Goal: Task Accomplishment & Management: Manage account settings

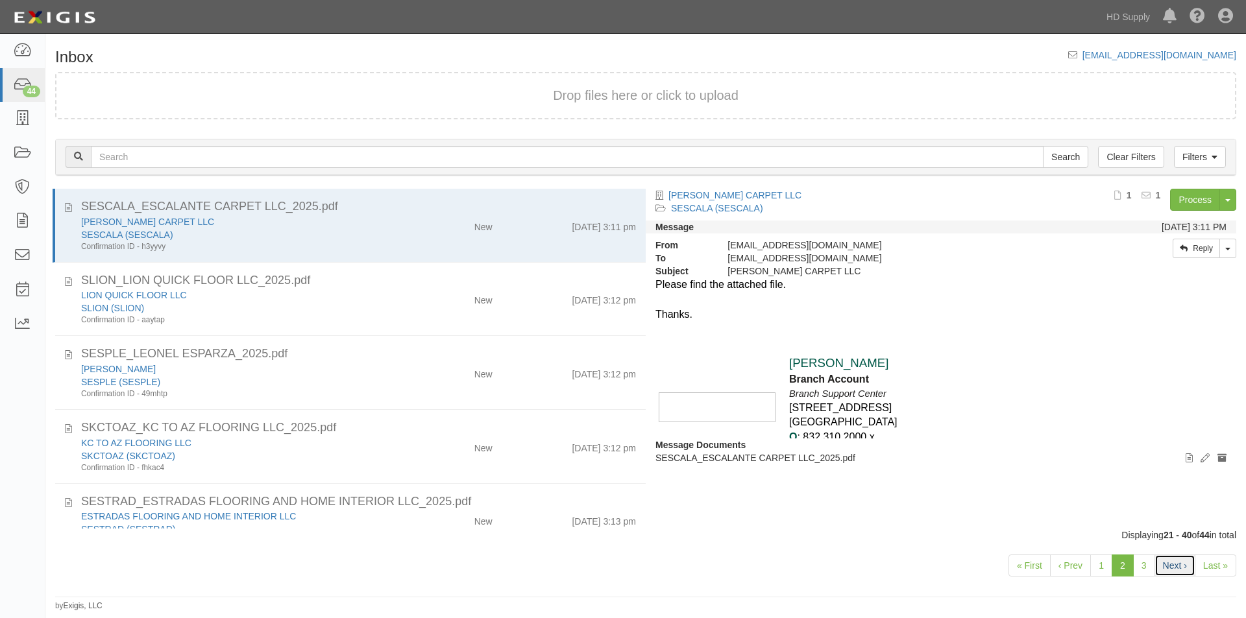
click at [1193, 570] on link "Next ›" at bounding box center [1174, 566] width 41 height 22
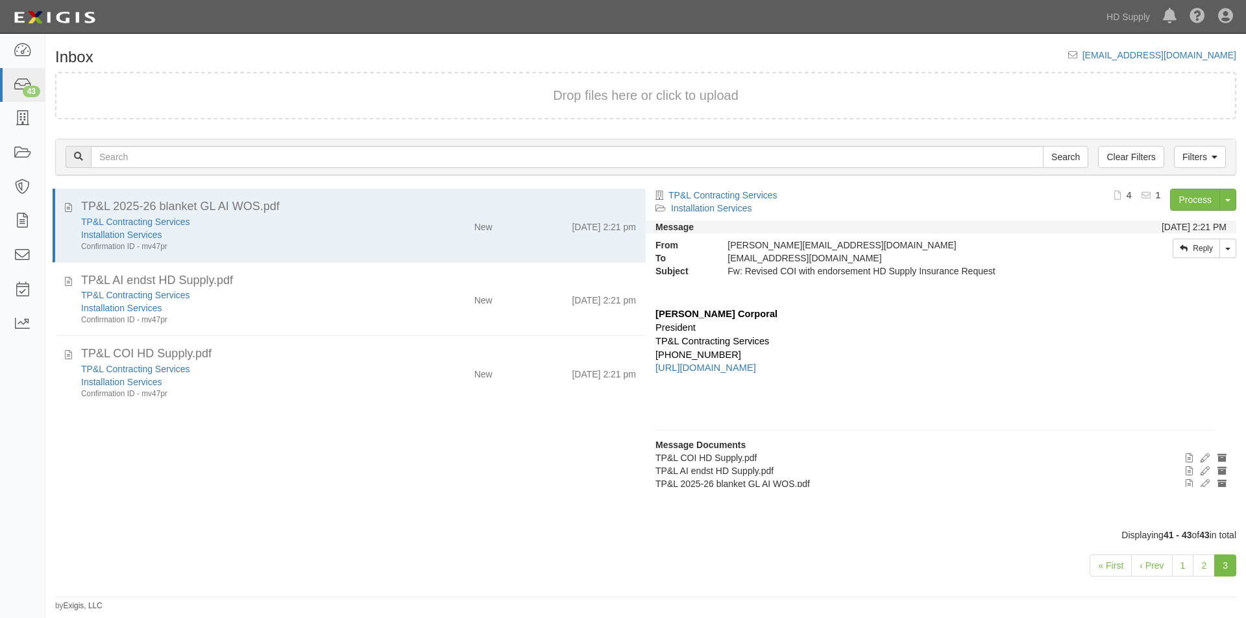
click at [1202, 566] on link "2" at bounding box center [1204, 566] width 22 height 22
click at [1221, 565] on link "3" at bounding box center [1225, 566] width 22 height 22
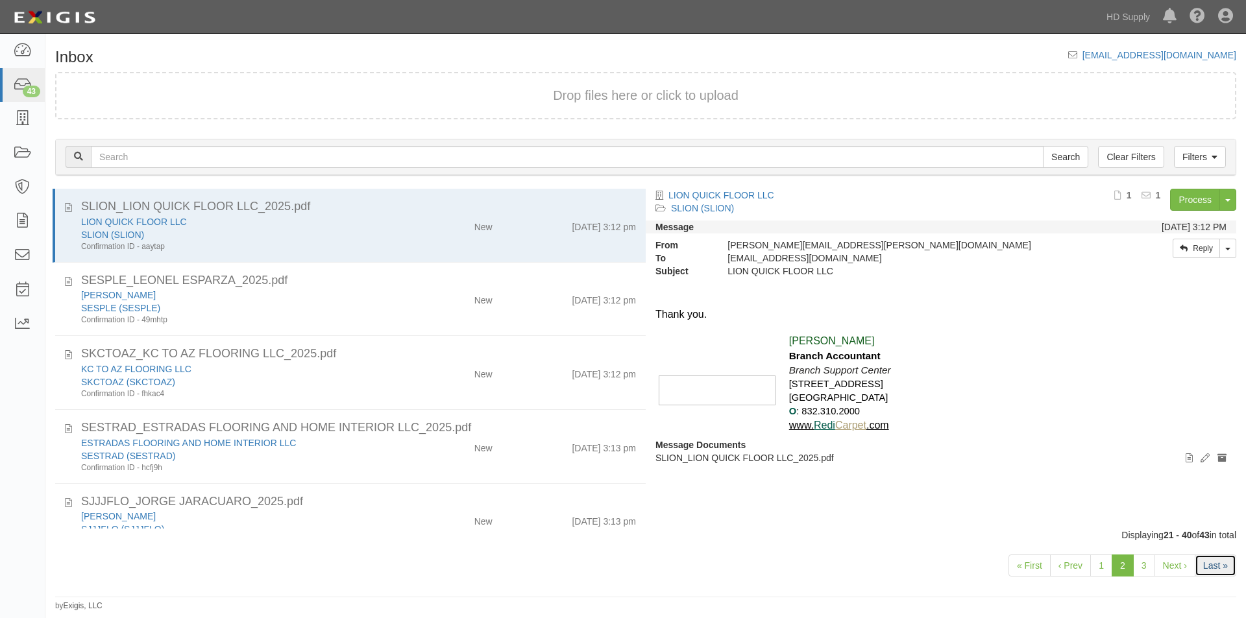
click at [1207, 567] on link "Last »" at bounding box center [1216, 566] width 42 height 22
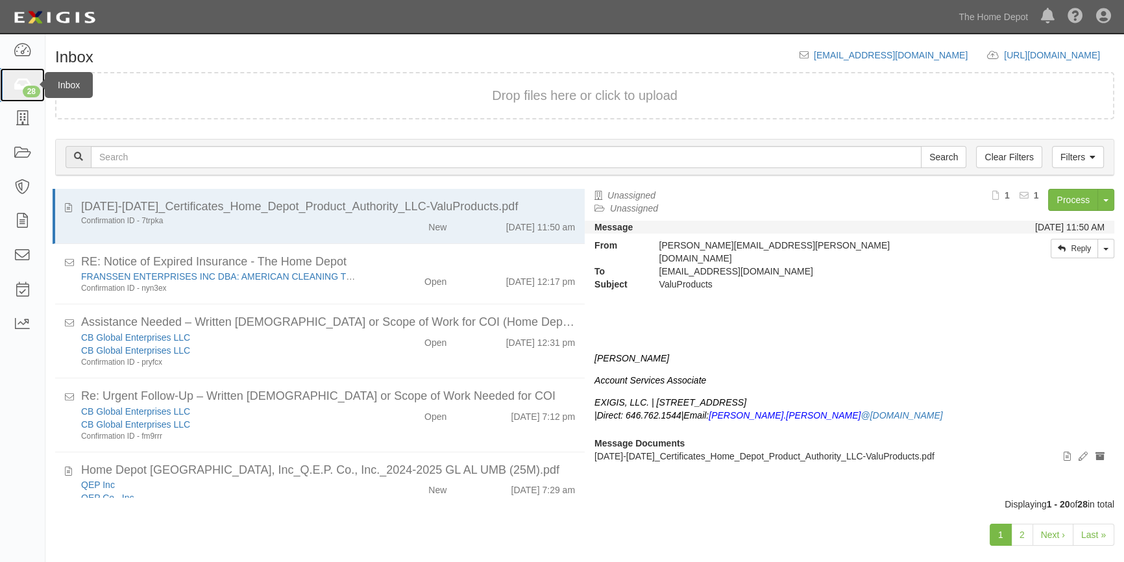
click at [20, 78] on icon at bounding box center [22, 85] width 18 height 15
click at [1088, 530] on link "Last »" at bounding box center [1094, 535] width 42 height 22
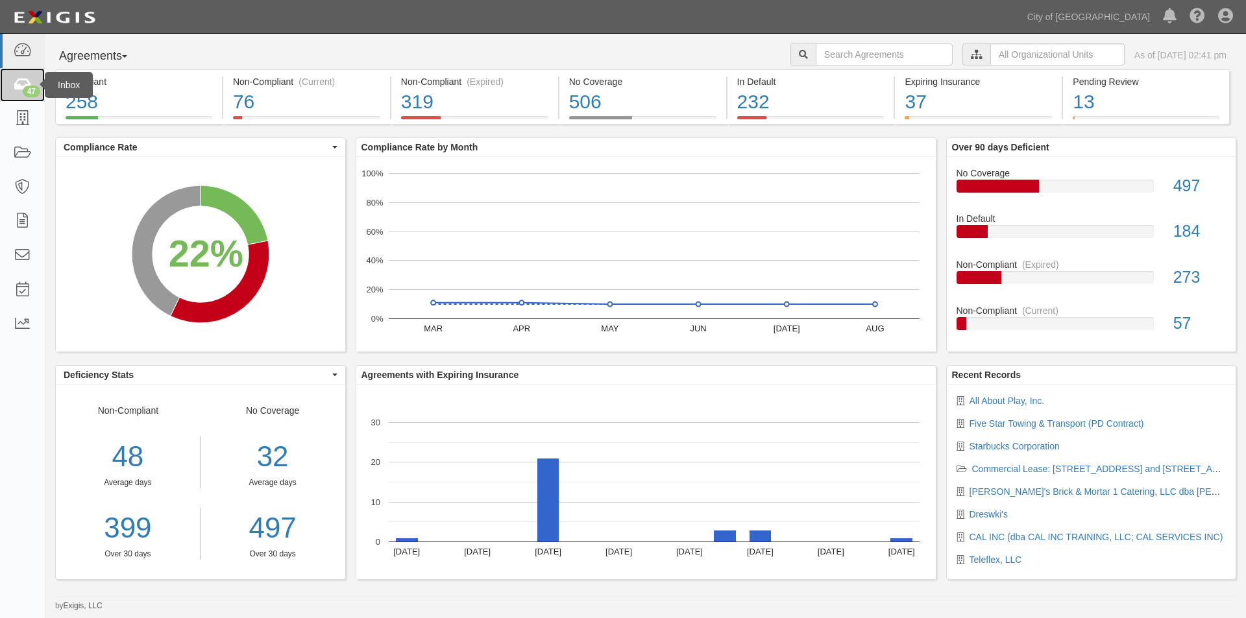
click at [19, 73] on link "47" at bounding box center [22, 85] width 45 height 34
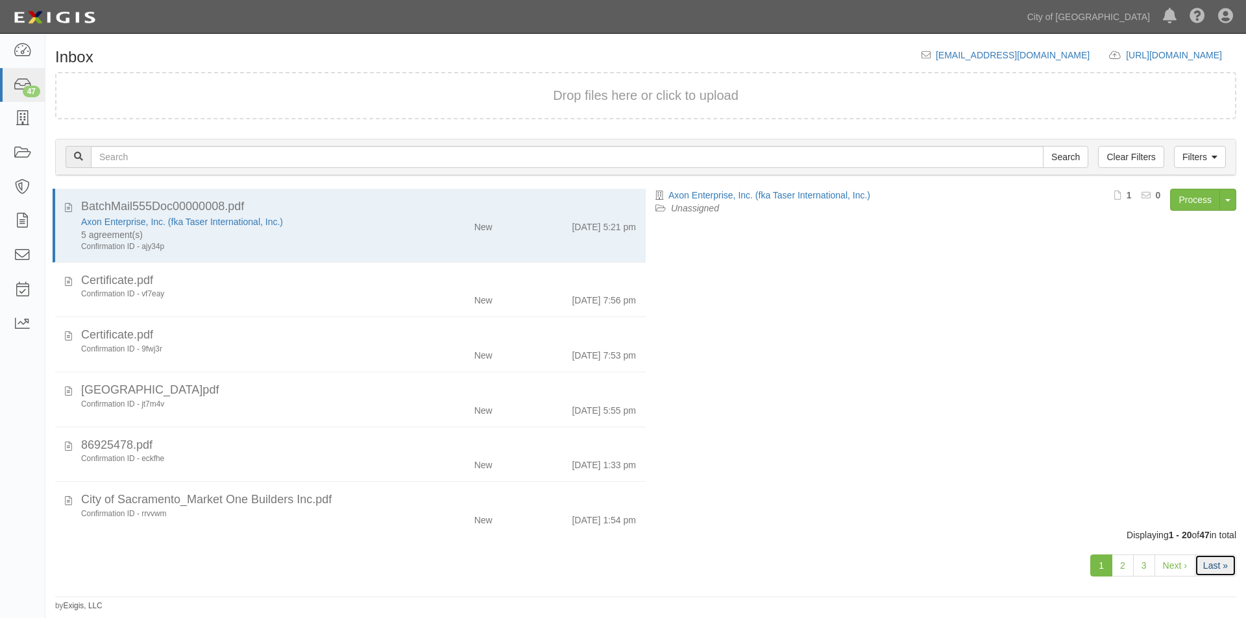
click at [1206, 566] on link "Last »" at bounding box center [1216, 566] width 42 height 22
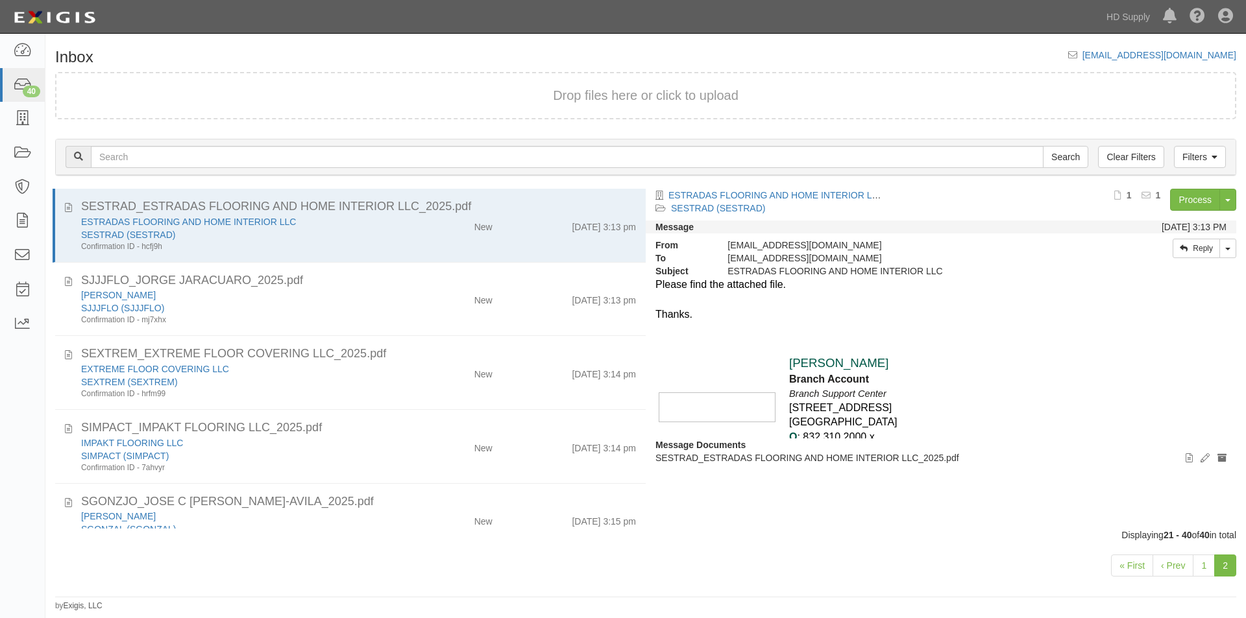
click at [19, 551] on div "Dashboard 40 Inbox Parties Agreements Coverages Documents Messages Tasks Reports" at bounding box center [22, 326] width 45 height 585
click at [1199, 565] on link "1" at bounding box center [1204, 566] width 22 height 22
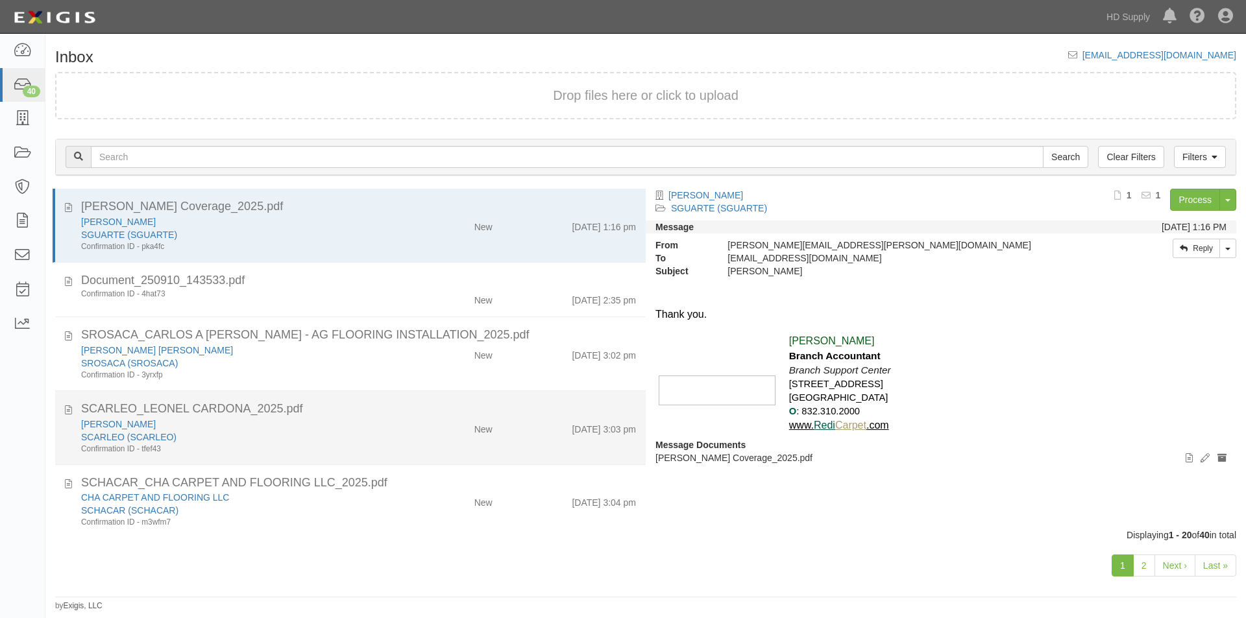
click at [280, 444] on div "Confirmation ID - tfef43" at bounding box center [238, 449] width 315 height 11
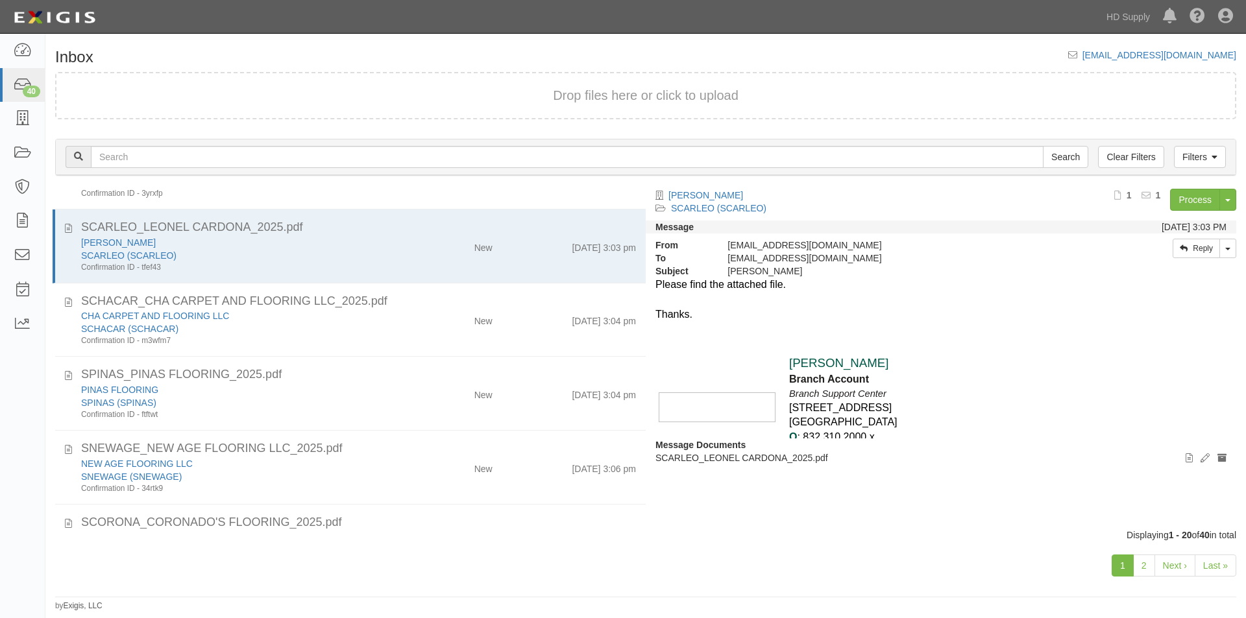
scroll to position [208, 0]
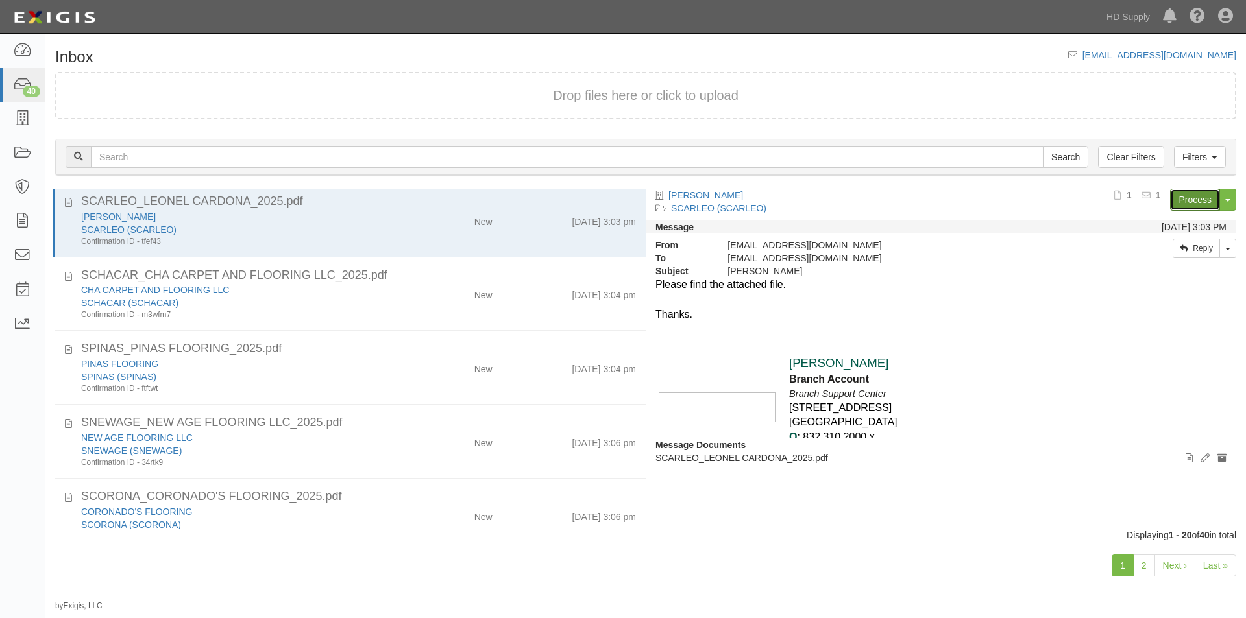
click at [1185, 200] on link "Process" at bounding box center [1195, 200] width 50 height 22
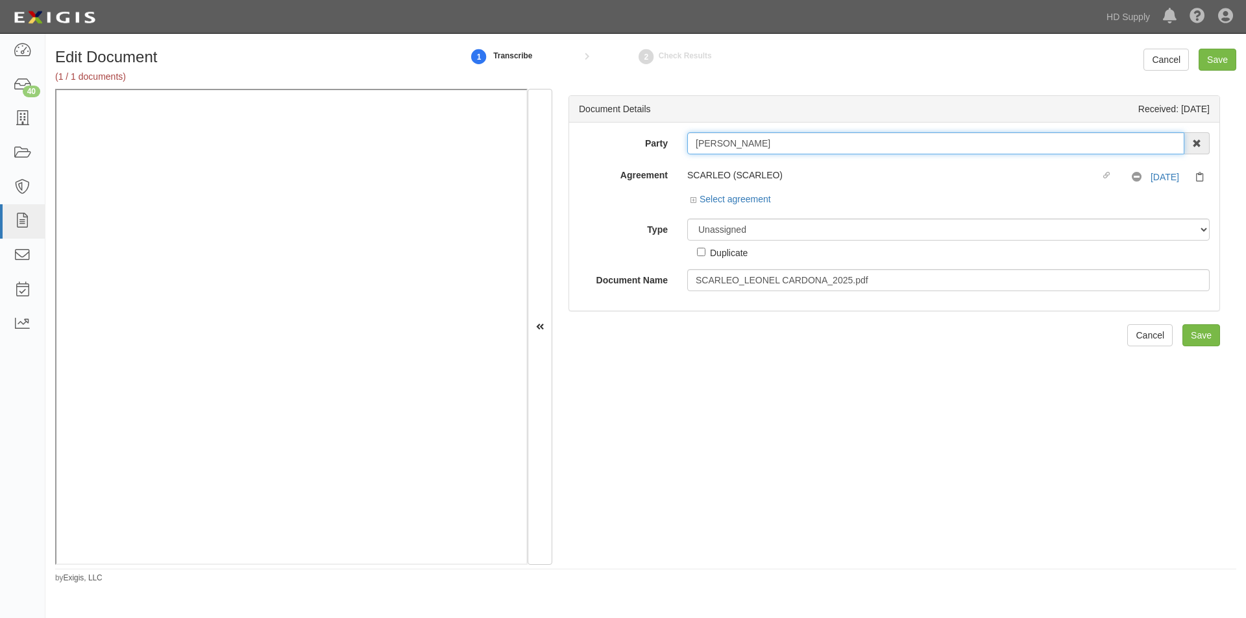
drag, startPoint x: 782, startPoint y: 145, endPoint x: 677, endPoint y: 156, distance: 105.1
click at [677, 156] on div "Party LEONEL CARDONA 1888 MILLS 1888 MILLS - IMPORT 2 PATRICIA 12 2XL CORPORATI…" at bounding box center [894, 211] width 631 height 159
click at [778, 229] on select "Unassigned Binder Cancellation Notice Certificate Contract Endorsement Insuranc…" at bounding box center [948, 230] width 522 height 22
select select "CertificateDetail"
click at [687, 219] on select "Unassigned Binder Cancellation Notice Certificate Contract Endorsement Insuranc…" at bounding box center [948, 230] width 522 height 22
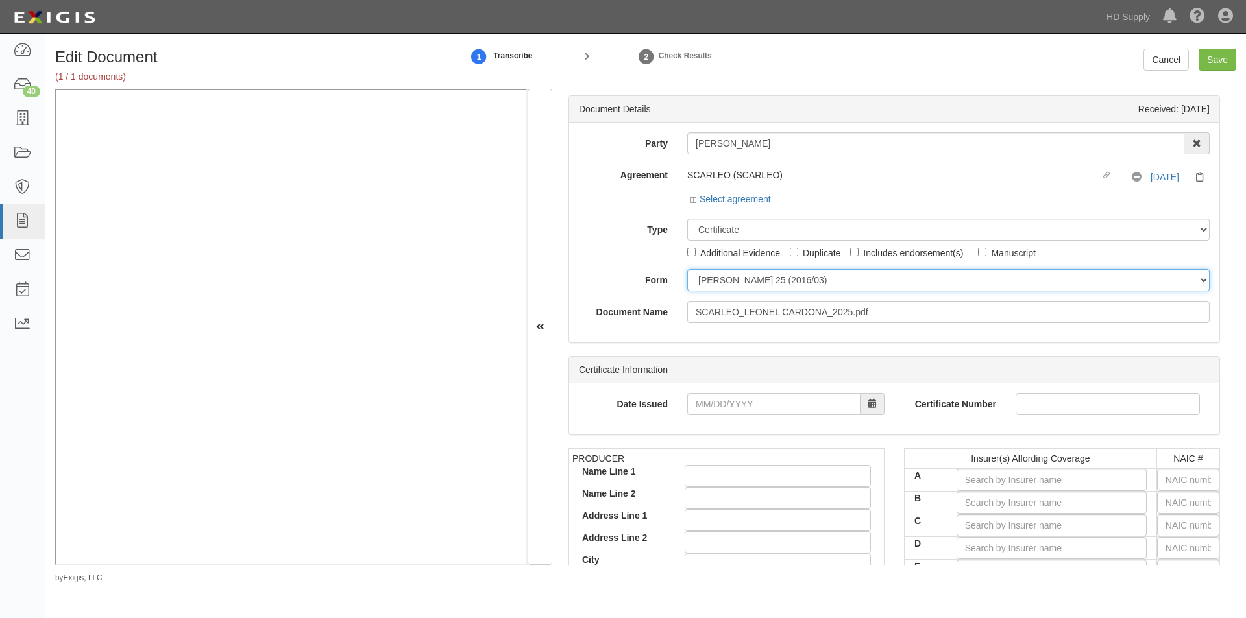
click at [726, 286] on select "ACORD 25 (2016/03) ACORD 101 ACORD 855 NY (2014/05) General" at bounding box center [948, 280] width 522 height 22
select select "GeneralFormDetail"
click at [687, 269] on select "ACORD 25 (2016/03) ACORD 101 ACORD 855 NY (2014/05) General" at bounding box center [948, 280] width 522 height 22
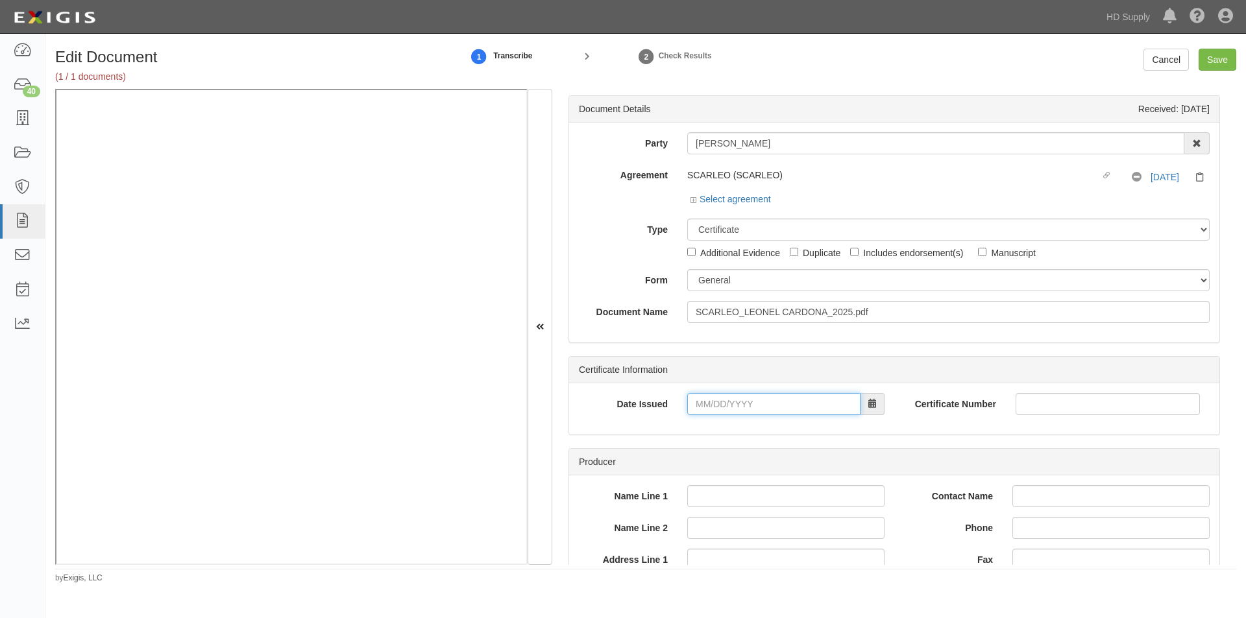
click at [747, 409] on input "Date Issued" at bounding box center [773, 404] width 173 height 22
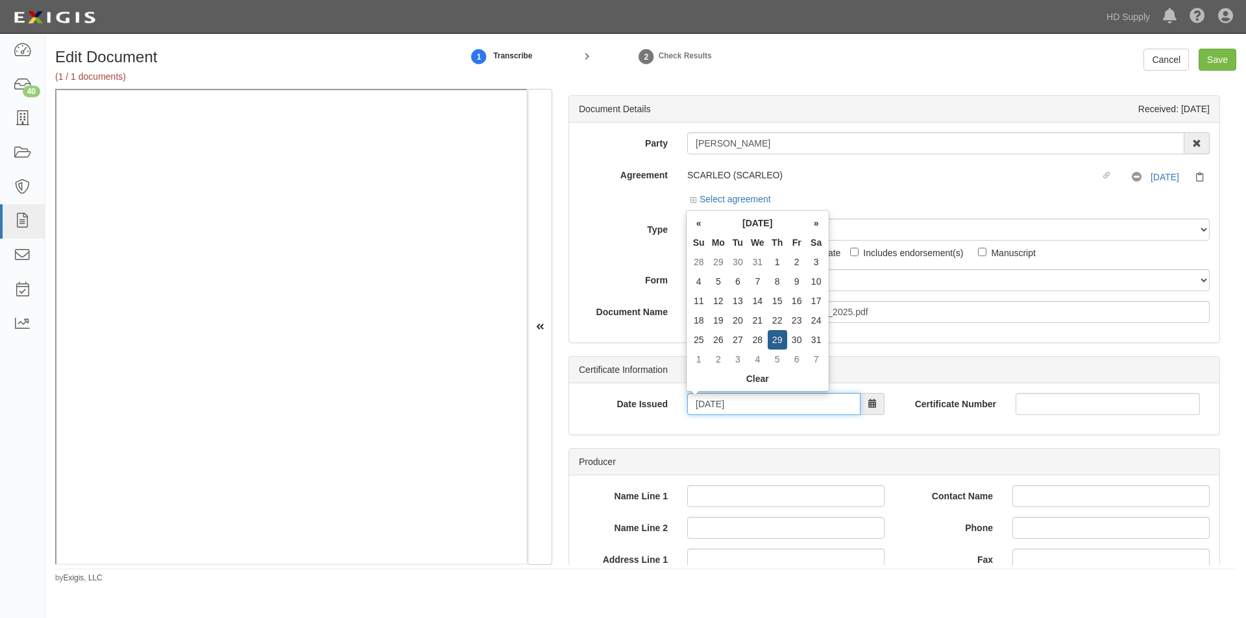
type input "08/29/2024"
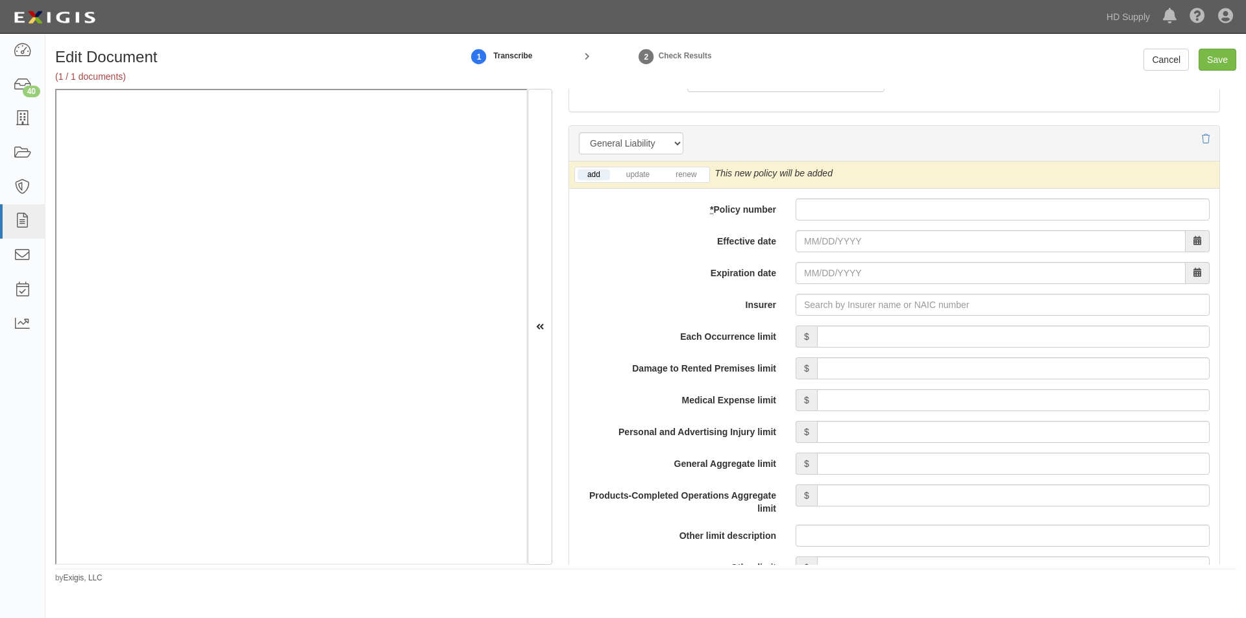
scroll to position [895, 0]
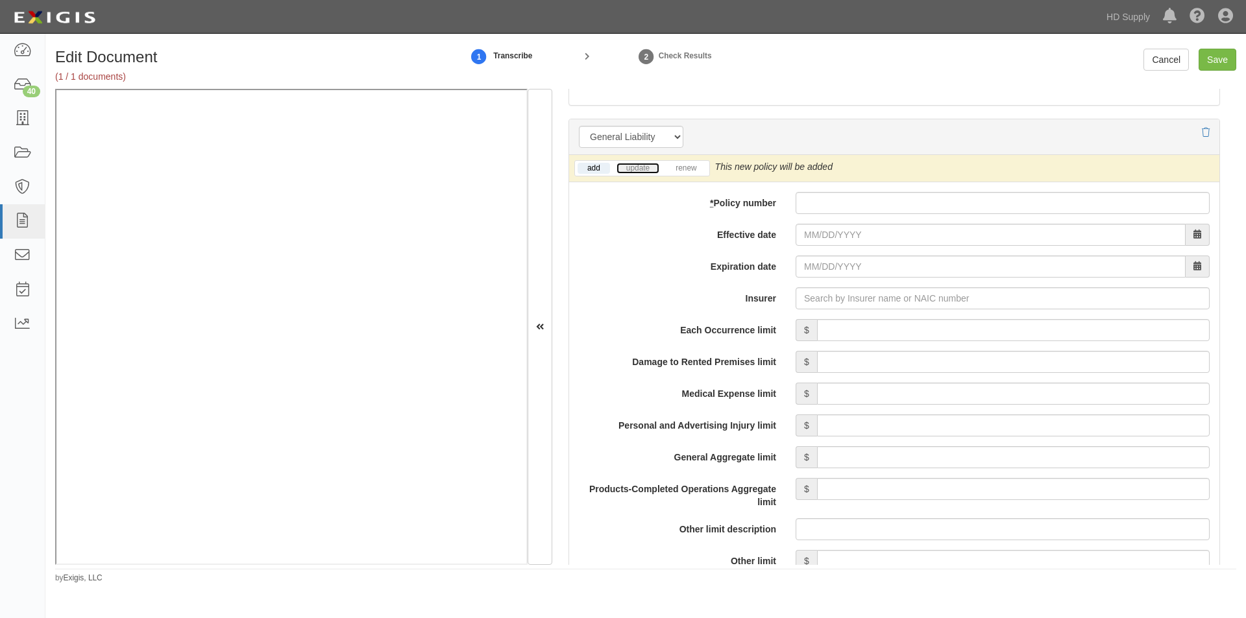
click at [644, 168] on link "update" at bounding box center [637, 168] width 43 height 11
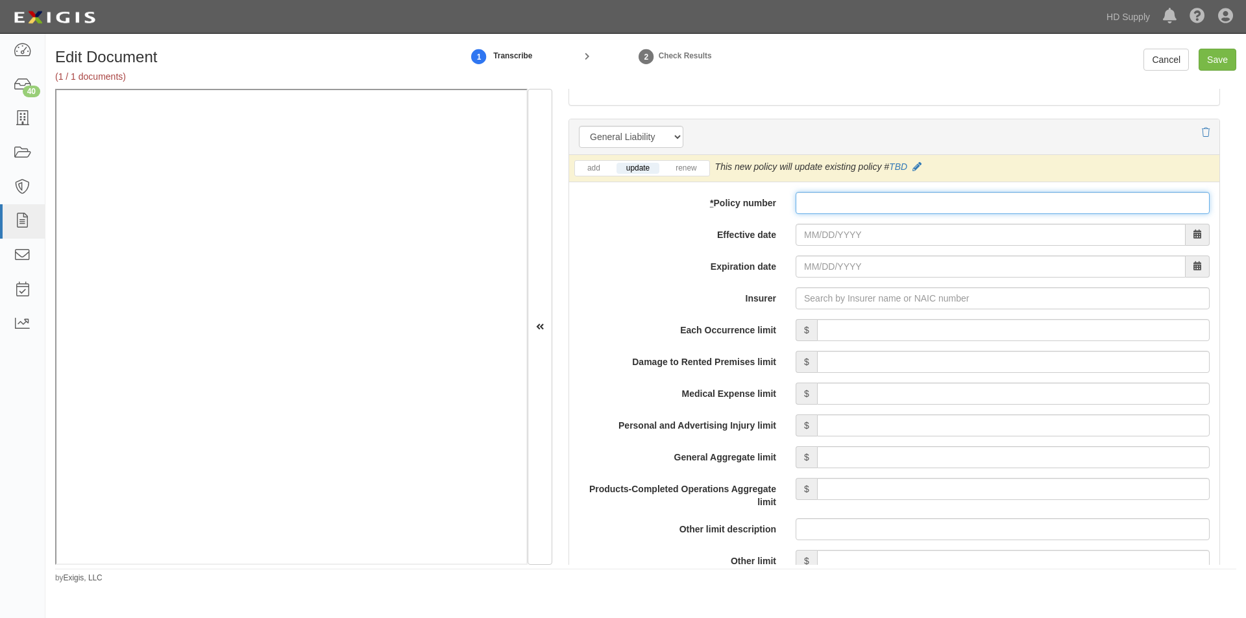
click at [834, 204] on input "* Policy number" at bounding box center [1003, 203] width 414 height 22
type input "MGL024G3D56"
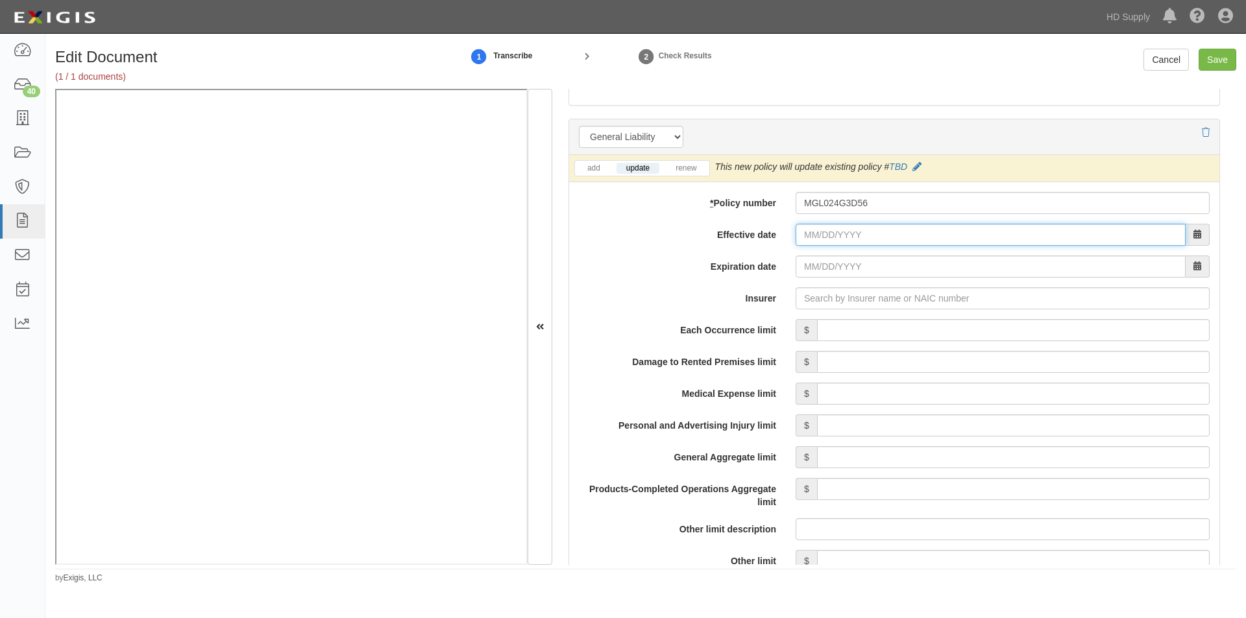
click at [830, 241] on input "Effective date" at bounding box center [991, 235] width 390 height 22
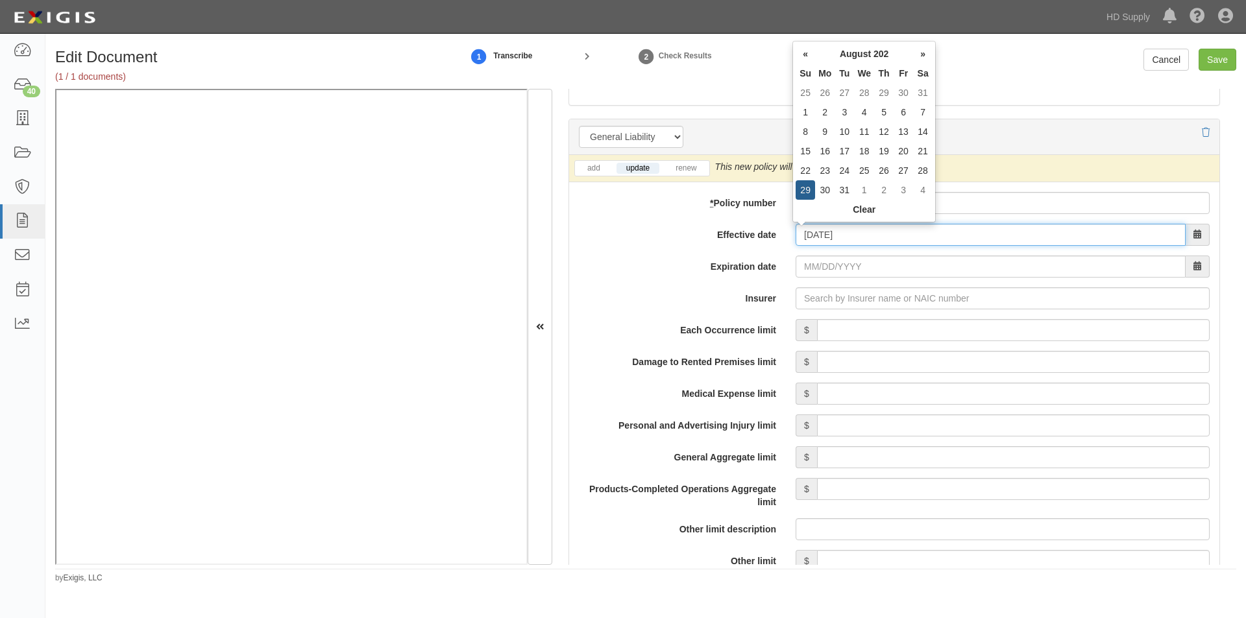
type input "08/29/2024"
type input "08/29/2025"
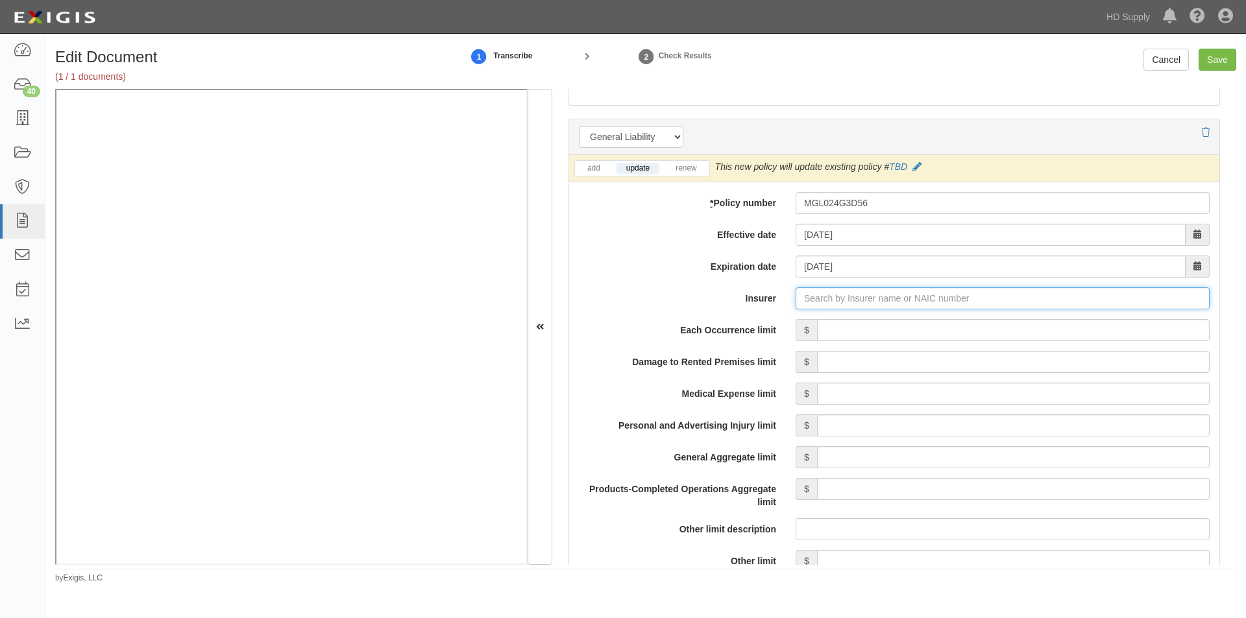
click at [833, 300] on input "Insurer" at bounding box center [1003, 298] width 414 height 22
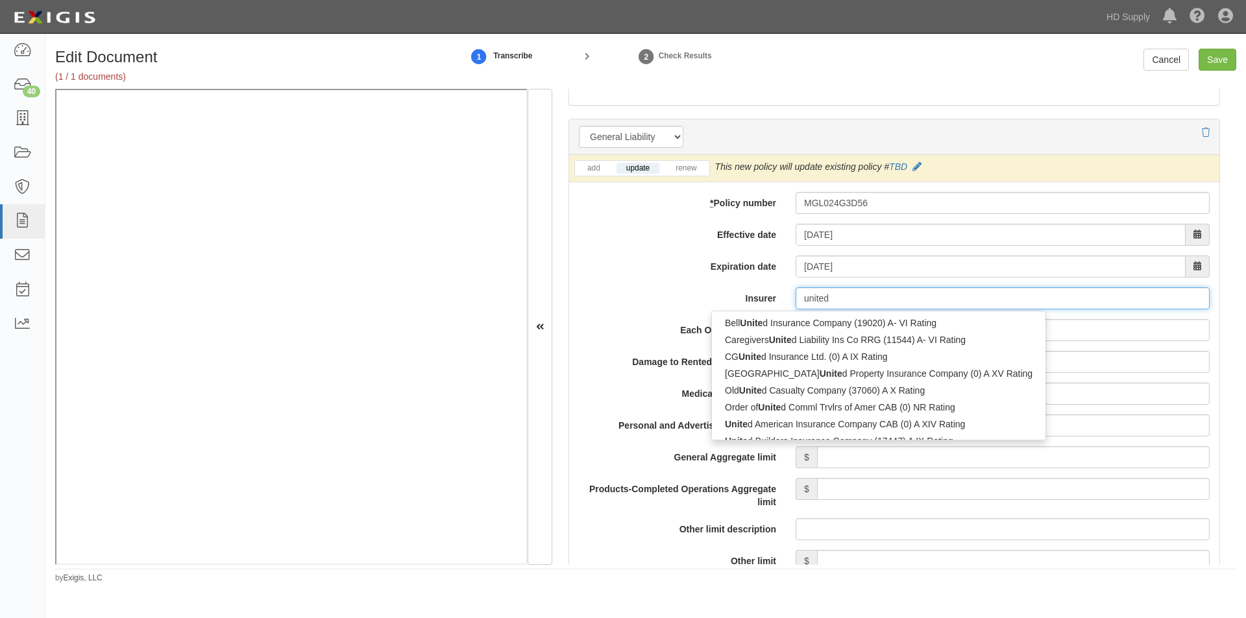
type input "united"
type input "united states Fire Insurance Company (21113) A+ XV Rating"
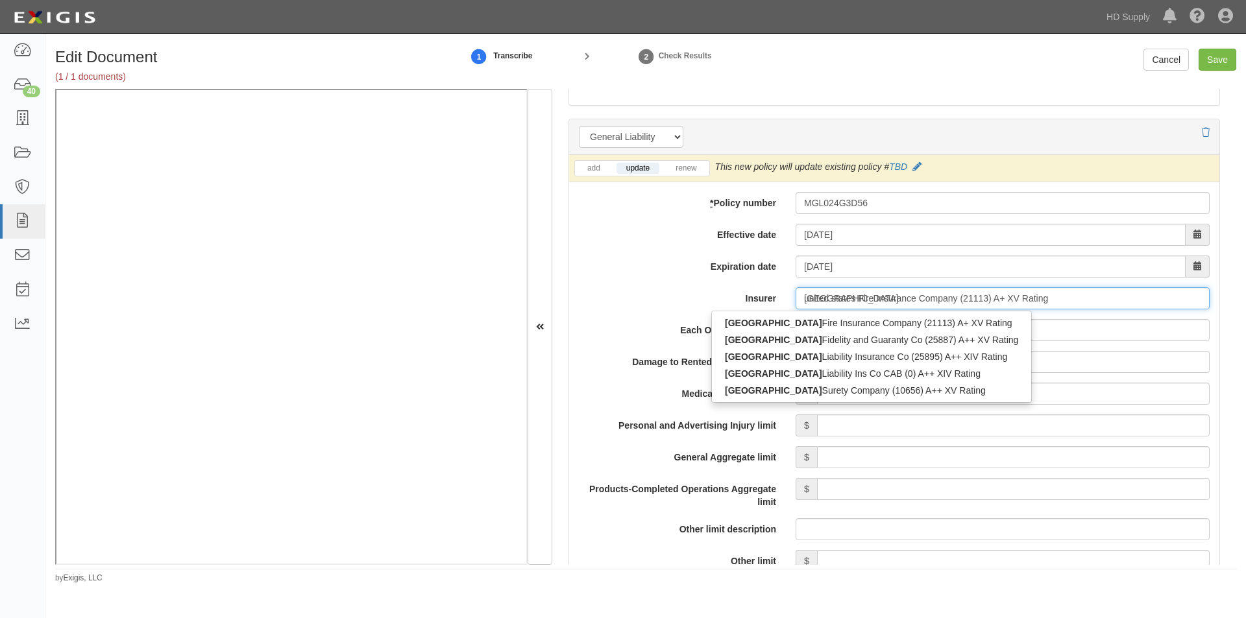
type input "united states"
type input "united states liability Insurance Co (25895) A++ XIV Rating"
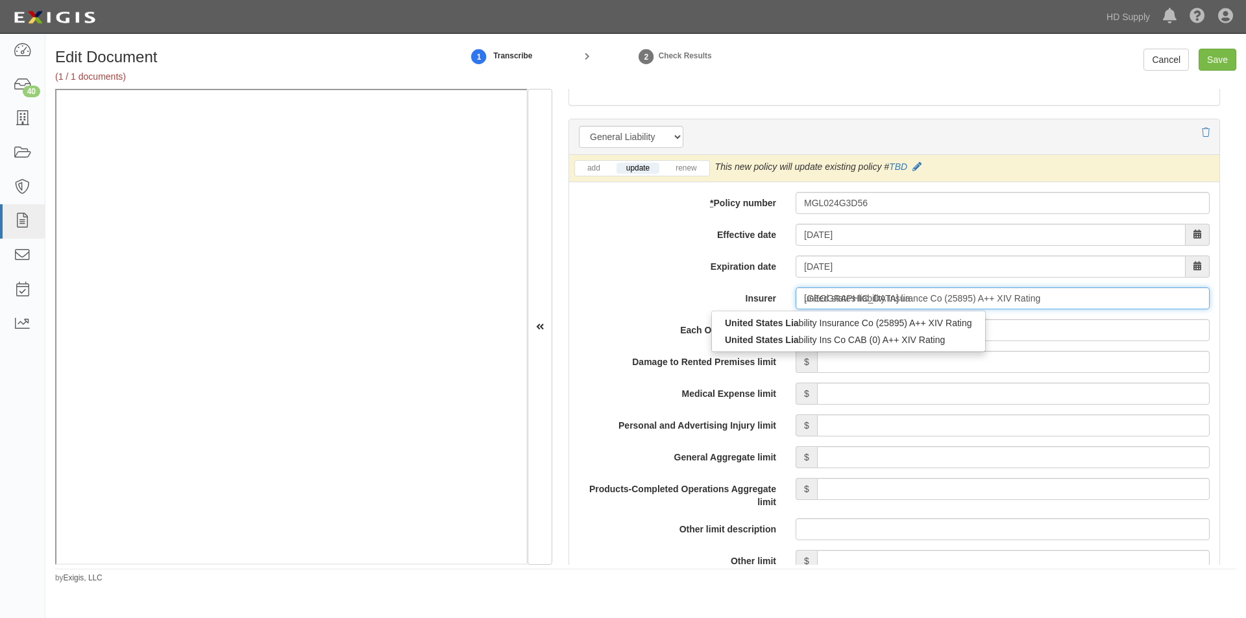
type input "united states liab"
click at [818, 328] on div "United States Liab ility Insurance Co (25895) A++ XIV Rating" at bounding box center [848, 323] width 273 height 17
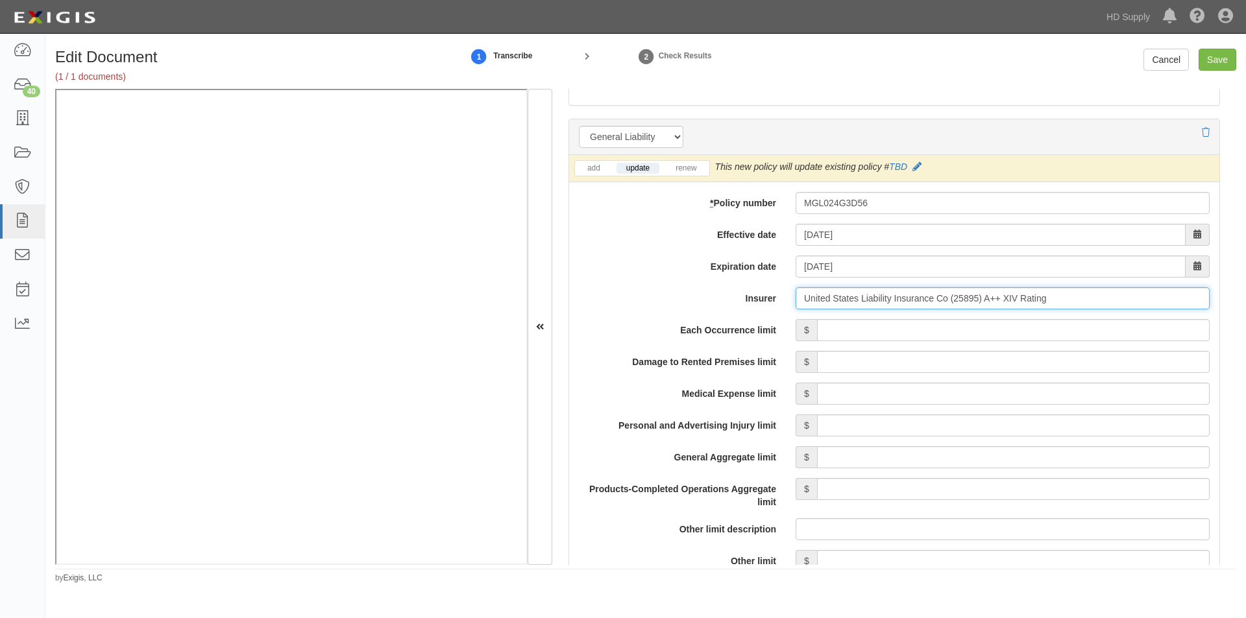
type input "United States Liability Insurance Co (25895) A++ XIV Rating"
click at [856, 336] on input "Each Occurrence limit" at bounding box center [1013, 330] width 393 height 22
type input "1,000,000"
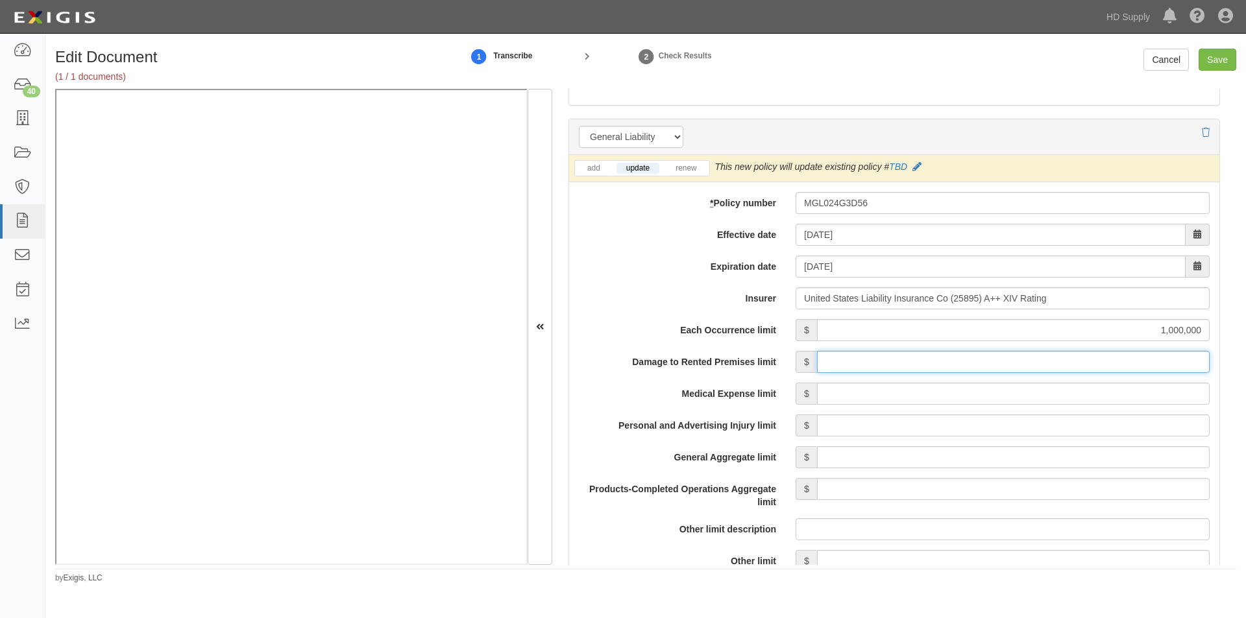
click at [1047, 363] on input "Damage to Rented Premises limit" at bounding box center [1013, 362] width 393 height 22
type input "100,000"
click at [1056, 389] on input "Medical Expense limit" at bounding box center [1013, 394] width 393 height 22
type input "5,000"
click at [1062, 422] on input "Personal and Advertising Injury limit" at bounding box center [1013, 426] width 393 height 22
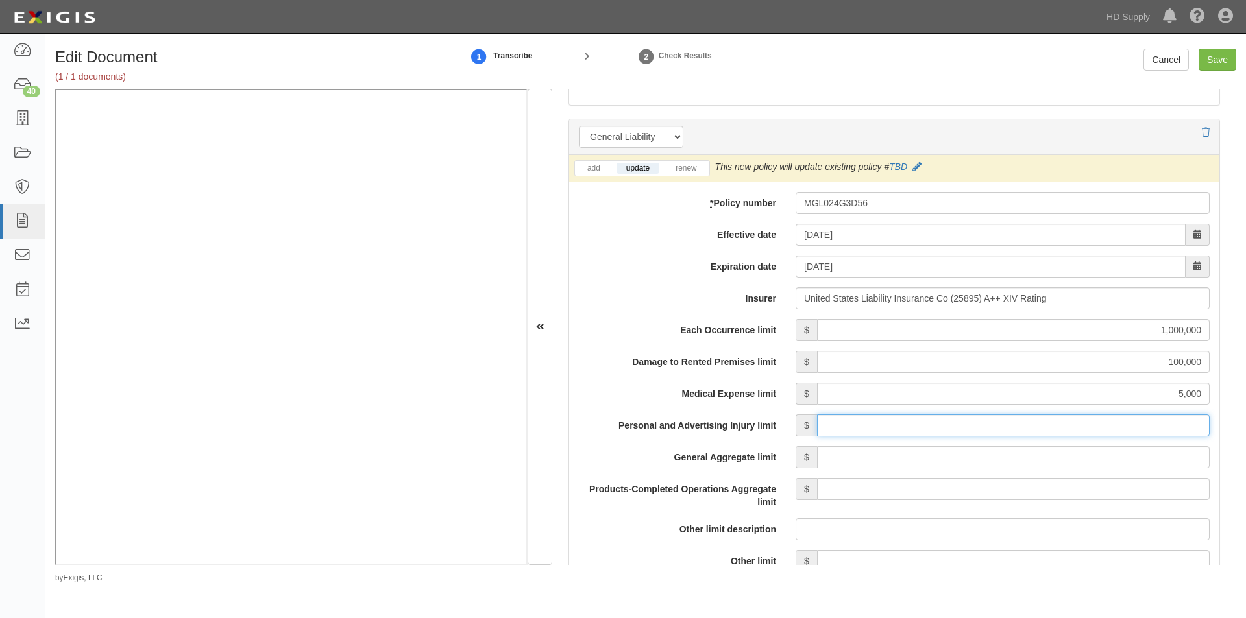
type input "1,000,000"
click at [1060, 461] on input "General Aggregate limit" at bounding box center [1013, 457] width 393 height 22
type input "2,000,000"
click at [1065, 483] on input "Products-Completed Operations Aggregate limit" at bounding box center [1013, 489] width 393 height 22
type input "2,000,000"
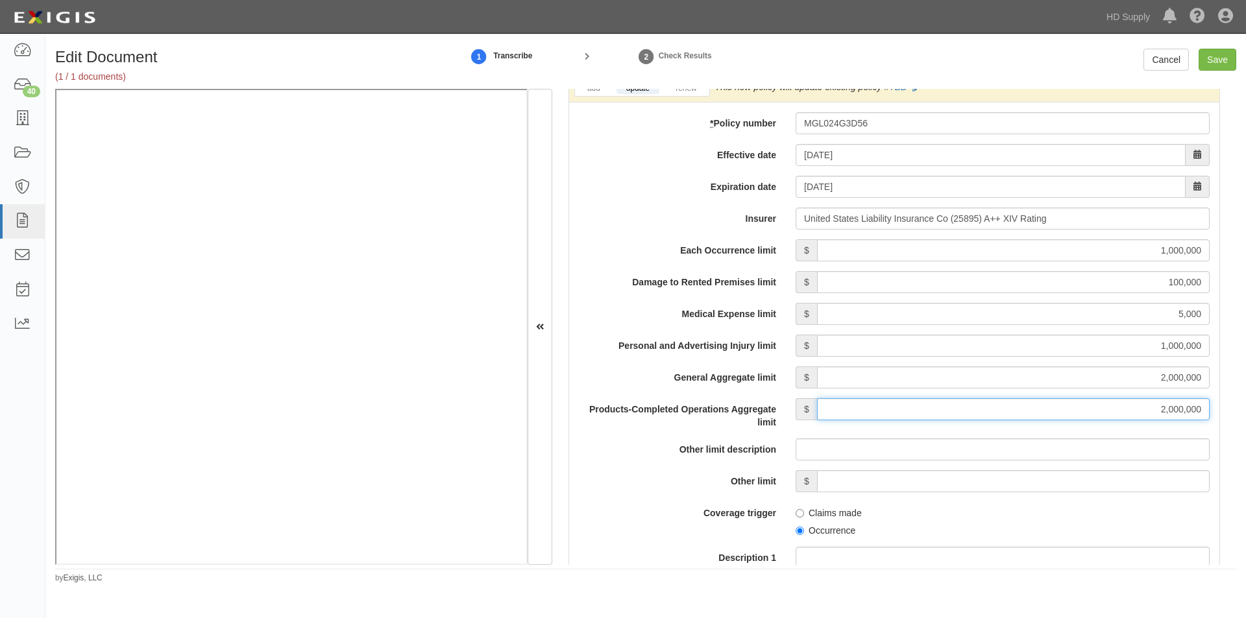
scroll to position [1090, 0]
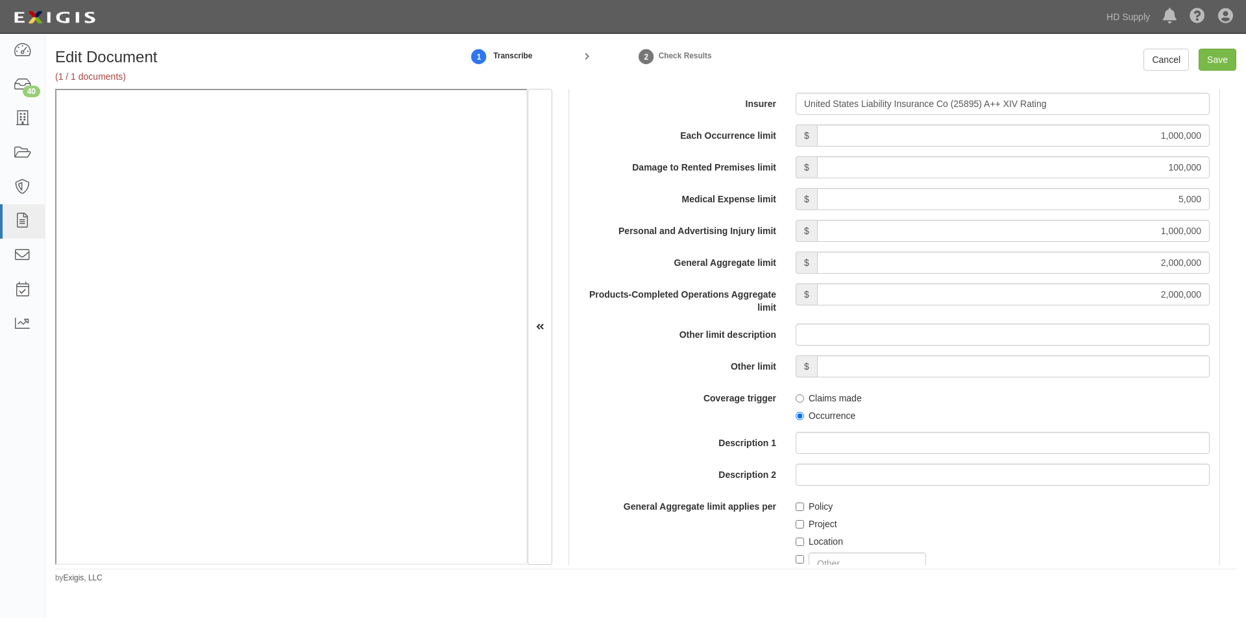
click at [801, 416] on label "Occurrence" at bounding box center [826, 415] width 60 height 13
click at [801, 416] on input "Occurrence" at bounding box center [800, 416] width 8 height 8
radio input "true"
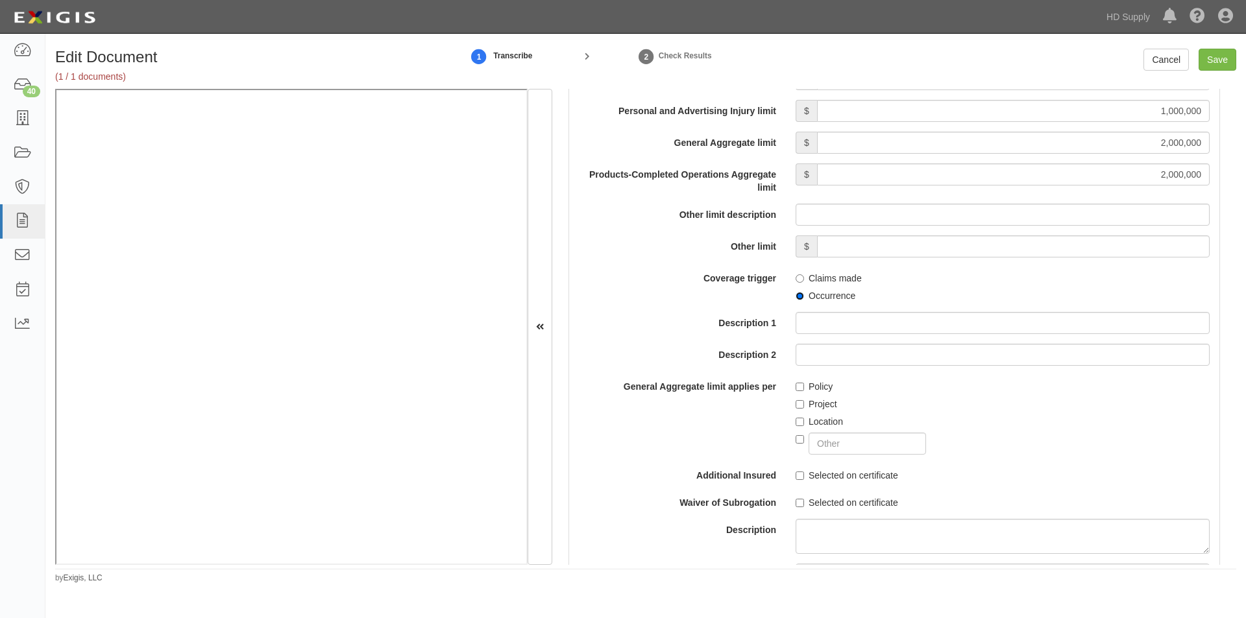
scroll to position [1350, 0]
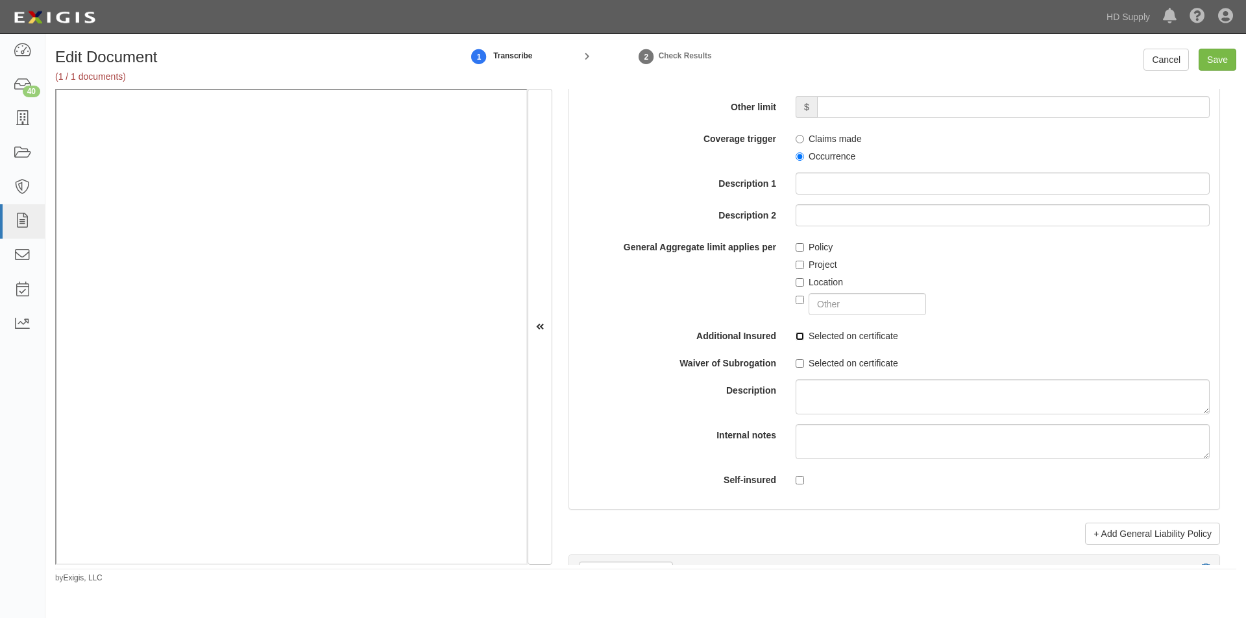
click at [797, 339] on input "Selected on certificate" at bounding box center [800, 336] width 8 height 8
checkbox input "true"
click at [1225, 59] on input "Save" at bounding box center [1218, 60] width 38 height 22
type input "1000000"
type input "100000"
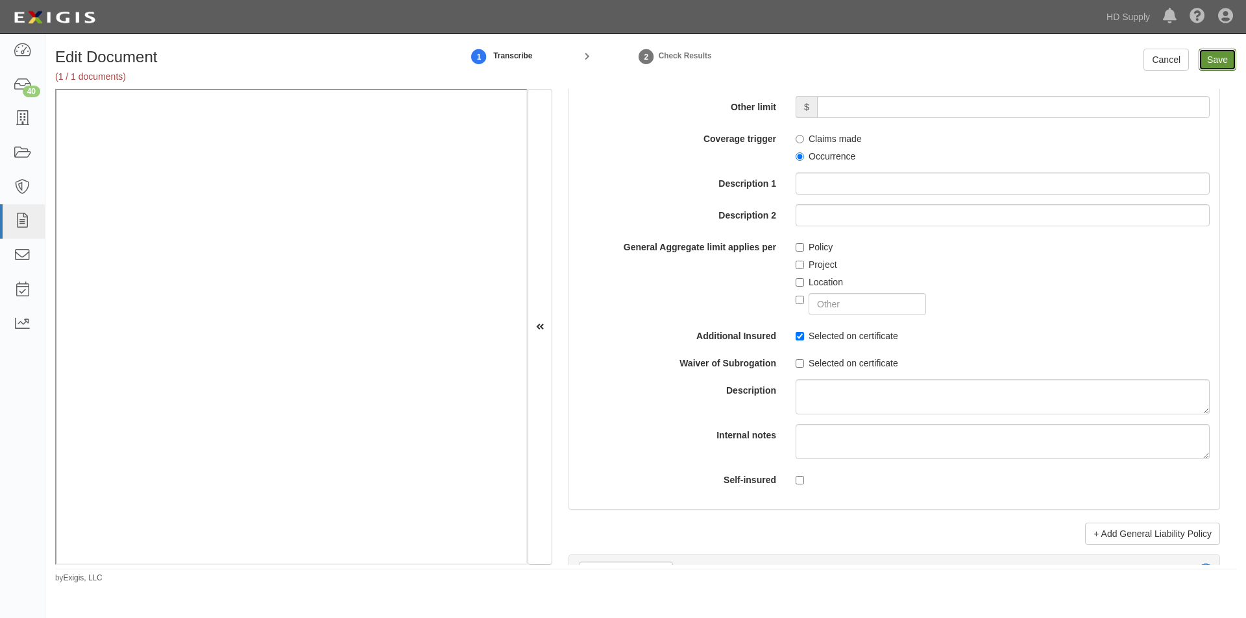
type input "5000"
type input "1000000"
type input "2000000"
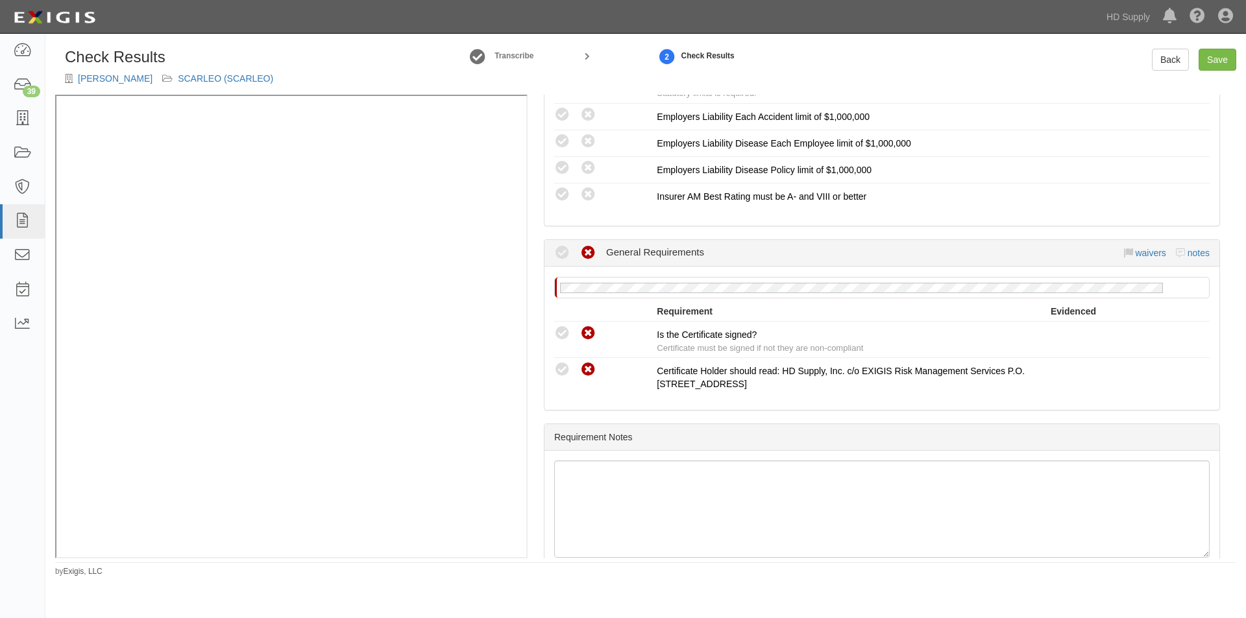
scroll to position [1056, 0]
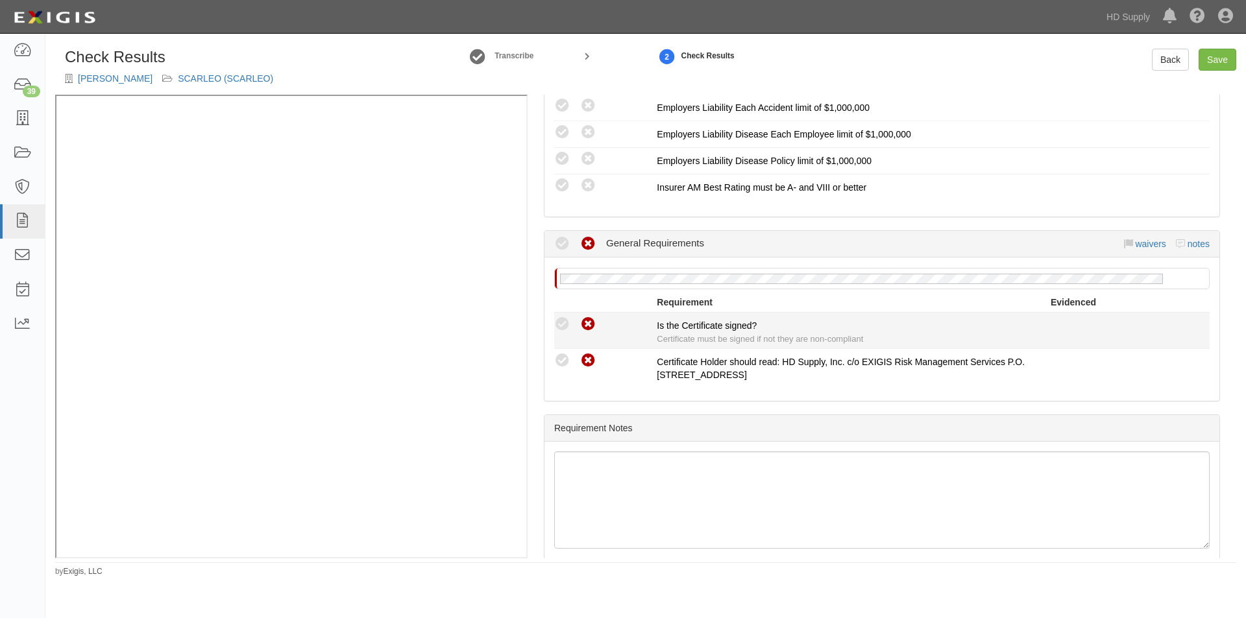
click at [565, 324] on icon at bounding box center [562, 325] width 16 height 16
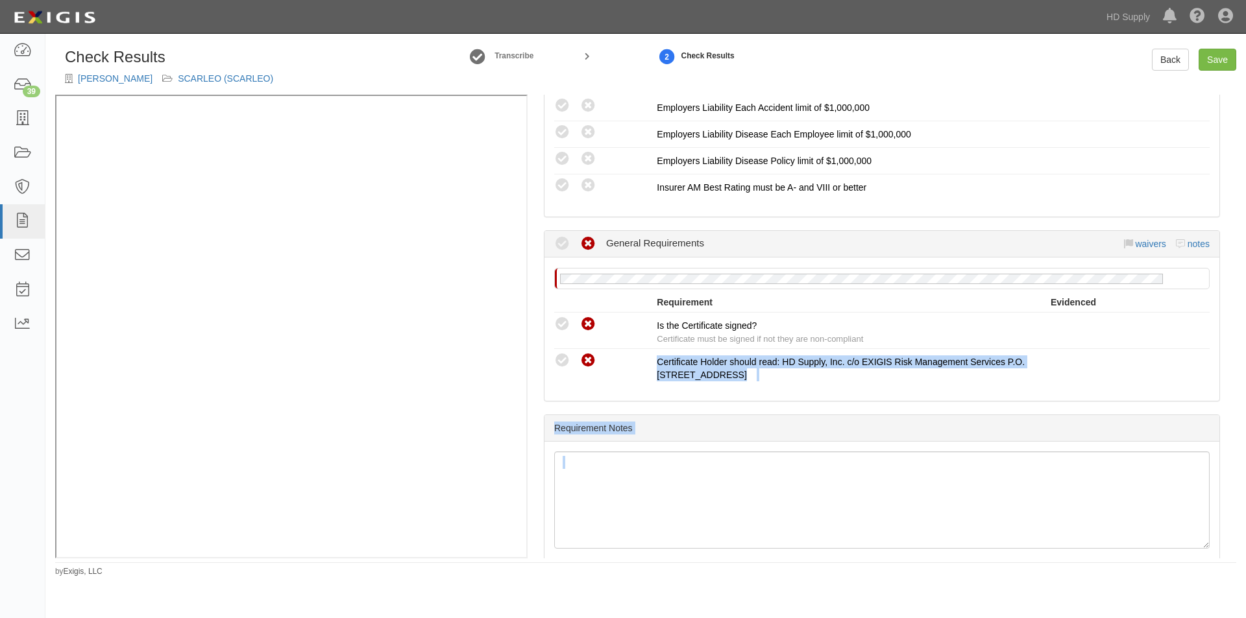
drag, startPoint x: 1237, startPoint y: 469, endPoint x: 1238, endPoint y: 339, distance: 130.4
click at [1238, 339] on div "Check Results LEONEL CARDONA SCARLEO (SCARLEO) Transcribe 2 Check Results Back …" at bounding box center [645, 313] width 1200 height 529
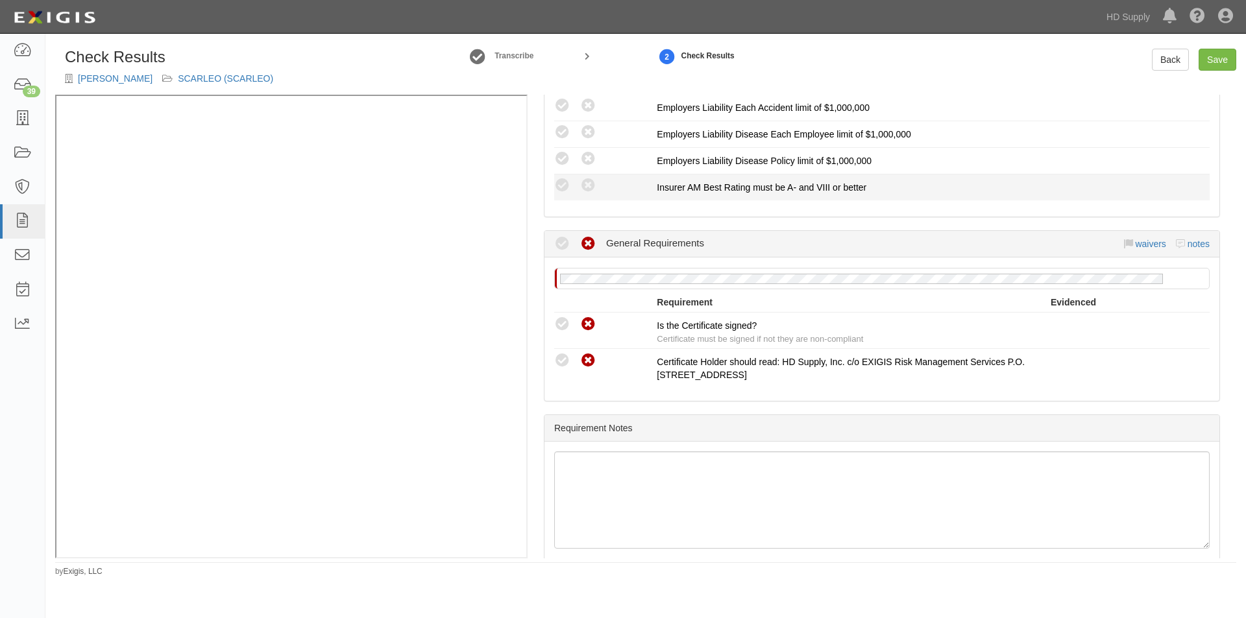
click at [1145, 182] on div "A policy must be added to this requirement section to set a compliance result W…" at bounding box center [881, 187] width 675 height 19
click at [1217, 61] on link "Save" at bounding box center [1218, 60] width 38 height 22
radio input "true"
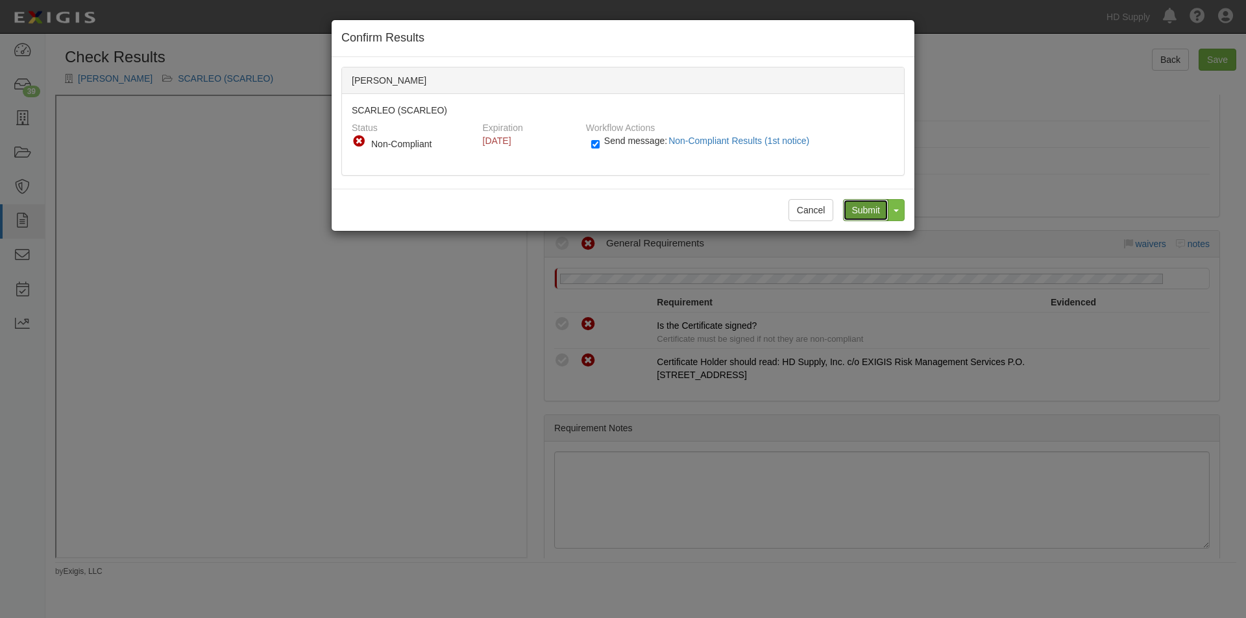
click at [858, 205] on input "Submit" at bounding box center [865, 210] width 45 height 22
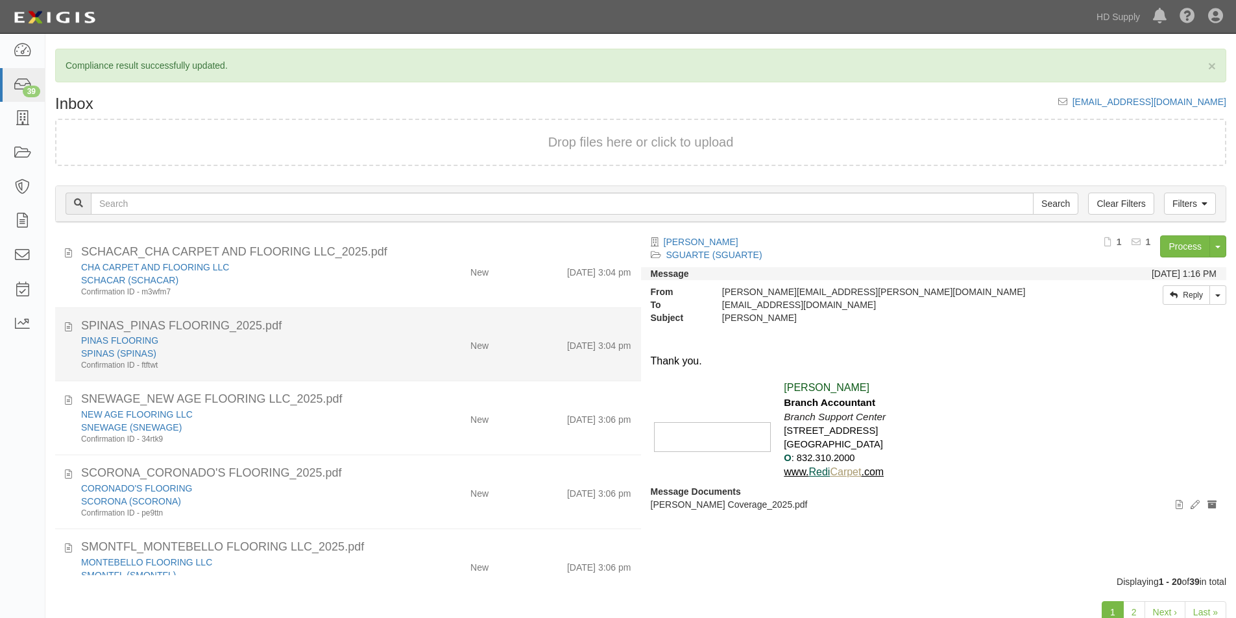
scroll to position [206, 0]
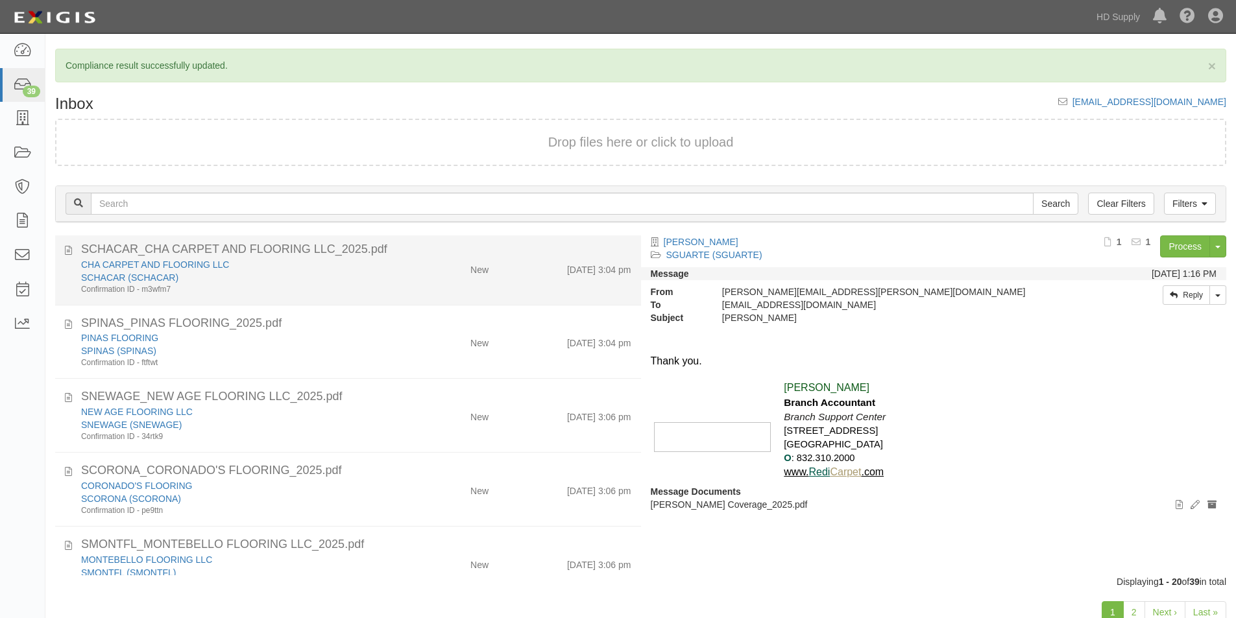
click at [249, 275] on div "SCHACAR (SCHACAR)" at bounding box center [237, 277] width 313 height 13
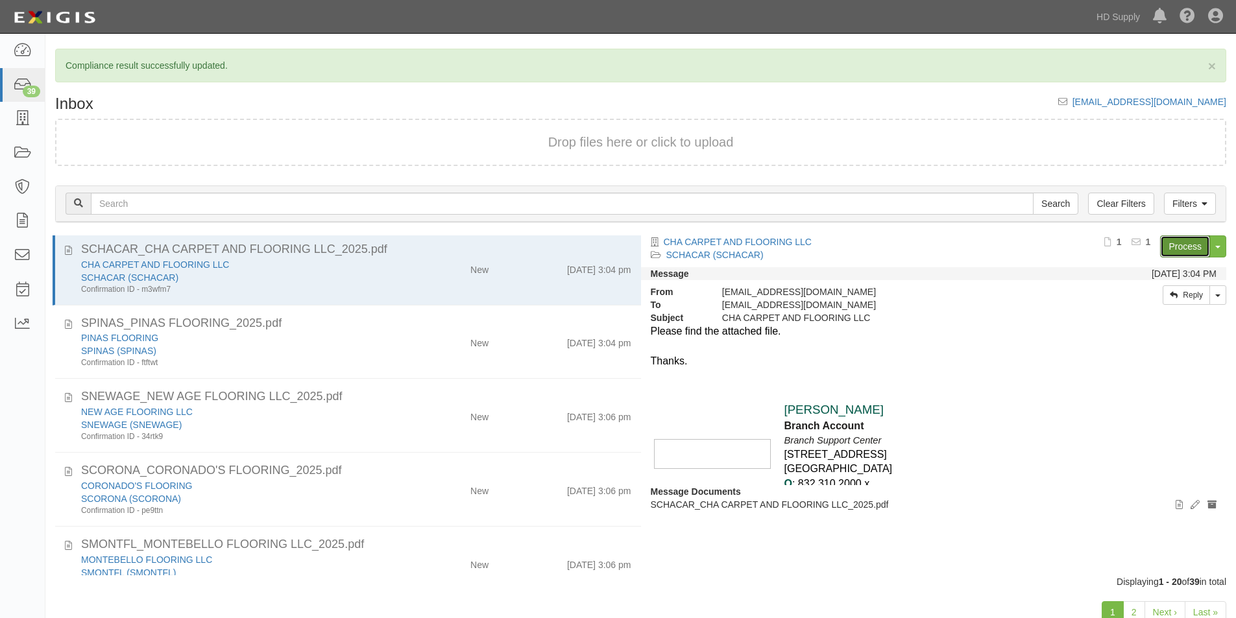
click at [1171, 248] on link "Process" at bounding box center [1185, 247] width 50 height 22
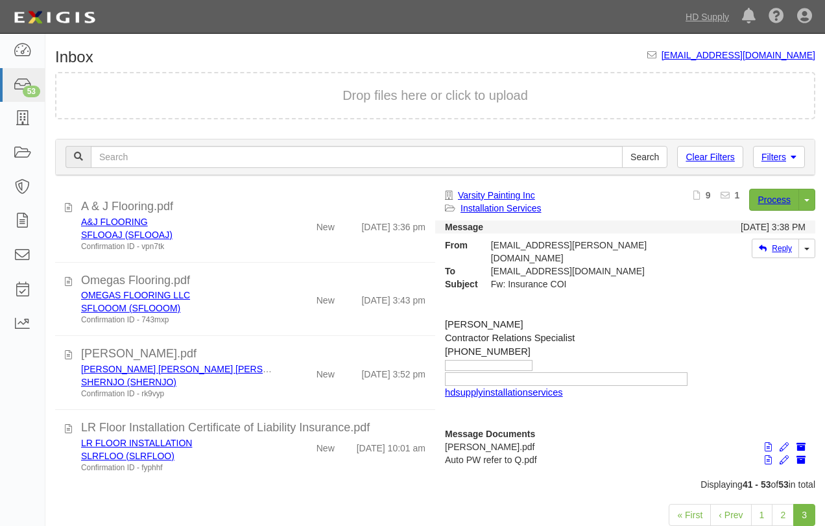
scroll to position [333, 0]
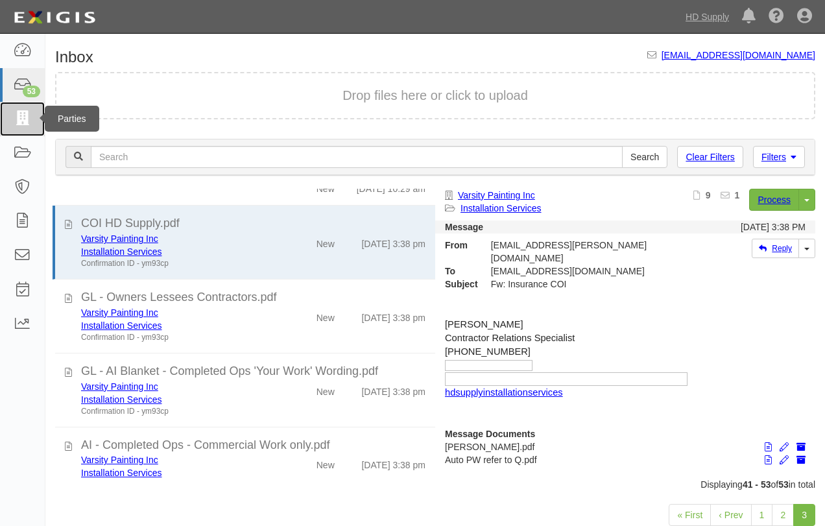
click at [31, 123] on icon at bounding box center [22, 119] width 18 height 15
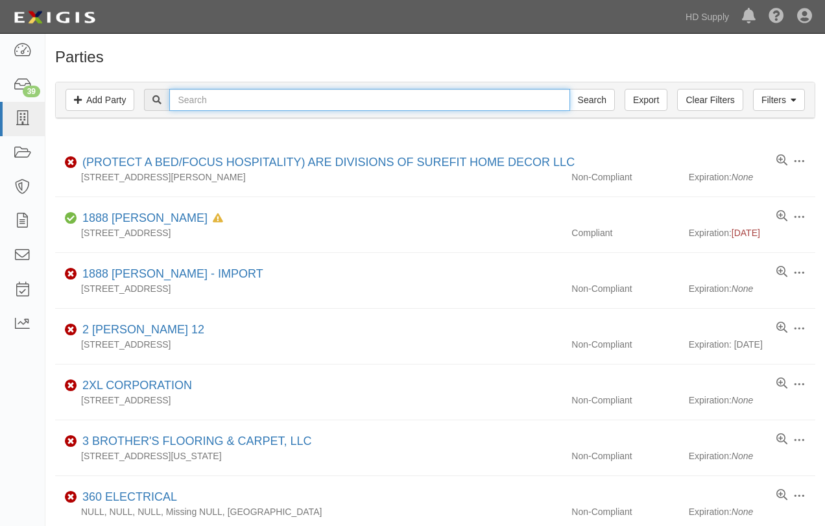
click at [219, 101] on input "text" at bounding box center [369, 100] width 400 height 22
type input "[PERSON_NAME]"
click at [570, 89] on input "Search" at bounding box center [592, 100] width 45 height 22
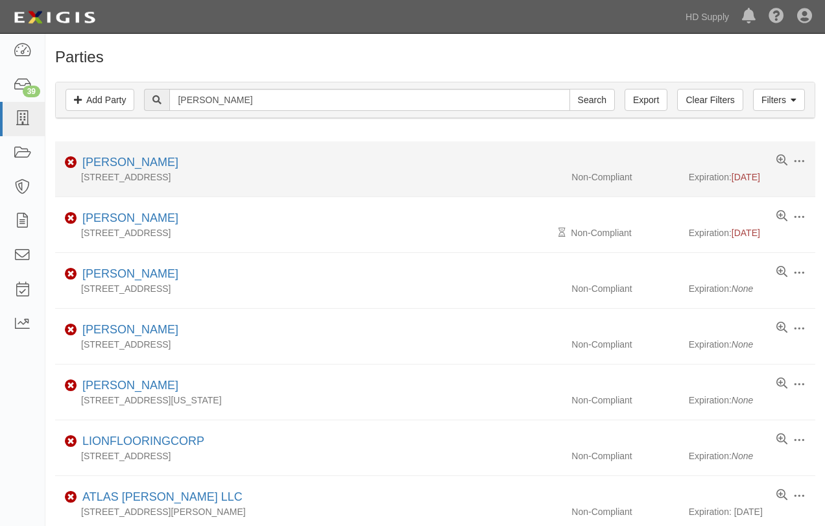
click at [159, 169] on div "[PERSON_NAME]" at bounding box center [127, 162] width 101 height 17
click at [163, 162] on link "[PERSON_NAME]" at bounding box center [130, 162] width 96 height 13
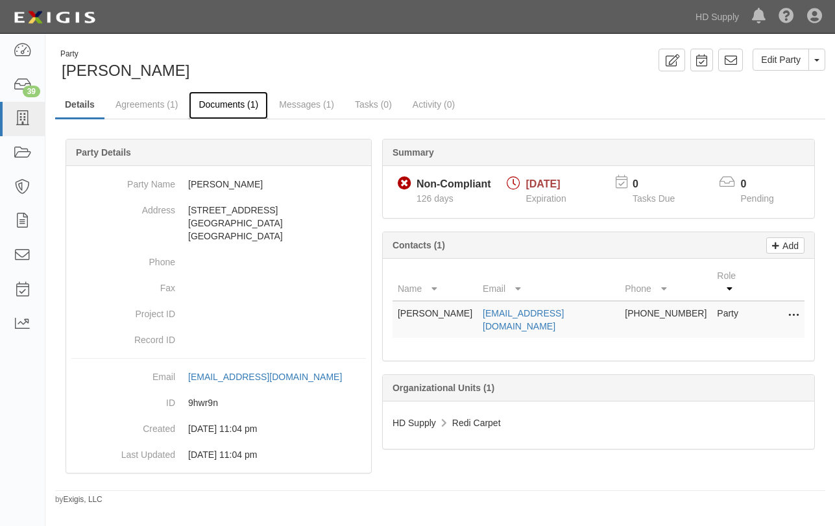
click at [233, 105] on link "Documents (1)" at bounding box center [228, 105] width 79 height 28
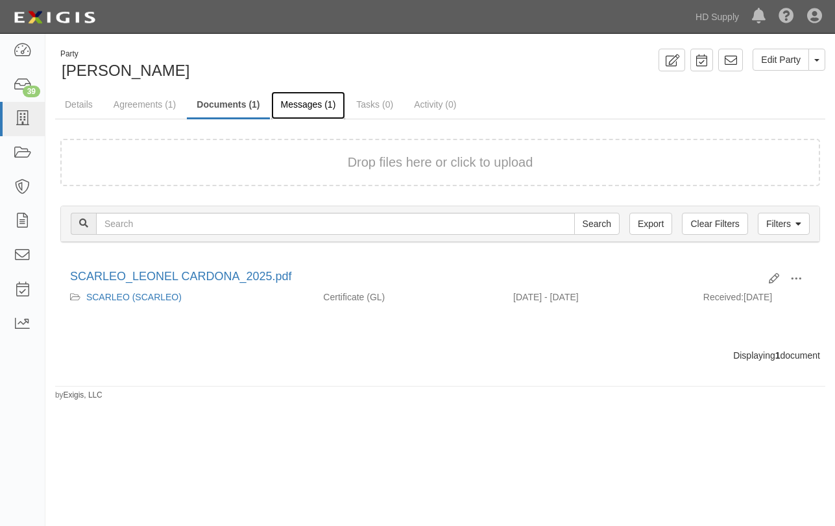
click at [288, 101] on link "Messages (1)" at bounding box center [308, 105] width 75 height 28
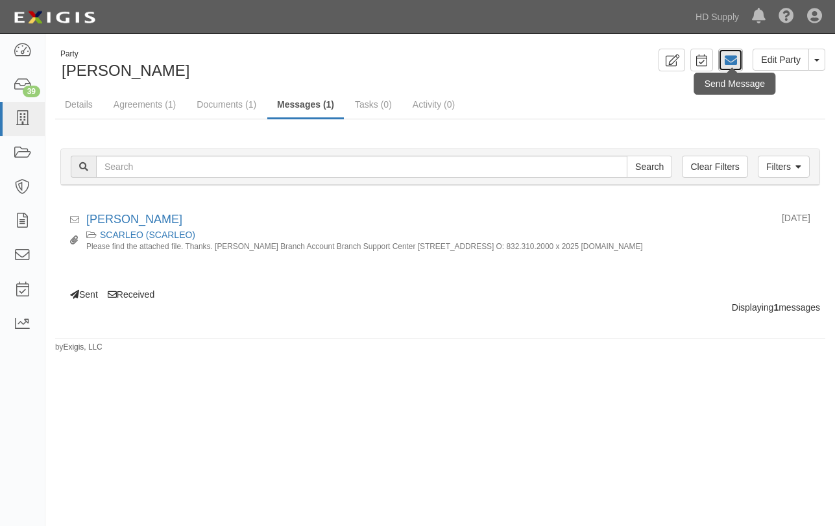
click at [733, 60] on icon at bounding box center [730, 60] width 13 height 13
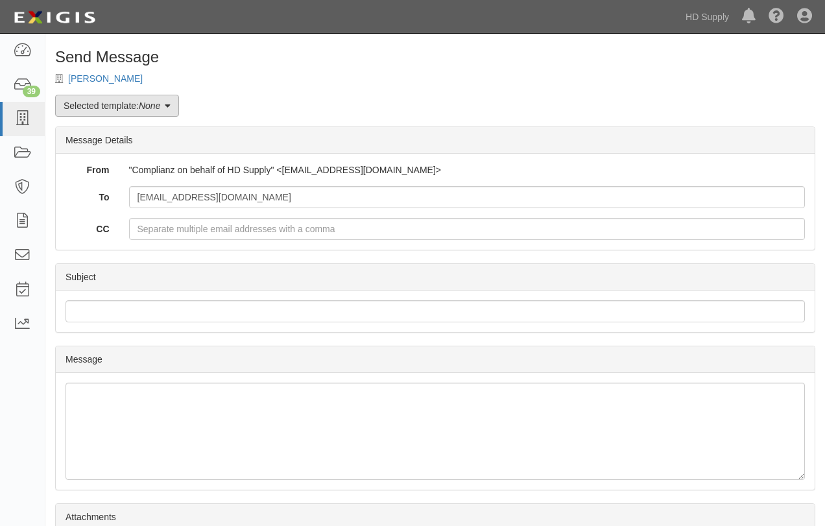
click at [162, 100] on link "Selected template: None" at bounding box center [117, 106] width 124 height 22
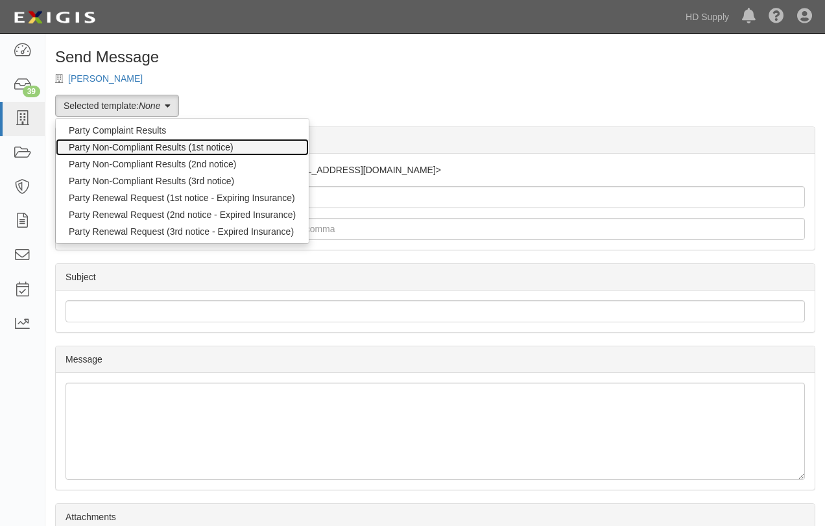
click at [131, 145] on link "Party Non-Compliant Results (1st notice)" at bounding box center [182, 147] width 253 height 17
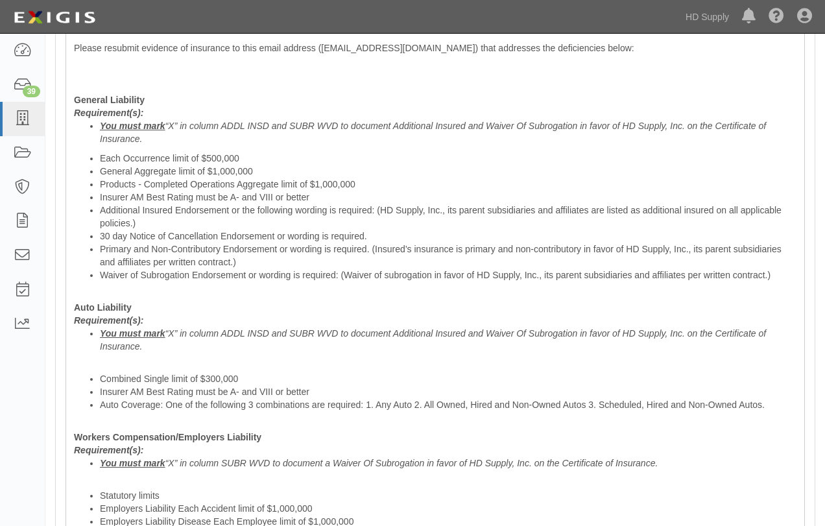
scroll to position [732, 0]
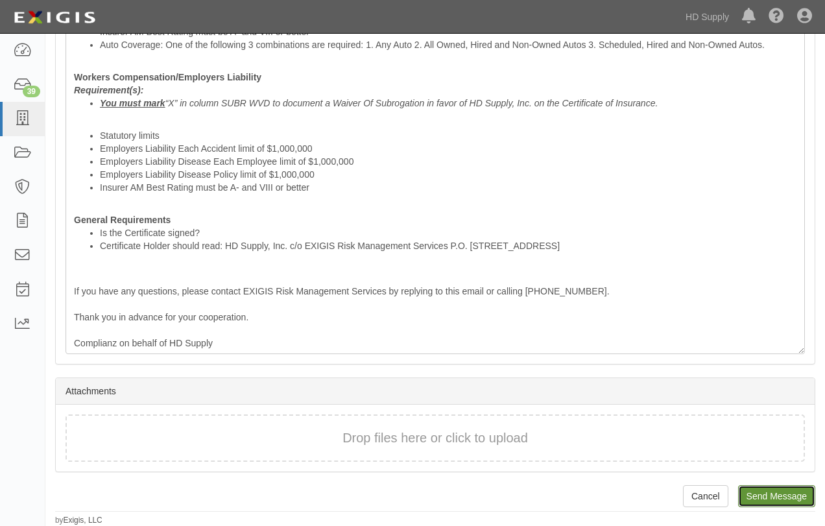
click at [783, 497] on input "Send Message" at bounding box center [776, 496] width 77 height 22
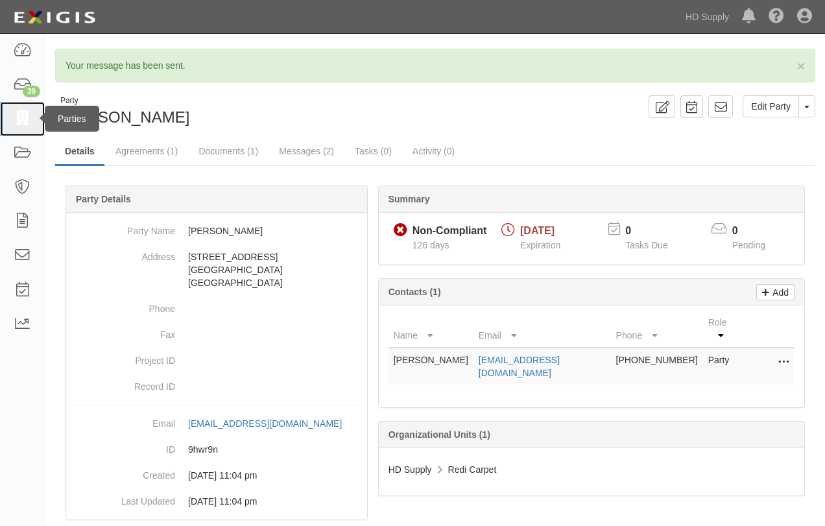
click at [21, 121] on icon at bounding box center [22, 119] width 18 height 15
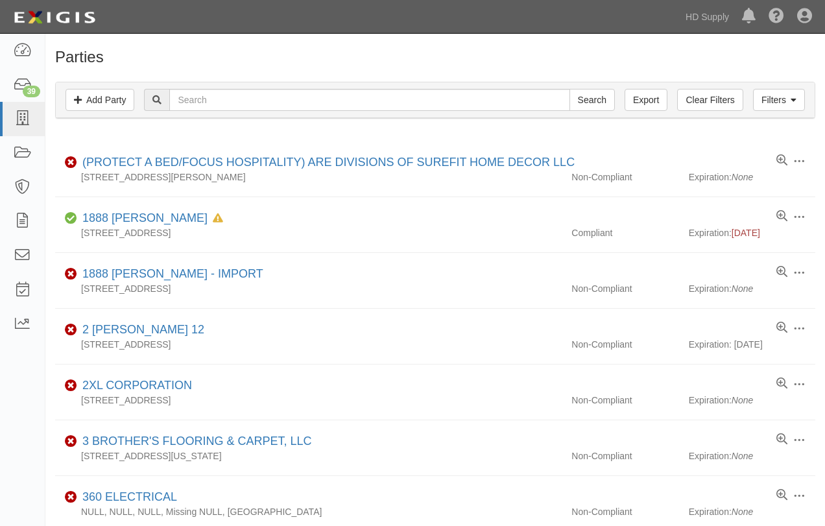
click at [135, 130] on div "Filters Add Party Clear Filters Export Search Filters Compliance Status Complia…" at bounding box center [435, 102] width 780 height 60
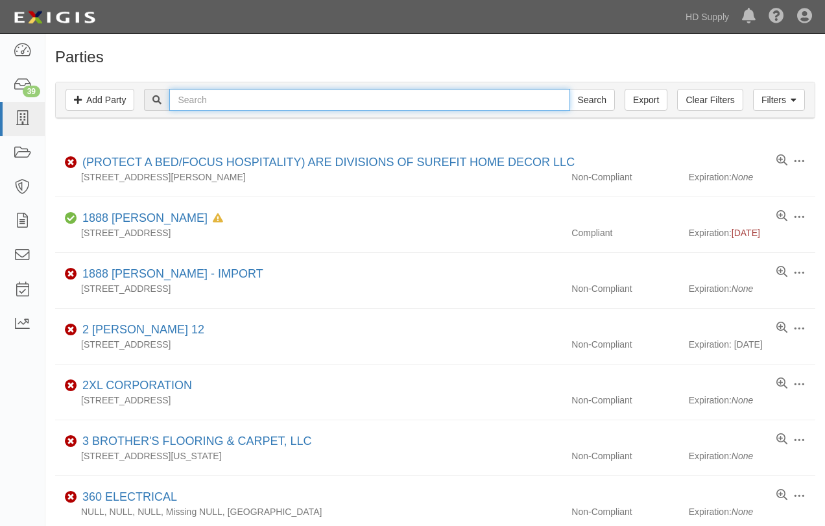
click at [188, 95] on input "text" at bounding box center [369, 100] width 400 height 22
type input "cha carpet and floor"
click at [570, 89] on input "Search" at bounding box center [592, 100] width 45 height 22
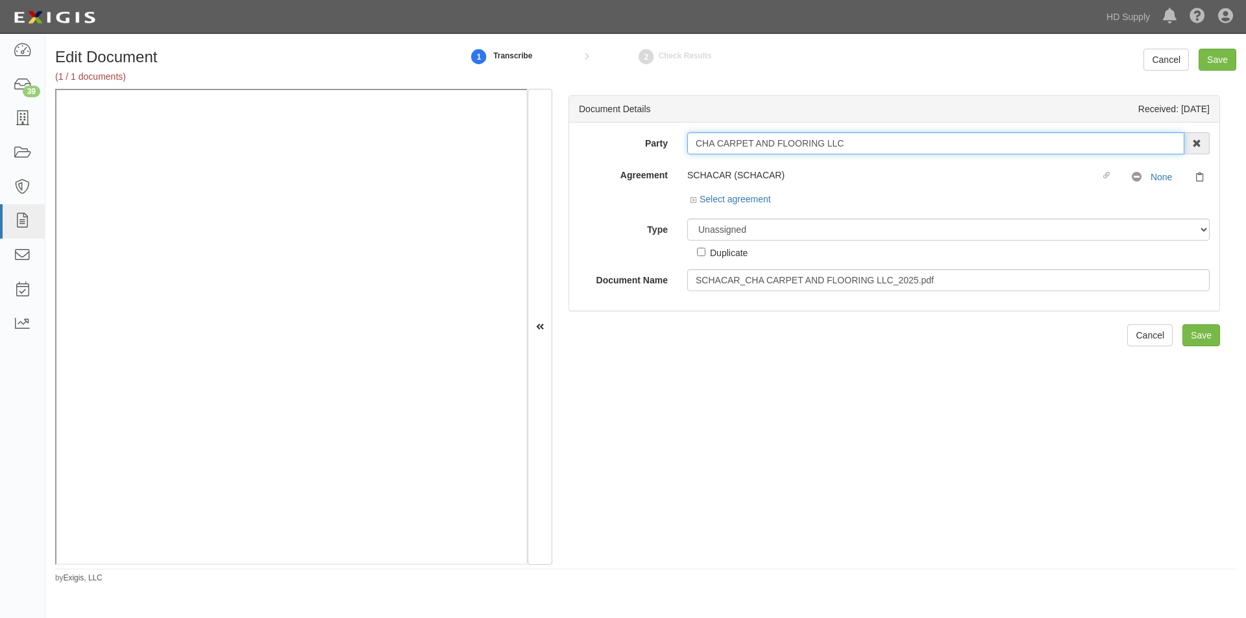
drag, startPoint x: 879, startPoint y: 144, endPoint x: 694, endPoint y: 150, distance: 184.4
click at [694, 150] on input "CHA CARPET AND FLOORING LLC" at bounding box center [935, 143] width 497 height 22
click at [748, 236] on select "Unassigned Binder Cancellation Notice Certificate Contract Endorsement Insuranc…" at bounding box center [948, 230] width 522 height 22
select select "CertificateDetail"
click at [687, 219] on select "Unassigned Binder Cancellation Notice Certificate Contract Endorsement Insuranc…" at bounding box center [948, 230] width 522 height 22
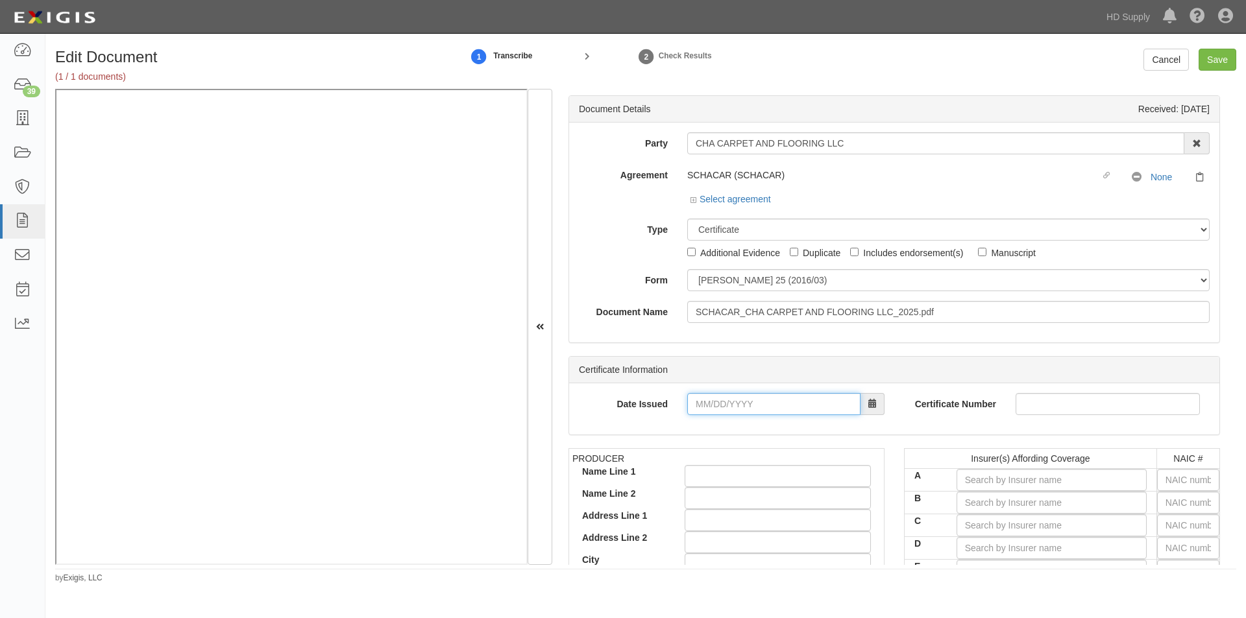
click at [731, 403] on input "Date Issued" at bounding box center [773, 404] width 173 height 22
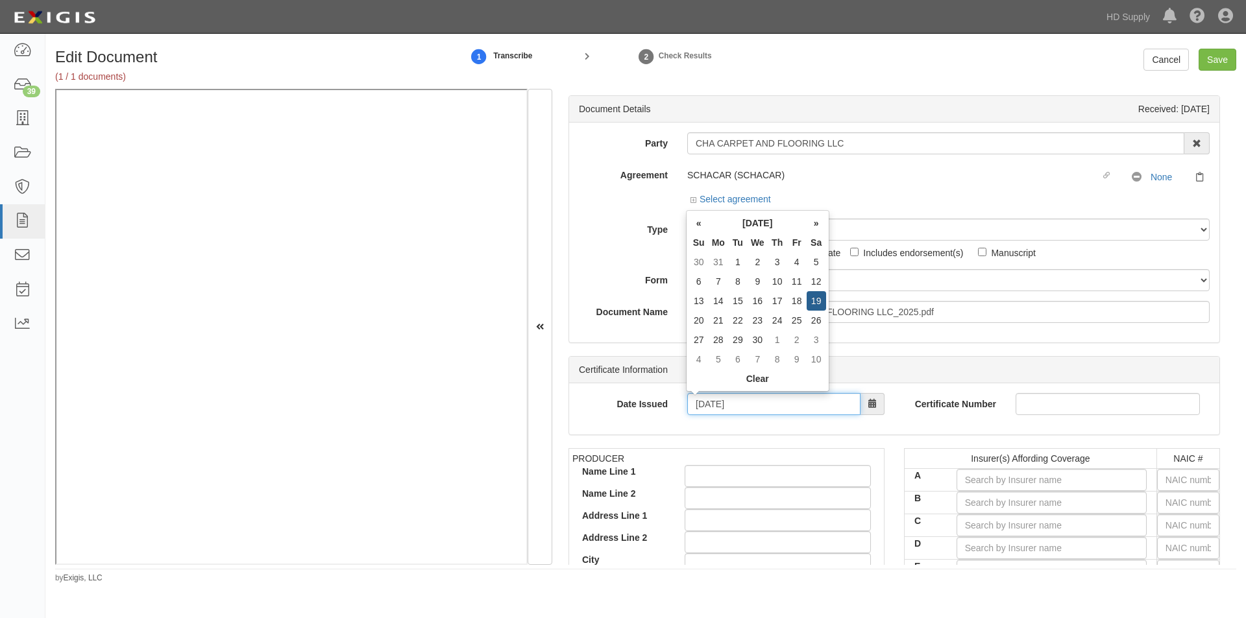
type input "04/19/2025"
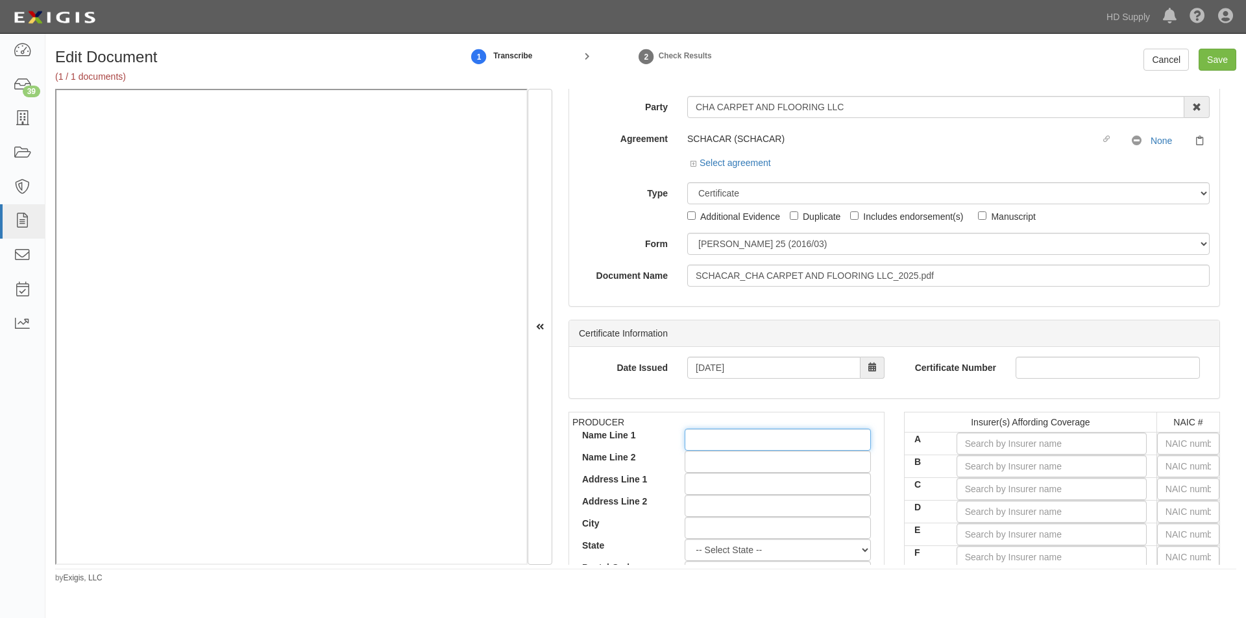
scroll to position [19, 0]
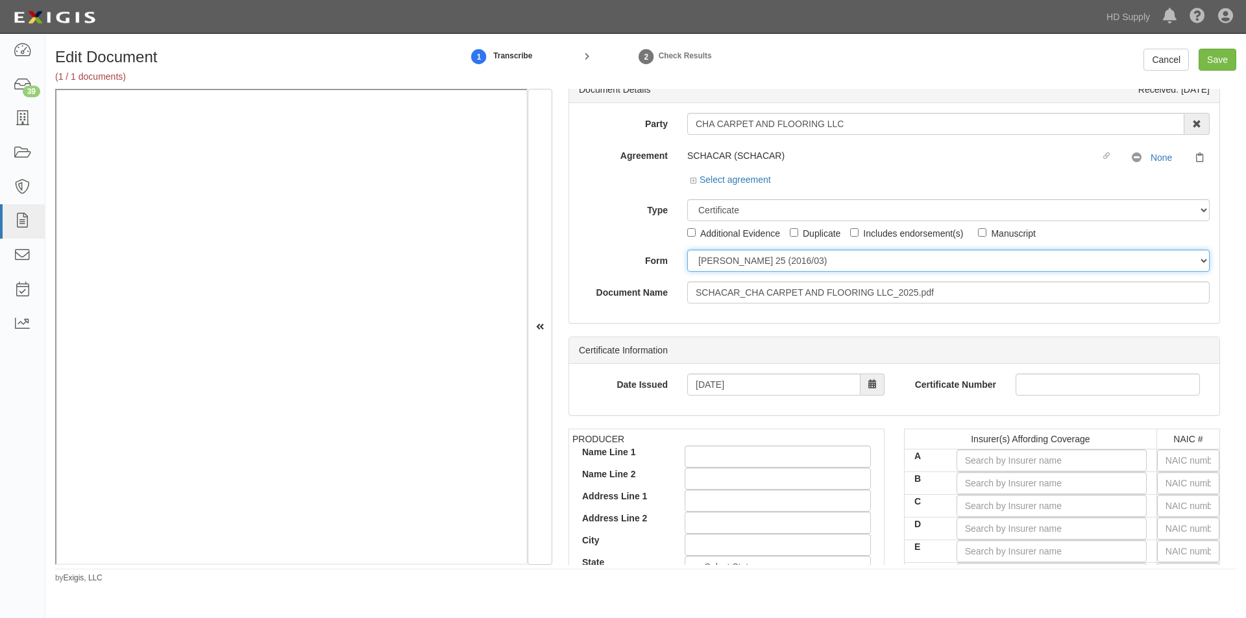
click at [724, 262] on select "ACORD 25 (2016/03) ACORD 101 ACORD 855 NY (2014/05) General" at bounding box center [948, 261] width 522 height 22
select select "GeneralFormDetail"
click at [687, 250] on select "ACORD 25 (2016/03) ACORD 101 ACORD 855 NY (2014/05) General" at bounding box center [948, 261] width 522 height 22
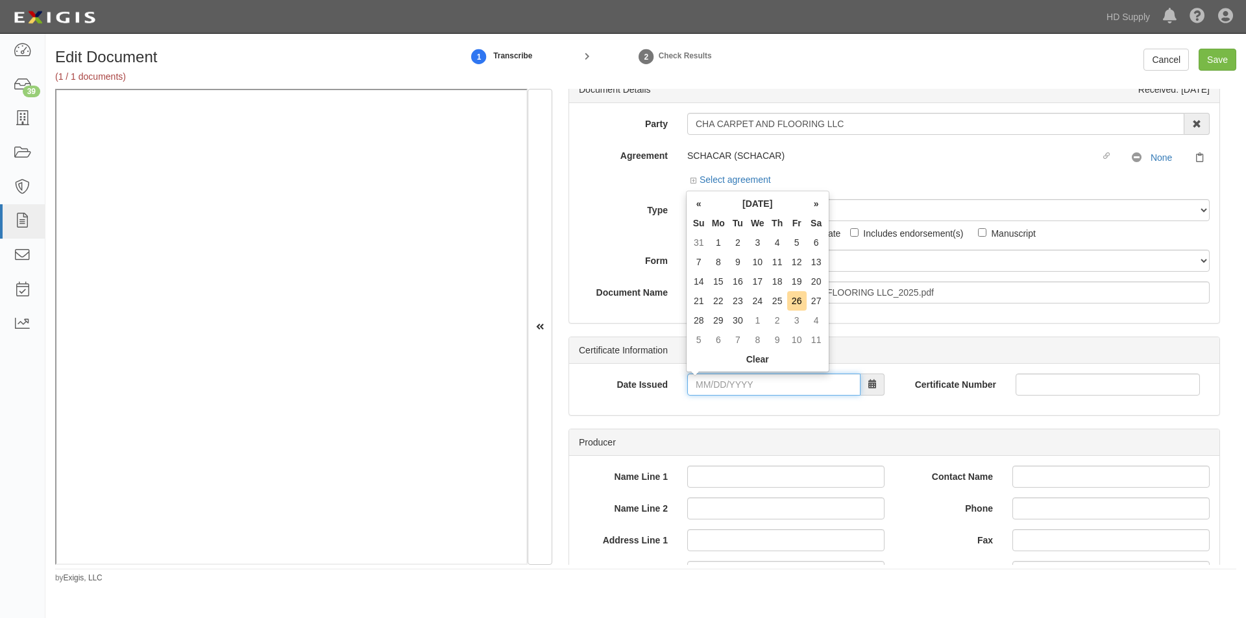
drag, startPoint x: 727, startPoint y: 385, endPoint x: 685, endPoint y: 410, distance: 49.2
click at [727, 387] on input "Date Issued" at bounding box center [773, 385] width 173 height 22
type input "04/19/2025"
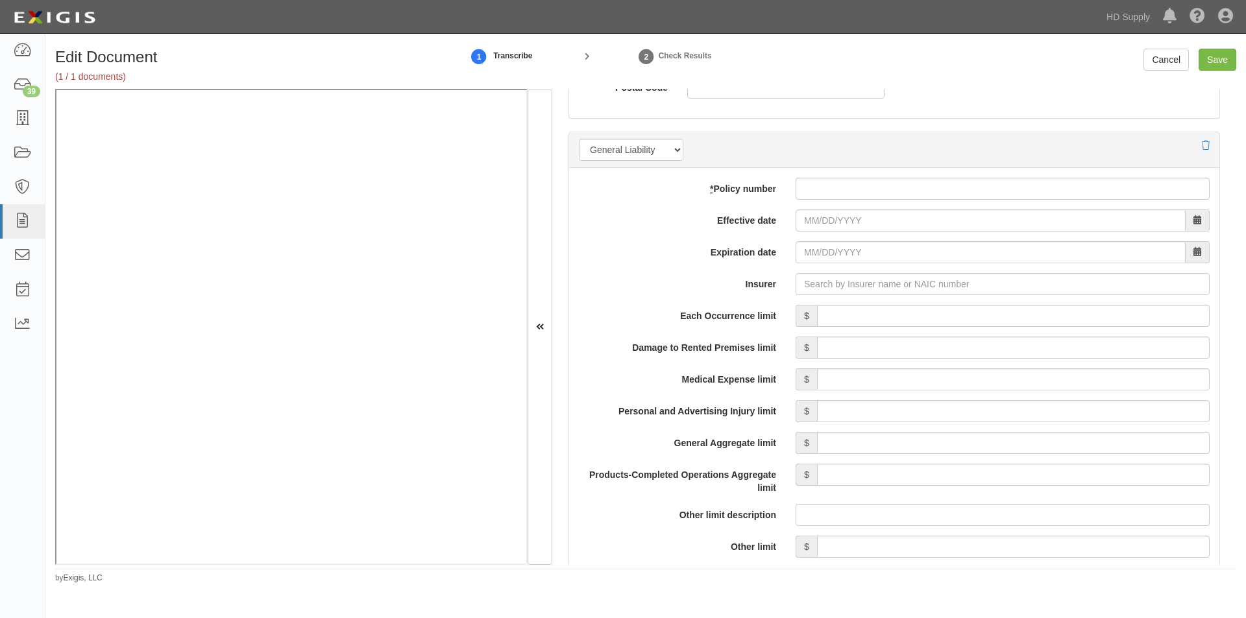
scroll to position [889, 0]
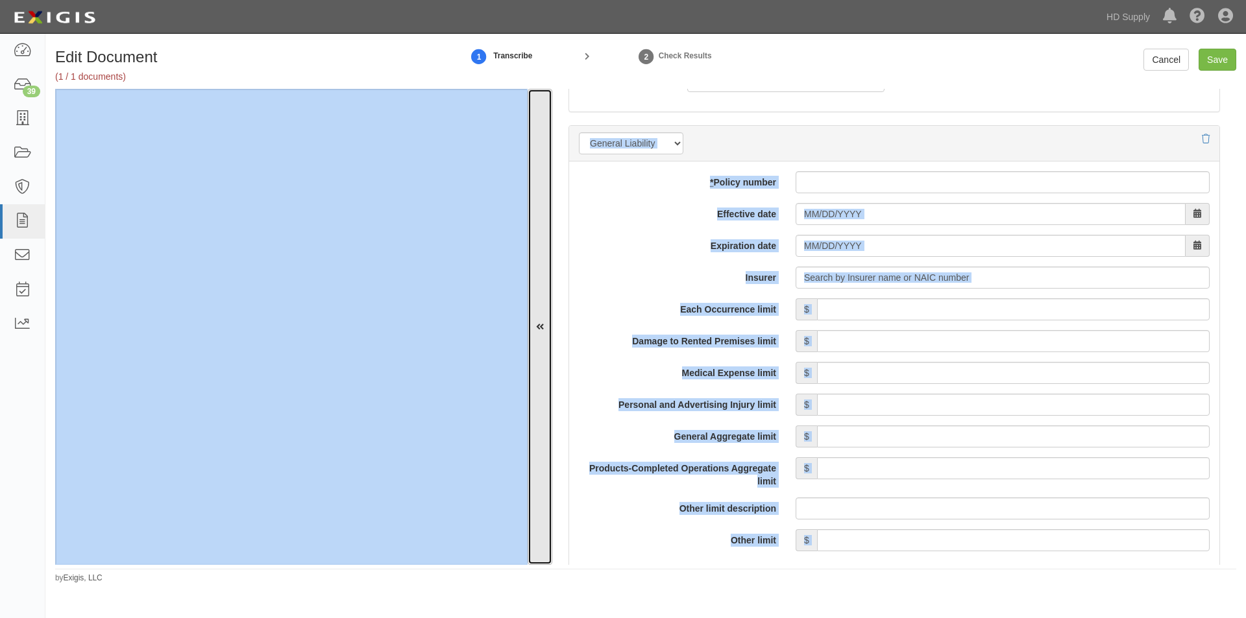
click at [528, 507] on button at bounding box center [540, 327] width 25 height 476
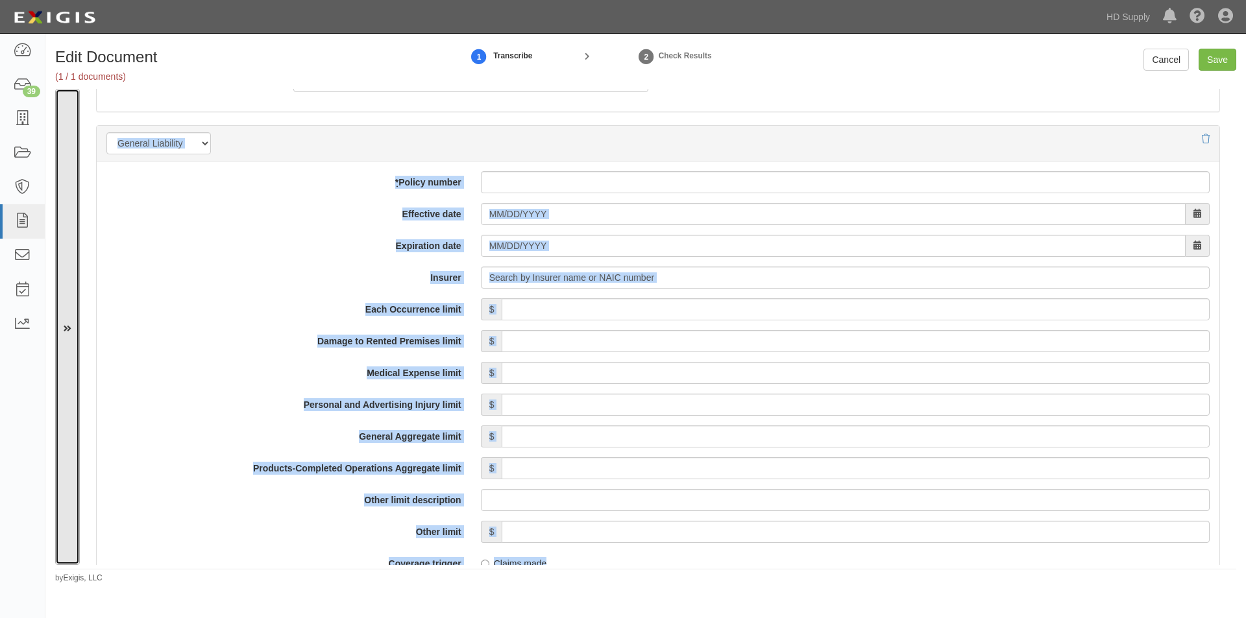
click at [73, 437] on button at bounding box center [67, 327] width 25 height 476
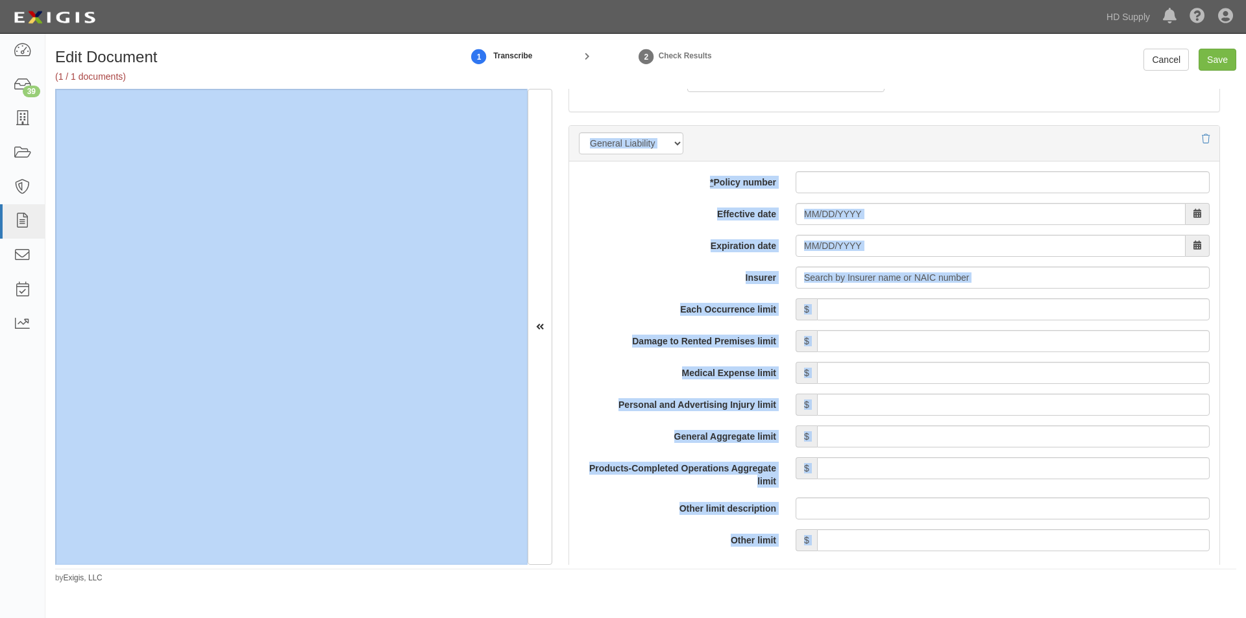
click at [610, 522] on div "Each Occurrence limit $ Damage to Rented Premises limit $ Medical Expense limit…" at bounding box center [894, 610] width 631 height 625
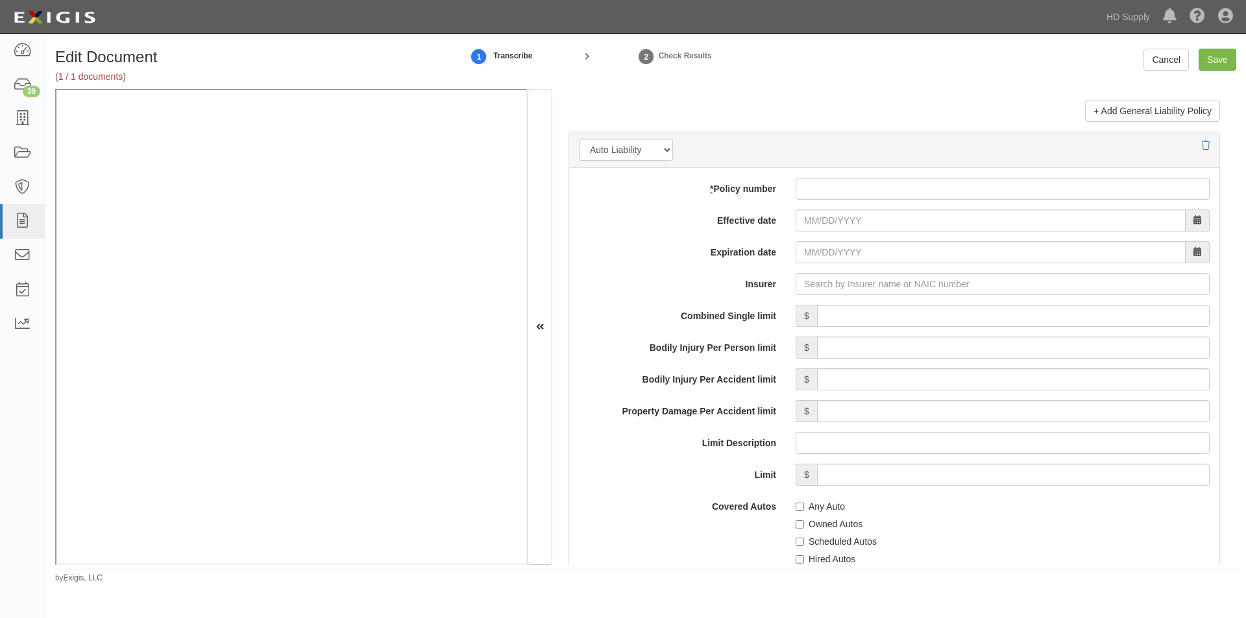
scroll to position [1759, 0]
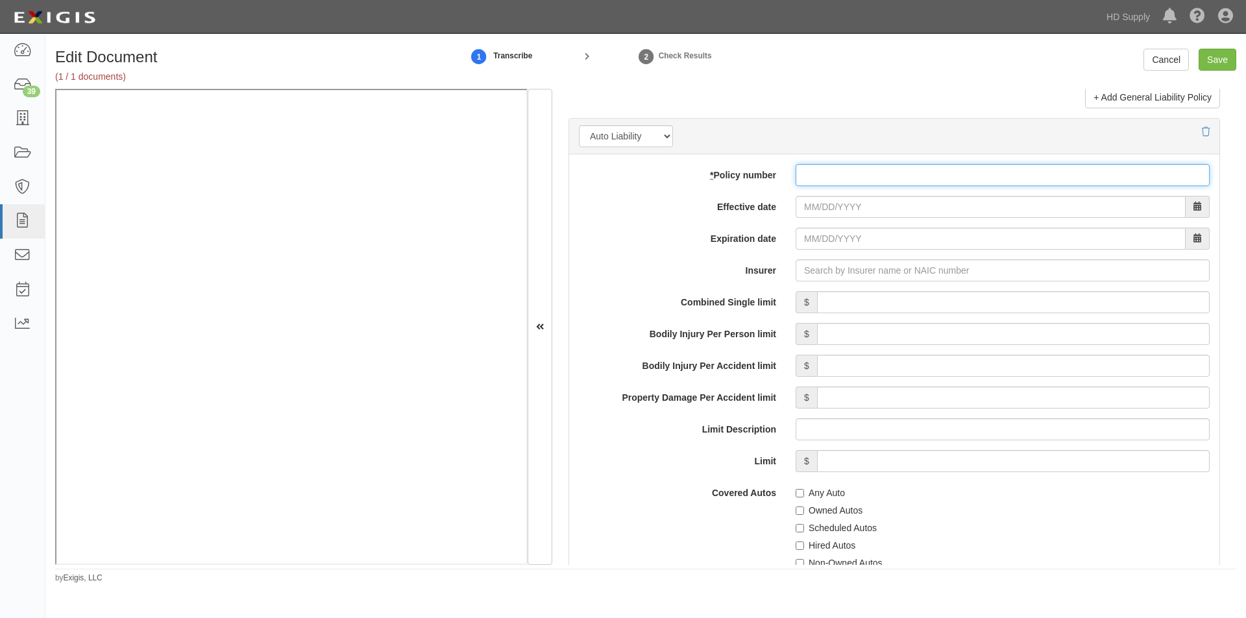
click at [847, 173] on input "* Policy number" at bounding box center [1003, 175] width 414 height 22
type input "CP00040626"
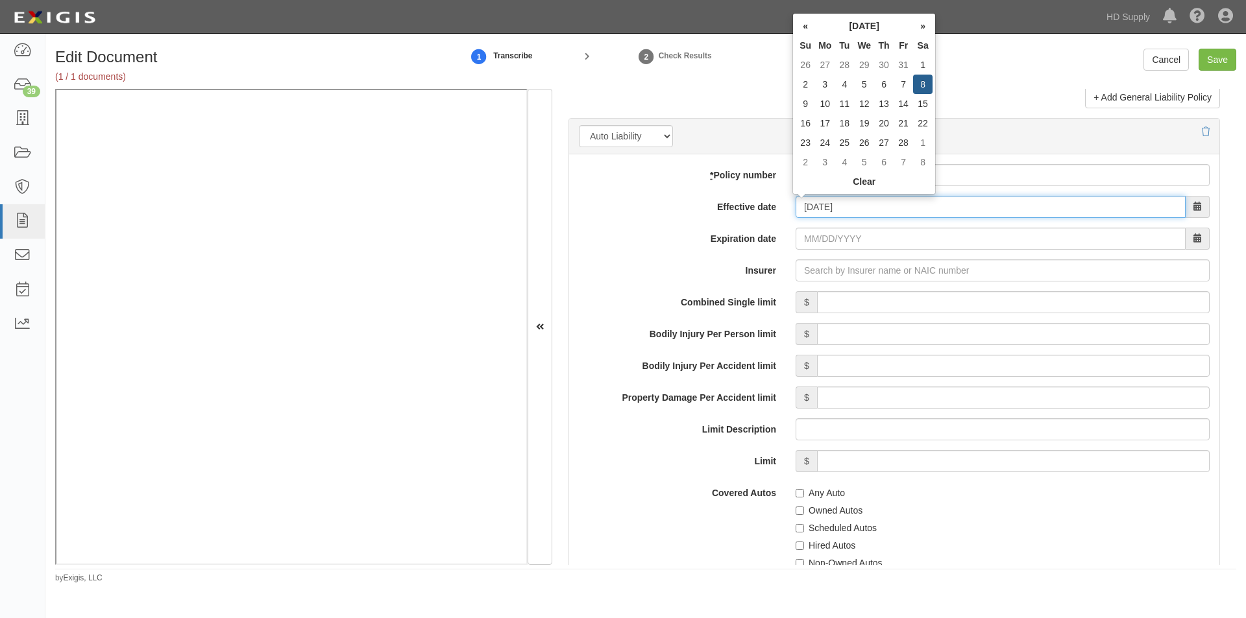
type input "02/08/2025"
type input "02/08/2026"
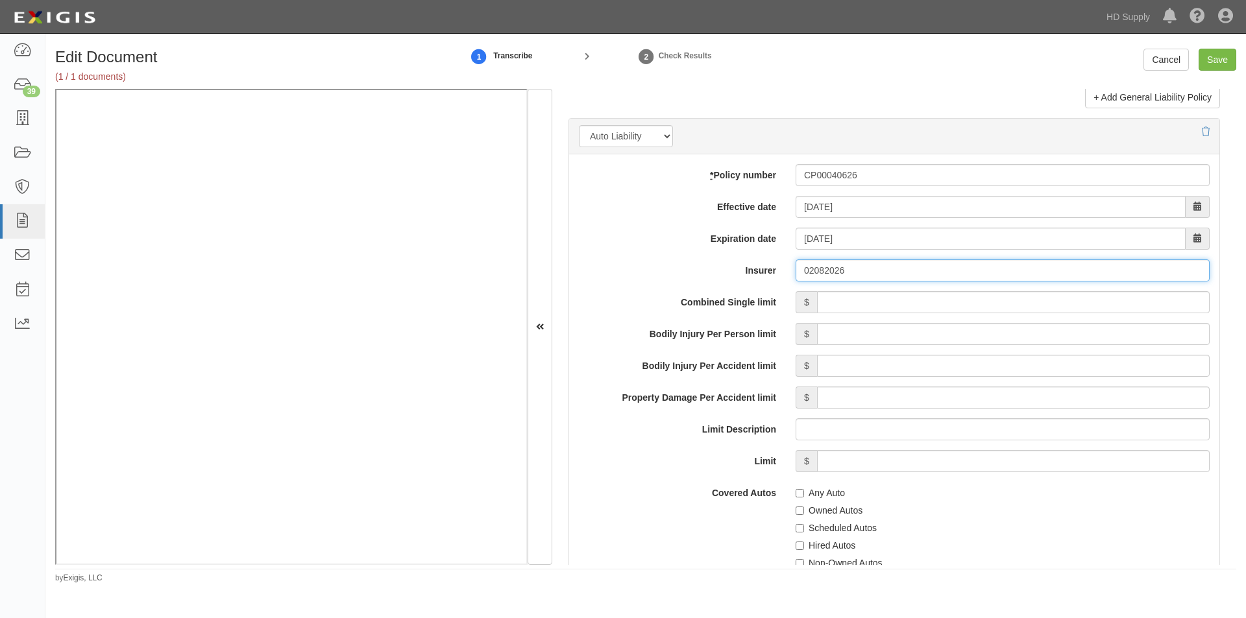
type input "02082026"
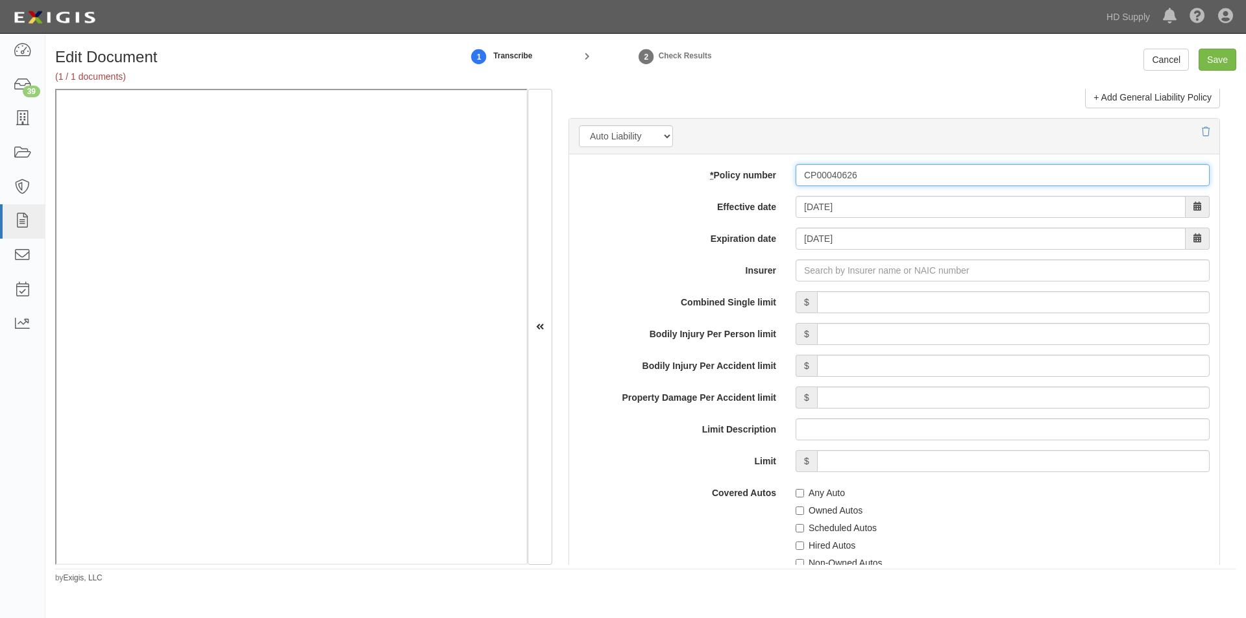
drag, startPoint x: 868, startPoint y: 176, endPoint x: 797, endPoint y: 181, distance: 70.3
click at [797, 181] on input "CP00040626" at bounding box center [1003, 175] width 414 height 22
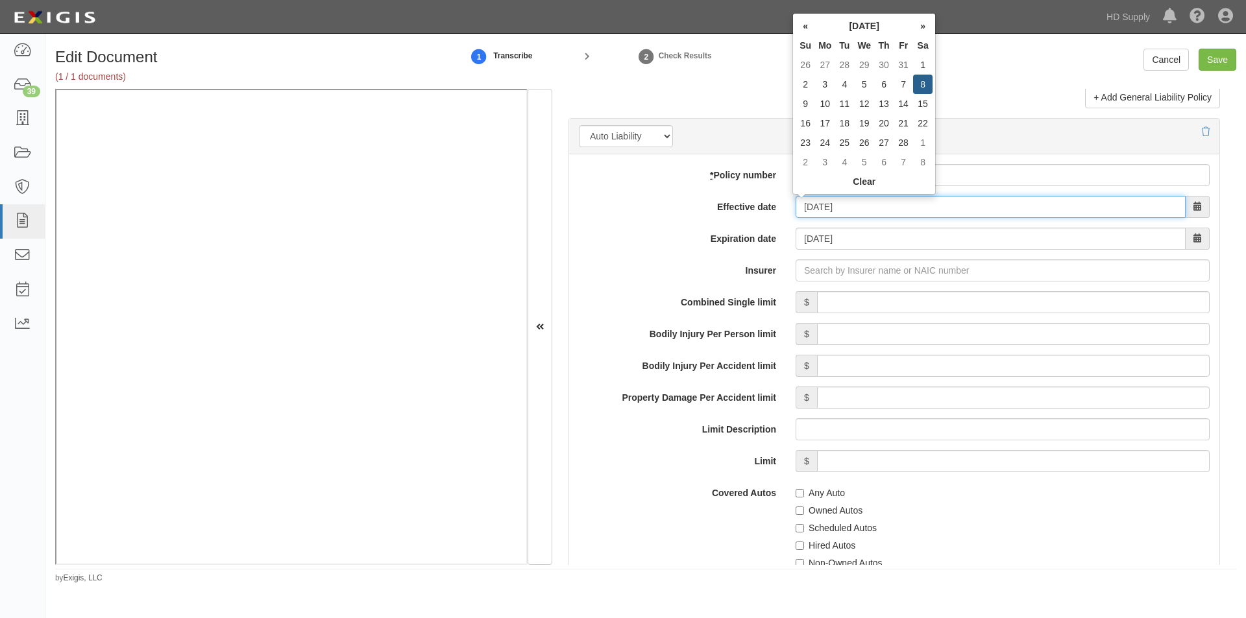
drag, startPoint x: 851, startPoint y: 211, endPoint x: 782, endPoint y: 211, distance: 69.4
click at [782, 211] on div "Effective date 02/08/2025" at bounding box center [894, 207] width 650 height 22
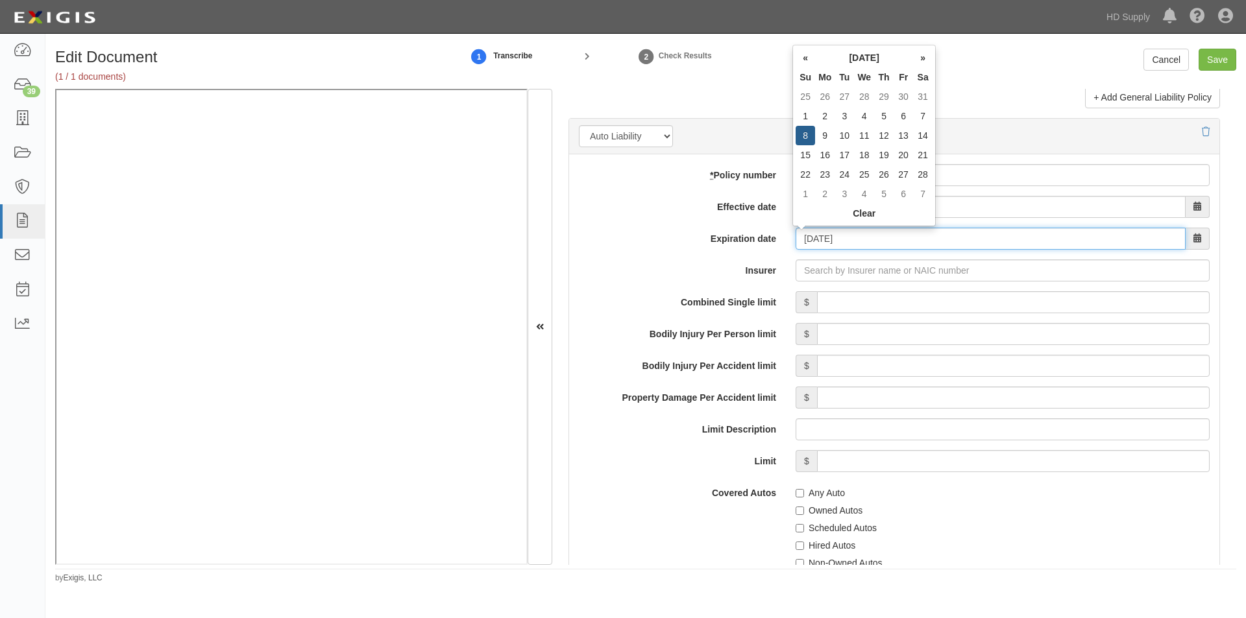
drag, startPoint x: 857, startPoint y: 241, endPoint x: 785, endPoint y: 245, distance: 71.5
click at [786, 245] on div "02/08/2026" at bounding box center [1002, 239] width 433 height 22
click at [651, 207] on label "Effective date" at bounding box center [677, 205] width 217 height 18
click at [796, 207] on input "Effective date" at bounding box center [991, 207] width 390 height 22
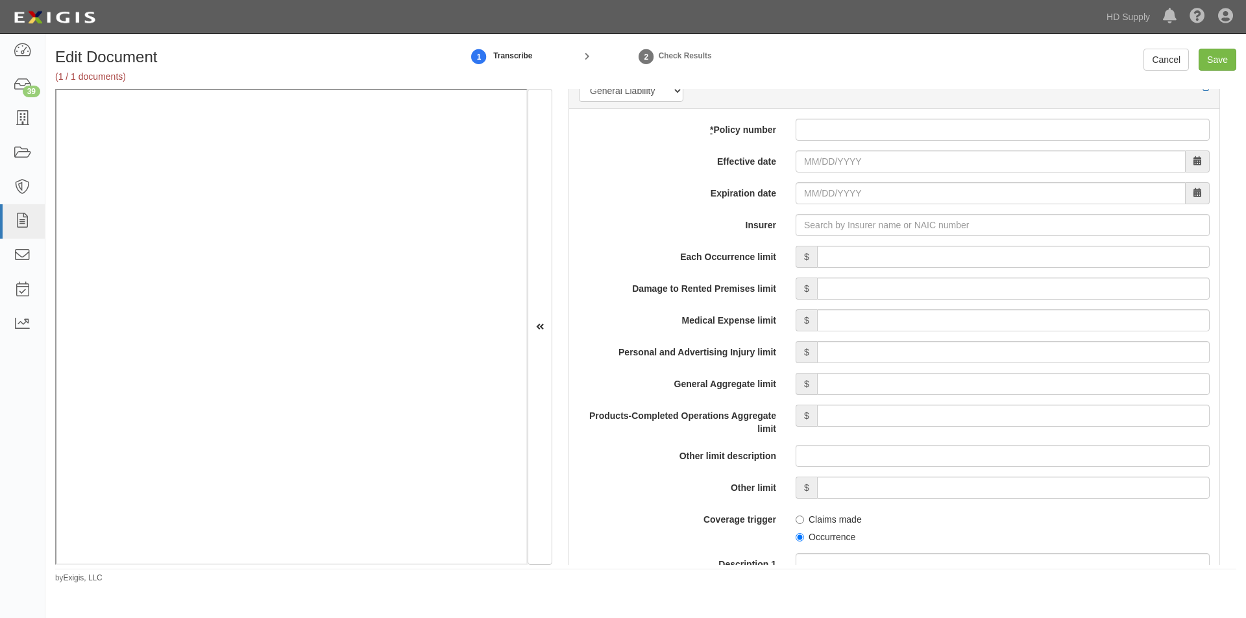
scroll to position [968, 0]
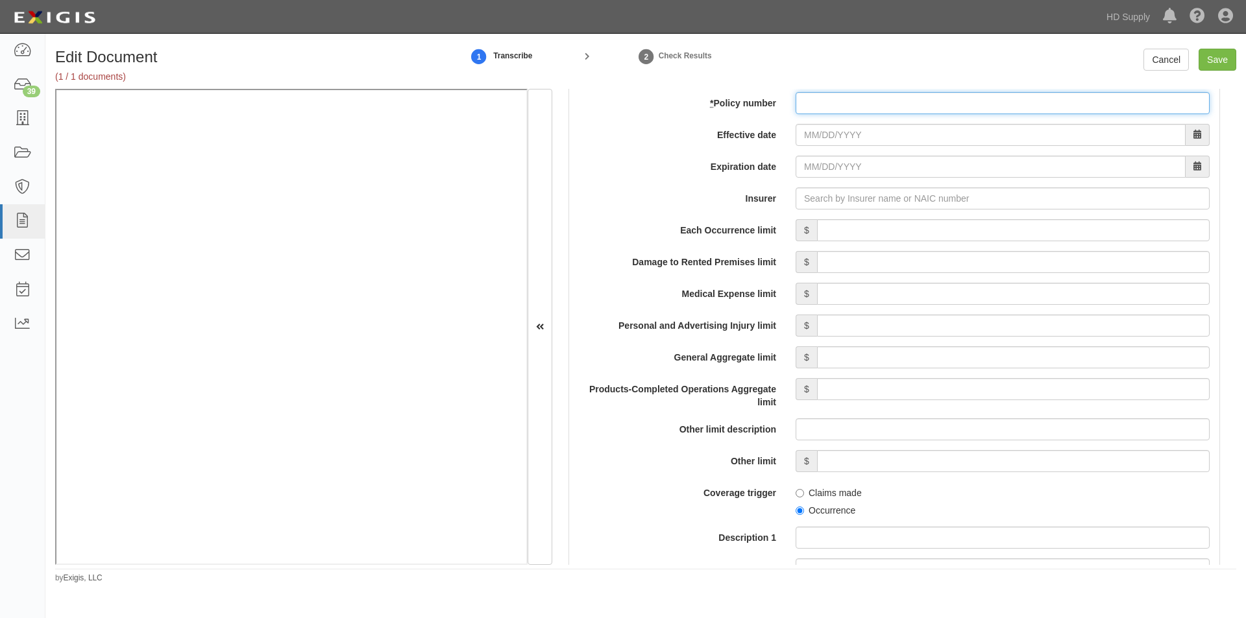
paste input "CP00040626"
type input "CP00040626"
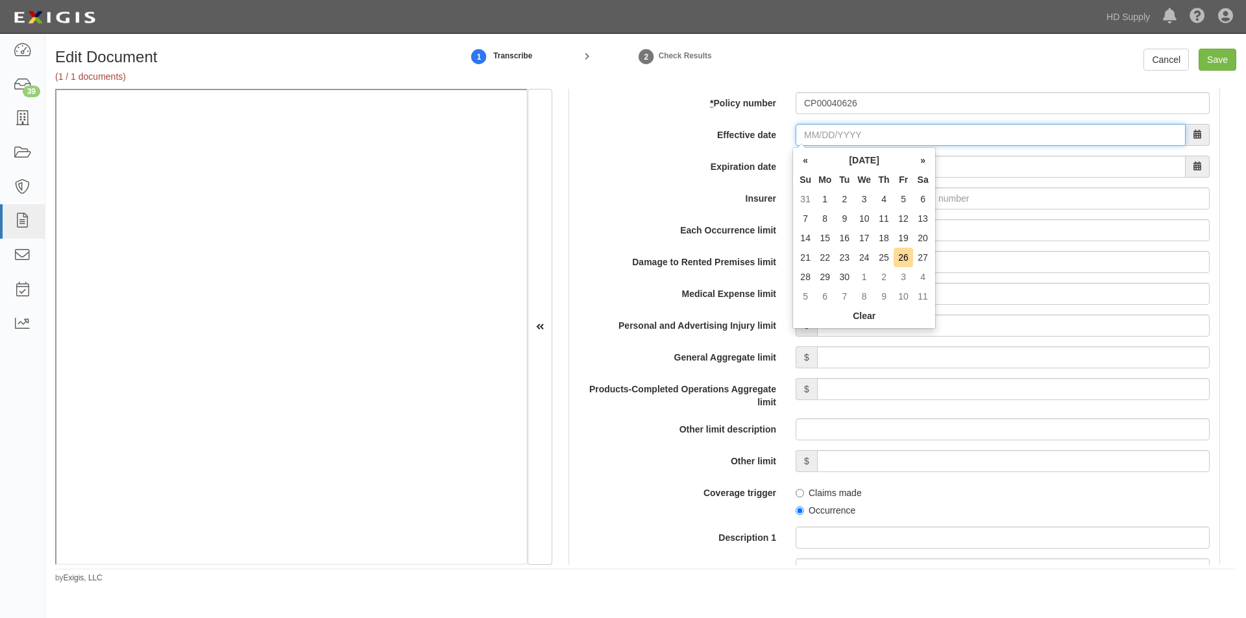
click at [860, 140] on input "Effective date" at bounding box center [991, 135] width 390 height 22
type input "02/06/2025"
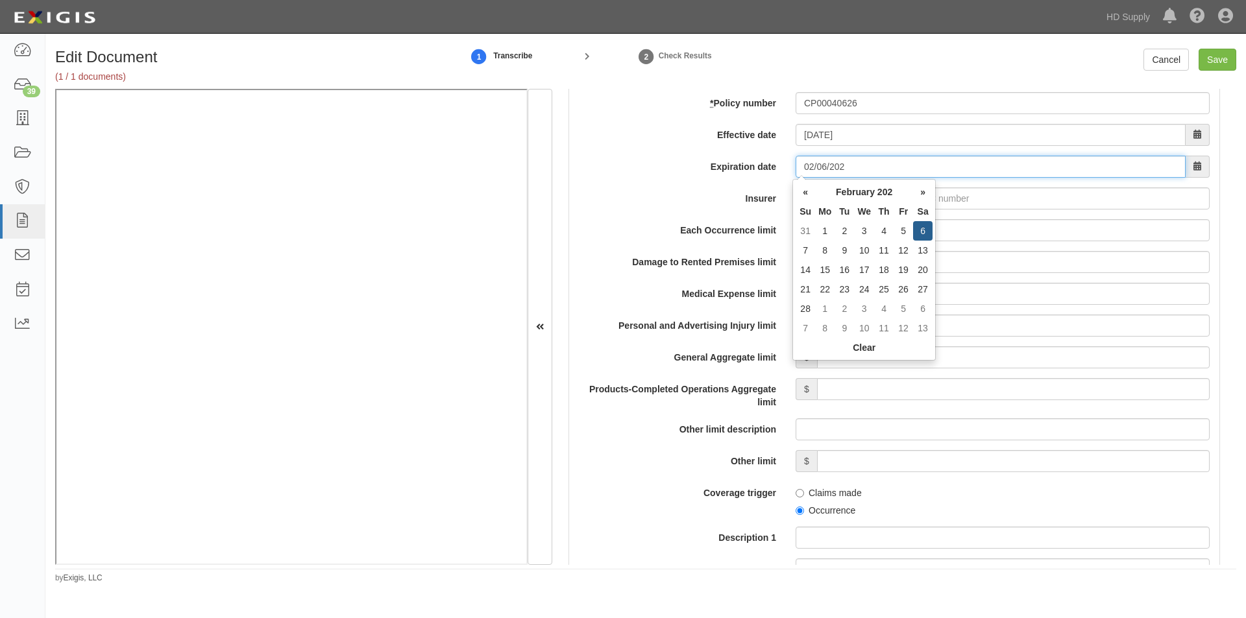
type input "02/06/2026"
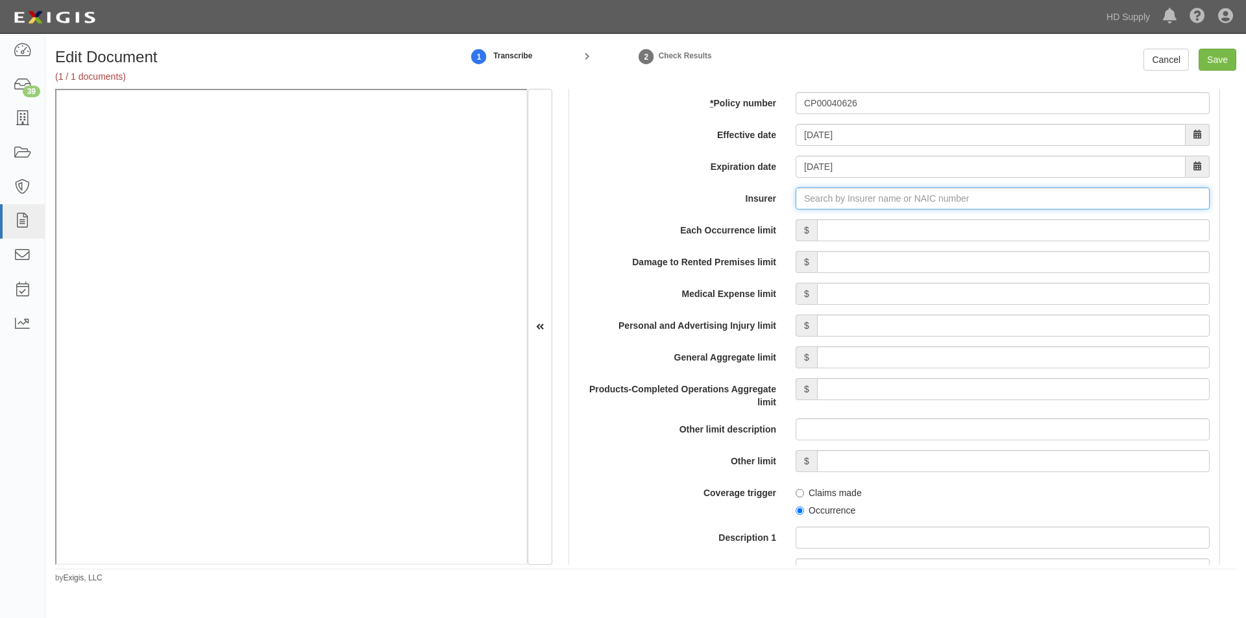
click at [836, 201] on input "Insurer" at bounding box center [1003, 199] width 414 height 22
type input "21st Century Advantage Insurance Company (25232) NR Rating"
type input "2"
click at [812, 228] on div "Midvale Indemnity Company ( 27138 ) A XV Rating" at bounding box center [824, 223] width 225 height 17
type input "Midvale Indemnity Company (27138) A XV Rating"
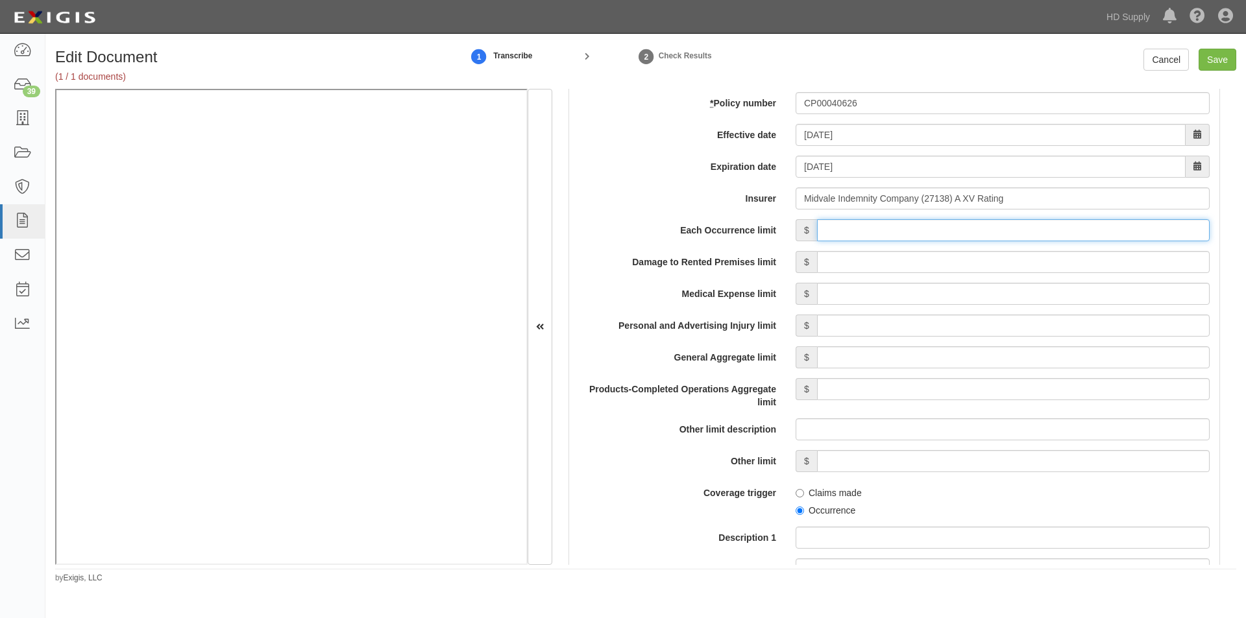
click at [995, 230] on input "Each Occurrence limit" at bounding box center [1013, 230] width 393 height 22
type input "1,000,000"
click at [1054, 265] on input "Damage to Rented Premises limit" at bounding box center [1013, 262] width 393 height 22
type input "100,000"
click at [1062, 296] on input "Medical Expense limit" at bounding box center [1013, 294] width 393 height 22
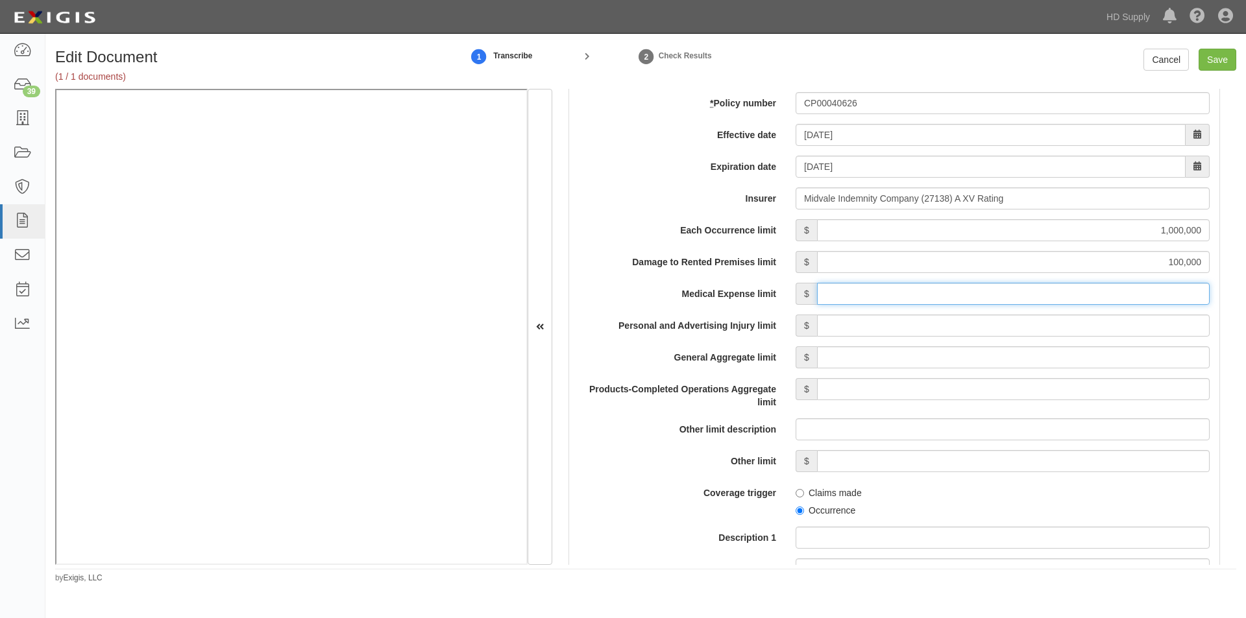
type input "10,000"
click at [1065, 333] on input "Personal and Advertising Injury limit" at bounding box center [1013, 326] width 393 height 22
type input "1,000,000"
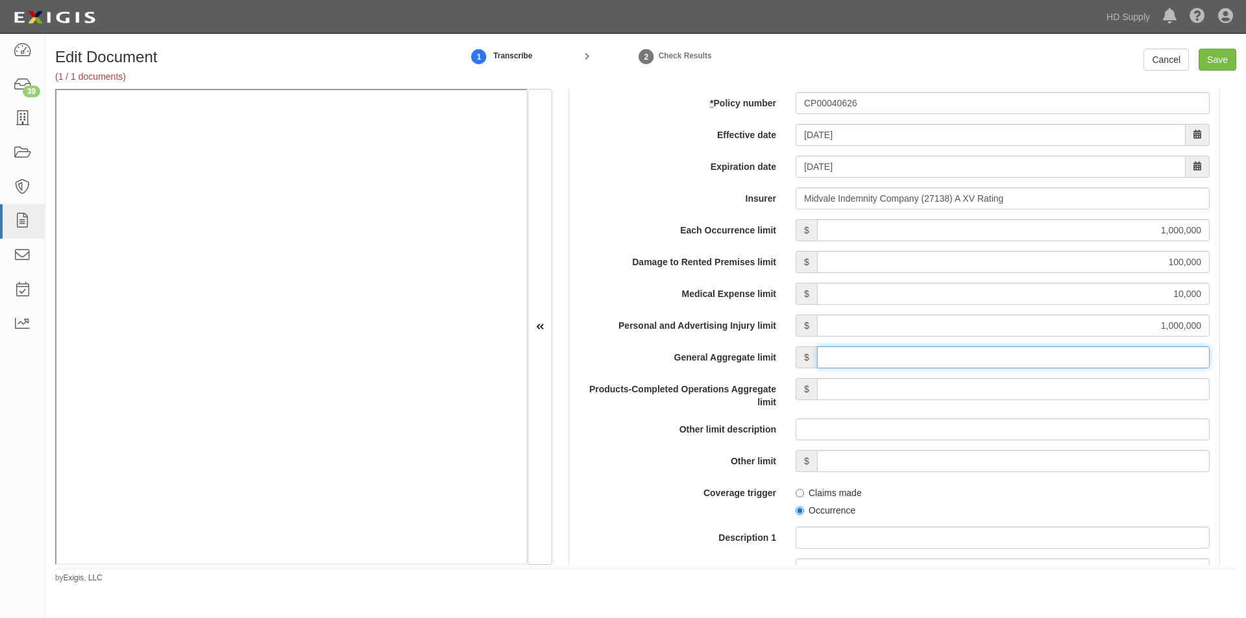
click at [1065, 358] on input "General Aggregate limit" at bounding box center [1013, 358] width 393 height 22
type input "2,000,000"
click at [1069, 392] on input "Products-Completed Operations Aggregate limit" at bounding box center [1013, 389] width 393 height 22
type input "2,000,000"
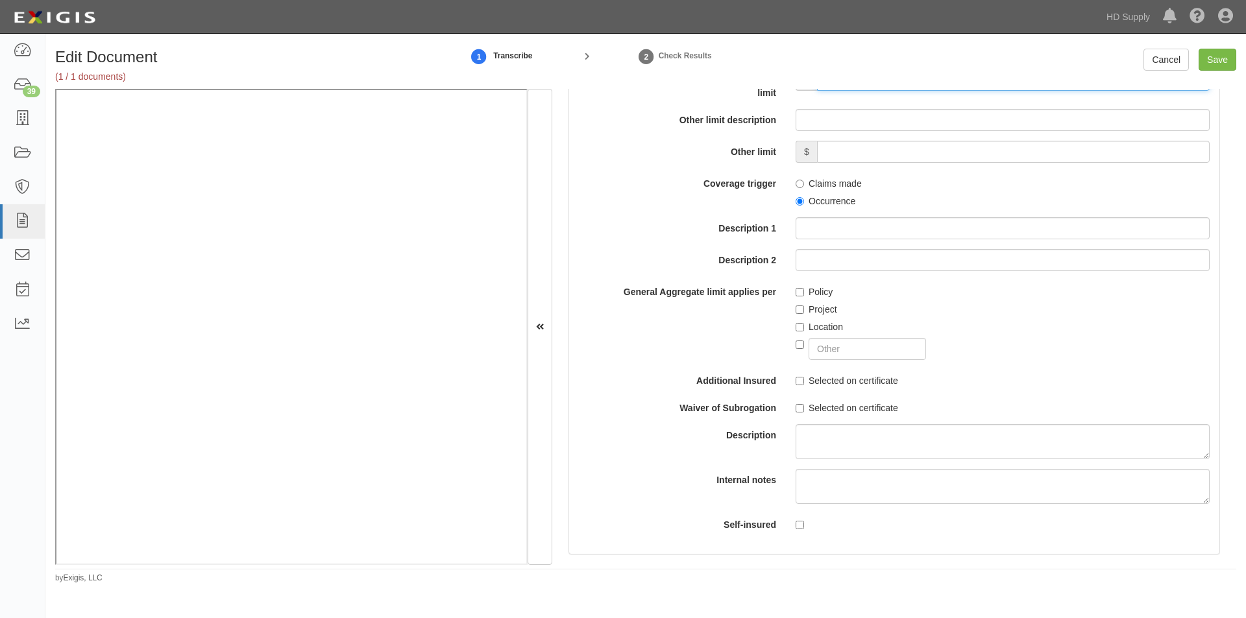
scroll to position [1330, 0]
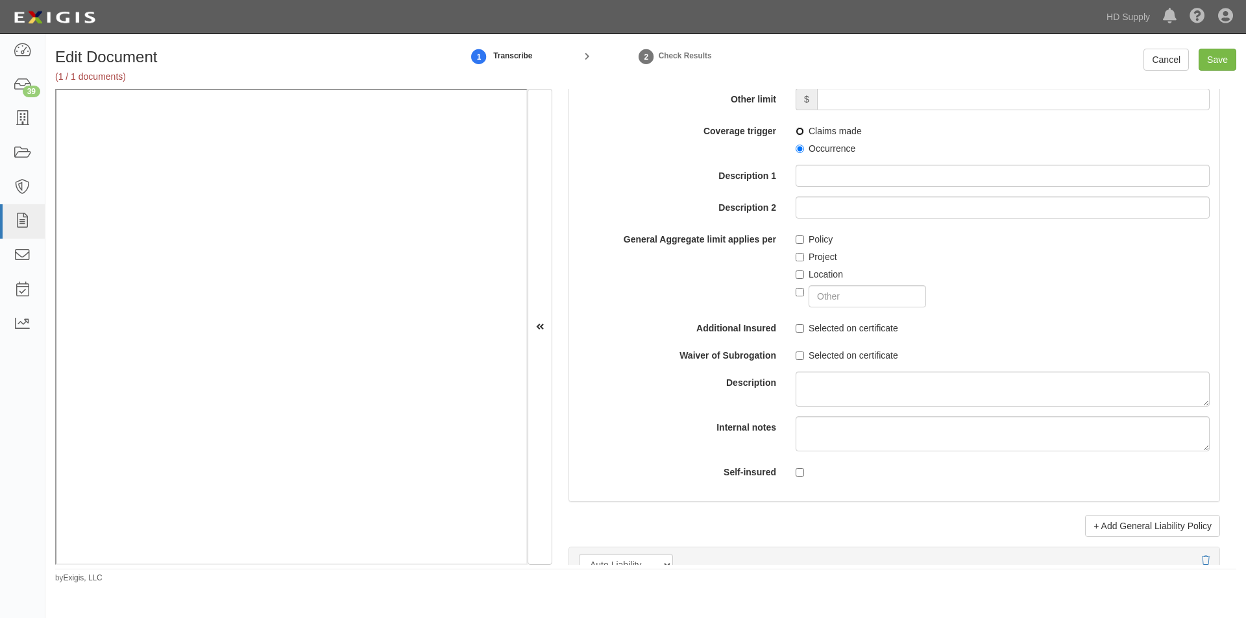
drag, startPoint x: 796, startPoint y: 132, endPoint x: 797, endPoint y: 177, distance: 44.8
click at [796, 132] on input "Claims made" at bounding box center [800, 131] width 8 height 8
radio input "true"
click at [801, 237] on label "Policy" at bounding box center [814, 239] width 37 height 13
click at [801, 237] on input "Policy" at bounding box center [800, 240] width 8 height 8
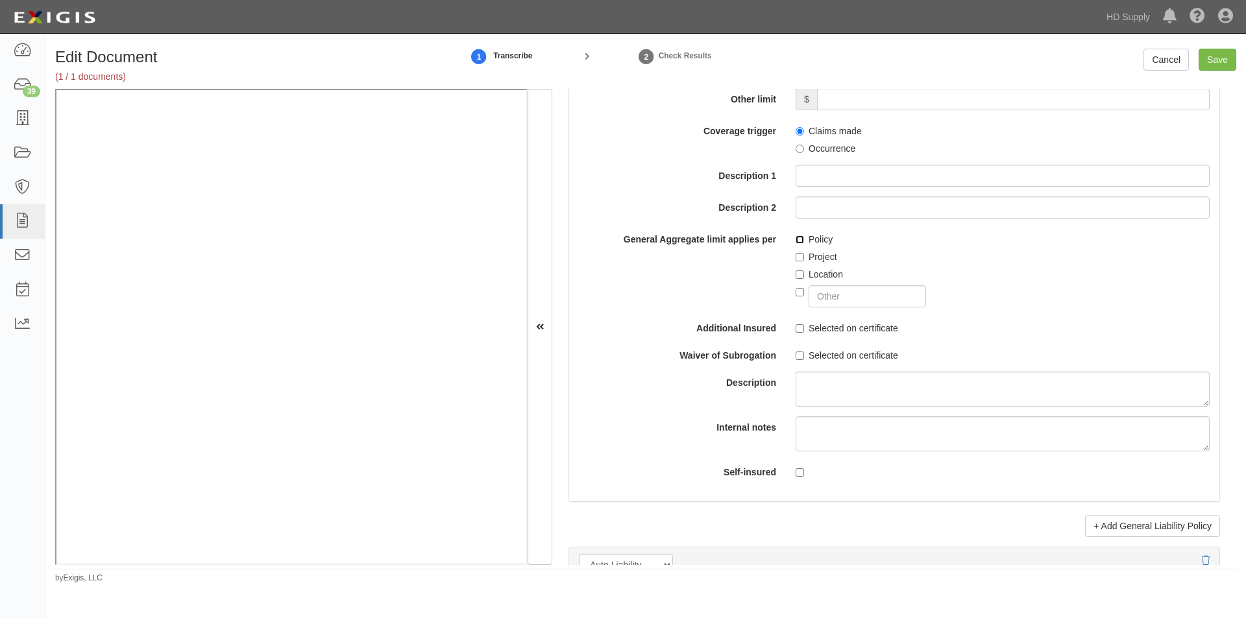
checkbox input "true"
drag, startPoint x: 802, startPoint y: 328, endPoint x: 799, endPoint y: 341, distance: 12.7
click at [801, 331] on label "Selected on certificate" at bounding box center [847, 328] width 103 height 13
click at [801, 331] on input "Selected on certificate" at bounding box center [800, 328] width 8 height 8
checkbox input "true"
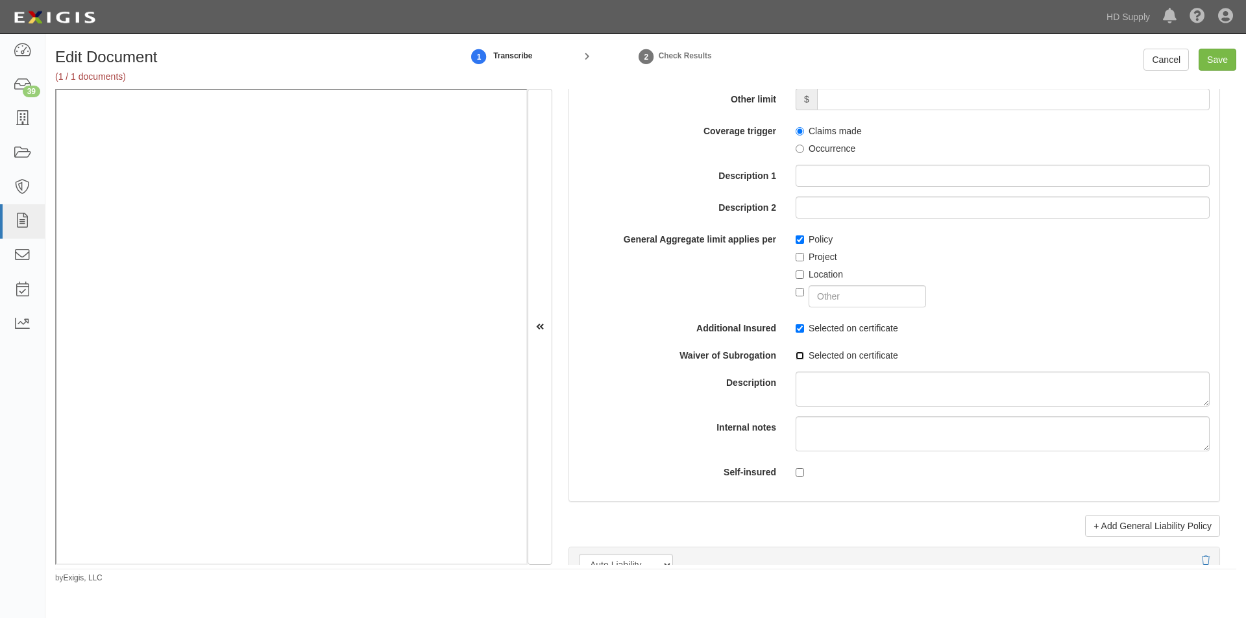
click at [799, 357] on input "Selected on certificate" at bounding box center [800, 356] width 8 height 8
checkbox input "true"
click at [1217, 55] on input "Save" at bounding box center [1218, 60] width 38 height 22
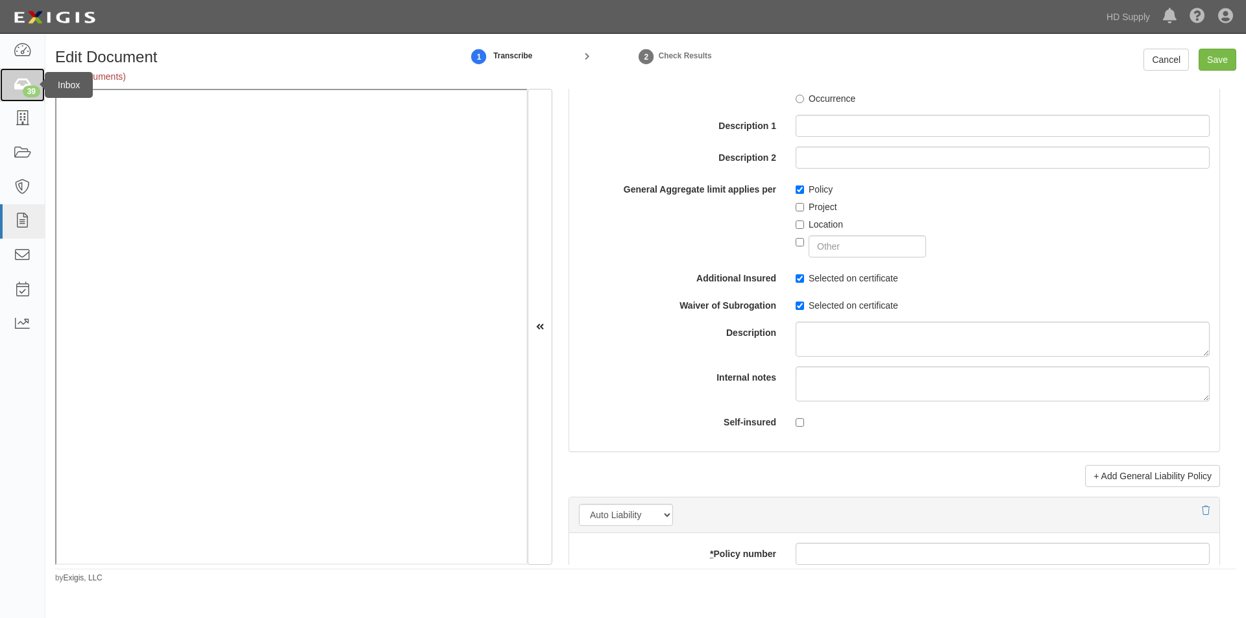
click at [19, 90] on icon at bounding box center [22, 85] width 18 height 15
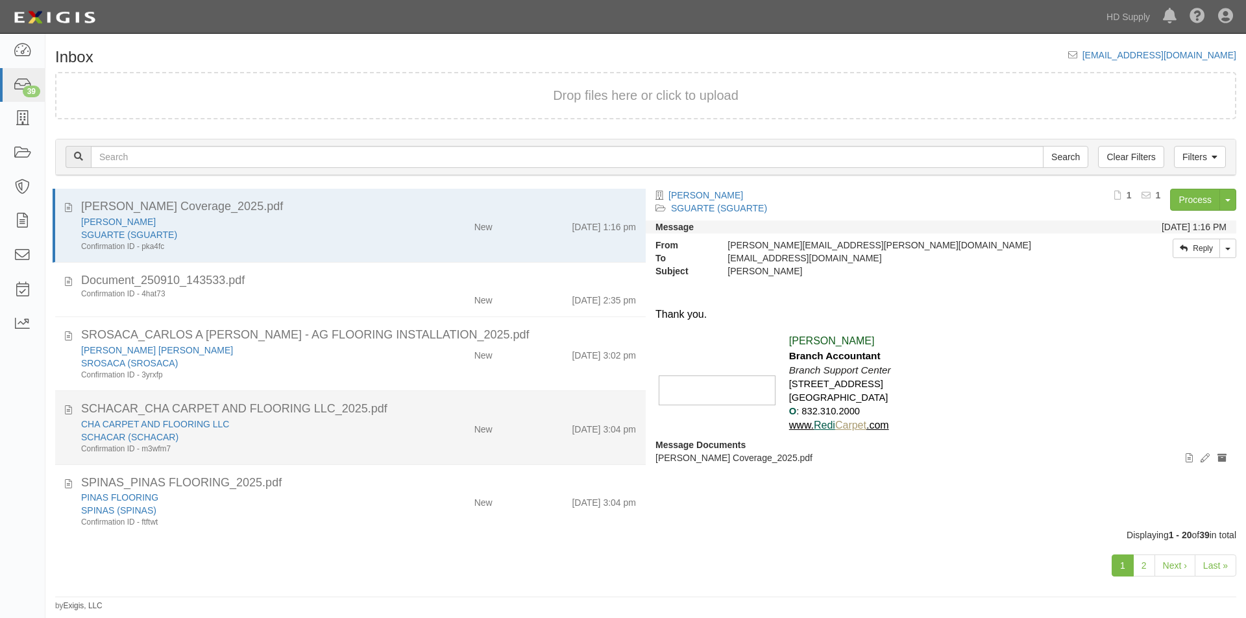
click at [318, 422] on div "CHA CARPET AND FLOORING LLC" at bounding box center [238, 424] width 315 height 13
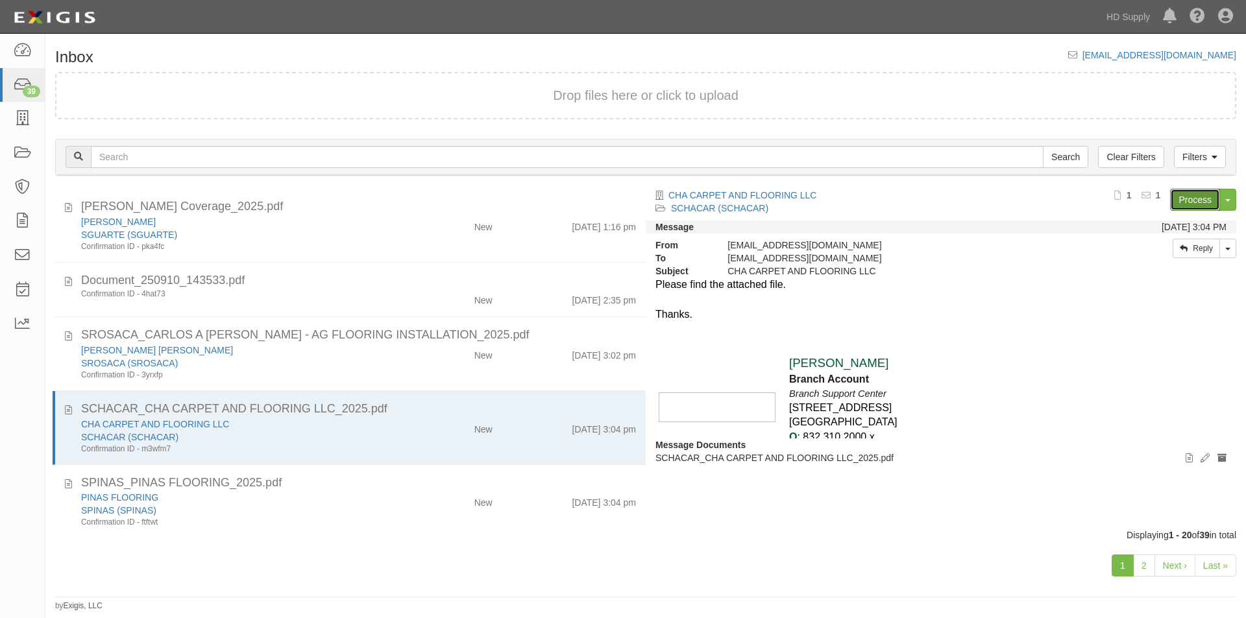
click at [1185, 197] on link "Process" at bounding box center [1195, 200] width 50 height 22
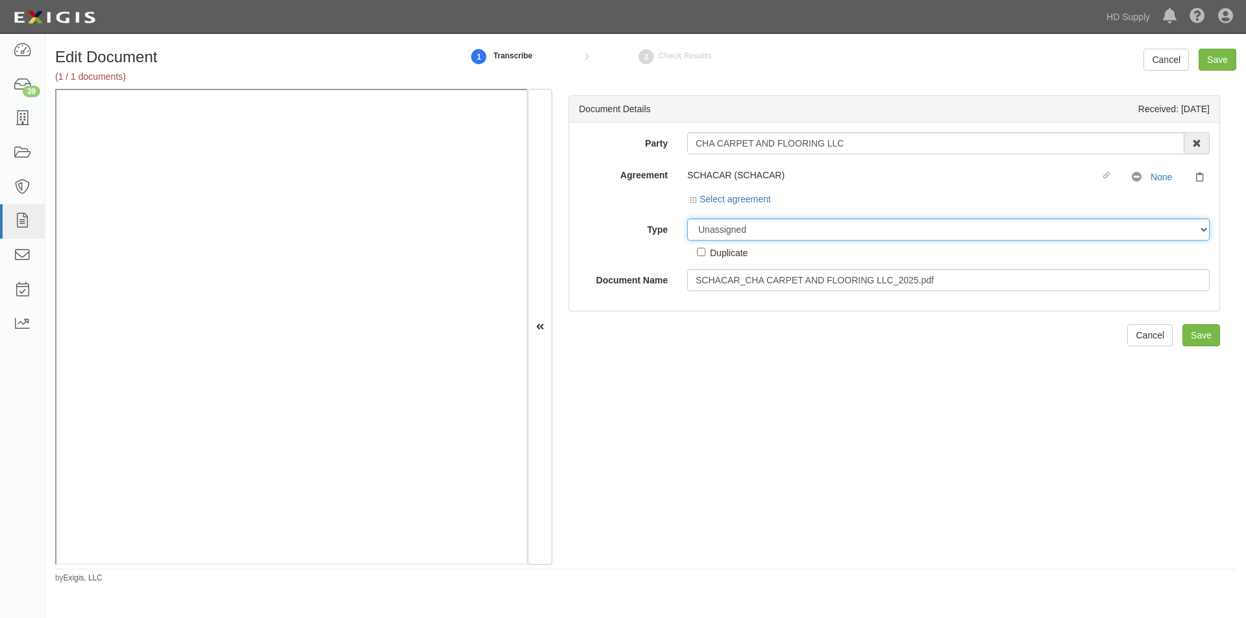
click at [759, 228] on select "Unassigned Binder Cancellation Notice Certificate Contract Endorsement Insuranc…" at bounding box center [948, 230] width 522 height 22
select select "CertificateDetail"
click at [687, 219] on select "Unassigned Binder Cancellation Notice Certificate Contract Endorsement Insuranc…" at bounding box center [948, 230] width 522 height 22
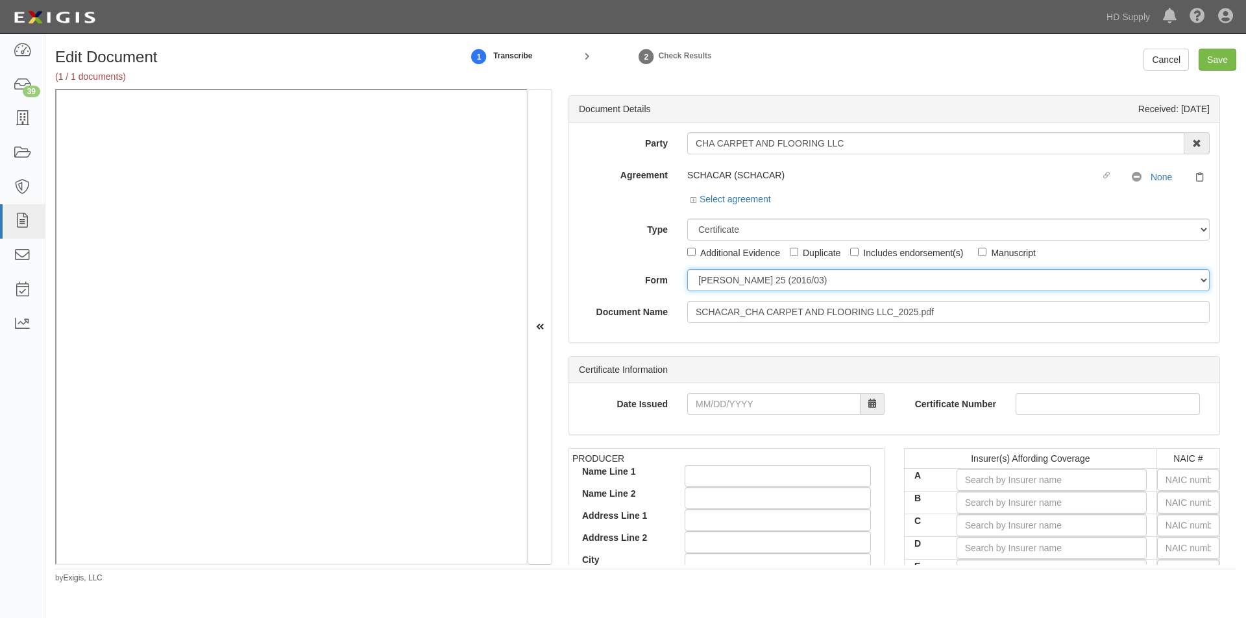
click at [748, 286] on select "[PERSON_NAME] 25 (2016/03) [PERSON_NAME] 101 [PERSON_NAME] 855 NY (2014/05) Gen…" at bounding box center [948, 280] width 522 height 22
click at [687, 269] on select "[PERSON_NAME] 25 (2016/03) [PERSON_NAME] 101 [PERSON_NAME] 855 NY (2014/05) Gen…" at bounding box center [948, 280] width 522 height 22
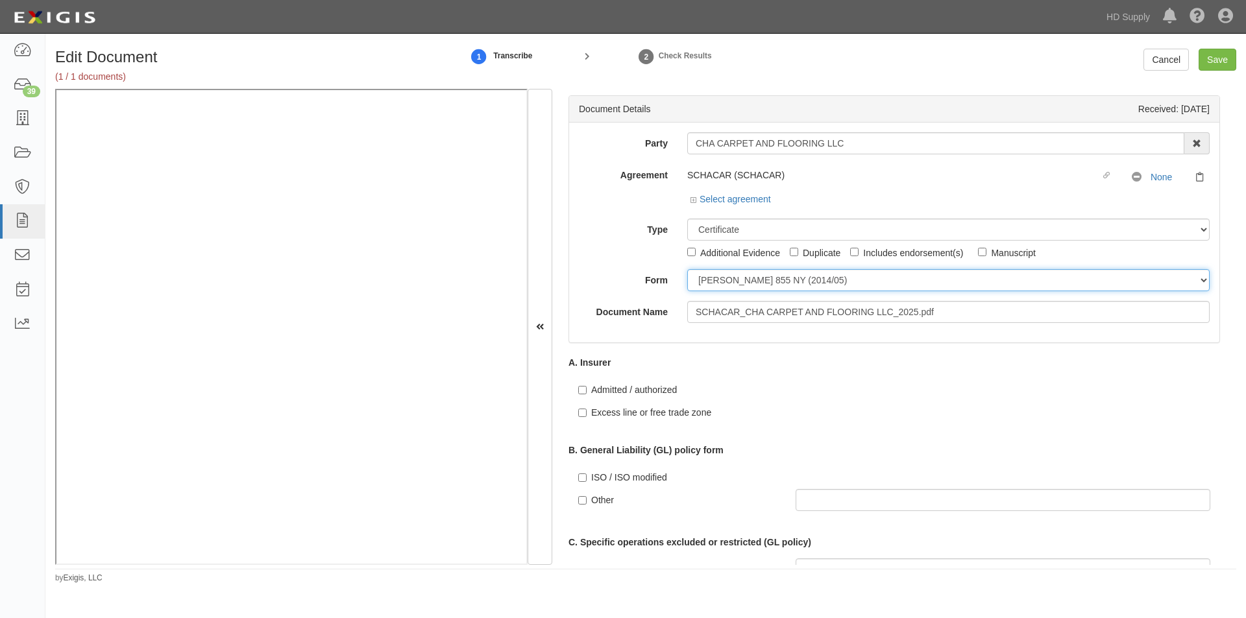
click at [744, 286] on select "[PERSON_NAME] 25 (2016/03) [PERSON_NAME] 101 [PERSON_NAME] 855 NY (2014/05) Gen…" at bounding box center [948, 280] width 522 height 22
select select "GeneralFormDetail"
click at [687, 269] on select "ACORD 25 (2016/03) ACORD 101 ACORD 855 NY (2014/05) General" at bounding box center [948, 280] width 522 height 22
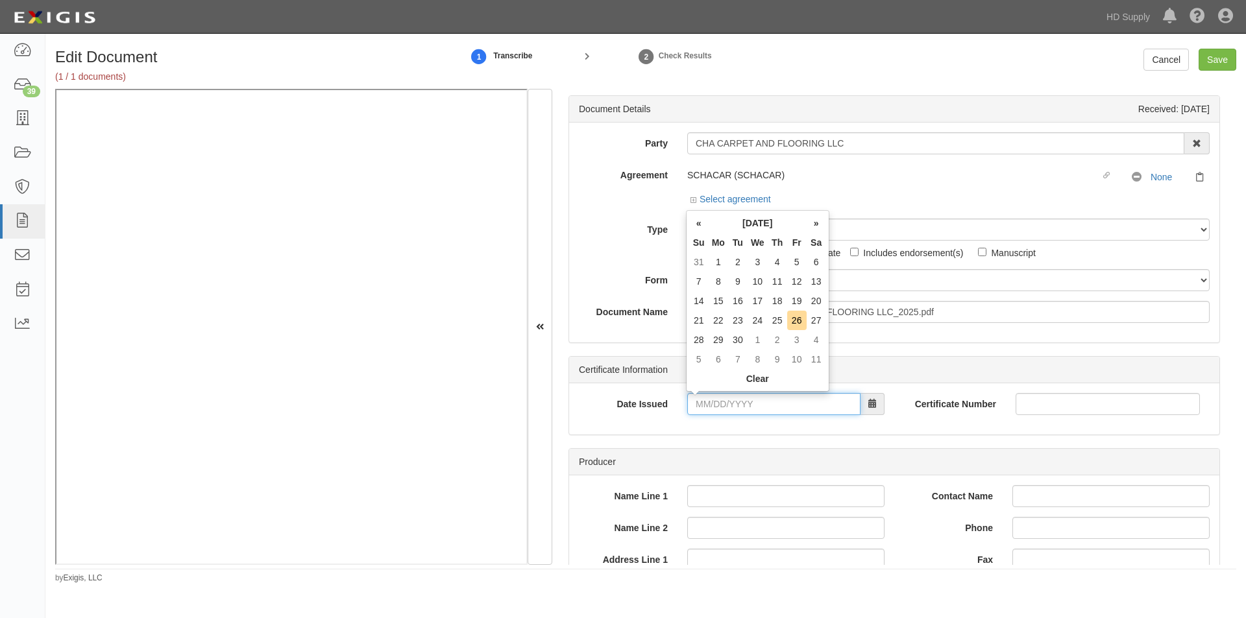
click at [746, 404] on input "Date Issued" at bounding box center [773, 404] width 173 height 22
type input "06/19/2025"
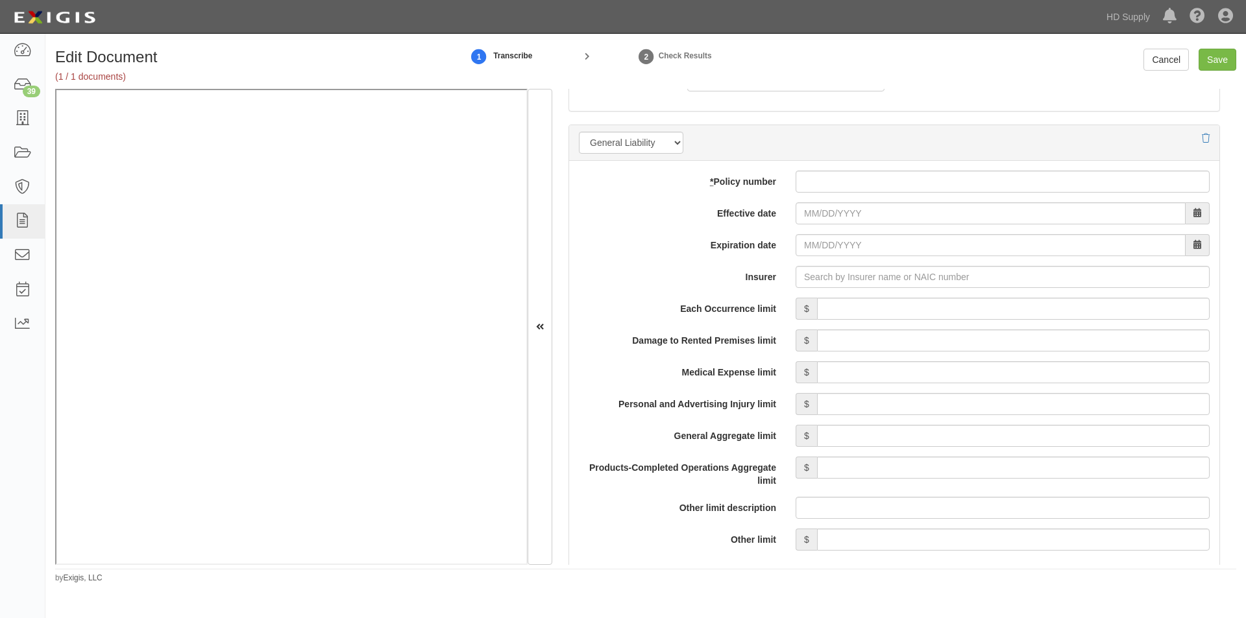
scroll to position [896, 0]
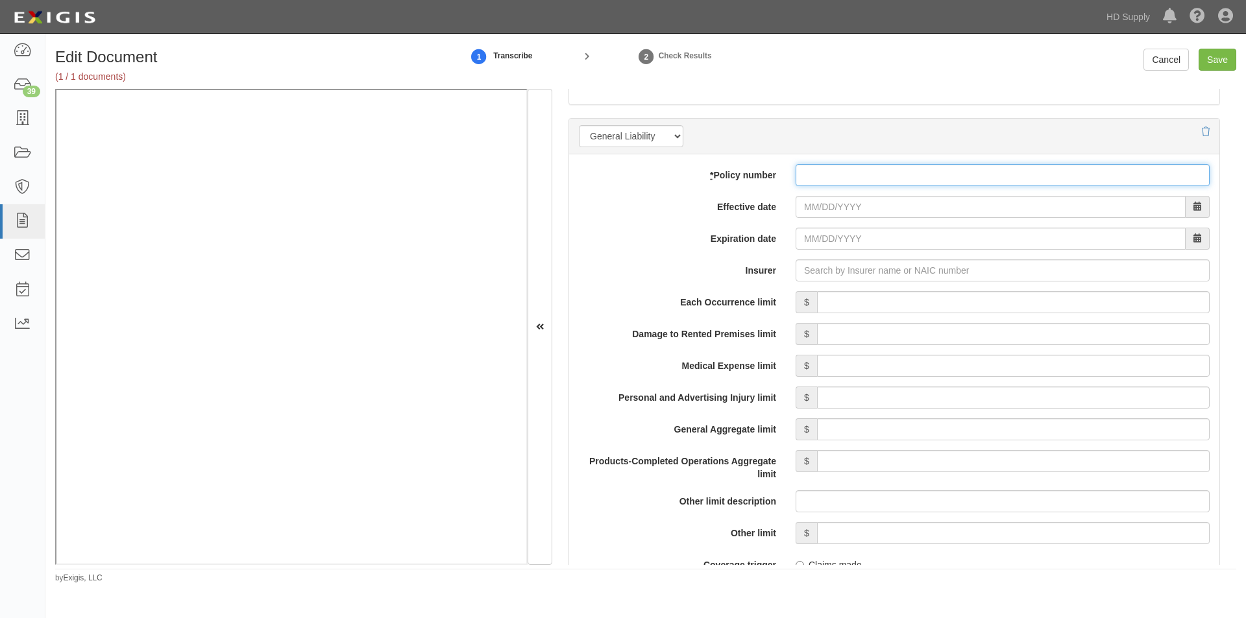
paste input "CP00040626"
type input "CP00040626"
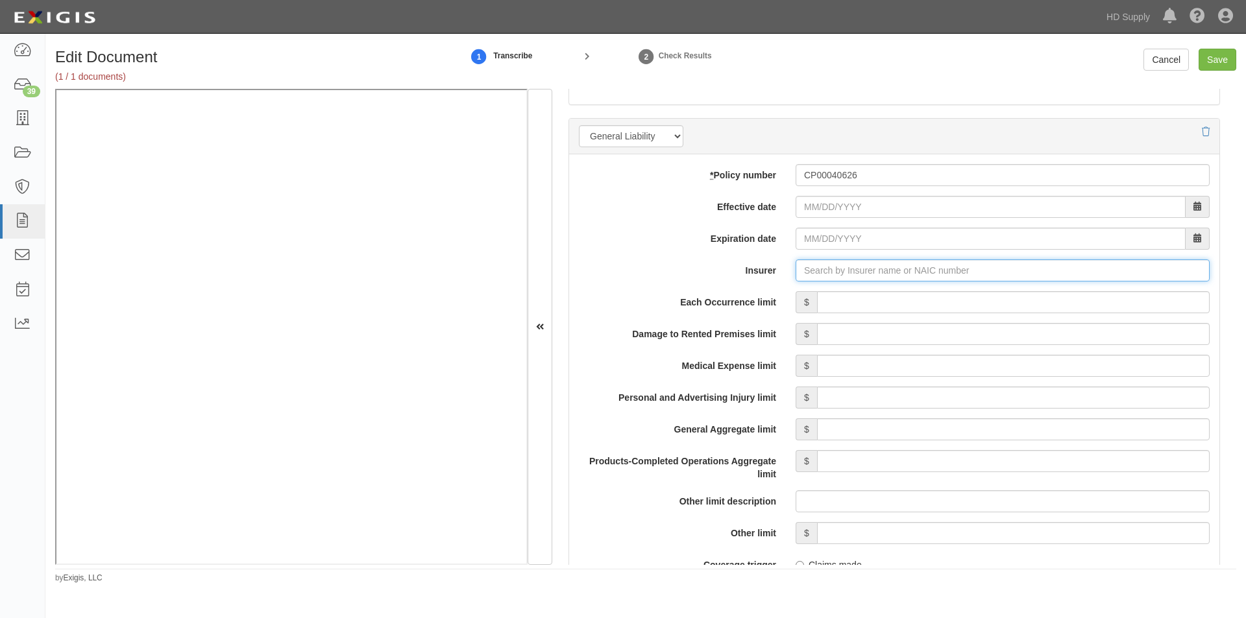
click at [829, 276] on input "Insurer" at bounding box center [1003, 271] width 414 height 22
type input "21st Century Advantage Insurance Company (25232) NR Rating"
type input "2"
click at [802, 298] on div "Midvale Indemnity Company ( 27138 ) A XV Rating" at bounding box center [824, 295] width 225 height 17
type input "Midvale Indemnity Company (27138) A XV Rating"
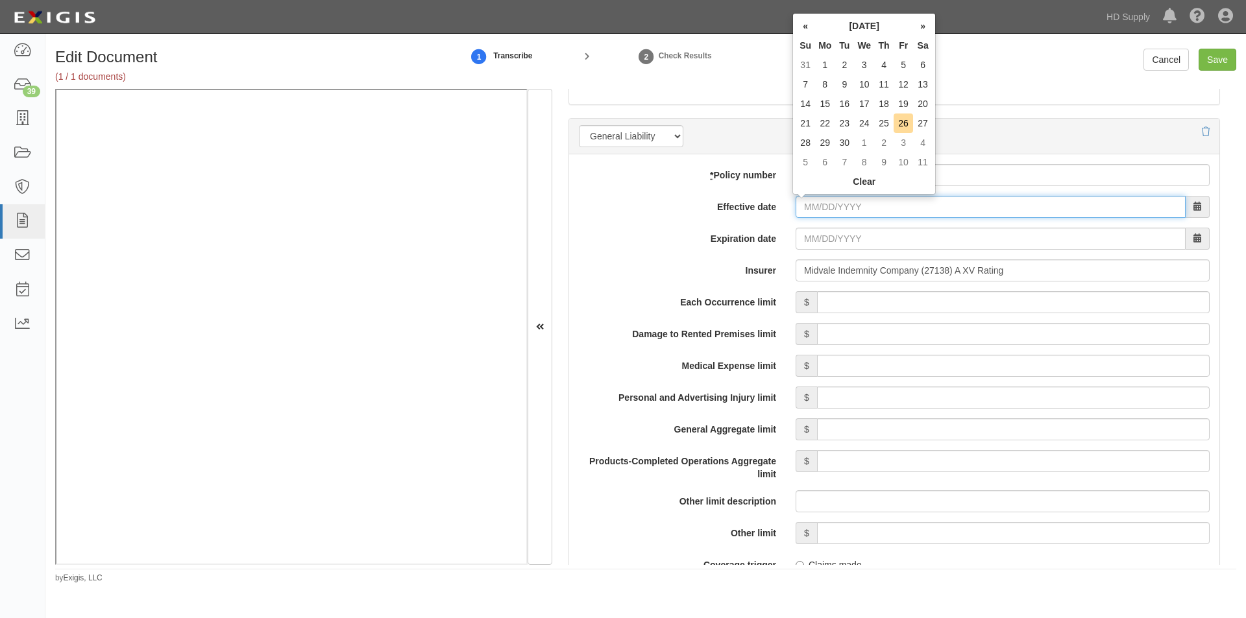
click at [871, 215] on input "Effective date" at bounding box center [991, 207] width 390 height 22
type input "02/06/2025"
type input "[DATE]"
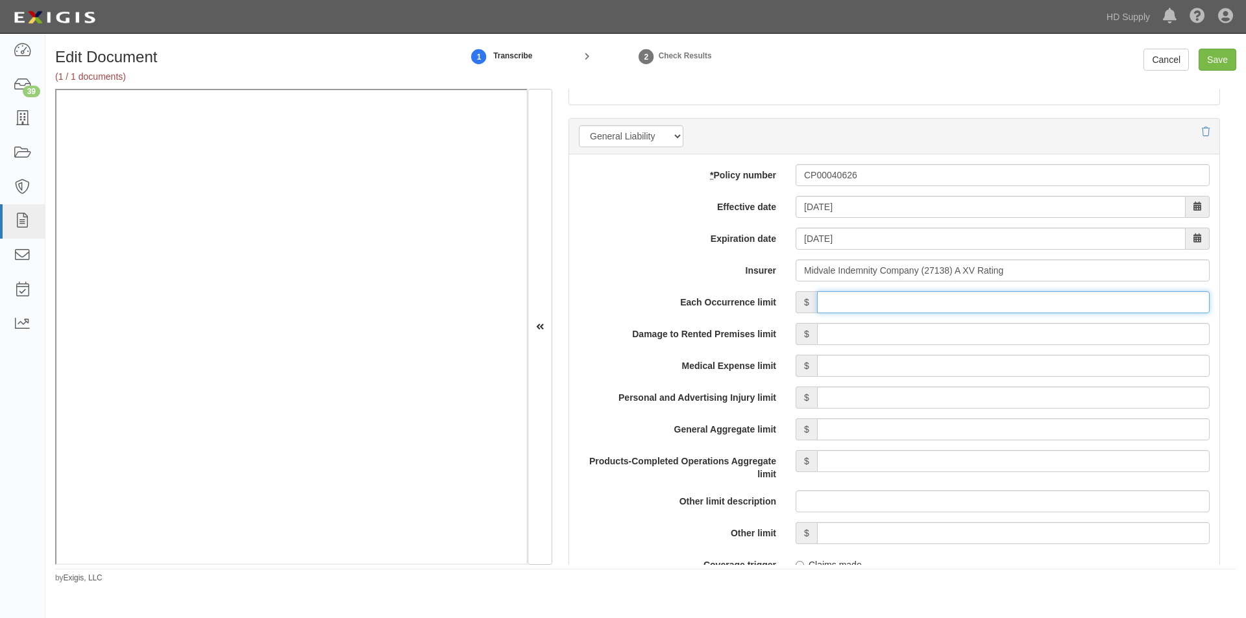
drag, startPoint x: 993, startPoint y: 306, endPoint x: 1016, endPoint y: 306, distance: 22.7
click at [995, 306] on input "Each Occurrence limit" at bounding box center [1013, 302] width 393 height 22
type input "1,000,000"
click at [1071, 340] on input "Damage to Rented Premises limit" at bounding box center [1013, 334] width 393 height 22
type input "100,000"
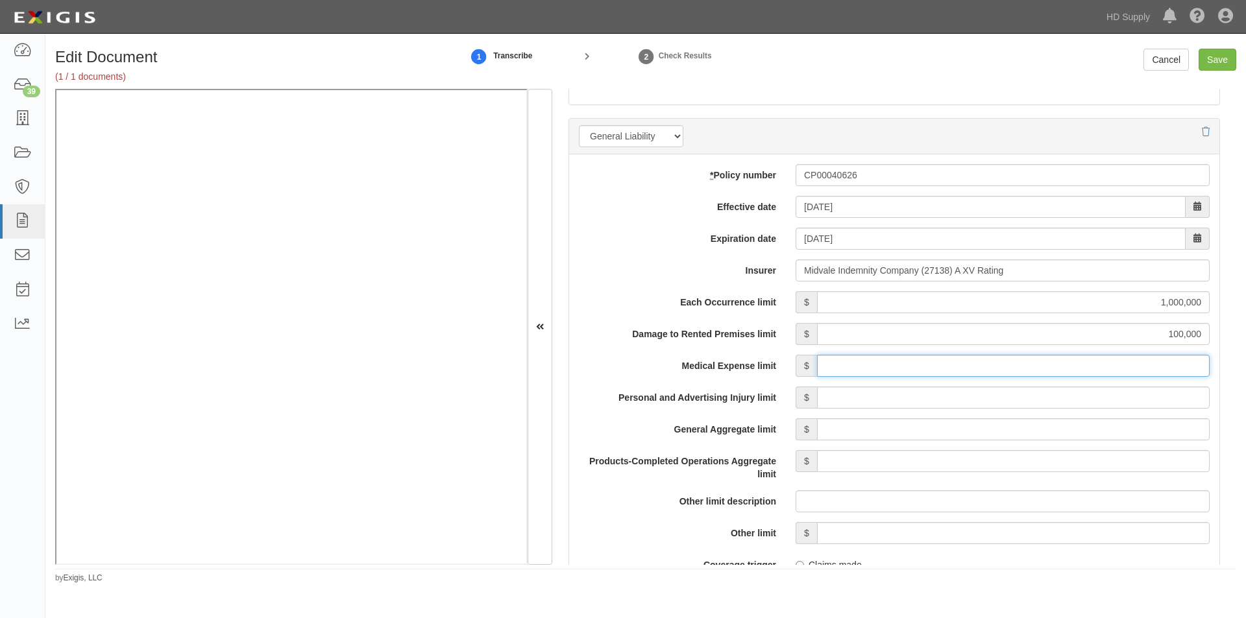
click at [1064, 370] on input "Medical Expense limit" at bounding box center [1013, 366] width 393 height 22
type input "10,000"
click at [1063, 408] on input "Personal and Advertising Injury limit" at bounding box center [1013, 398] width 393 height 22
type input "1,000,000"
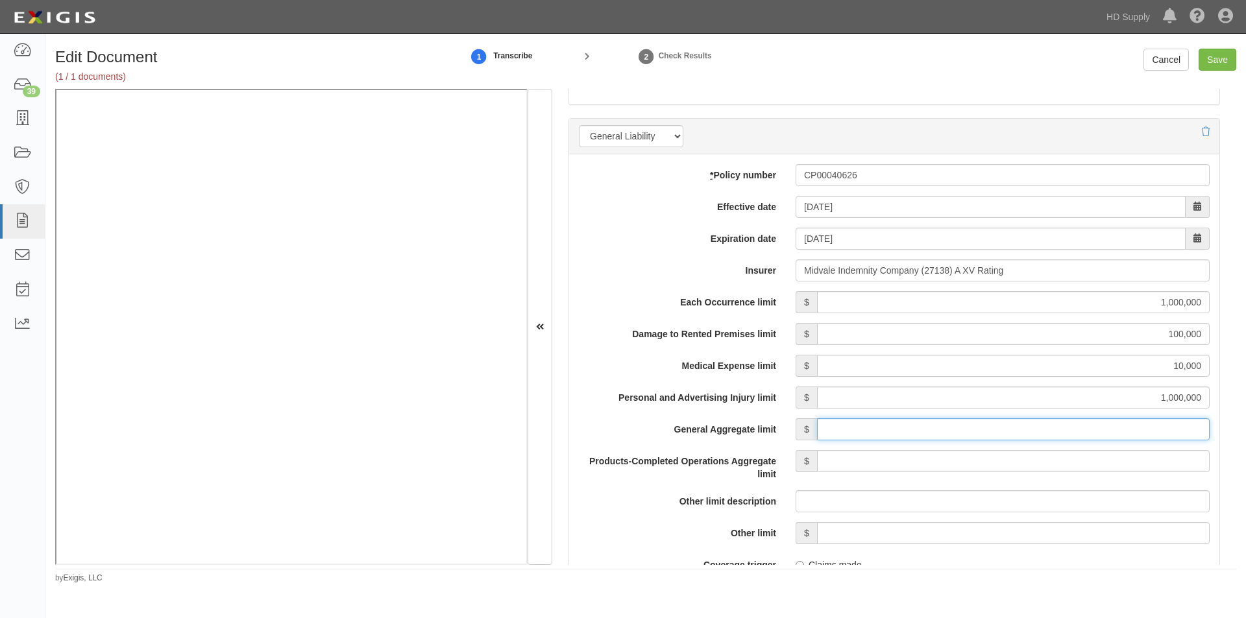
click at [1063, 433] on input "General Aggregate limit" at bounding box center [1013, 430] width 393 height 22
type input "2,000,000"
click at [1064, 463] on input "Products-Completed Operations Aggregate limit" at bounding box center [1013, 461] width 393 height 22
type input "2,000,000"
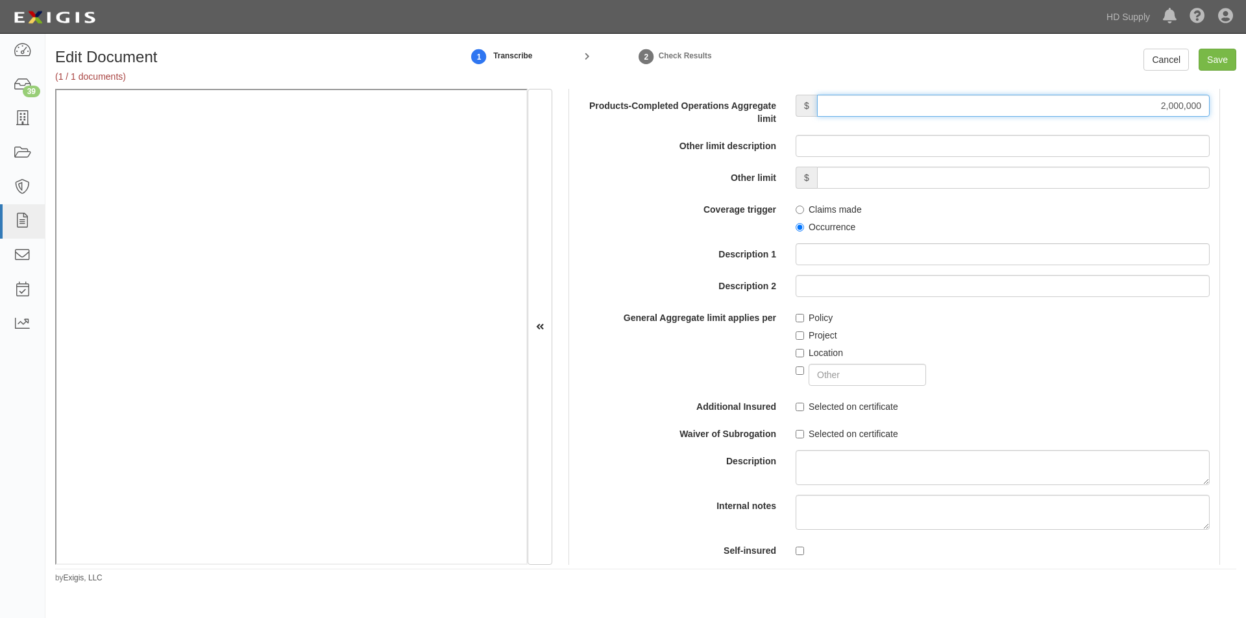
scroll to position [1265, 0]
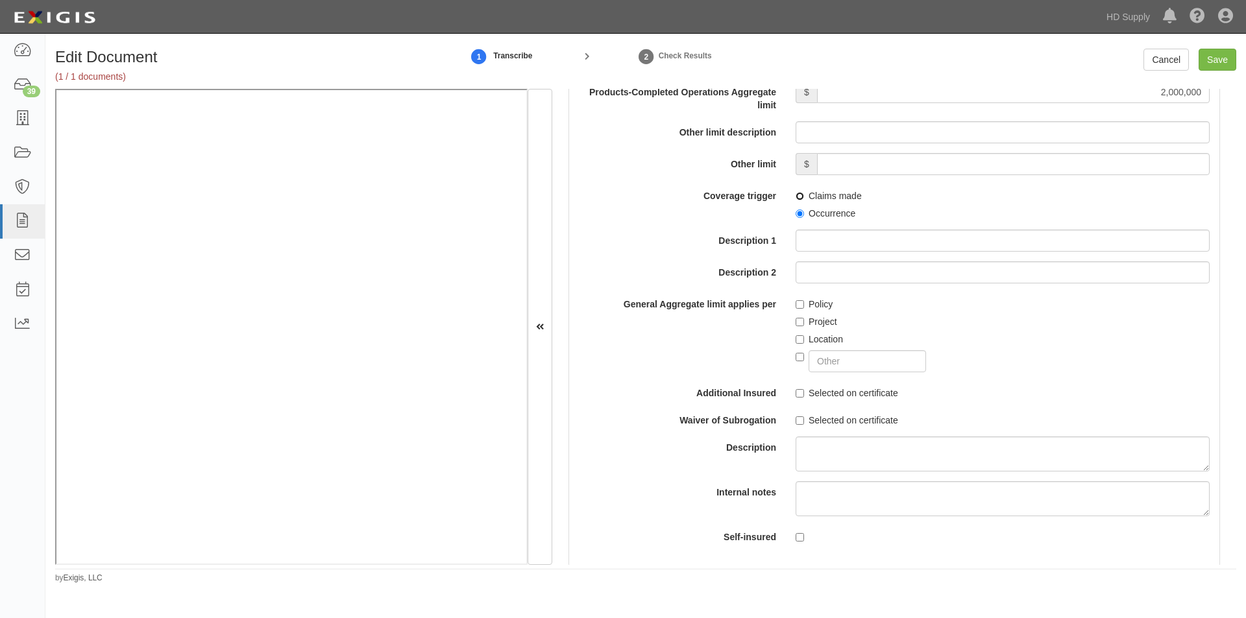
click at [799, 195] on input "Claims made" at bounding box center [800, 196] width 8 height 8
radio input "true"
click at [801, 305] on label "Policy" at bounding box center [814, 304] width 37 height 13
click at [801, 305] on input "Policy" at bounding box center [800, 304] width 8 height 8
checkbox input "true"
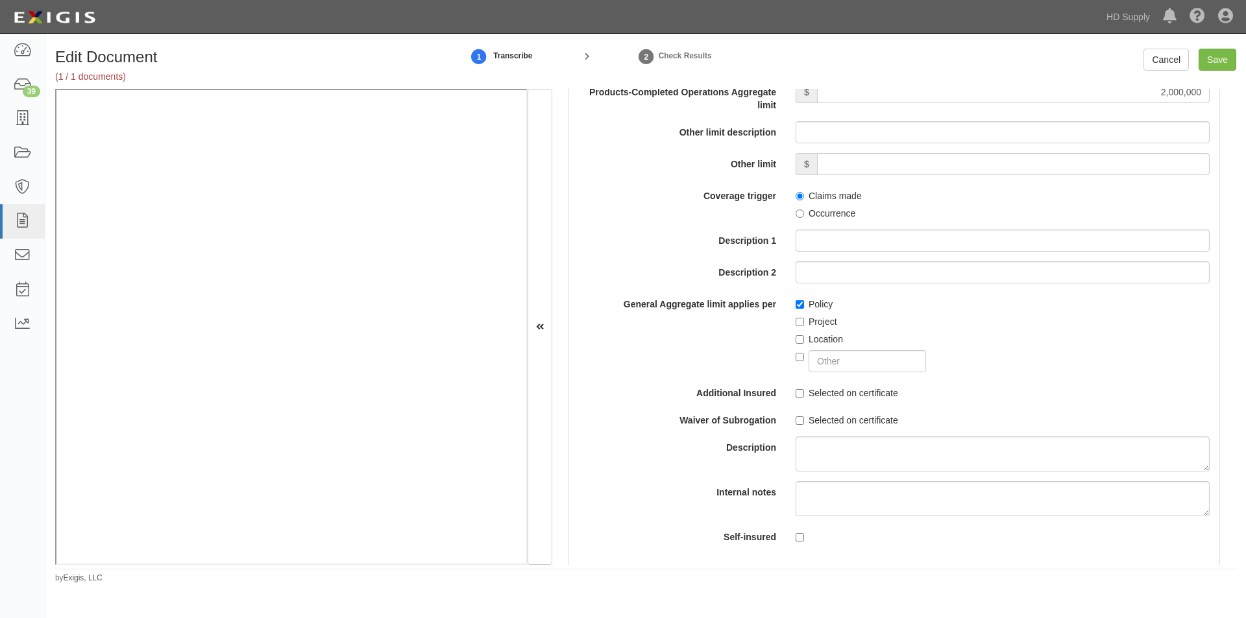
drag, startPoint x: 801, startPoint y: 391, endPoint x: 798, endPoint y: 409, distance: 18.5
click at [800, 395] on label "Selected on certificate" at bounding box center [847, 393] width 103 height 13
click at [797, 420] on input "Selected on certificate" at bounding box center [800, 421] width 8 height 8
checkbox input "true"
click at [797, 397] on input "Selected on certificate" at bounding box center [800, 393] width 8 height 8
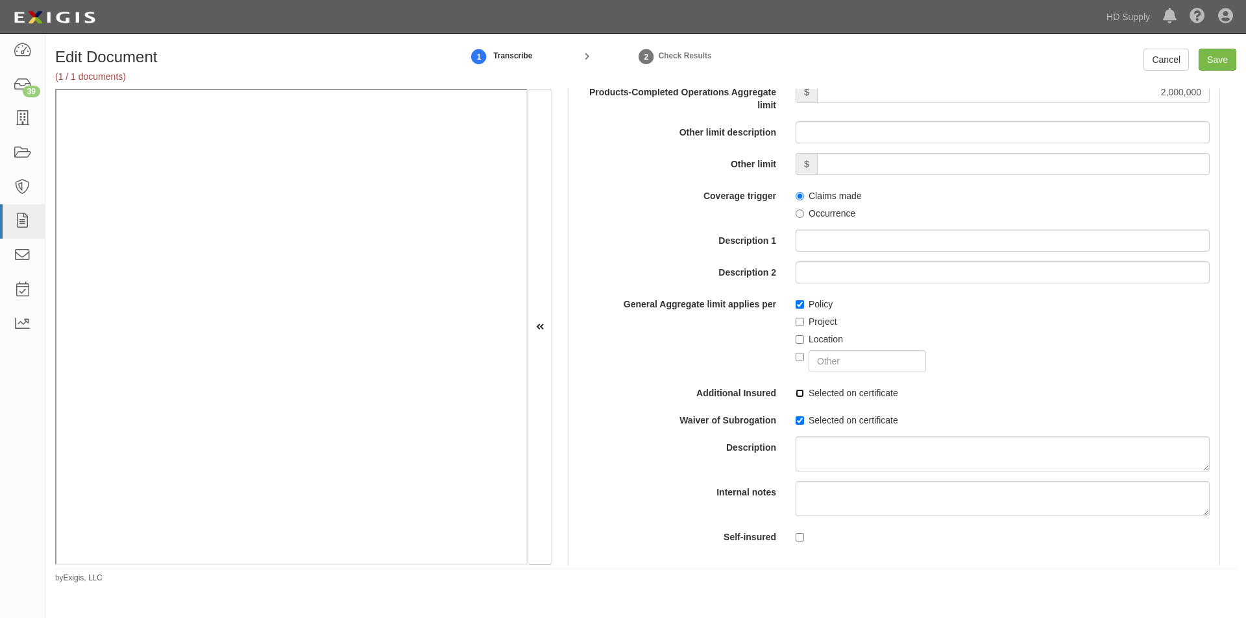
checkbox input "true"
click at [1211, 56] on input "Save" at bounding box center [1218, 60] width 38 height 22
type input "1000000"
type input "100000"
type input "10000"
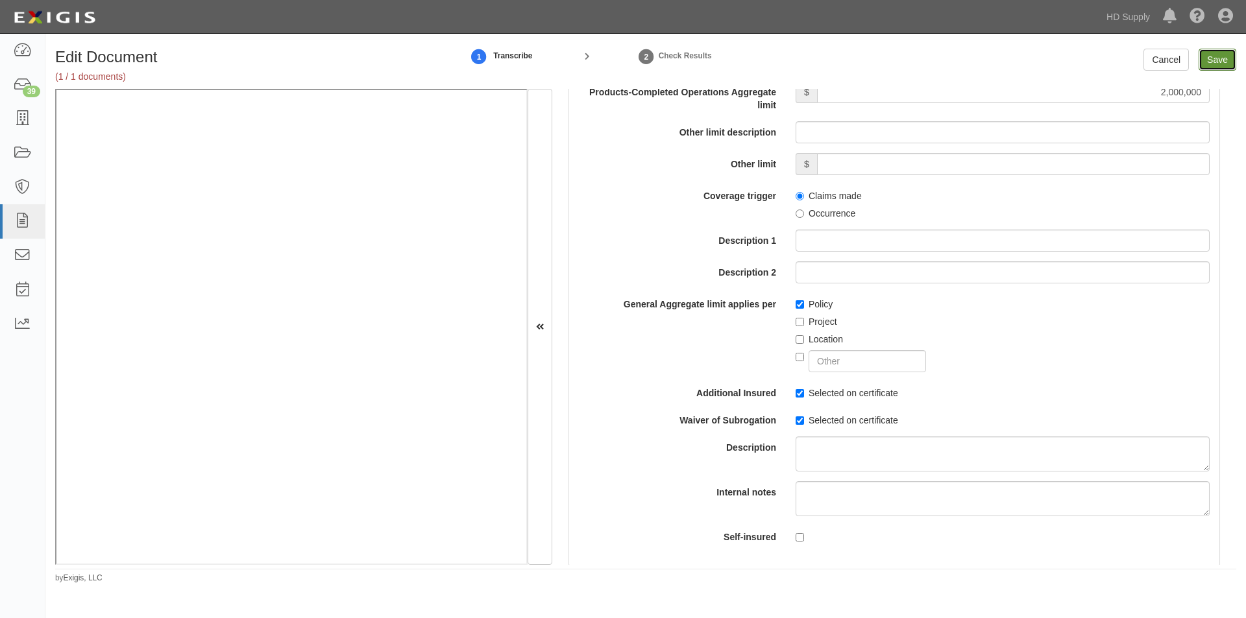
type input "1000000"
type input "2000000"
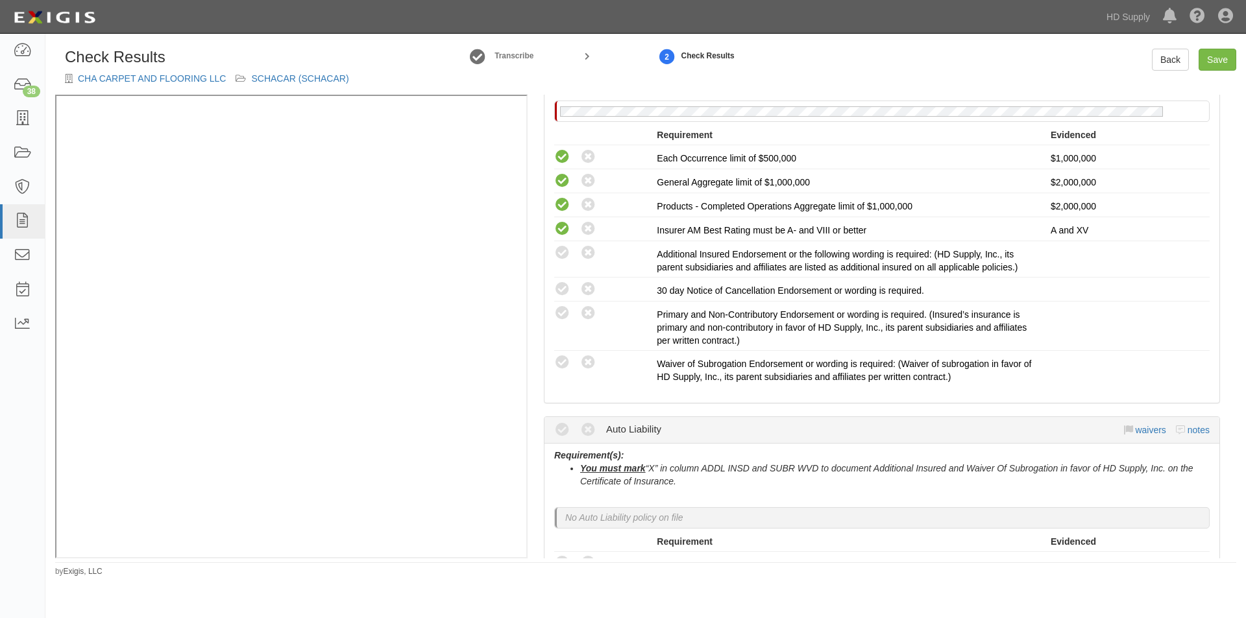
scroll to position [324, 0]
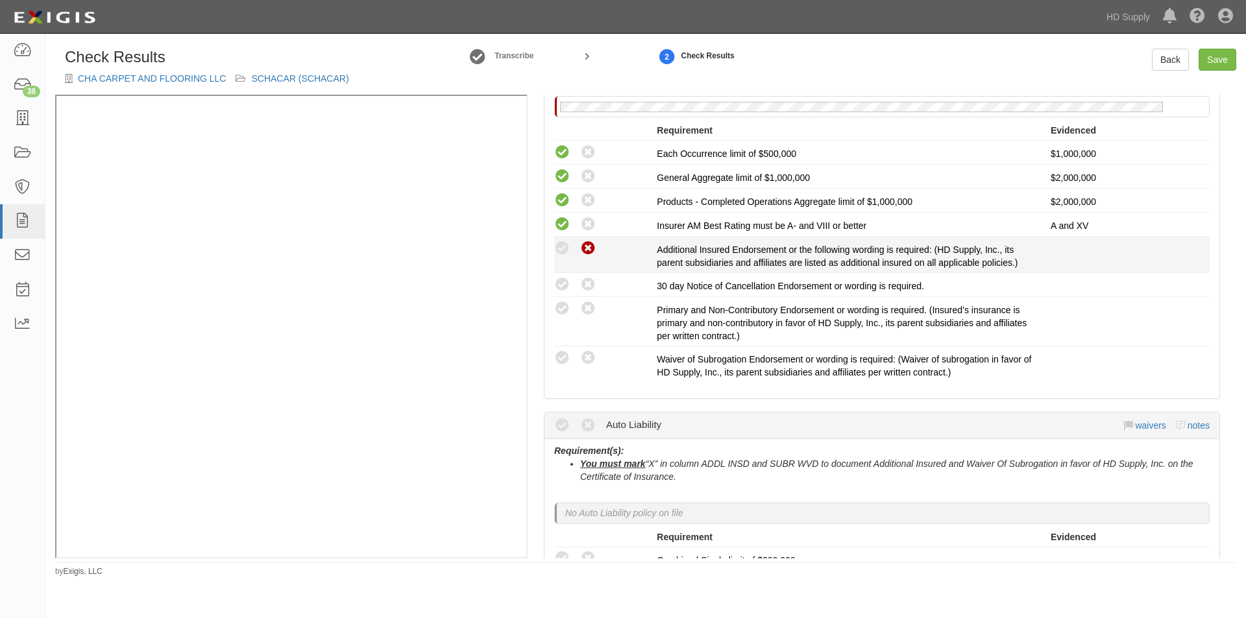
click at [596, 242] on icon at bounding box center [588, 249] width 16 height 16
radio input "true"
drag, startPoint x: 592, startPoint y: 283, endPoint x: 591, endPoint y: 318, distance: 35.1
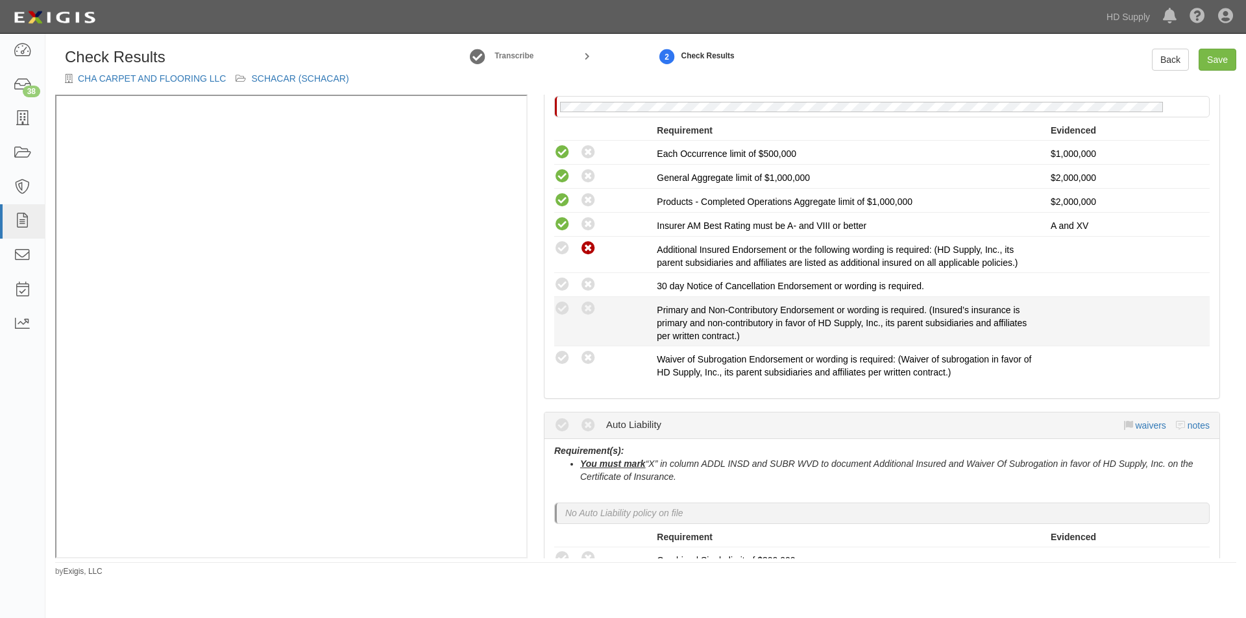
click at [592, 284] on icon at bounding box center [588, 285] width 16 height 16
radio input "true"
click at [591, 319] on div "Compliant Waived: Non-Compliant Primary and Non-Contributory Endorsement or wor…" at bounding box center [881, 321] width 675 height 42
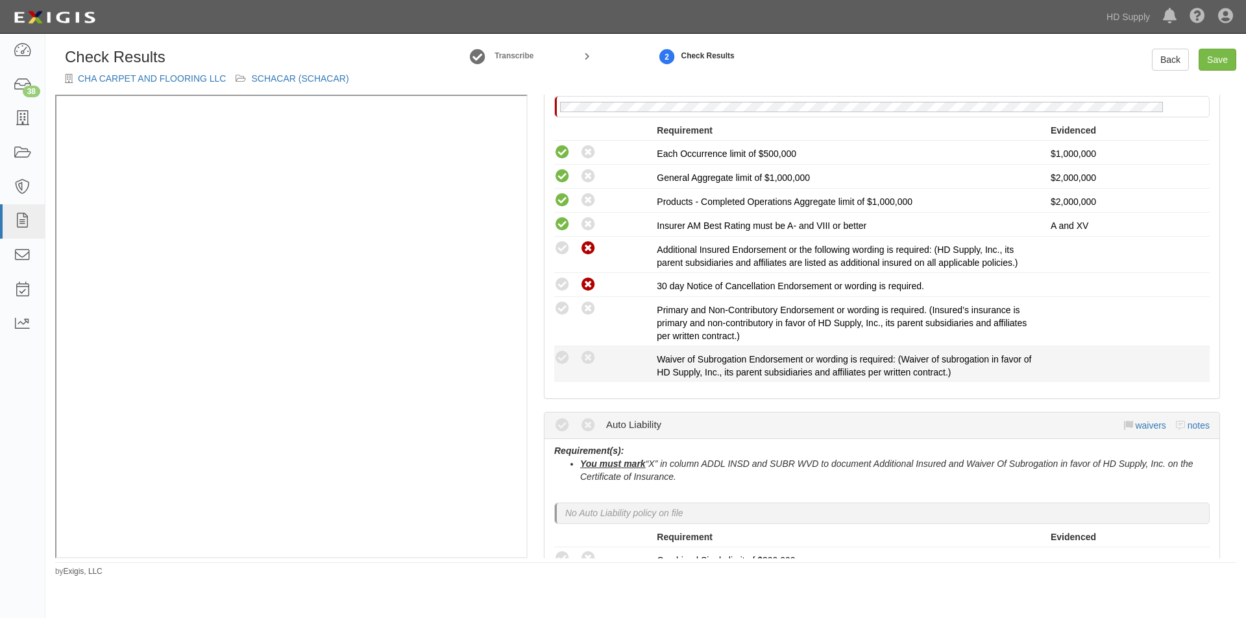
drag, startPoint x: 590, startPoint y: 309, endPoint x: 587, endPoint y: 371, distance: 61.8
click at [590, 311] on icon at bounding box center [588, 309] width 16 height 16
radio input "true"
click at [587, 356] on icon at bounding box center [588, 358] width 16 height 16
radio input "true"
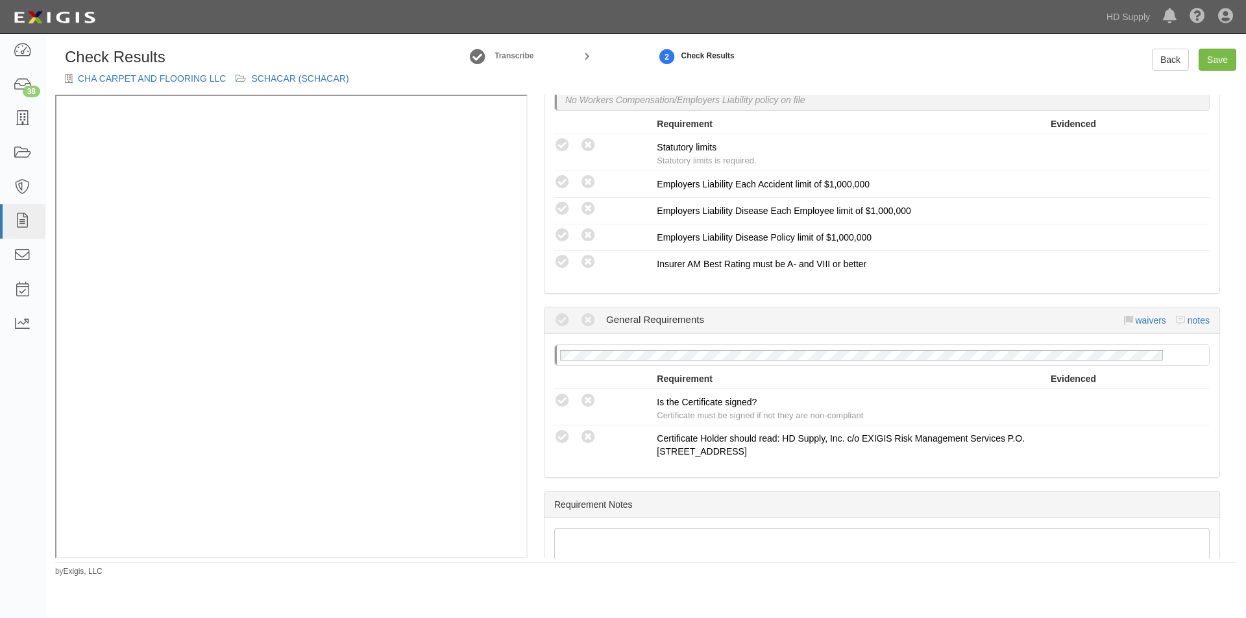
scroll to position [981, 0]
click at [561, 399] on icon at bounding box center [562, 399] width 16 height 16
radio input "true"
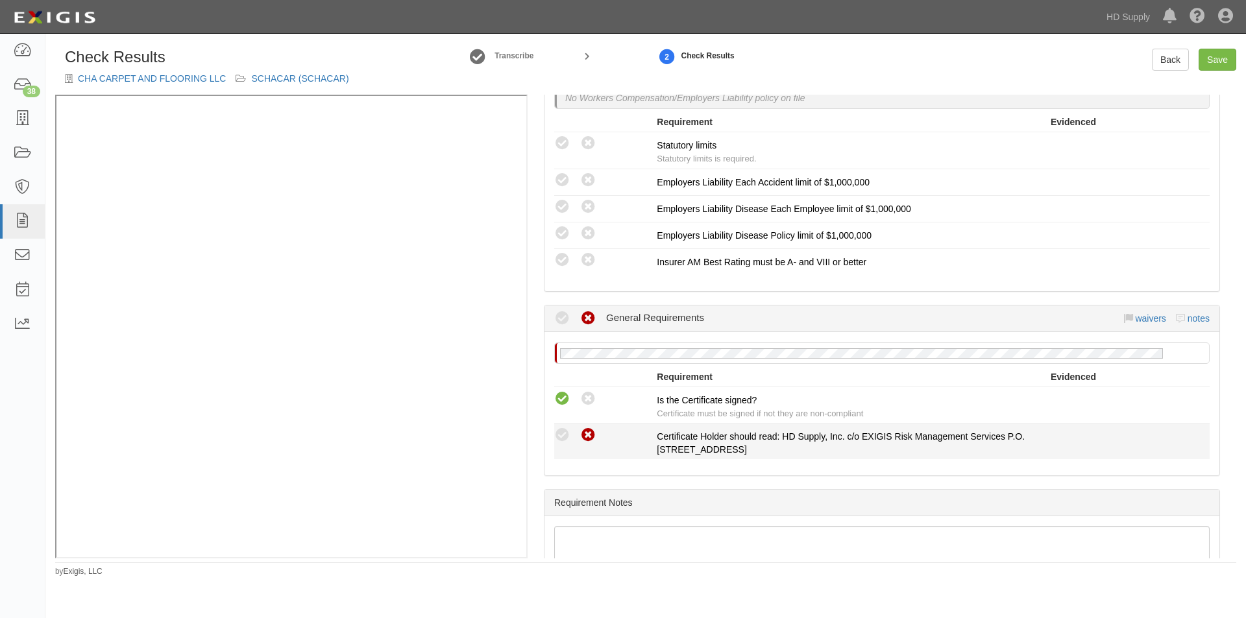
click at [589, 441] on icon at bounding box center [588, 436] width 16 height 16
radio input "true"
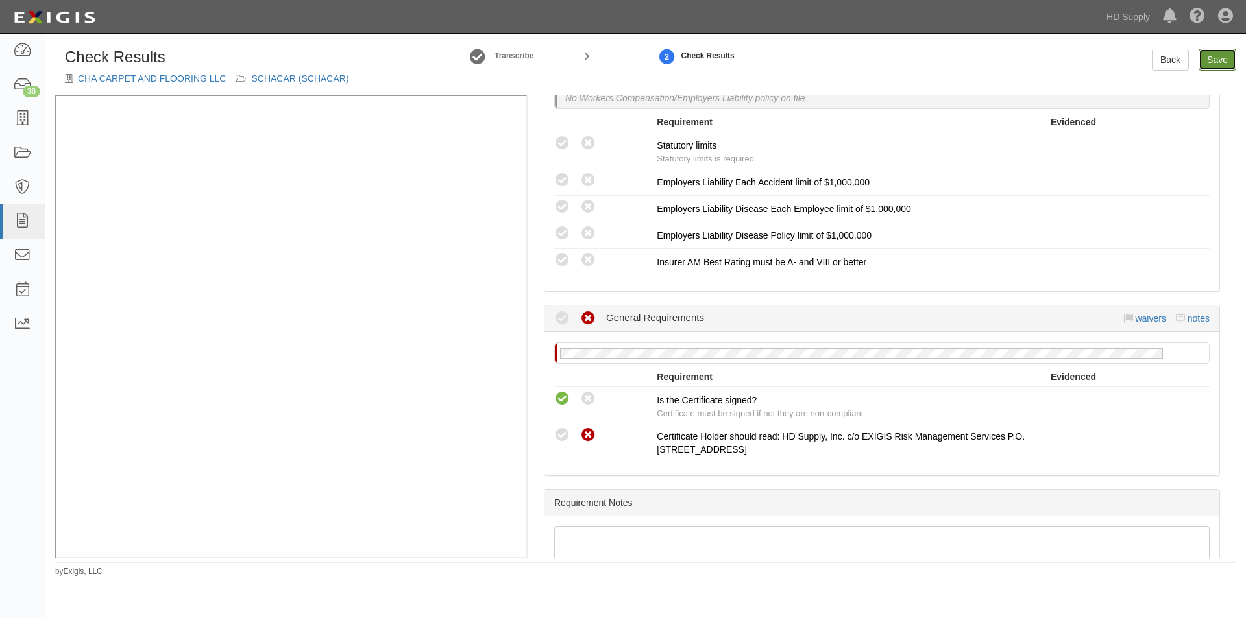
click at [1202, 62] on link "Save" at bounding box center [1218, 60] width 38 height 22
radio input "true"
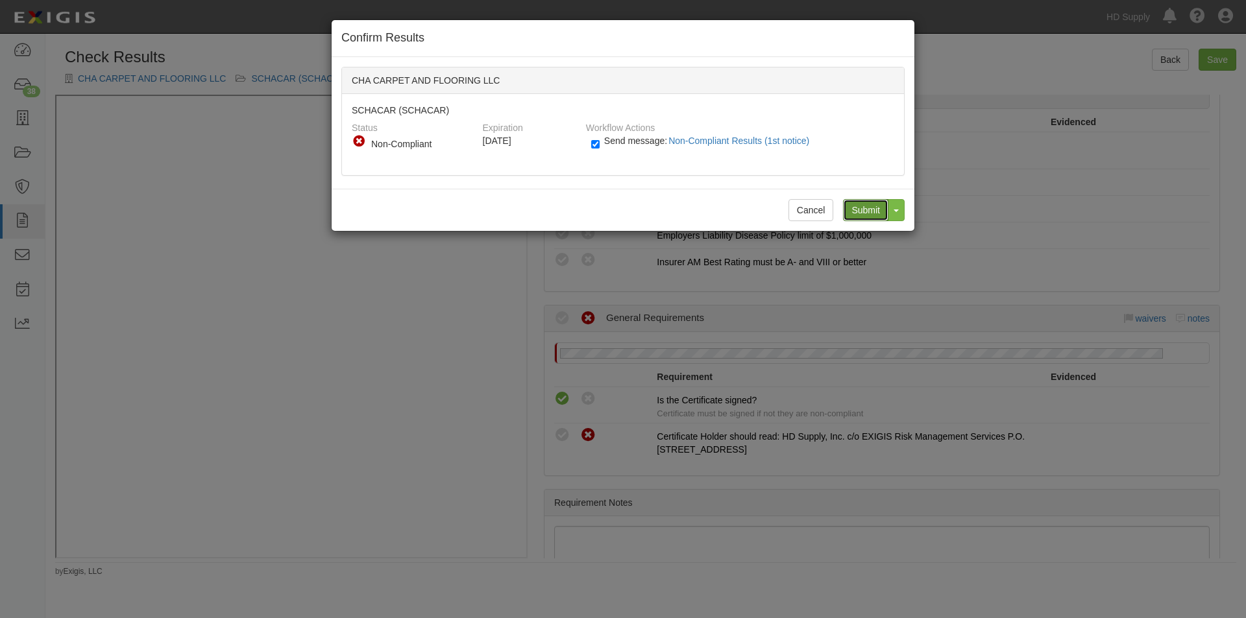
click at [866, 215] on input "Submit" at bounding box center [865, 210] width 45 height 22
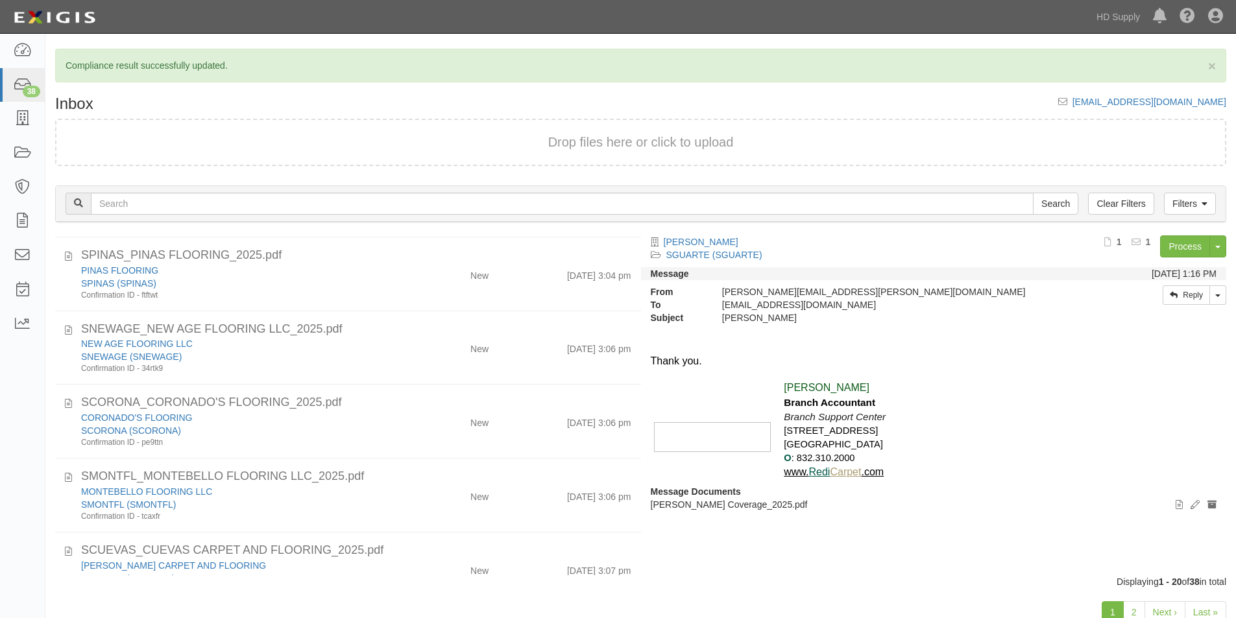
scroll to position [208, 0]
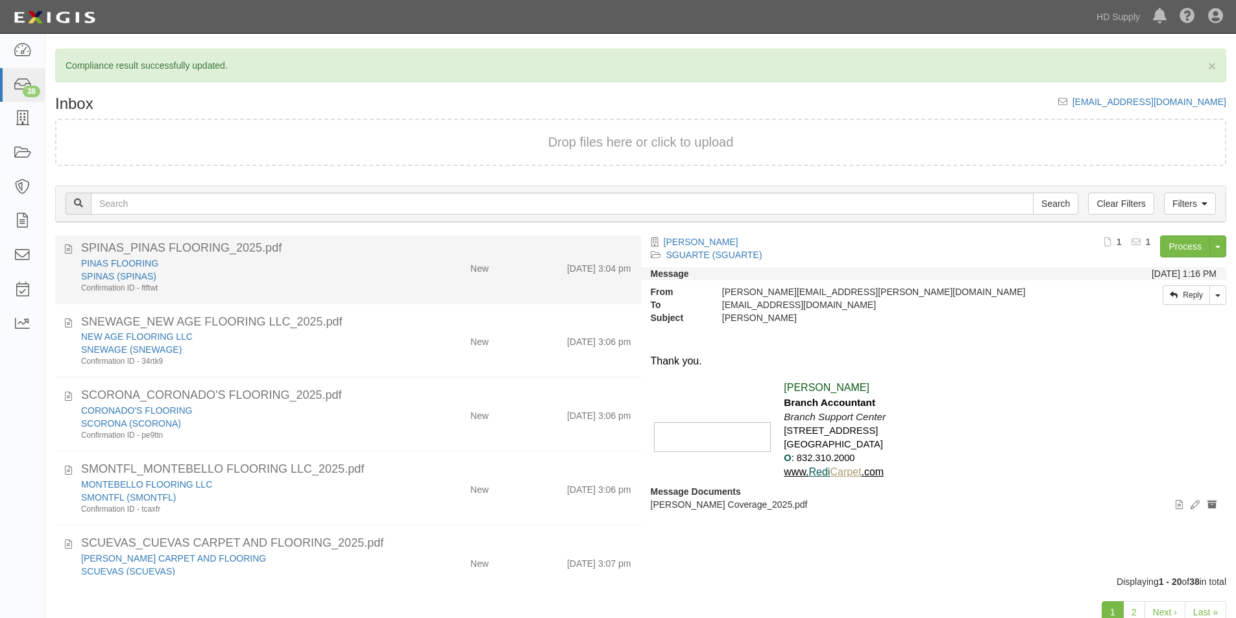
click at [212, 278] on div "SPINAS (SPINAS)" at bounding box center [237, 276] width 313 height 13
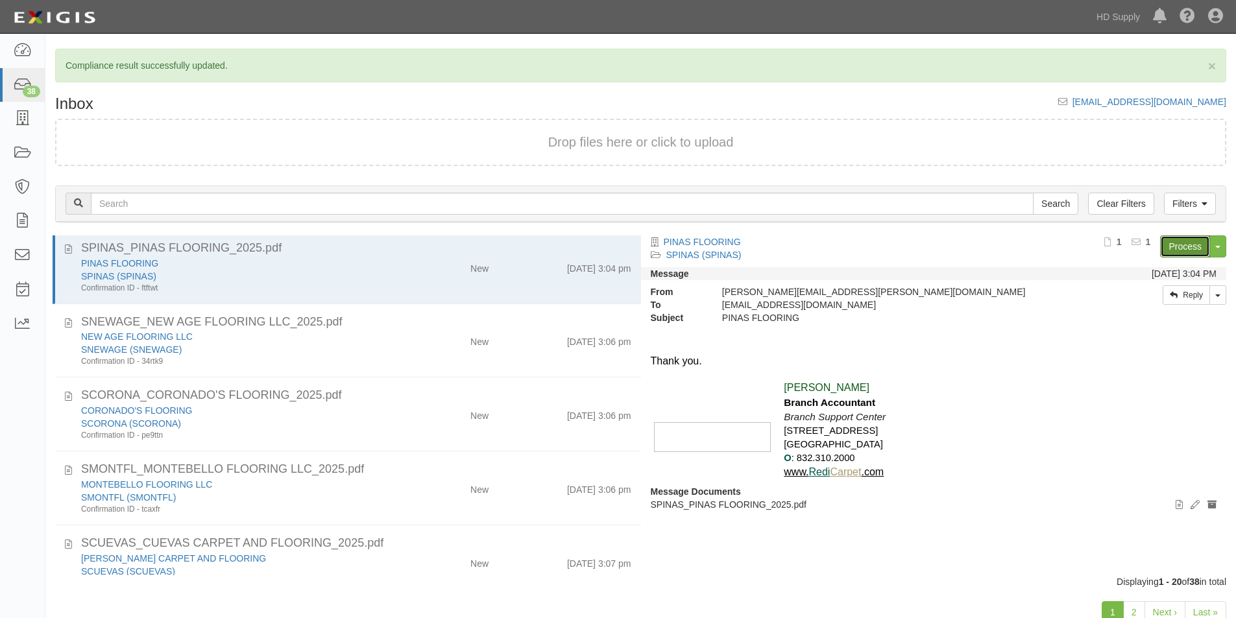
click at [1189, 244] on link "Process" at bounding box center [1185, 247] width 50 height 22
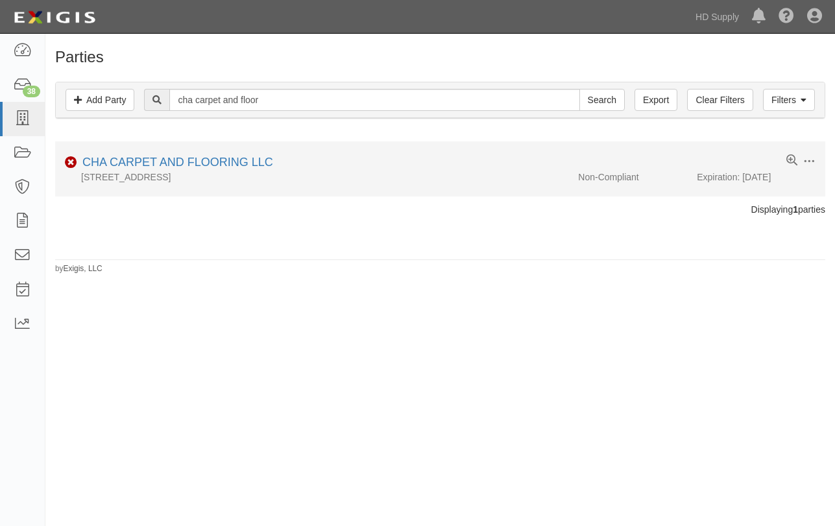
click at [207, 172] on div "[STREET_ADDRESS]" at bounding box center [311, 177] width 513 height 13
click at [197, 160] on link "CHA CARPET AND FLOORING LLC" at bounding box center [177, 162] width 191 height 13
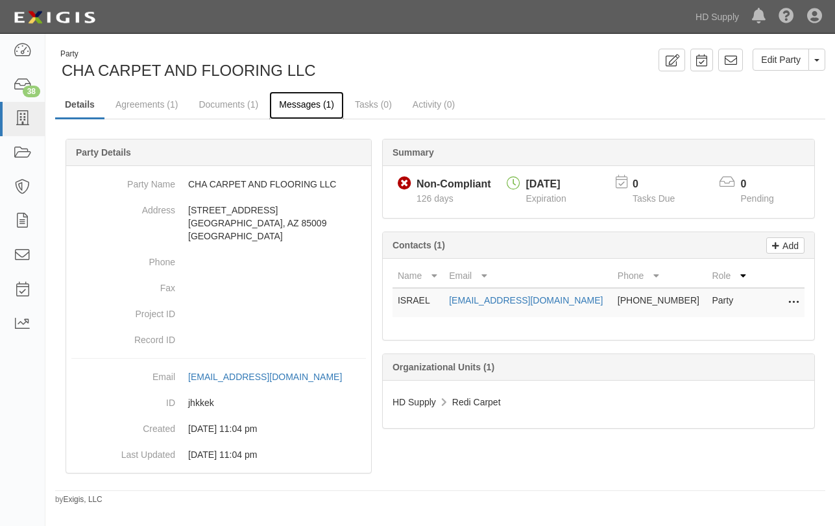
click at [291, 104] on link "Messages (1)" at bounding box center [306, 105] width 75 height 28
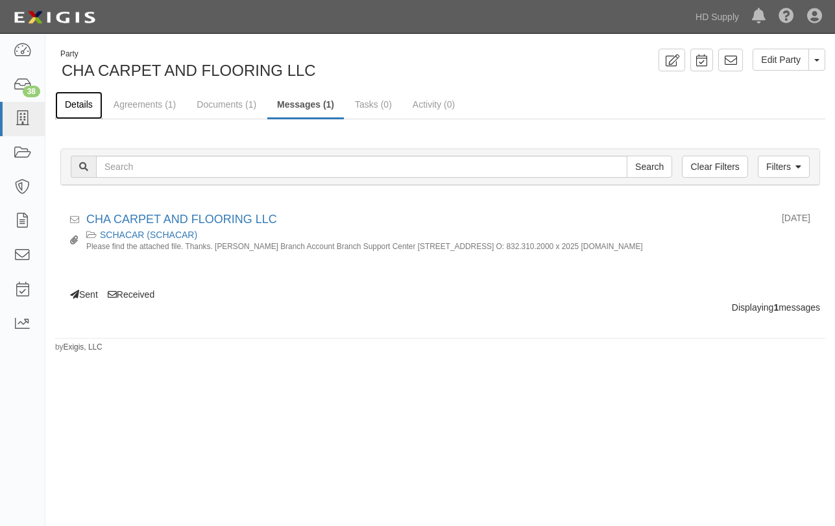
click at [84, 102] on link "Details" at bounding box center [78, 105] width 47 height 28
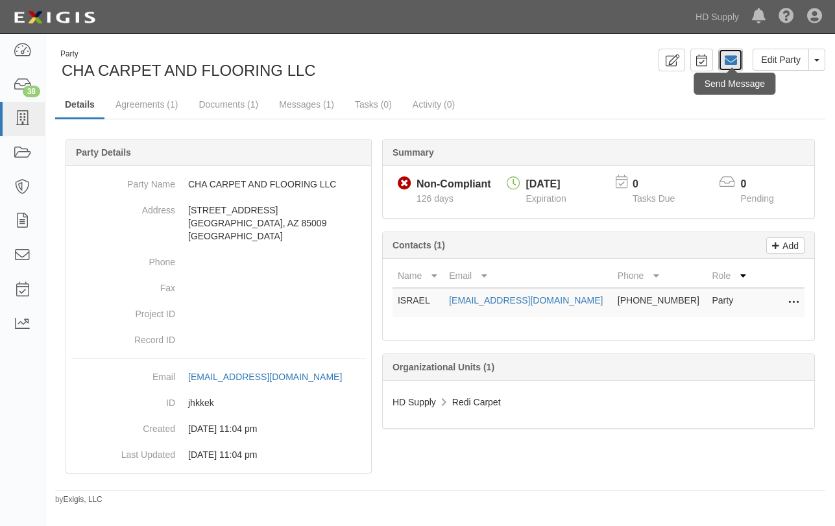
click at [722, 63] on link at bounding box center [730, 60] width 25 height 23
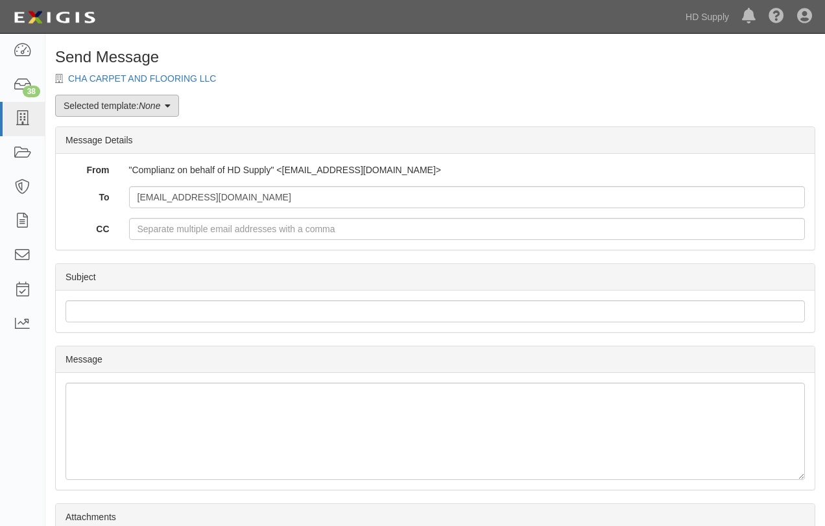
click at [175, 110] on link "Selected template: None" at bounding box center [117, 106] width 124 height 22
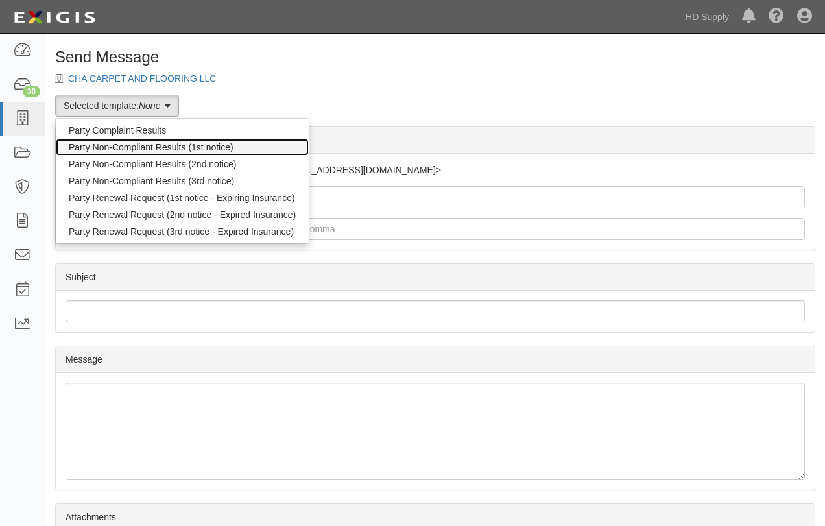
click at [152, 150] on link "Party Non-Compliant Results (1st notice)" at bounding box center [182, 147] width 253 height 17
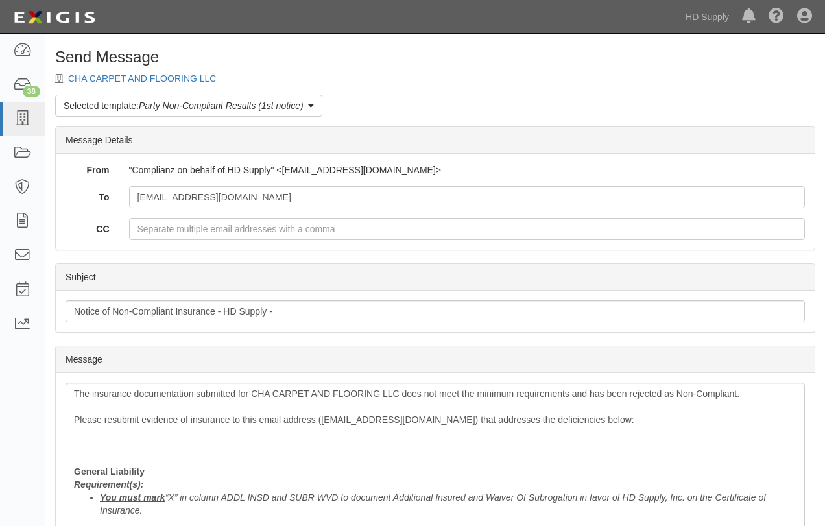
scroll to position [667, 0]
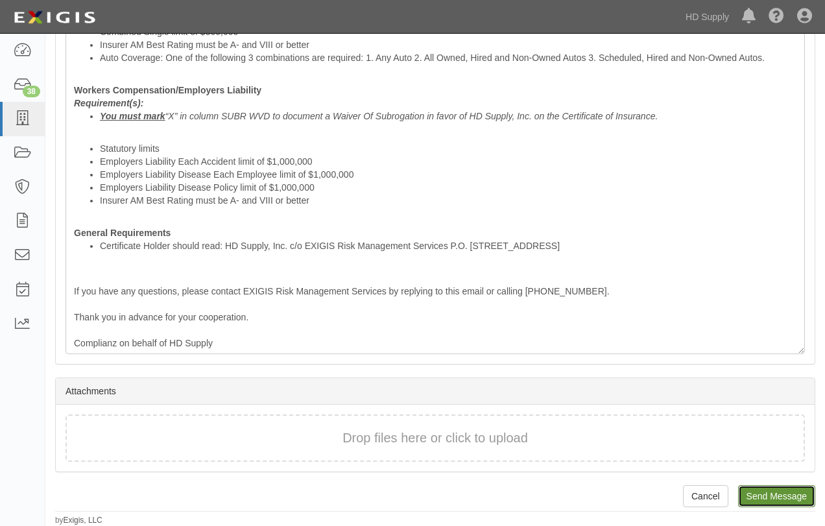
click at [785, 494] on input "Send Message" at bounding box center [776, 496] width 77 height 22
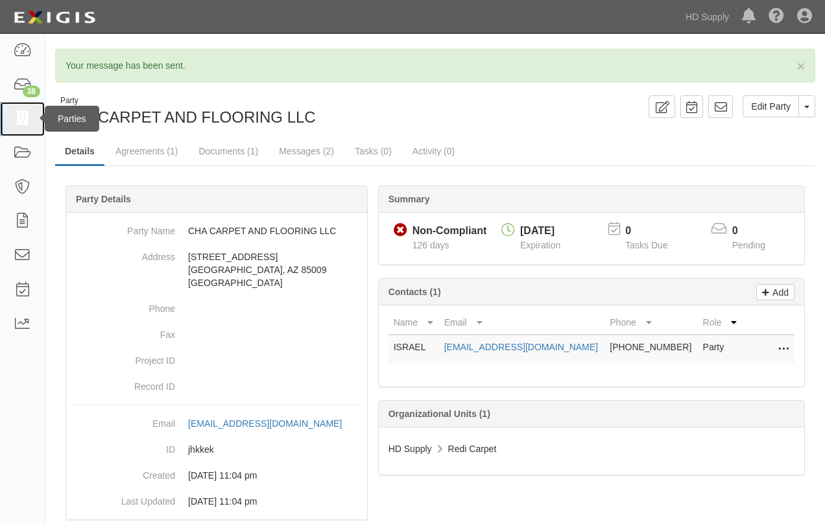
click at [23, 123] on icon at bounding box center [22, 119] width 18 height 15
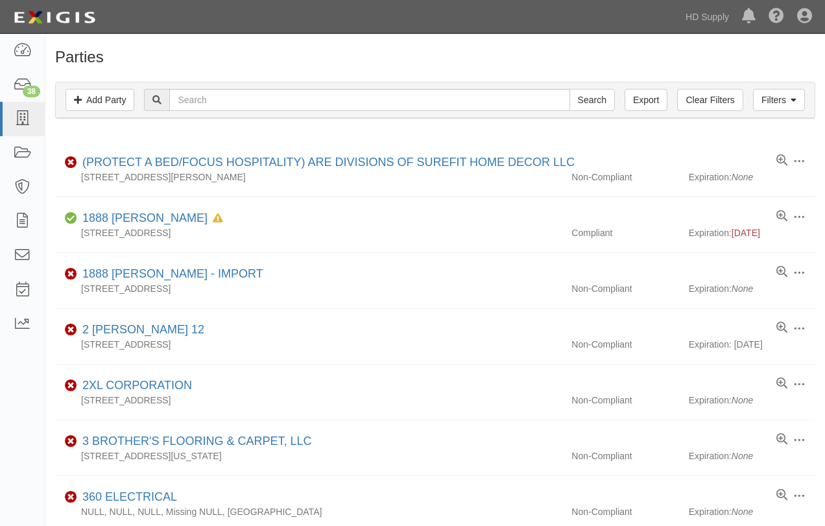
click at [127, 127] on div "Filters Add Party Clear Filters Export Search Filters Compliance Status Complia…" at bounding box center [435, 102] width 780 height 60
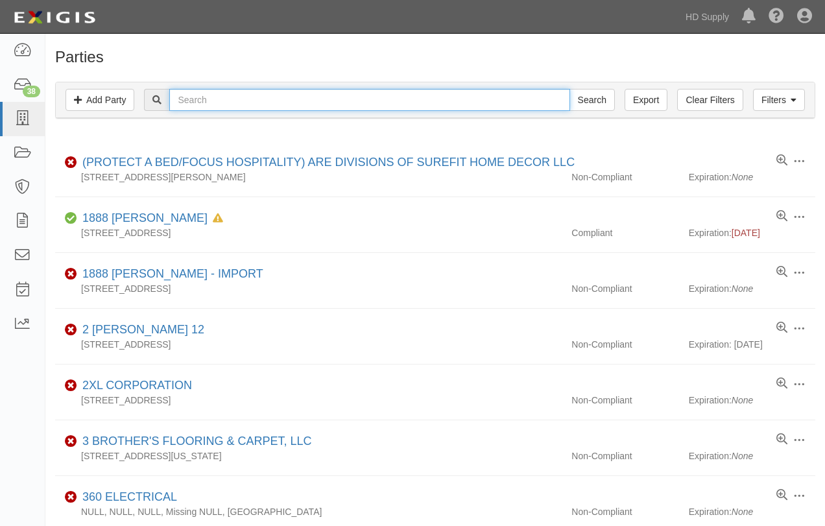
paste input "PINAS FLOORING"
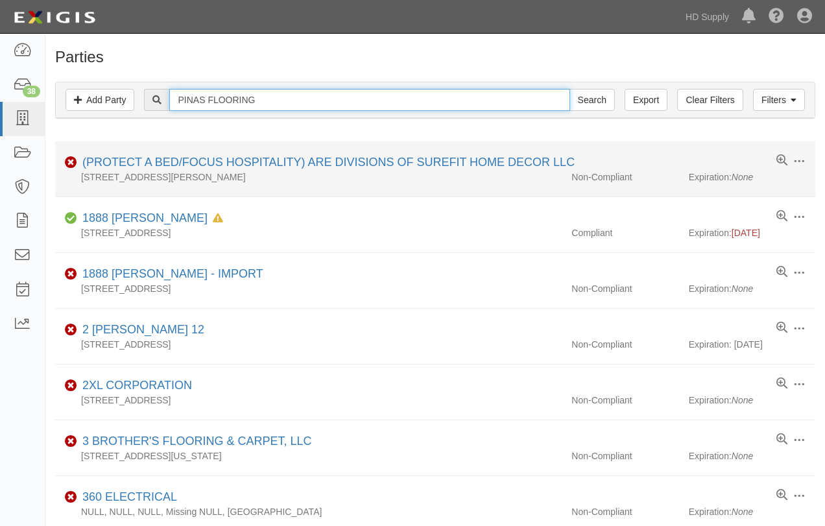
type input "PINAS FLOORING"
click at [570, 89] on input "Search" at bounding box center [592, 100] width 45 height 22
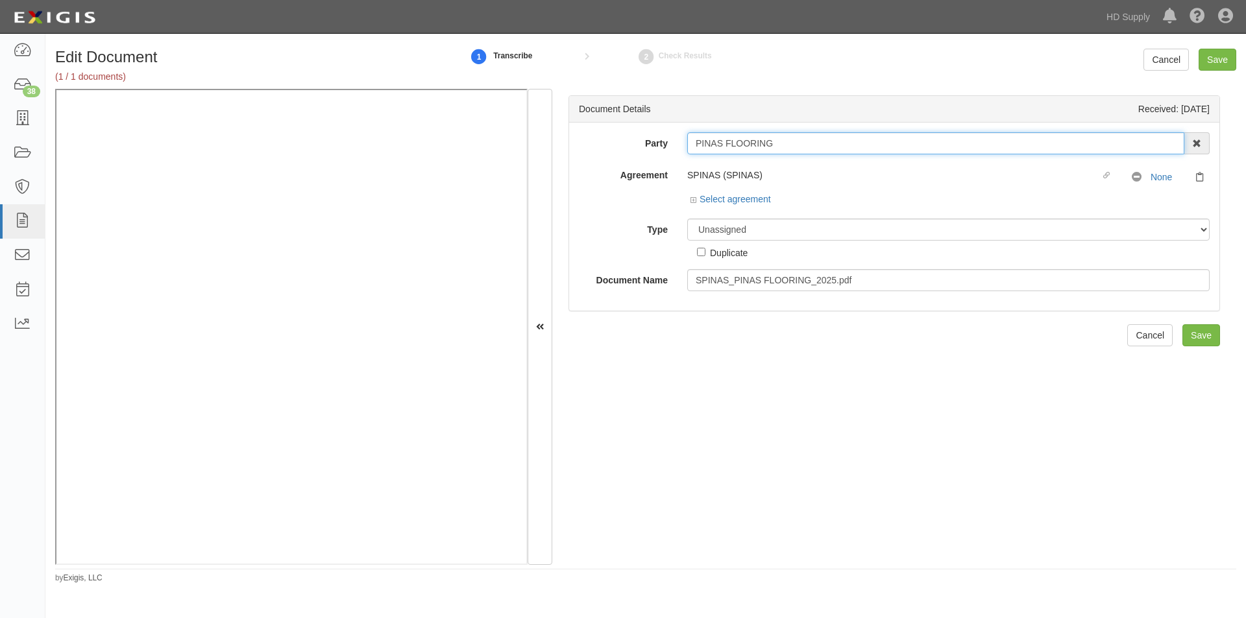
drag, startPoint x: 779, startPoint y: 147, endPoint x: 656, endPoint y: 143, distance: 123.4
click at [656, 143] on div "Party PINAS FLOORING 1888 MILLS 1888 MILLS - IMPORT 2 PATRICIA 12 2XL CORPORATI…" at bounding box center [894, 143] width 650 height 22
click at [711, 234] on select "Unassigned Binder Cancellation Notice Certificate Contract Endorsement Insuranc…" at bounding box center [948, 230] width 522 height 22
select select "CertificateDetail"
click at [687, 219] on select "Unassigned Binder Cancellation Notice Certificate Contract Endorsement Insuranc…" at bounding box center [948, 230] width 522 height 22
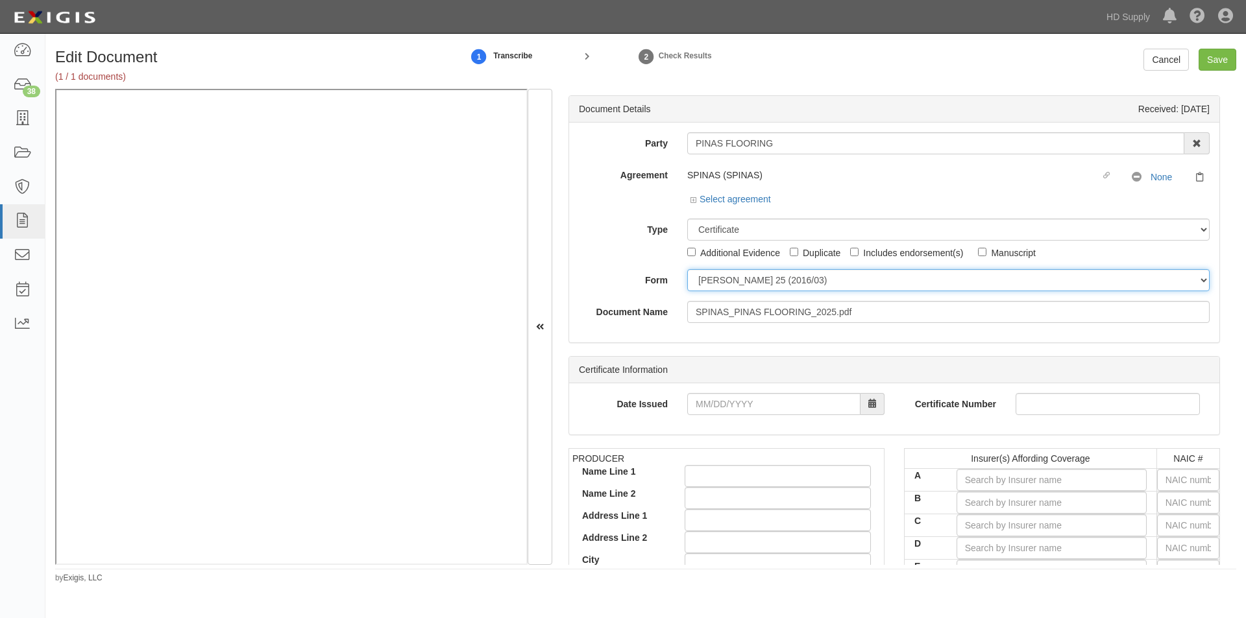
click at [755, 278] on select "ACORD 25 (2016/03) ACORD 101 ACORD 855 NY (2014/05) General" at bounding box center [948, 280] width 522 height 22
select select "GeneralFormDetail"
click at [687, 269] on select "ACORD 25 (2016/03) ACORD 101 ACORD 855 NY (2014/05) General" at bounding box center [948, 280] width 522 height 22
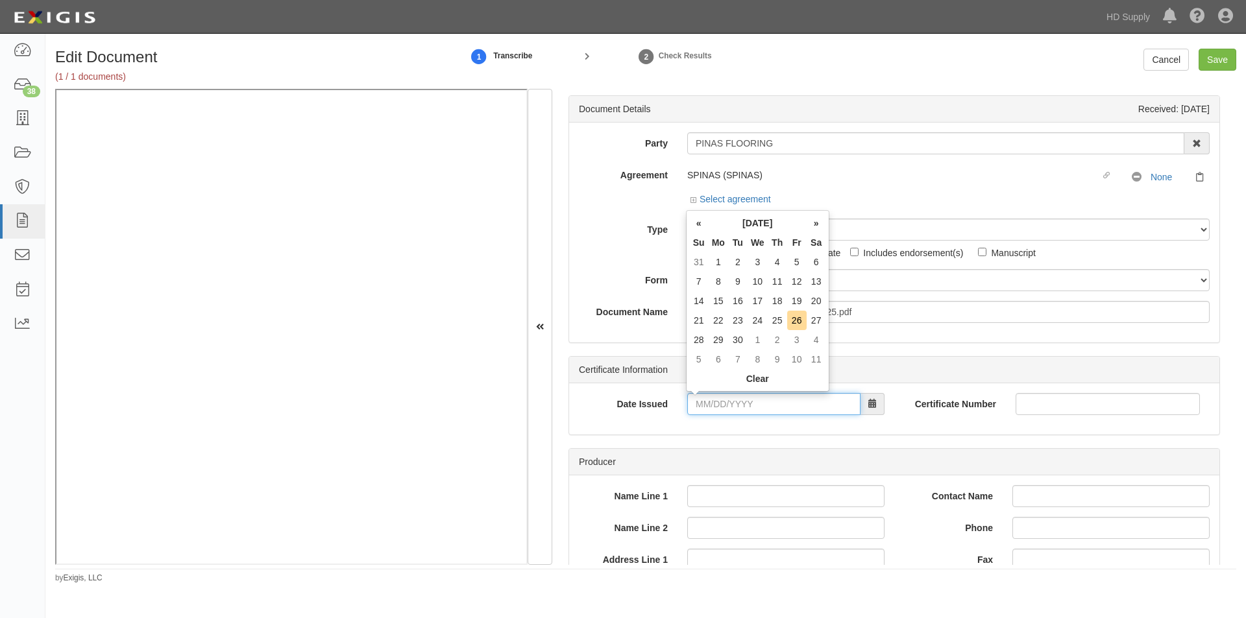
click at [778, 400] on input "Date Issued" at bounding box center [773, 404] width 173 height 22
type input "03/26/2025"
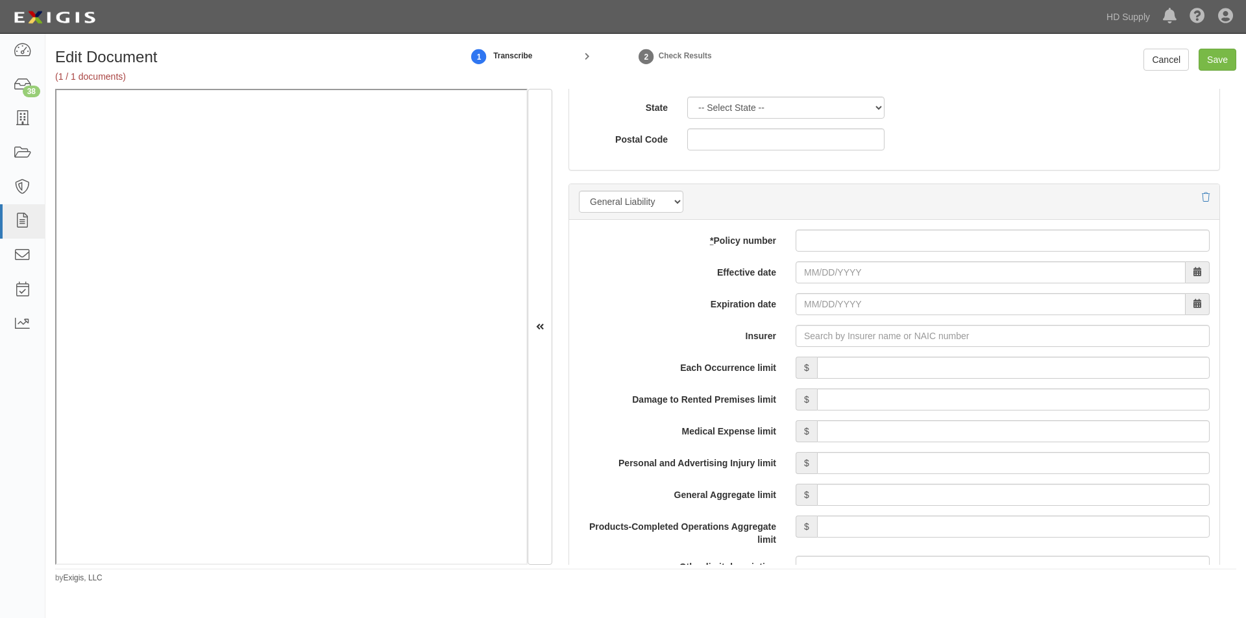
scroll to position [896, 0]
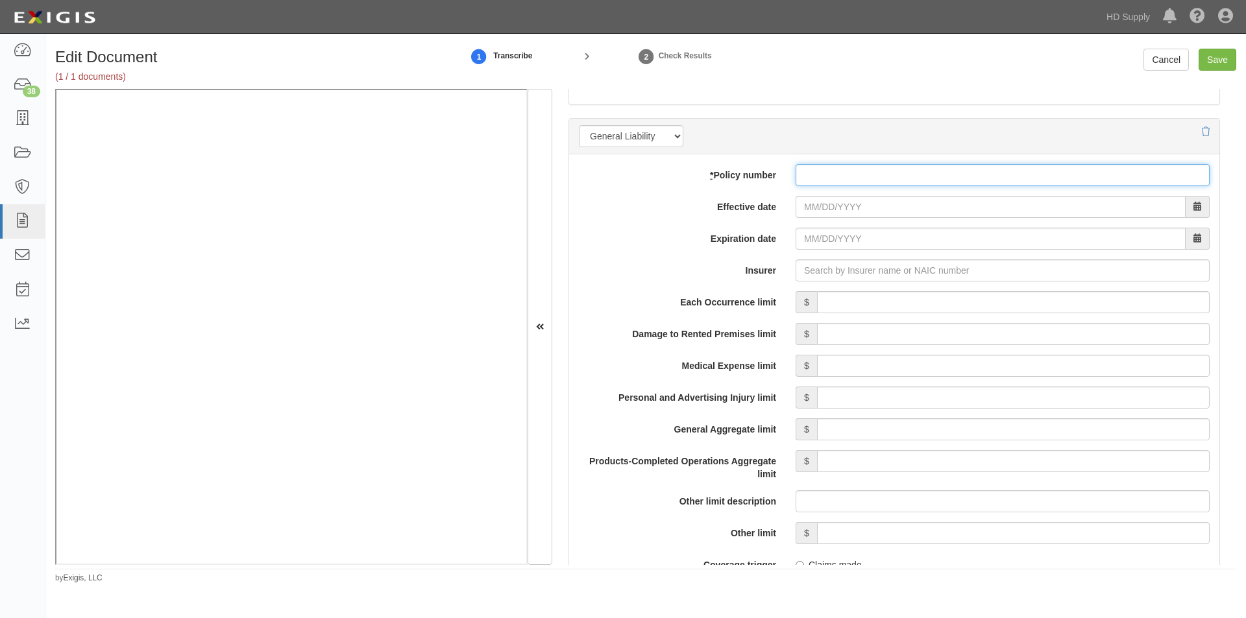
click at [829, 174] on input "* Policy number" at bounding box center [1003, 175] width 414 height 22
type input "PGR944521733"
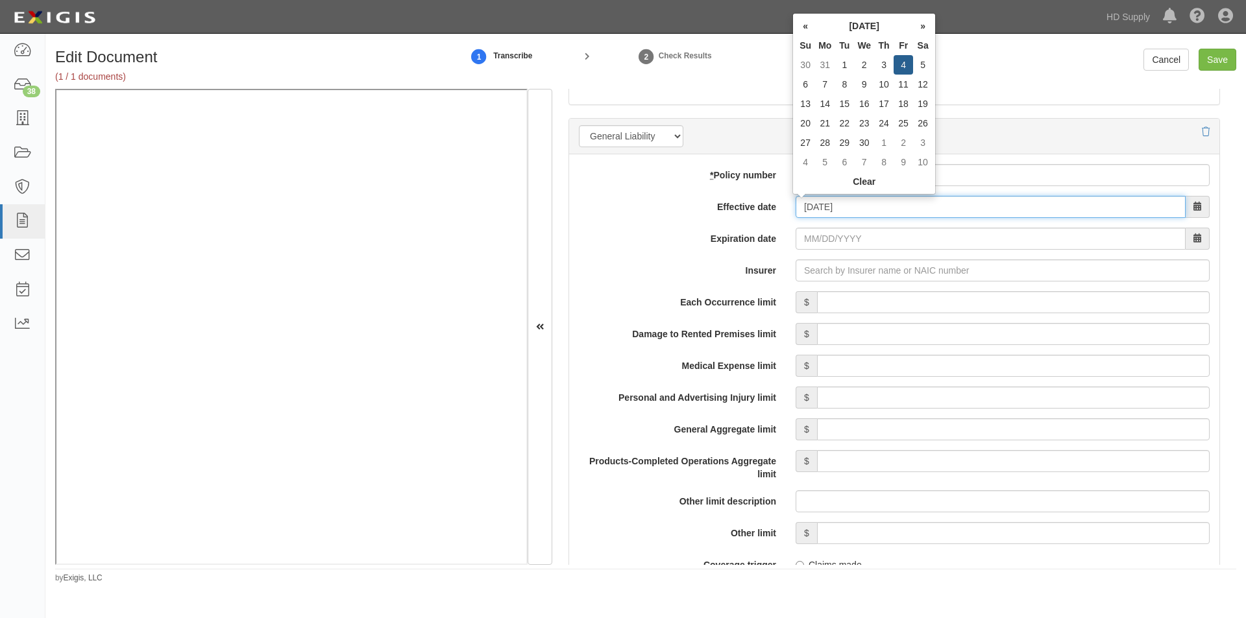
type input "04/04/2025"
type input "04/04/2026"
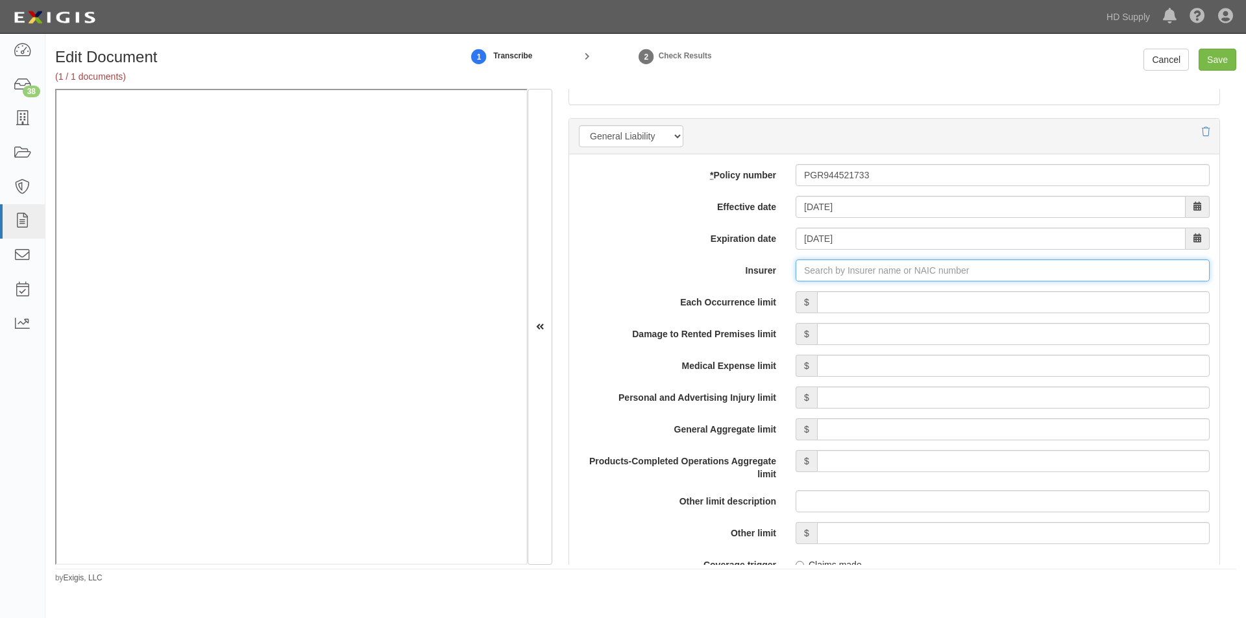
type input "180 Seguros S.A. (0) NR Rating"
type input "1"
click at [746, 299] on div "United Financial Casualty Company ( 11770 ) A+ XV Rating" at bounding box center [842, 295] width 261 height 17
type input "United Financial Casualty Company (11770) A+ XV Rating"
click at [891, 304] on input "Each Occurrence limit" at bounding box center [1013, 302] width 393 height 22
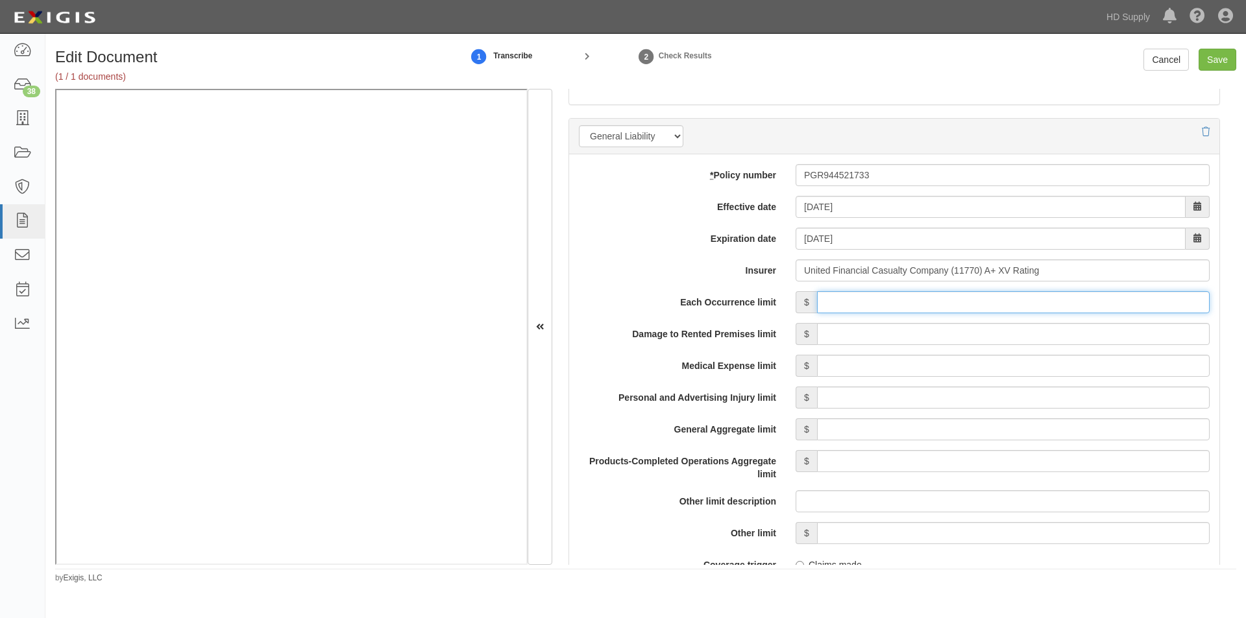
type input "1,000,000"
click at [1059, 337] on input "Damage to Rented Premises limit" at bounding box center [1013, 334] width 393 height 22
type input "50,000"
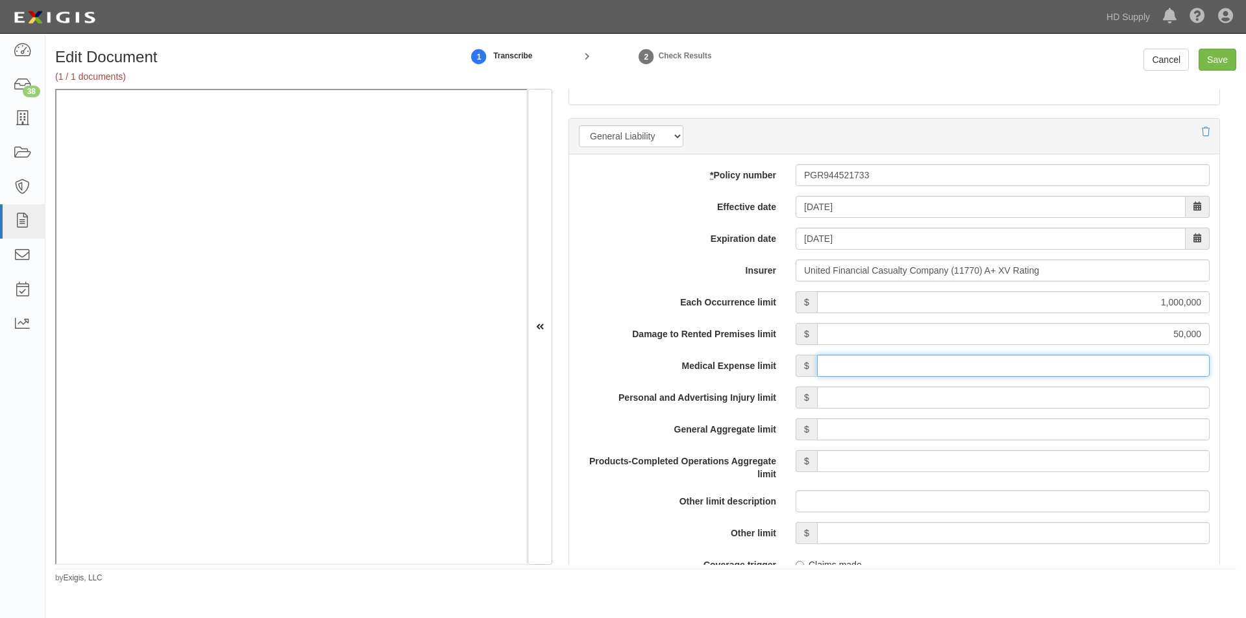
click at [1089, 367] on input "Medical Expense limit" at bounding box center [1013, 366] width 393 height 22
type input "5,000"
click at [1061, 395] on input "Personal and Advertising Injury limit" at bounding box center [1013, 398] width 393 height 22
type input "1,000,000"
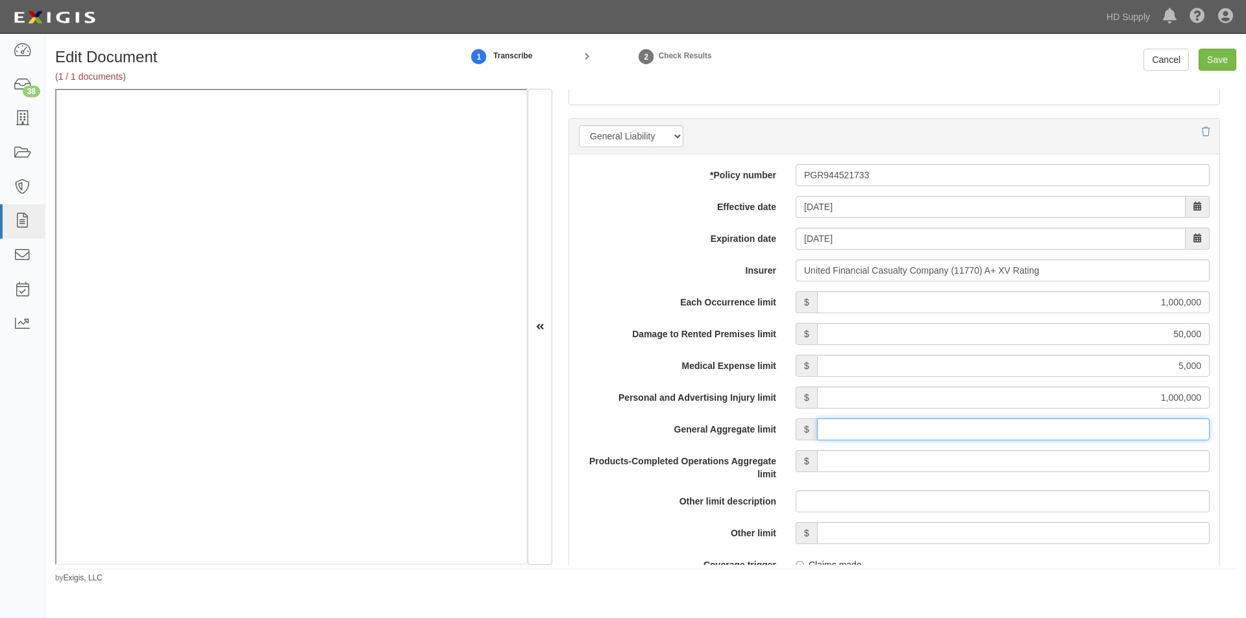
click at [1062, 428] on input "General Aggregate limit" at bounding box center [1013, 430] width 393 height 22
type input "2,000,000"
click at [1060, 459] on input "Products-Completed Operations Aggregate limit" at bounding box center [1013, 461] width 393 height 22
type input "2,000,000"
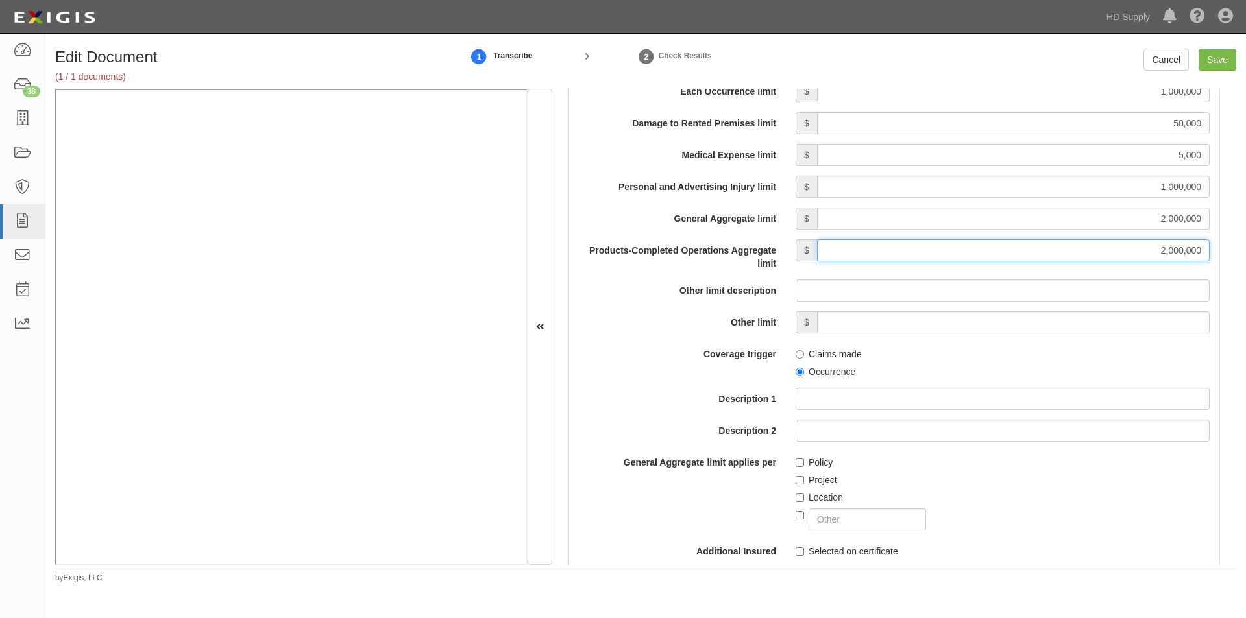
scroll to position [1126, 0]
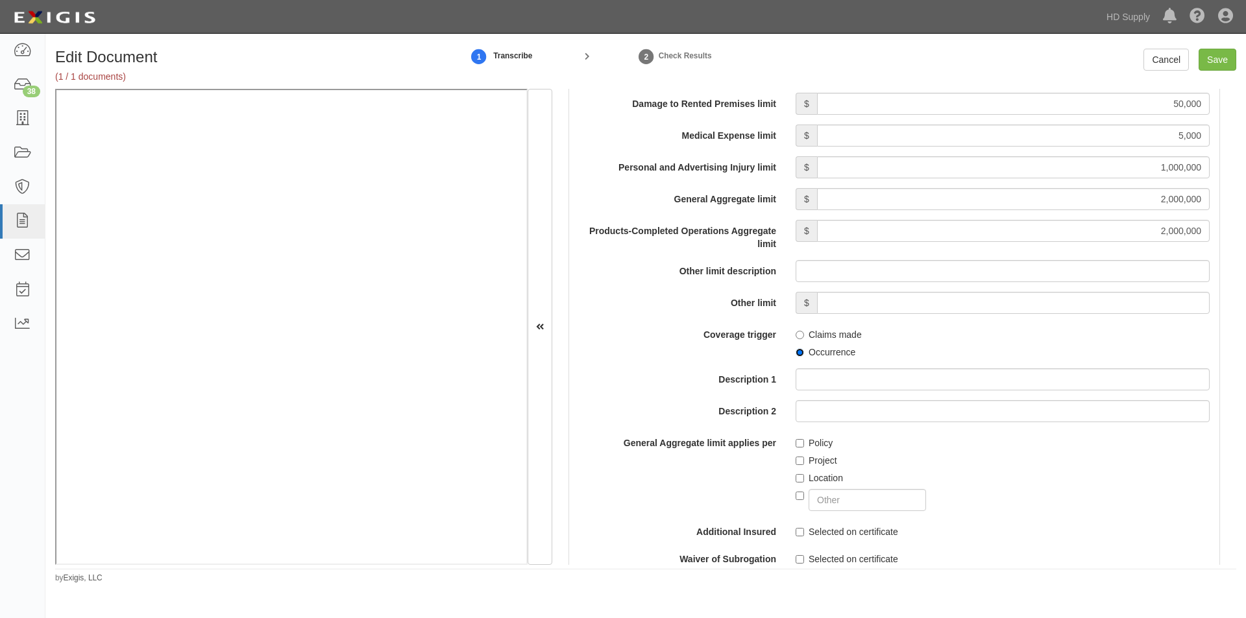
click at [796, 354] on input "Occurrence" at bounding box center [800, 352] width 8 height 8
radio input "true"
click at [801, 444] on label "Policy" at bounding box center [814, 443] width 37 height 13
click at [801, 444] on input "Policy" at bounding box center [800, 443] width 8 height 8
checkbox input "true"
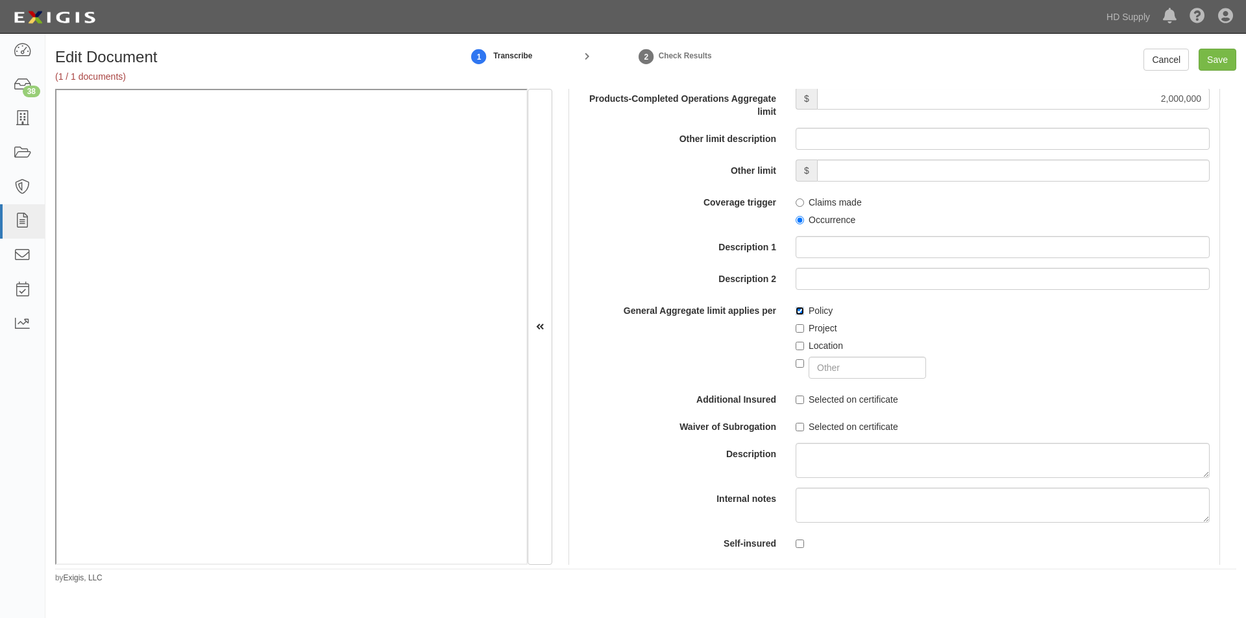
scroll to position [1364, 0]
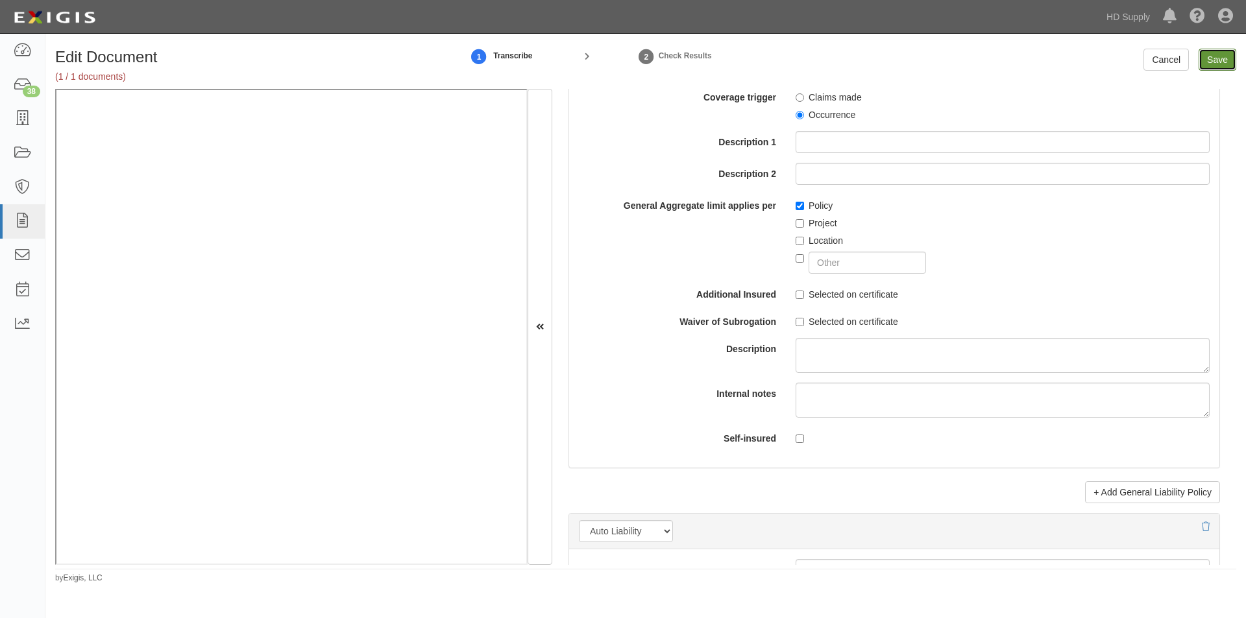
click at [1207, 51] on input "Save" at bounding box center [1218, 60] width 38 height 22
type input "1000000"
type input "50000"
type input "5000"
type input "1000000"
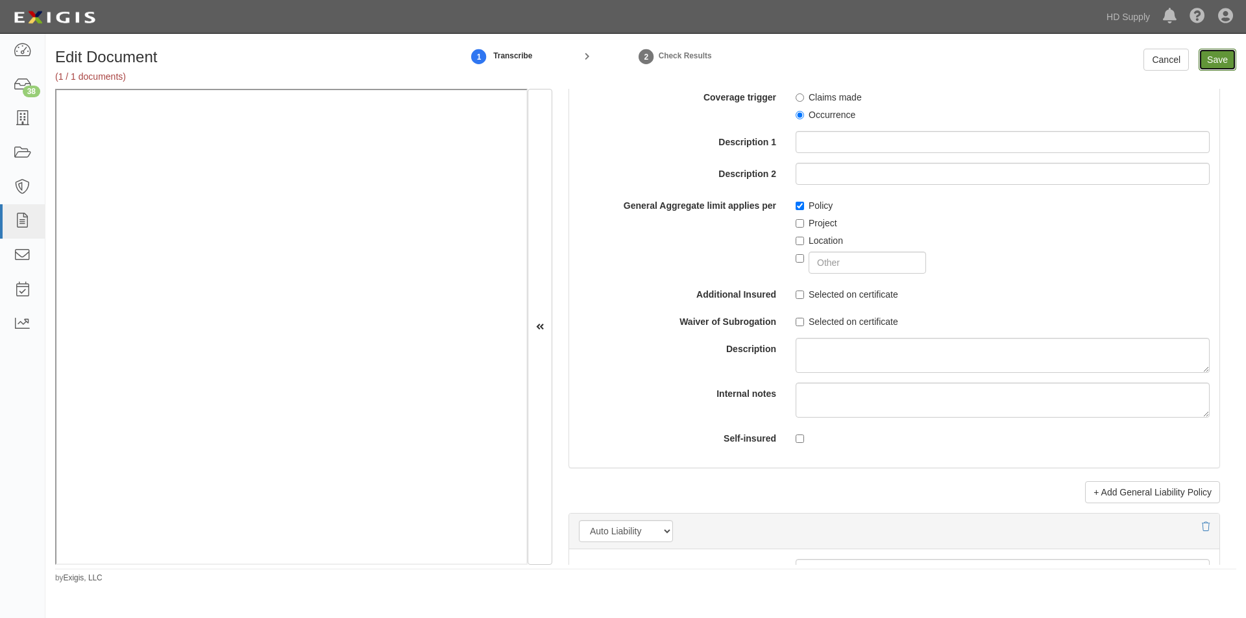
type input "2000000"
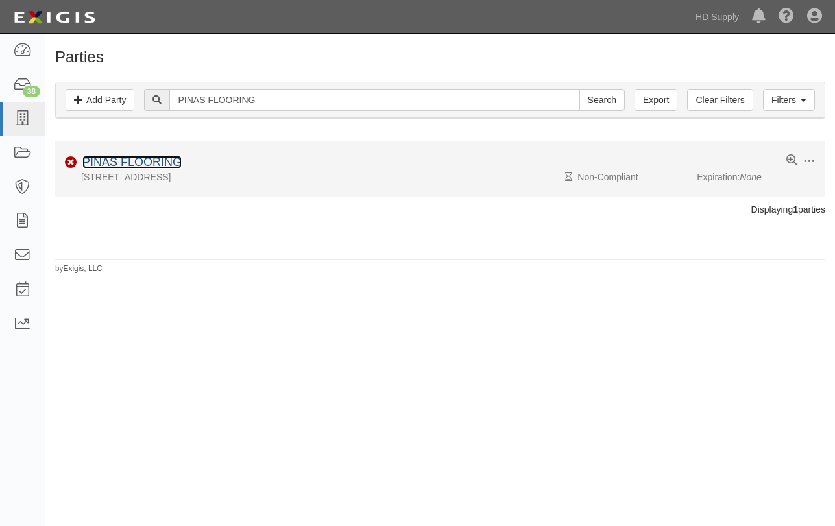
click at [165, 158] on link "PINAS FLOORING" at bounding box center [131, 162] width 99 height 13
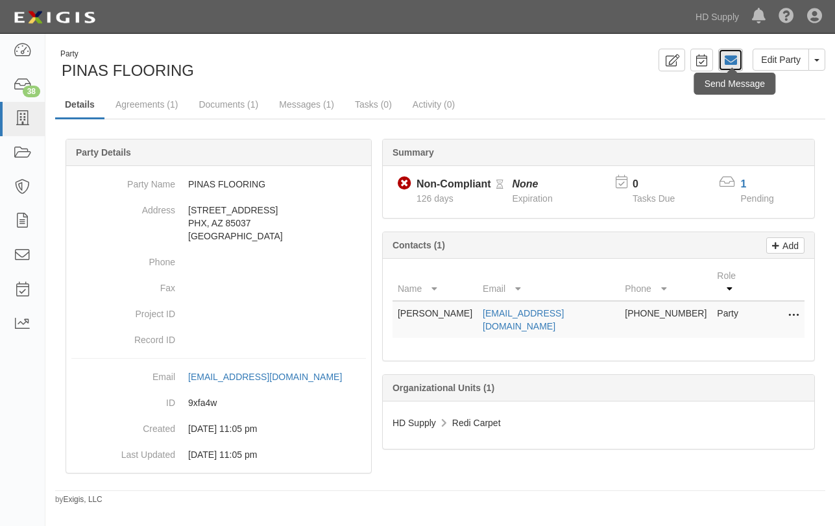
click at [730, 64] on icon at bounding box center [730, 60] width 13 height 13
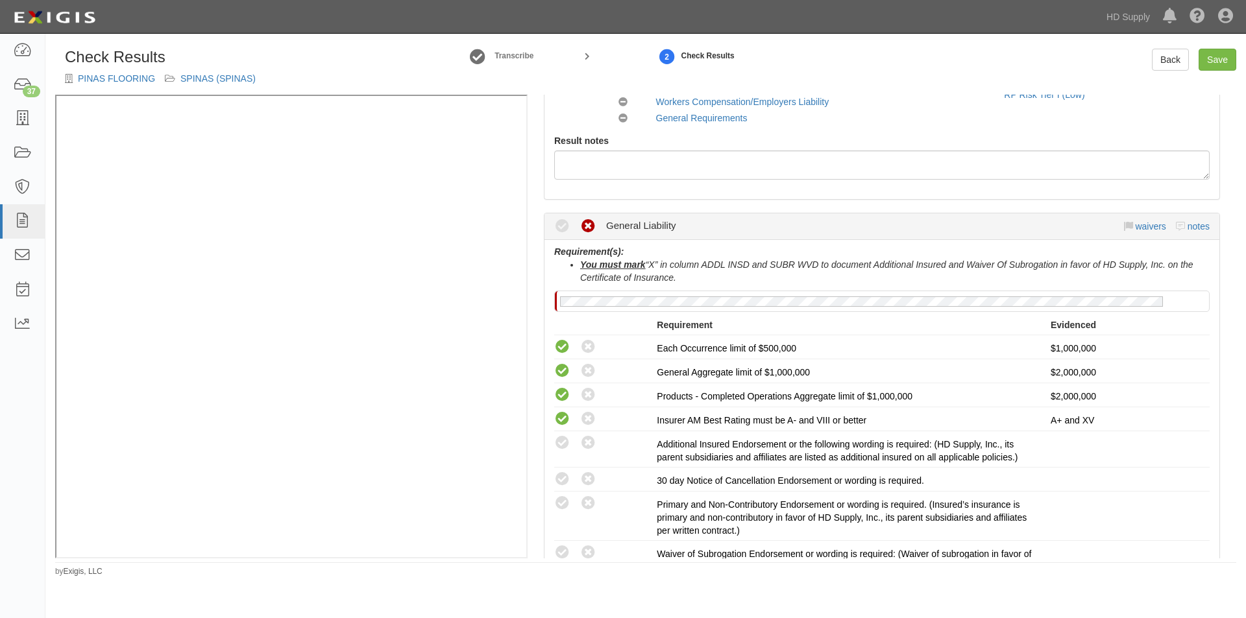
scroll to position [324, 0]
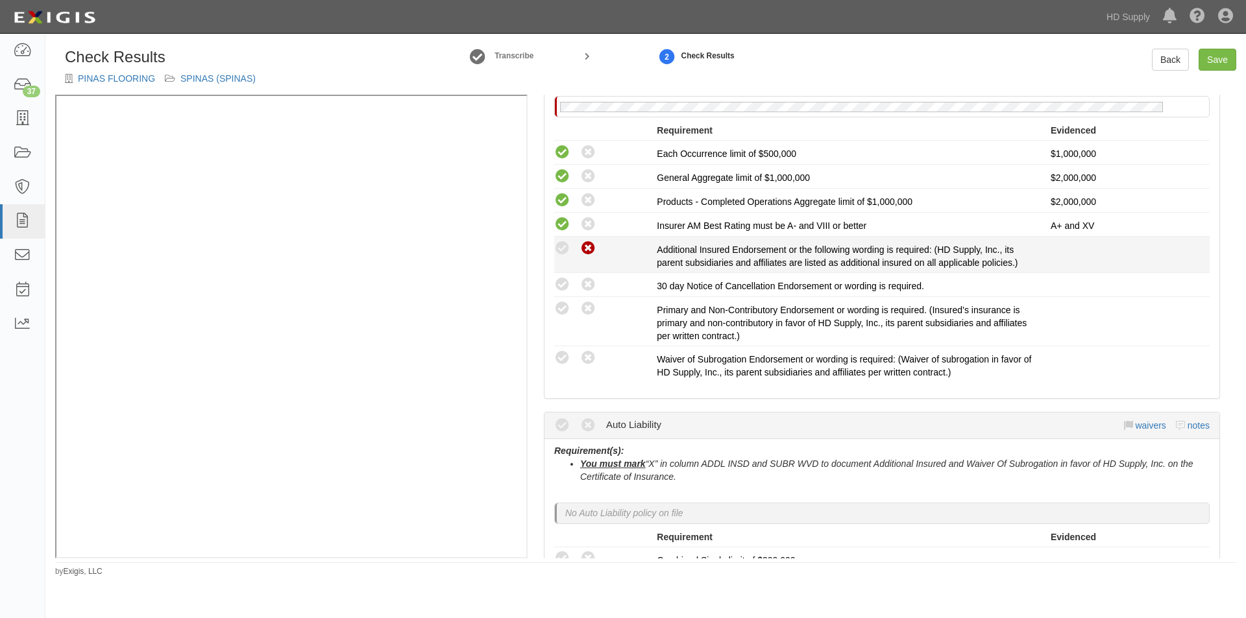
click at [592, 243] on icon at bounding box center [588, 249] width 16 height 16
radio input "true"
click at [587, 289] on icon at bounding box center [588, 285] width 16 height 16
radio input "true"
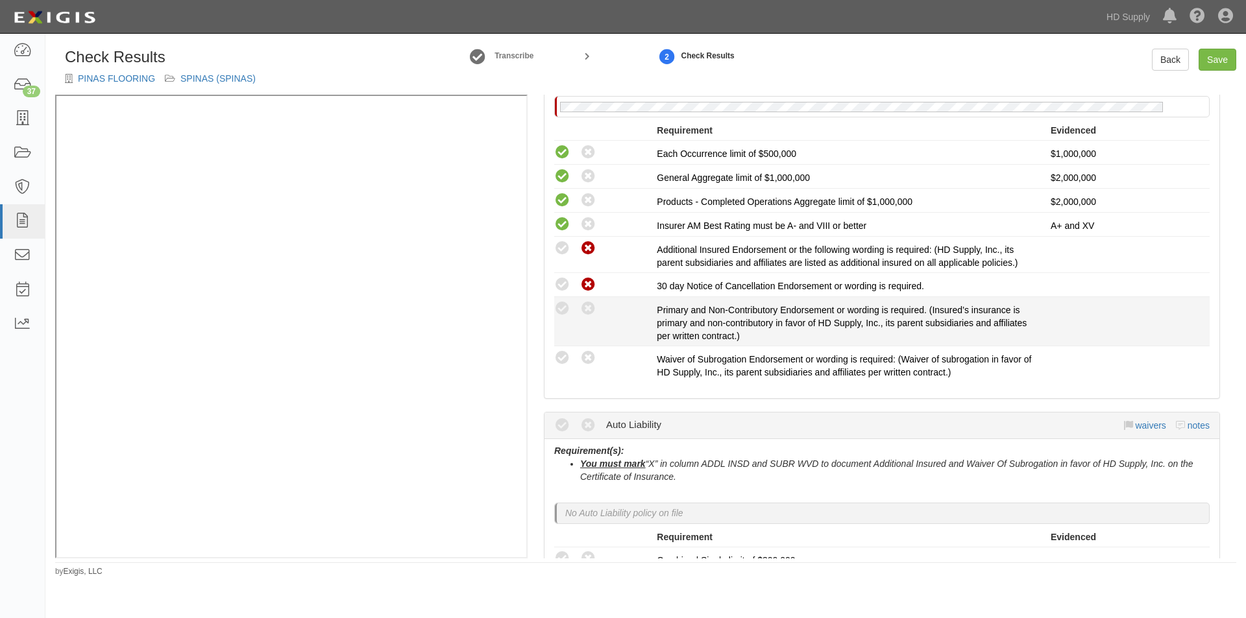
drag, startPoint x: 587, startPoint y: 310, endPoint x: 590, endPoint y: 342, distance: 31.9
click at [587, 313] on icon at bounding box center [588, 309] width 16 height 16
radio input "true"
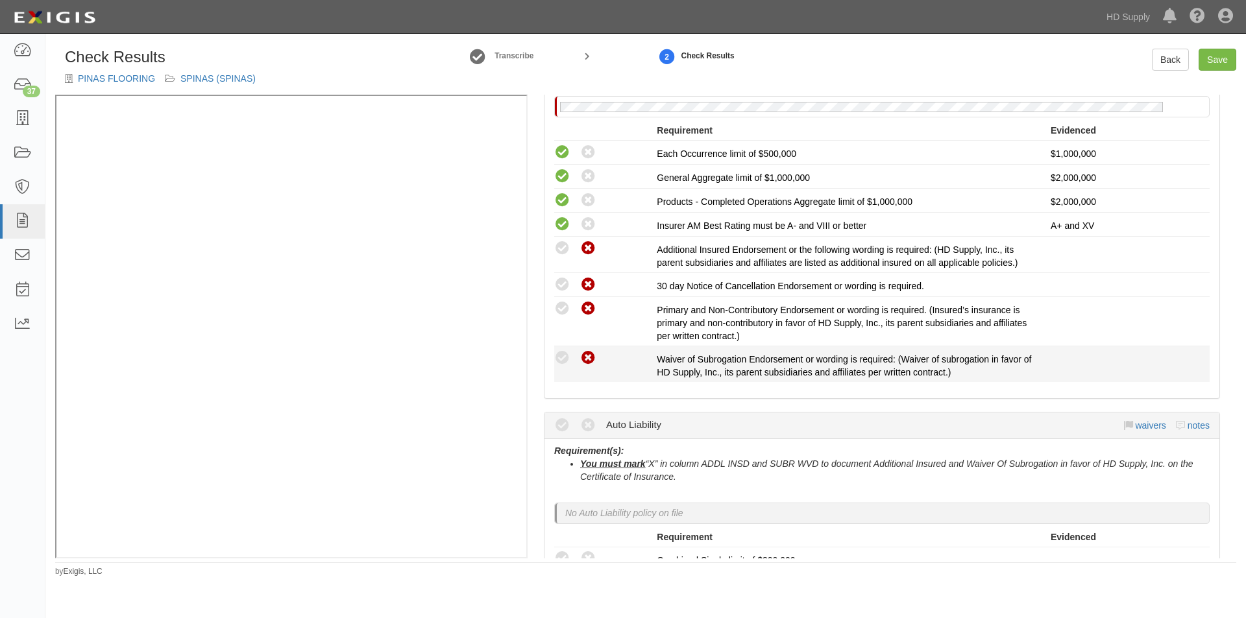
click at [591, 350] on li "Compliant Waived: Non-Compliant Waiver of Subrogation Endorsement or wording is…" at bounding box center [881, 365] width 655 height 36
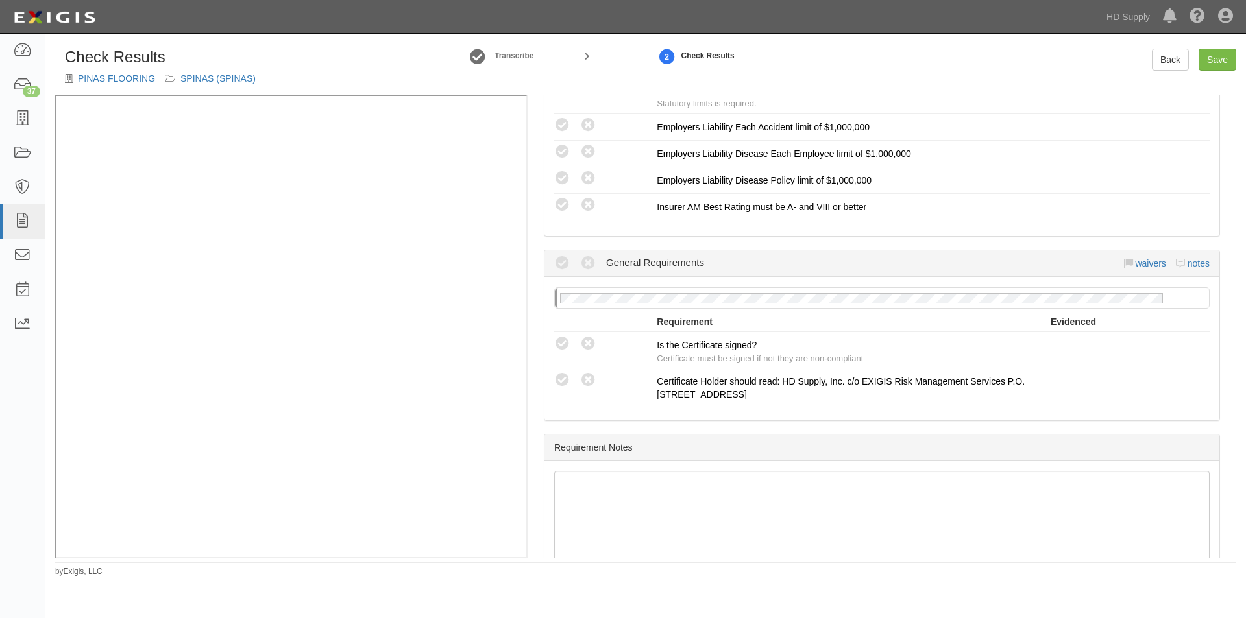
scroll to position [1041, 0]
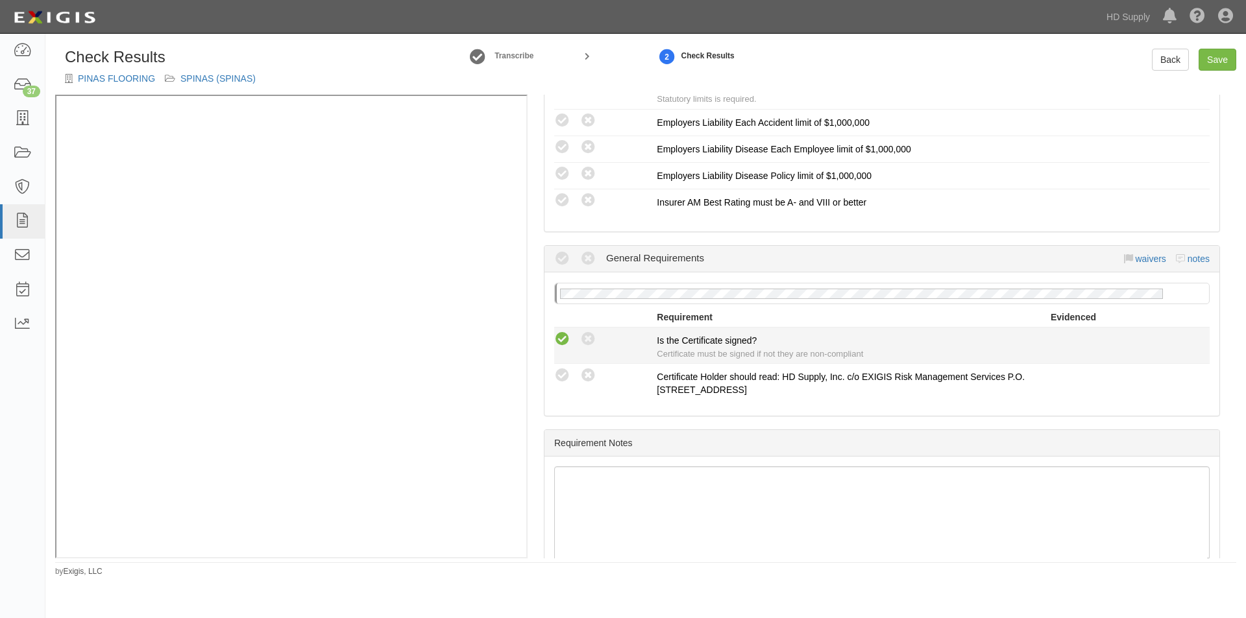
drag, startPoint x: 557, startPoint y: 332, endPoint x: 572, endPoint y: 348, distance: 22.0
click at [558, 333] on icon at bounding box center [562, 340] width 16 height 16
radio input "true"
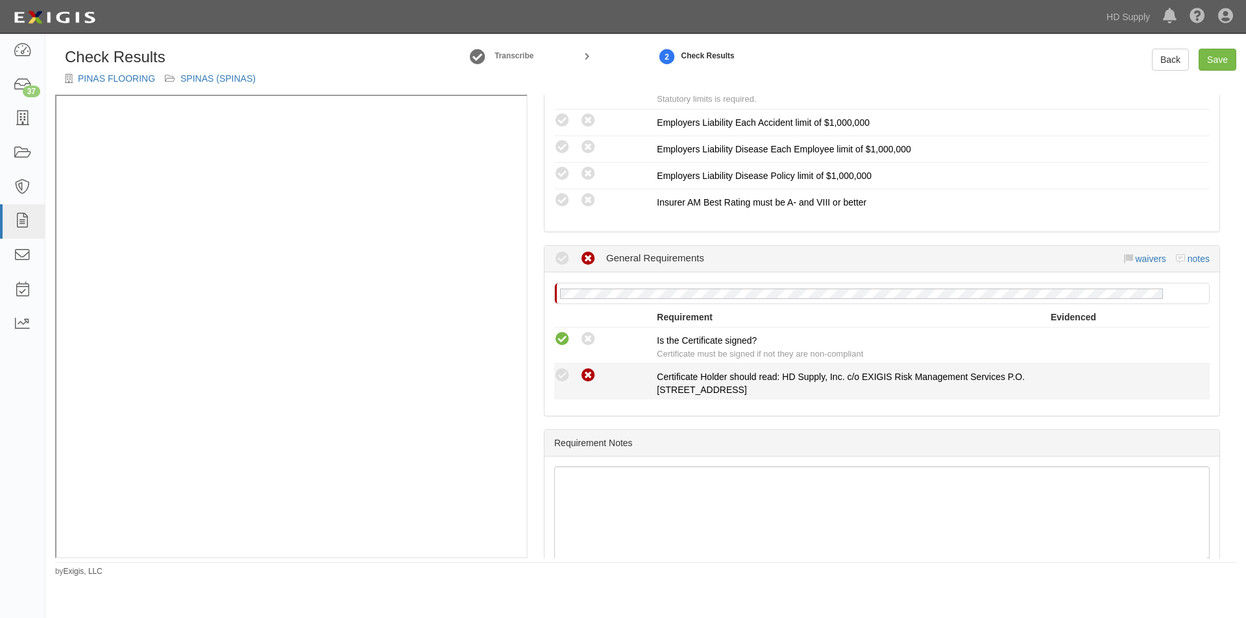
click at [585, 372] on icon at bounding box center [588, 376] width 16 height 16
radio input "true"
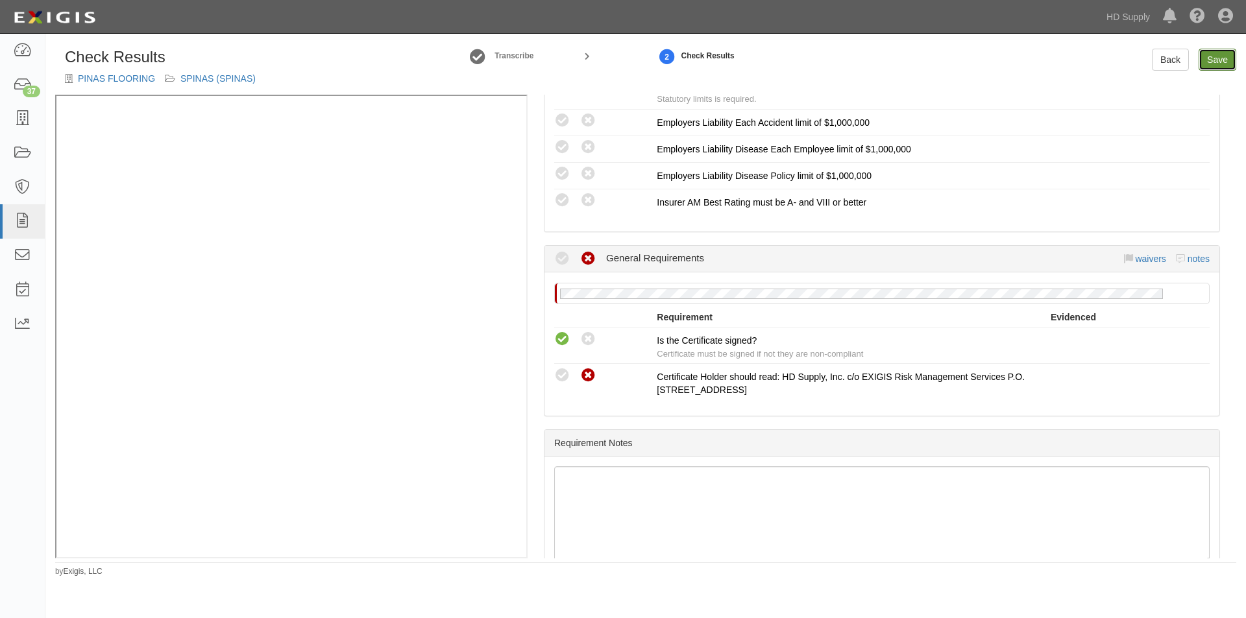
click at [1208, 56] on link "Save" at bounding box center [1218, 60] width 38 height 22
radio input "true"
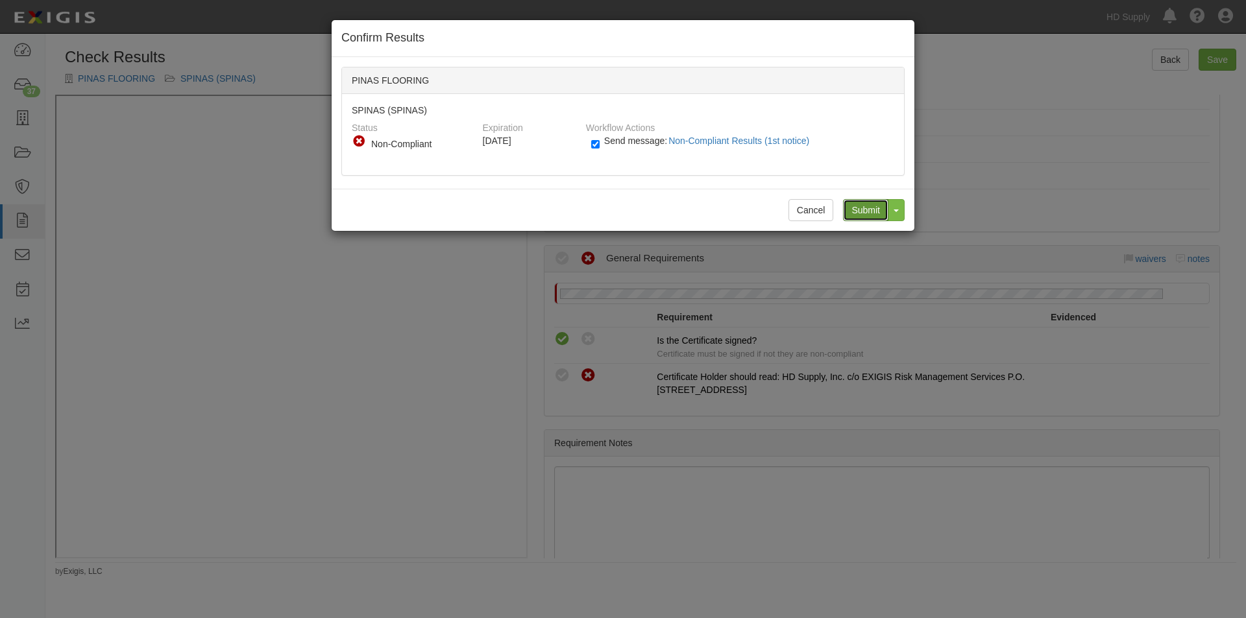
click at [878, 208] on input "Submit" at bounding box center [865, 210] width 45 height 22
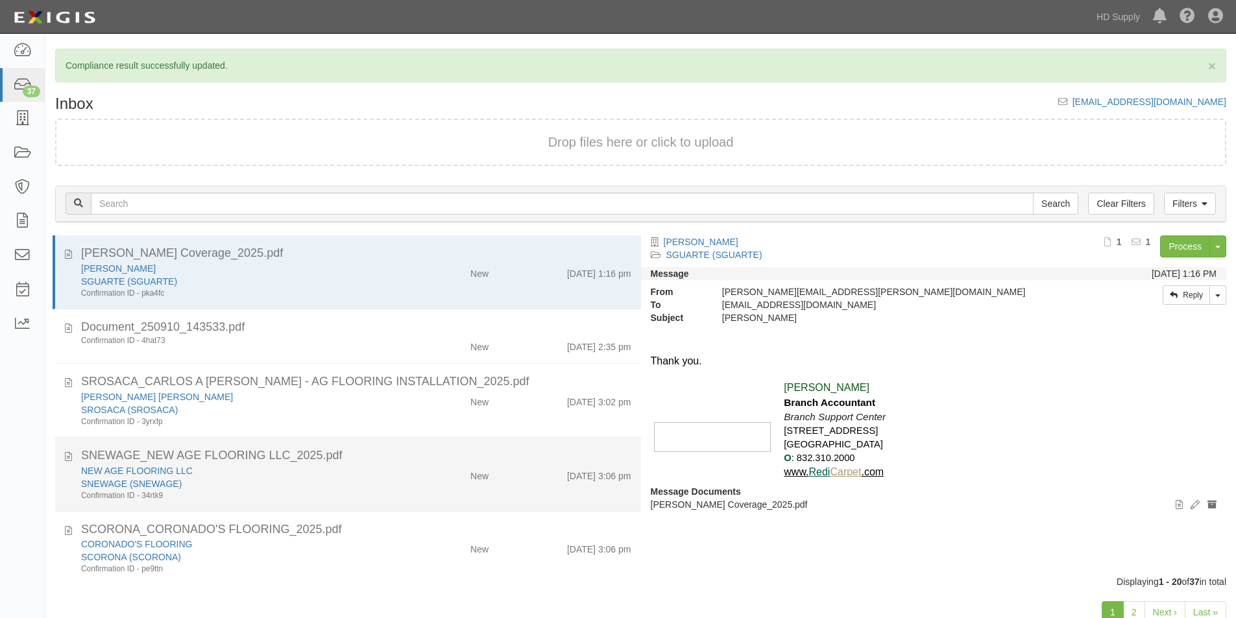
click at [370, 494] on div "Confirmation ID - 34rtk9" at bounding box center [237, 496] width 313 height 11
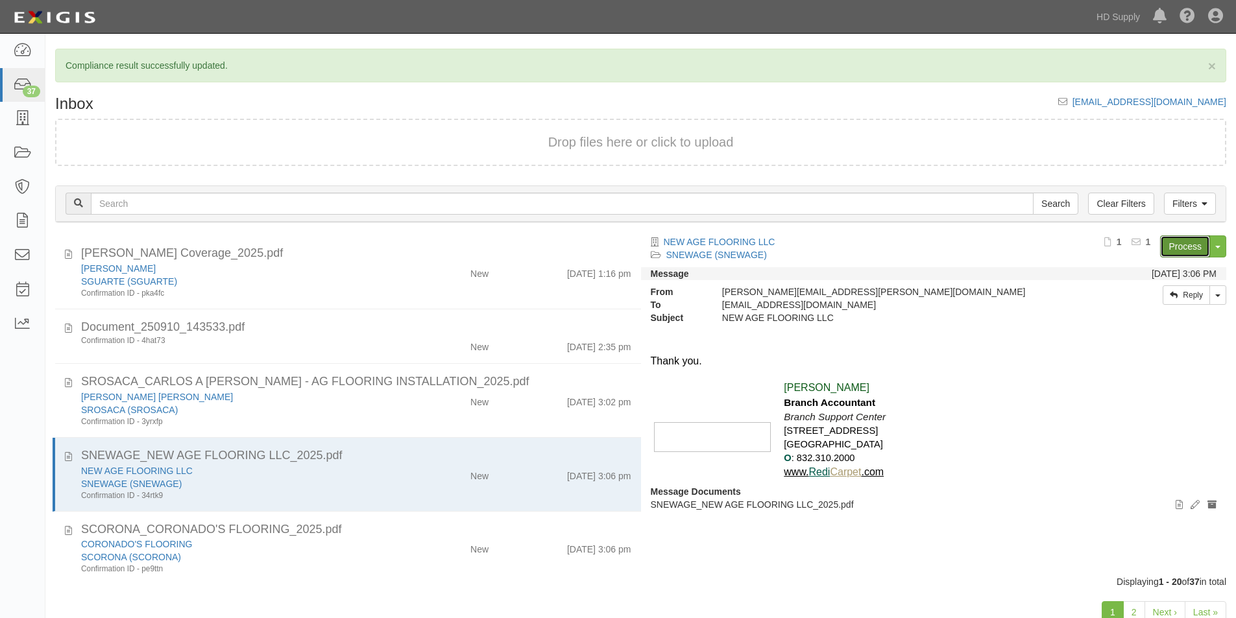
click at [1171, 246] on link "Process" at bounding box center [1185, 247] width 50 height 22
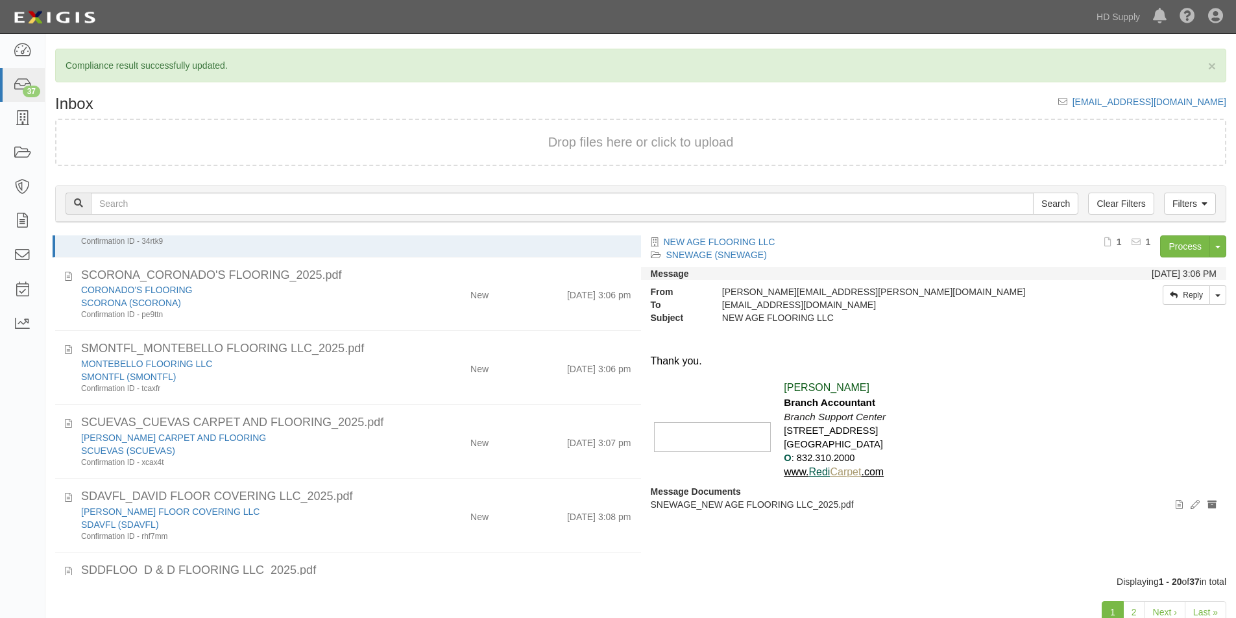
scroll to position [269, 0]
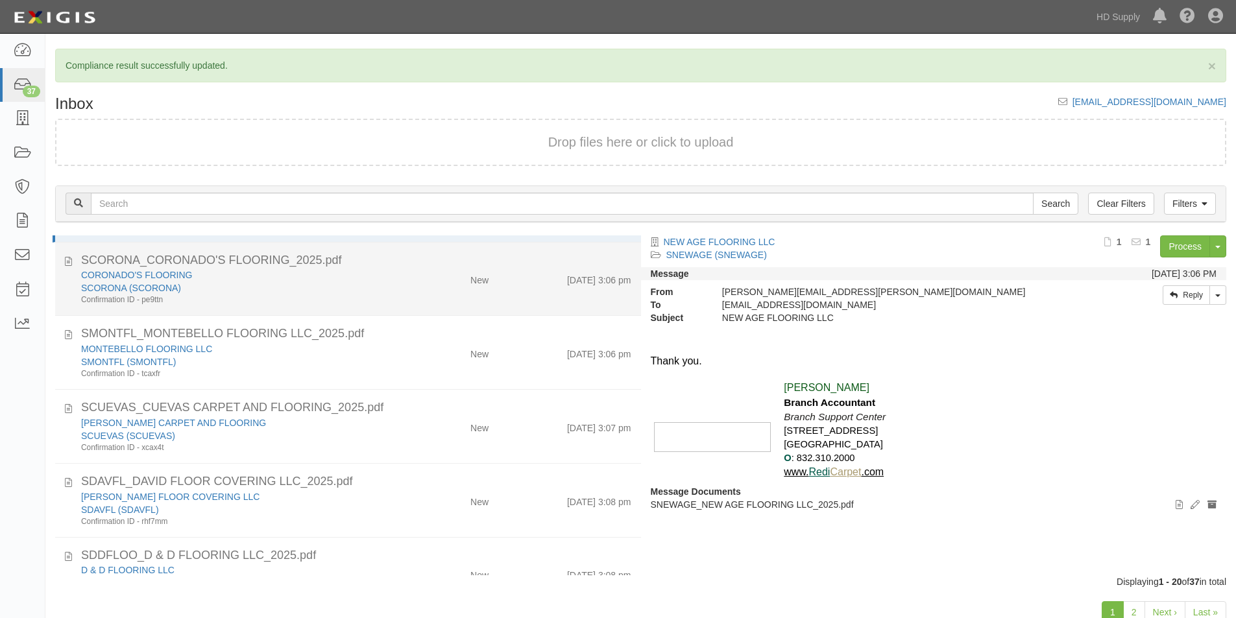
click at [321, 291] on div "SCORONA (SCORONA)" at bounding box center [237, 288] width 313 height 13
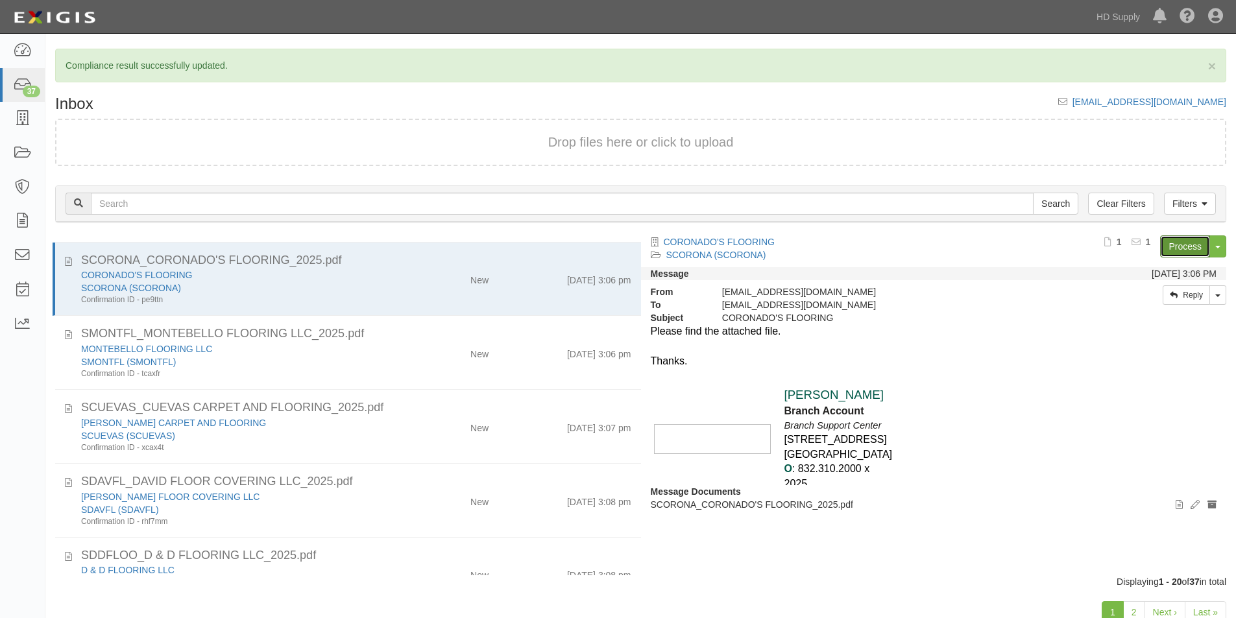
click at [1205, 249] on link "Process" at bounding box center [1185, 247] width 50 height 22
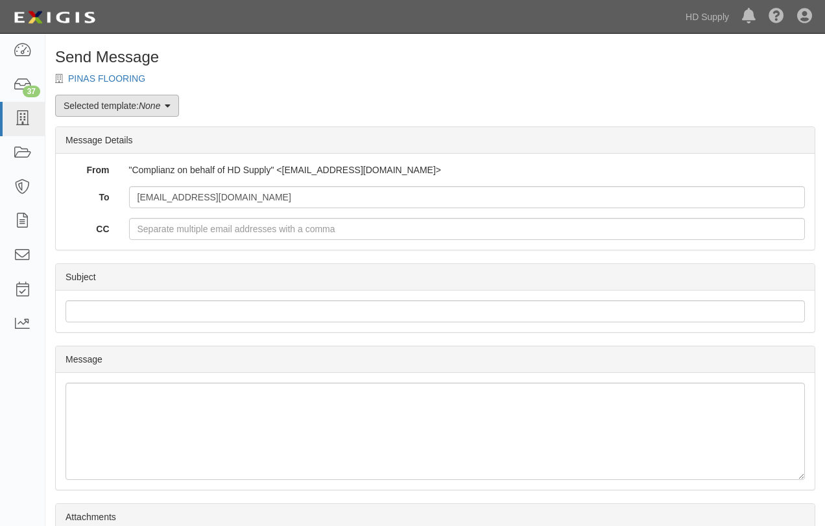
click at [171, 102] on icon at bounding box center [168, 106] width 6 height 9
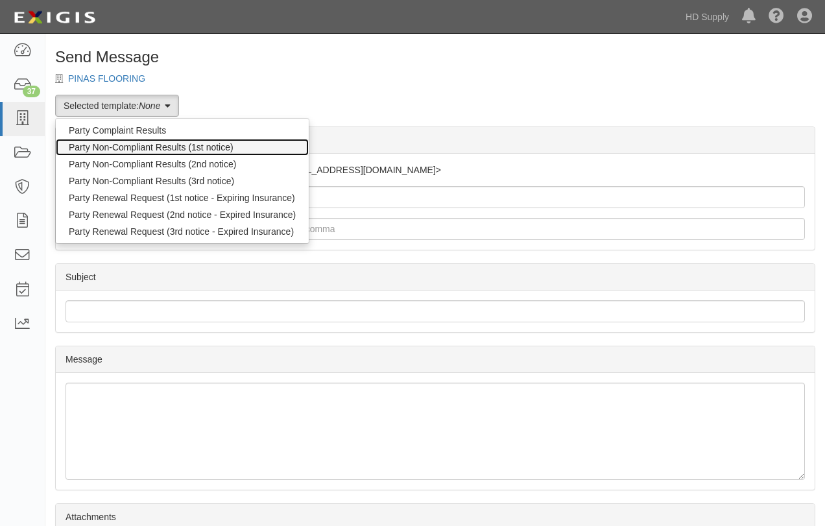
click at [125, 147] on link "Party Non-Compliant Results (1st notice)" at bounding box center [182, 147] width 253 height 17
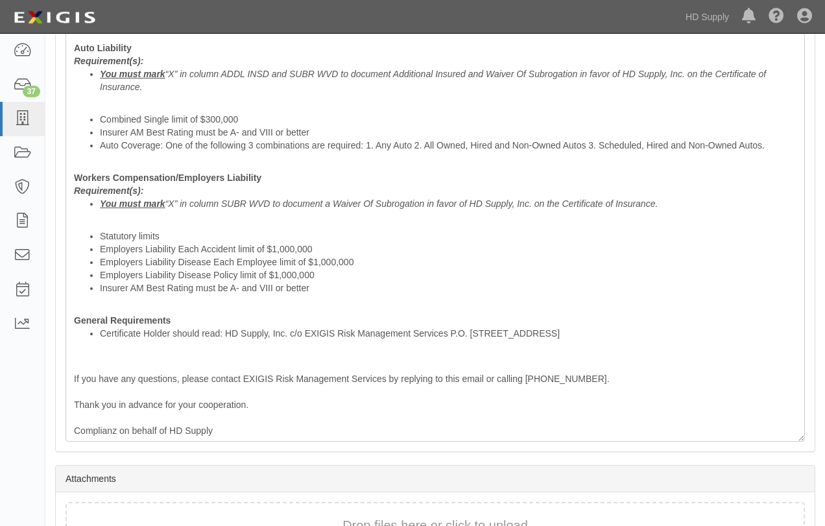
scroll to position [667, 0]
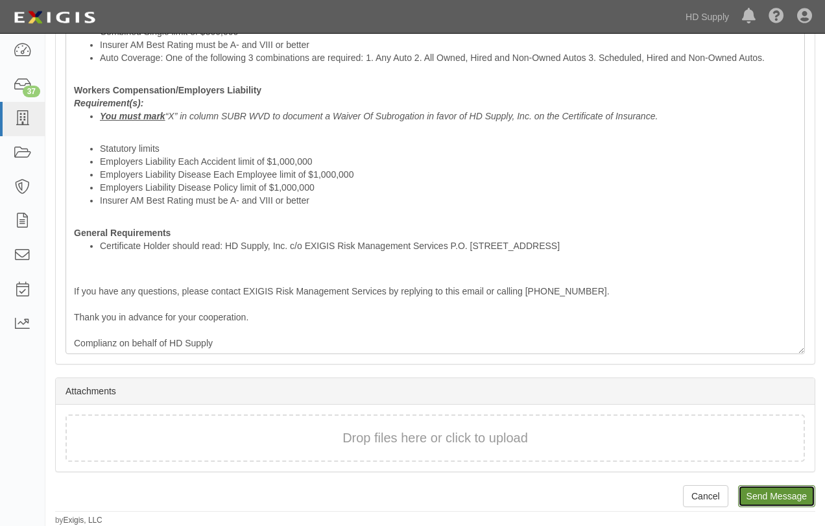
click at [787, 498] on input "Send Message" at bounding box center [776, 496] width 77 height 22
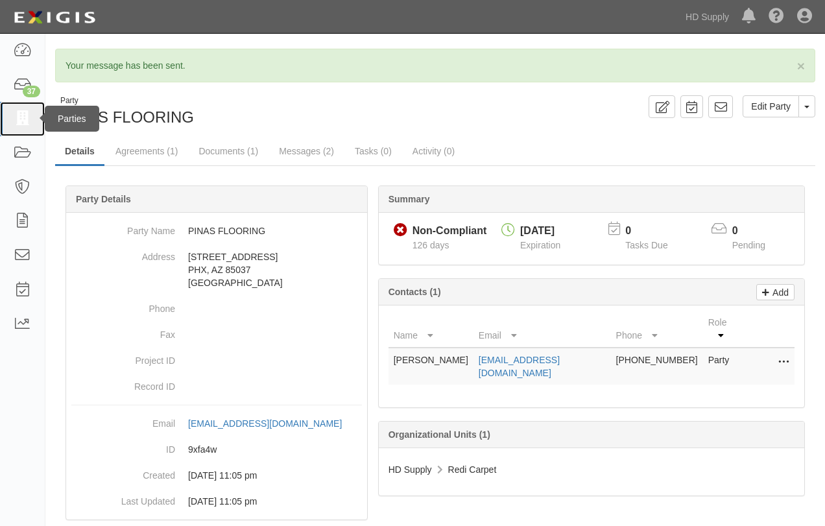
click at [29, 124] on icon at bounding box center [22, 119] width 18 height 15
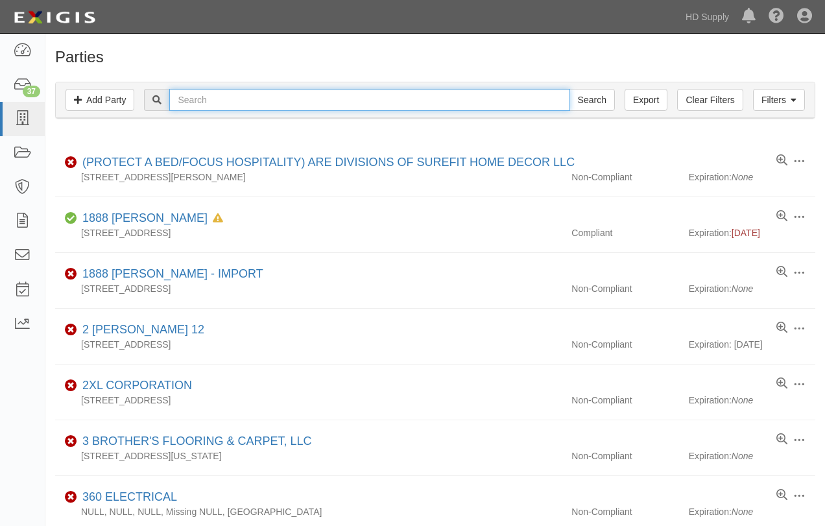
paste input "NEW AGE FLOORING LLC"
type input "NEW AGE FLOORING LLC"
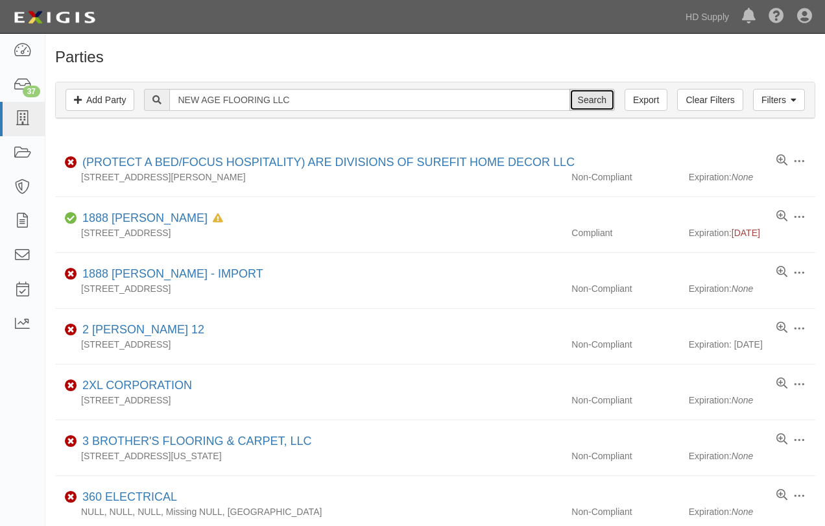
click at [578, 97] on input "Search" at bounding box center [592, 100] width 45 height 22
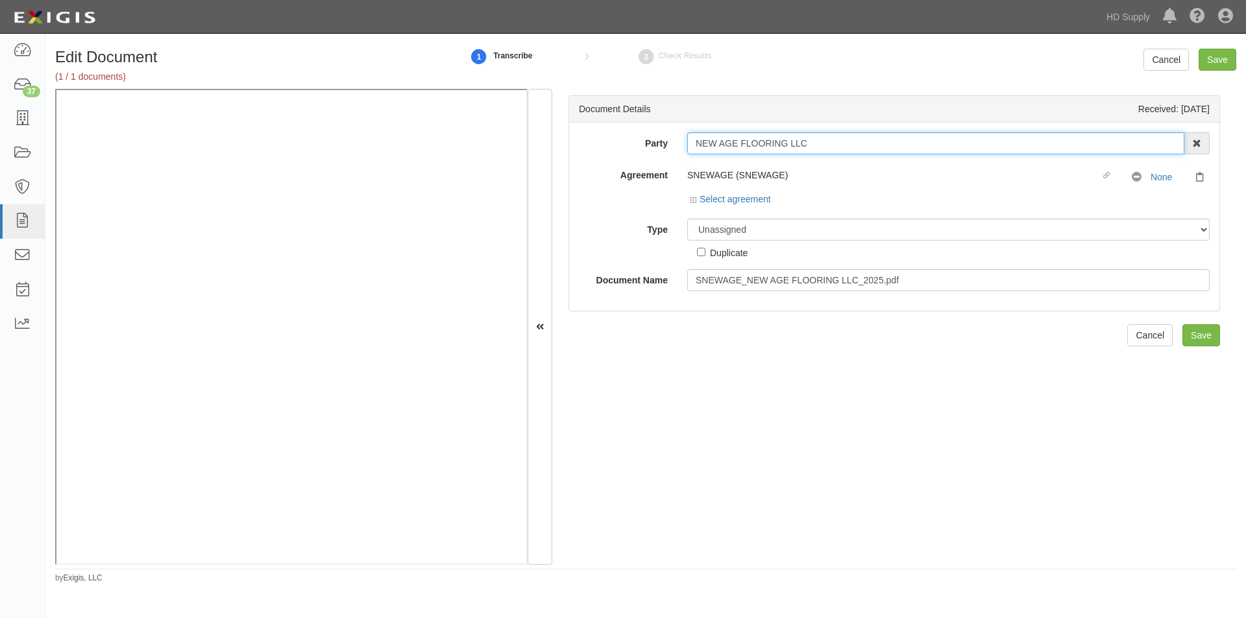
drag, startPoint x: 796, startPoint y: 145, endPoint x: 692, endPoint y: 149, distance: 103.9
click at [692, 149] on input "NEW AGE FLOORING LLC" at bounding box center [935, 143] width 497 height 22
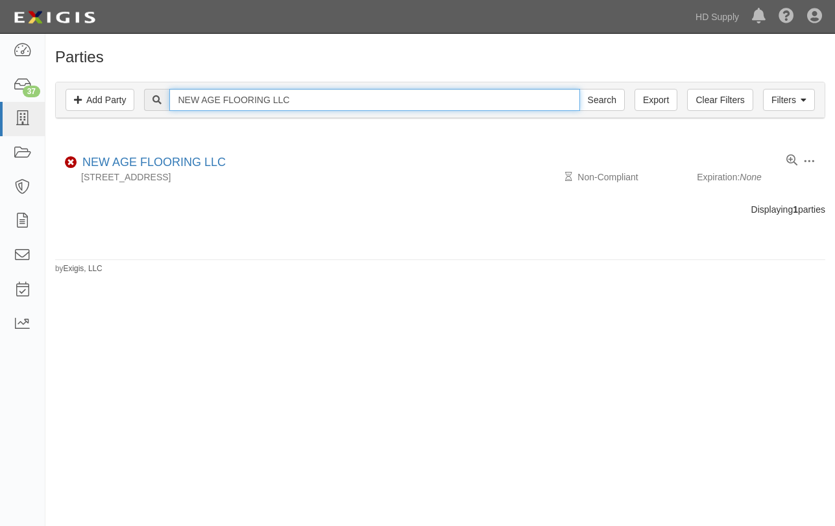
click at [195, 99] on input "NEW AGE FLOORING LLC" at bounding box center [374, 100] width 410 height 22
paste input "CORONADO'S FLOORING"
type input "CORONADO'S FLOORING"
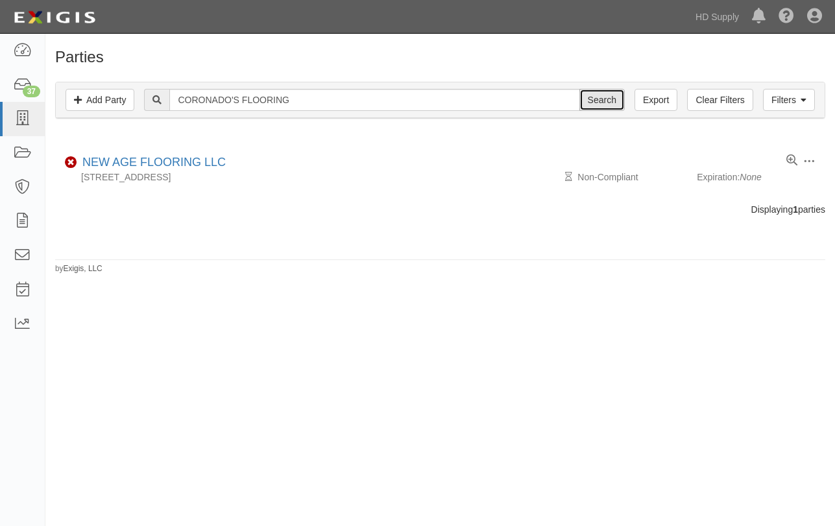
click at [605, 93] on input "Search" at bounding box center [601, 100] width 45 height 22
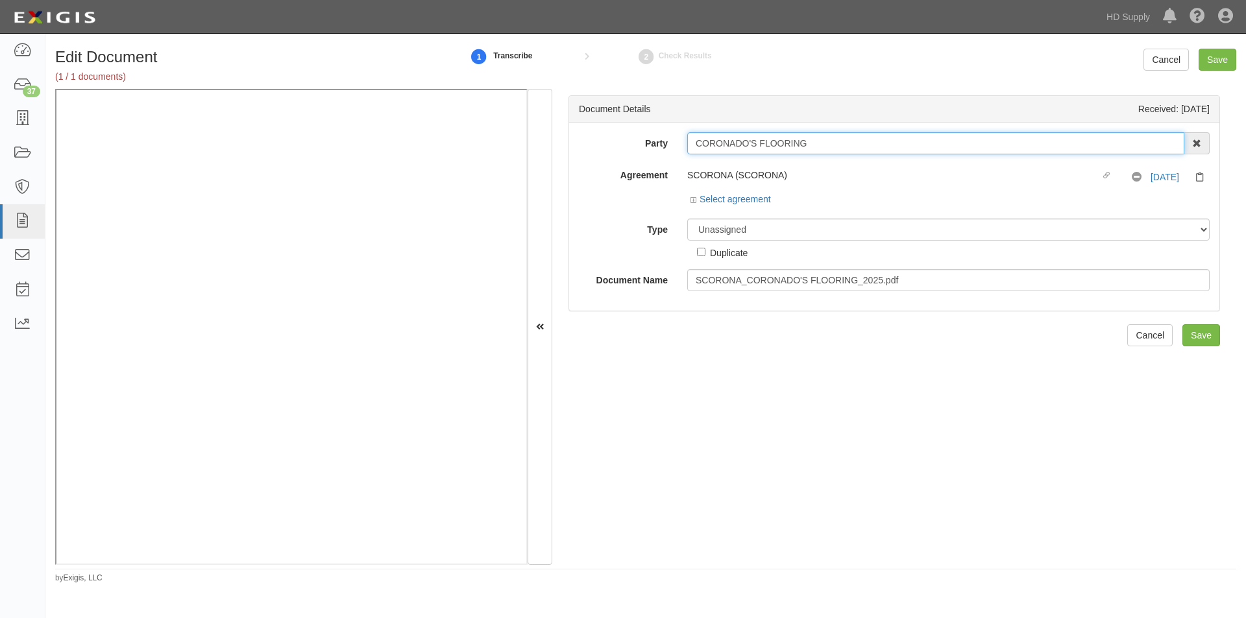
drag, startPoint x: 810, startPoint y: 141, endPoint x: 688, endPoint y: 147, distance: 122.1
click at [688, 147] on input "CORONADO'S FLOORING" at bounding box center [935, 143] width 497 height 22
click at [724, 230] on select "Unassigned Binder Cancellation Notice Certificate Contract Endorsement Insuranc…" at bounding box center [948, 230] width 522 height 22
select select "CertificateDetail"
click at [687, 219] on select "Unassigned Binder Cancellation Notice Certificate Contract Endorsement Insuranc…" at bounding box center [948, 230] width 522 height 22
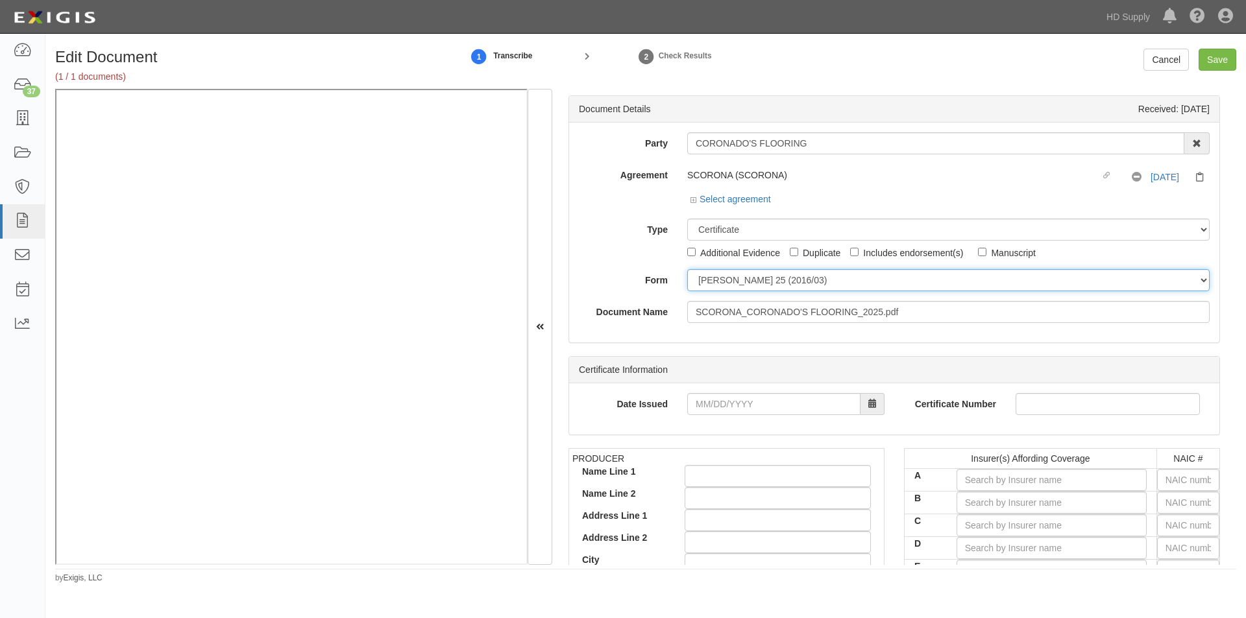
click at [705, 286] on select "ACORD 25 (2016/03) ACORD 101 ACORD 855 NY (2014/05) General" at bounding box center [948, 280] width 522 height 22
select select "GeneralFormDetail"
click at [687, 269] on select "ACORD 25 (2016/03) ACORD 101 ACORD 855 NY (2014/05) General" at bounding box center [948, 280] width 522 height 22
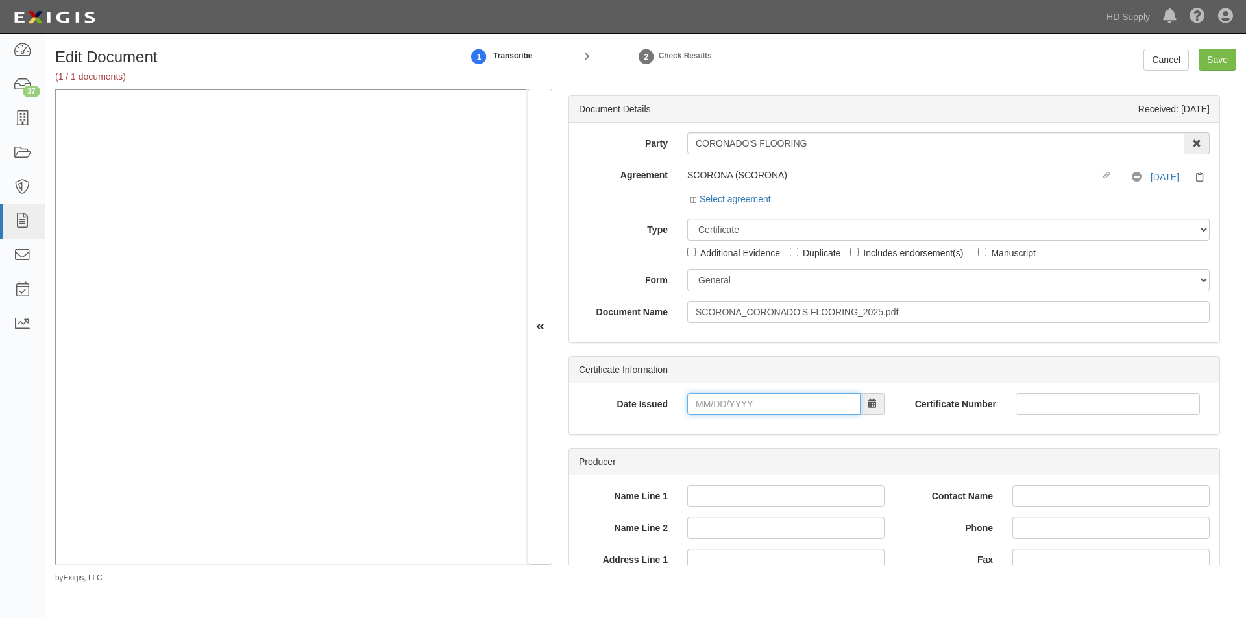
drag, startPoint x: 725, startPoint y: 406, endPoint x: 698, endPoint y: 406, distance: 27.9
click at [725, 406] on input "Date Issued" at bounding box center [773, 404] width 173 height 22
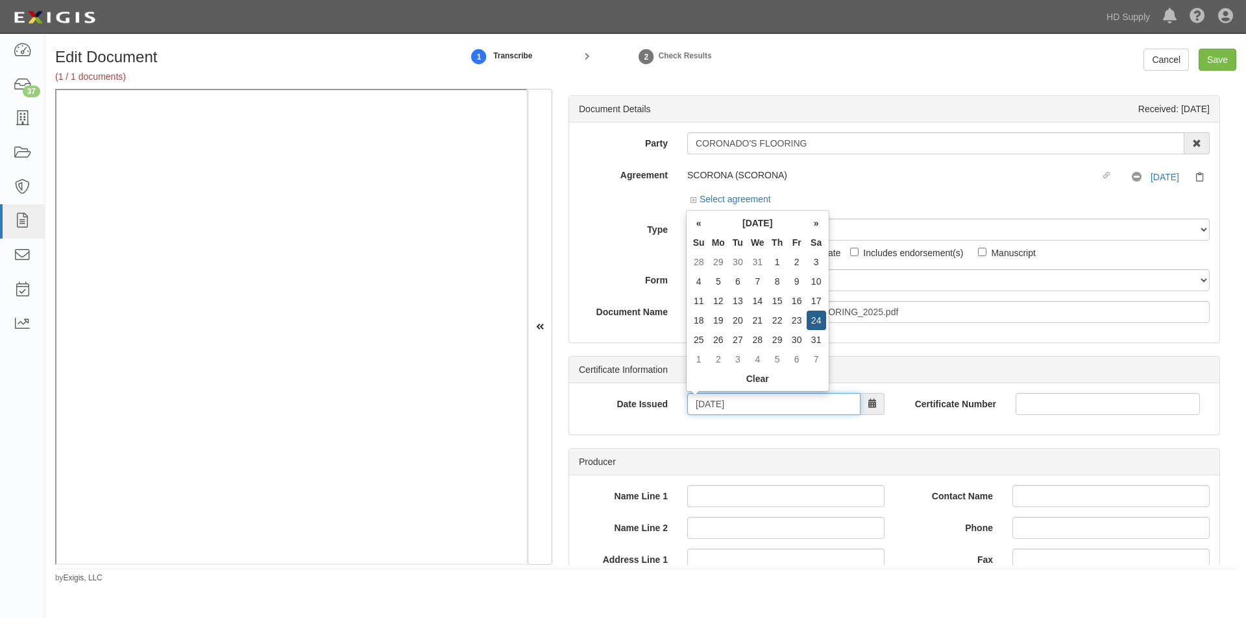
type input "08/24/2024"
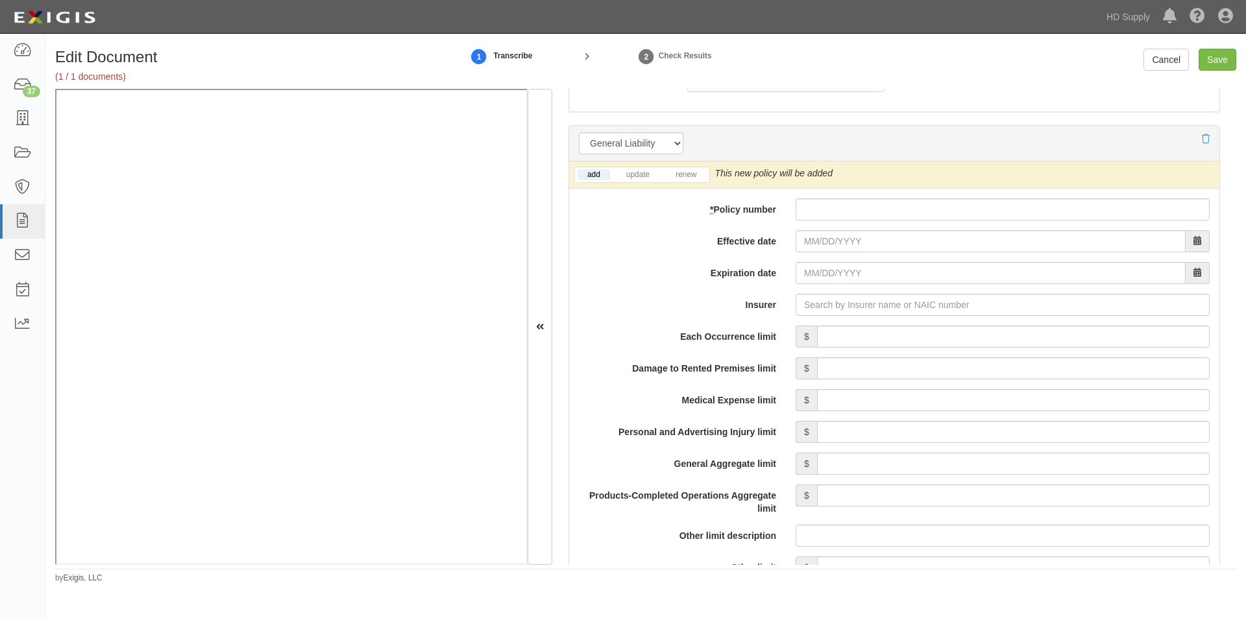
scroll to position [895, 0]
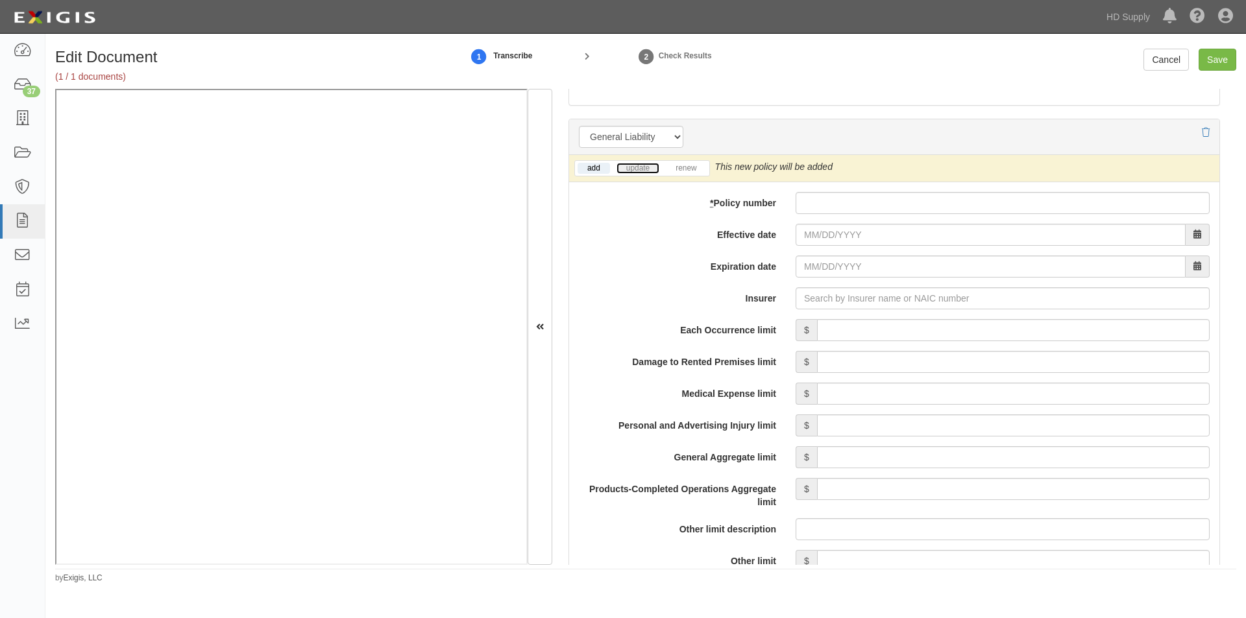
click at [633, 171] on link "update" at bounding box center [637, 168] width 43 height 11
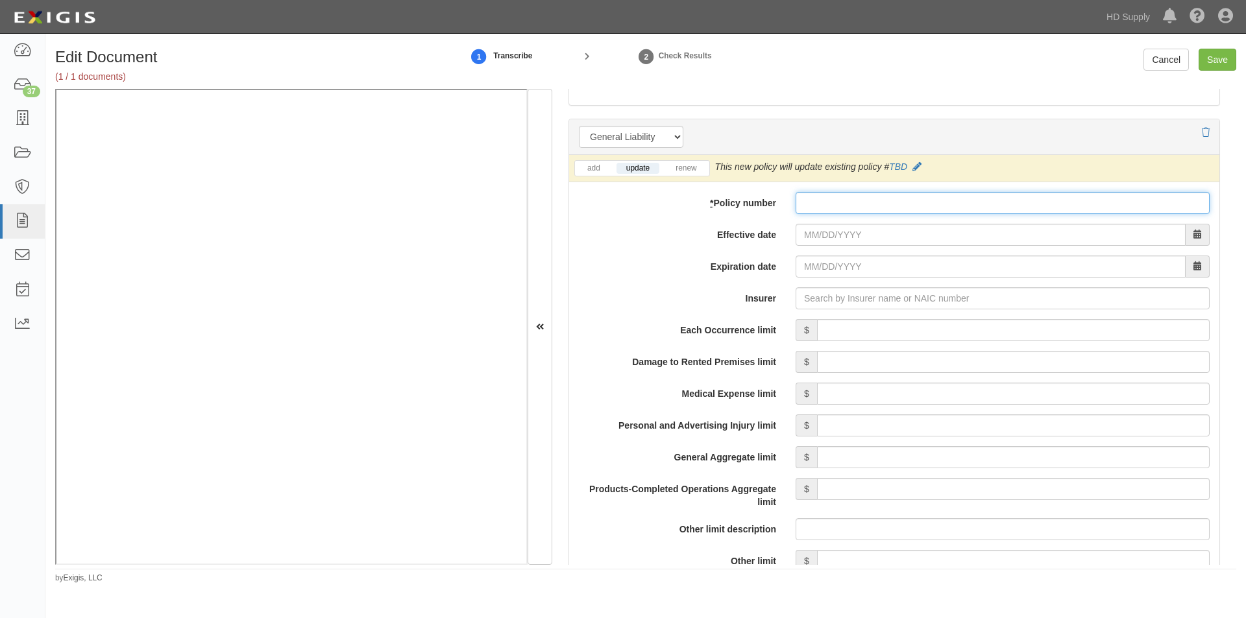
click at [801, 203] on input "* Policy number" at bounding box center [1003, 203] width 414 height 22
click at [810, 208] on input "* Policy number" at bounding box center [1003, 203] width 414 height 22
type input "C6986776510"
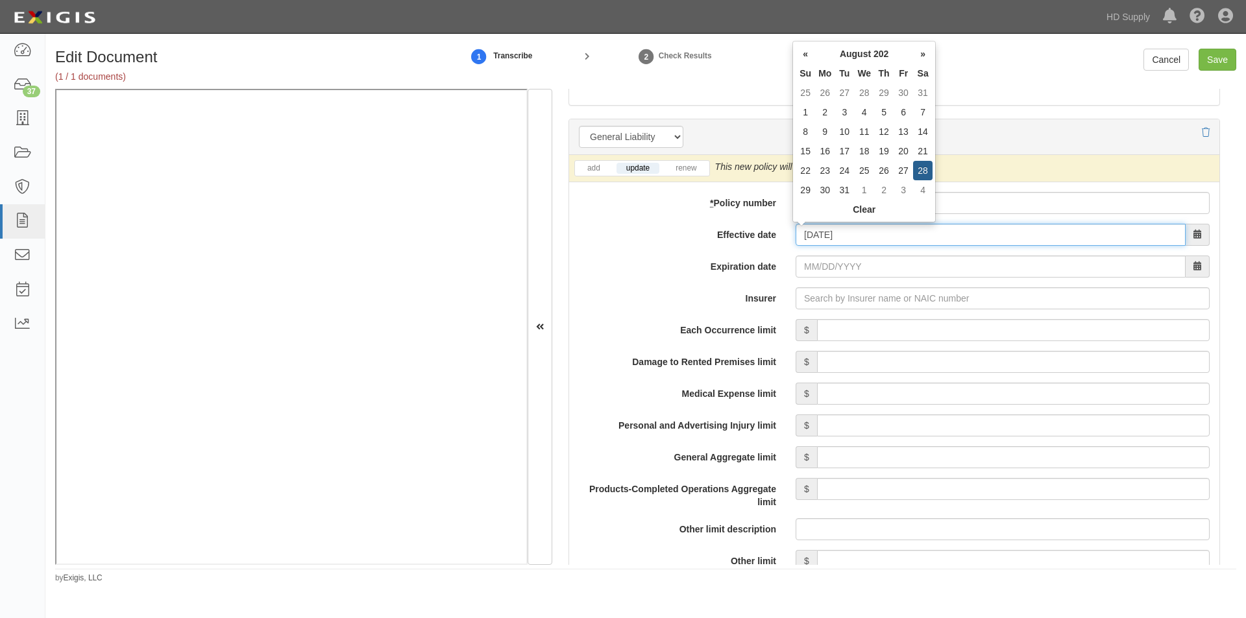
type input "08/28/2024"
type input "08/28/2025"
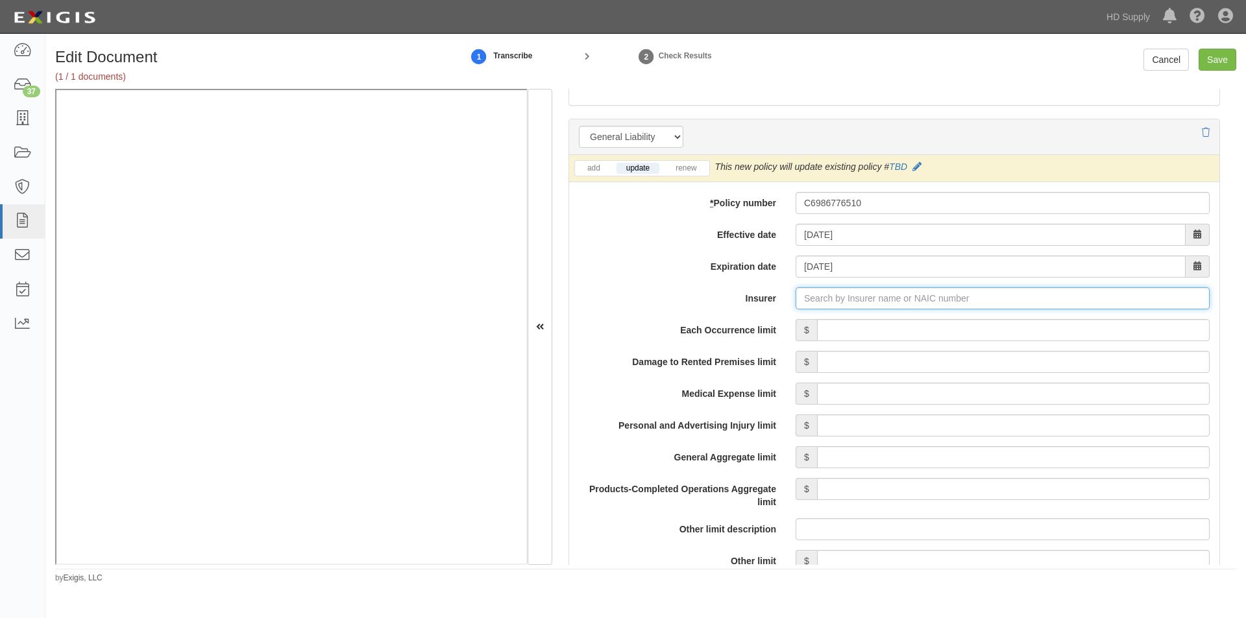
click at [814, 299] on input "Insurer" at bounding box center [1003, 298] width 414 height 22
type input "21st Century Advantage Insurance Company (25232) NR Rating"
type input "2"
click at [730, 318] on div "Continental Casualty Company ( 20443 ) A XV Rating" at bounding box center [830, 323] width 236 height 17
type input "Continental Casualty Company (20443) A XV Rating"
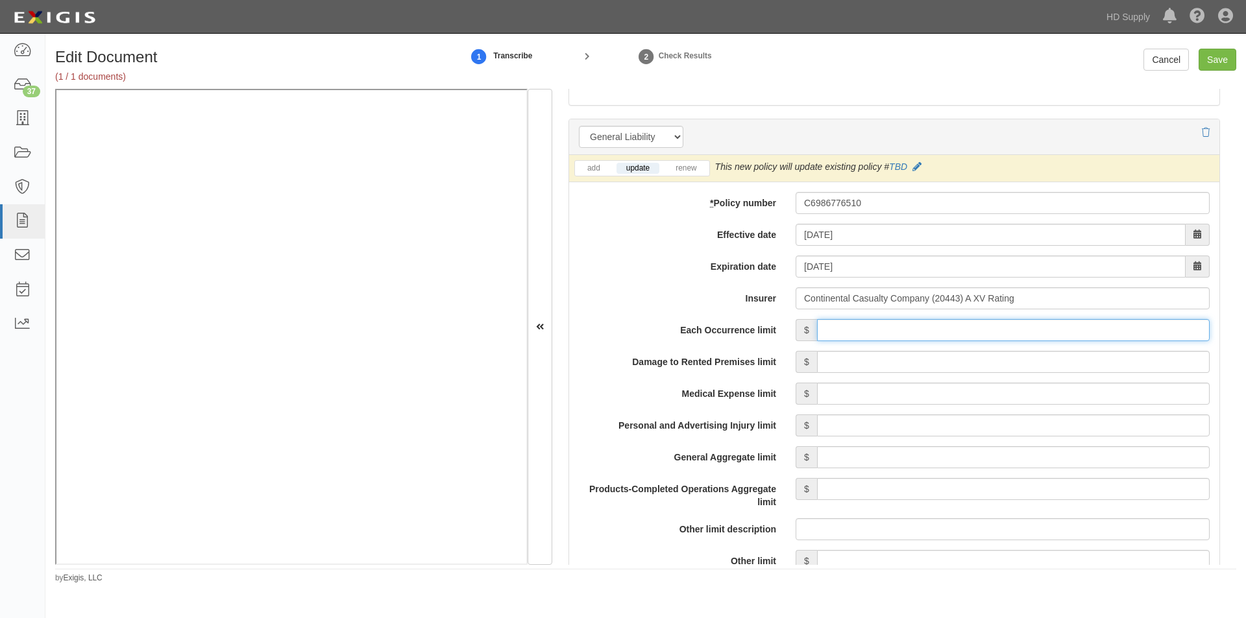
drag, startPoint x: 1025, startPoint y: 324, endPoint x: 1025, endPoint y: 336, distance: 12.3
click at [1025, 326] on input "Each Occurrence limit" at bounding box center [1013, 330] width 393 height 22
type input "1,000,000"
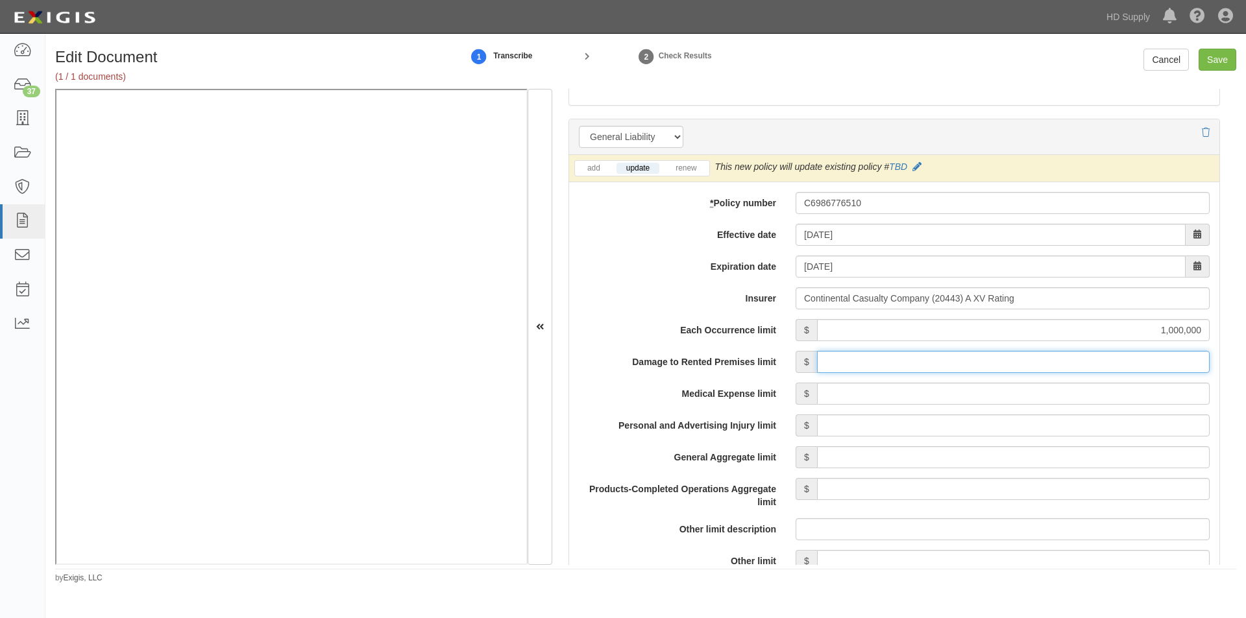
click at [1059, 365] on input "Damage to Rented Premises limit" at bounding box center [1013, 362] width 393 height 22
type input "100,000"
click at [1062, 390] on input "Medical Expense limit" at bounding box center [1013, 394] width 393 height 22
type input "5,000"
click at [1061, 435] on input "Personal and Advertising Injury limit" at bounding box center [1013, 426] width 393 height 22
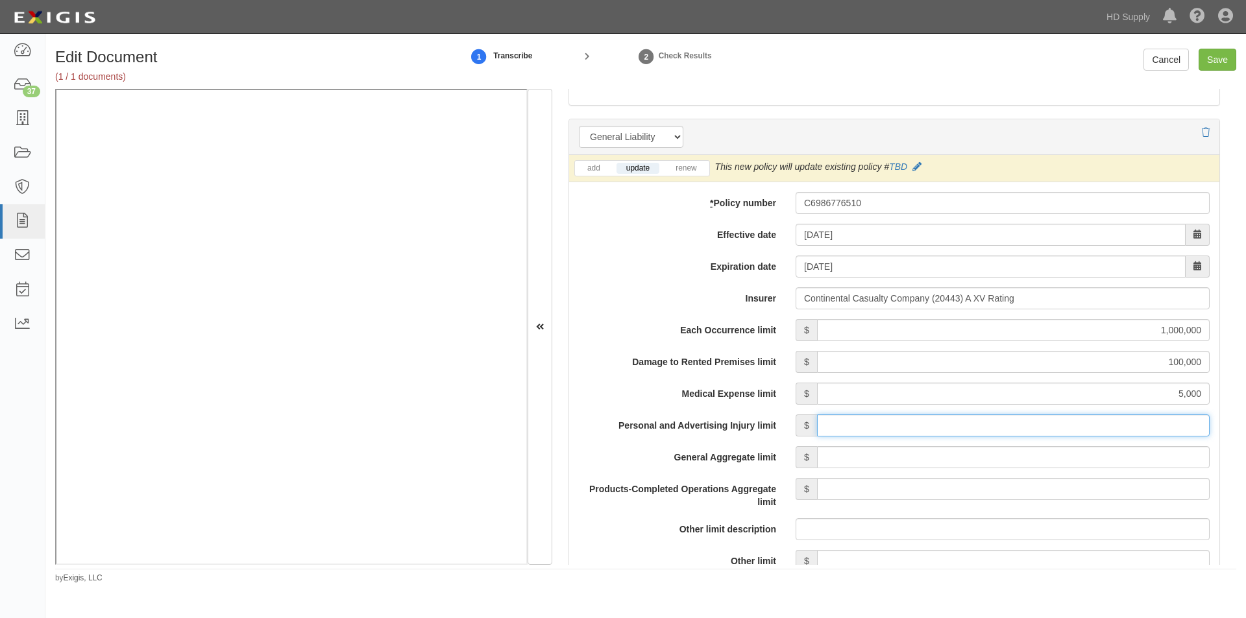
type input "1,000,000"
click at [1061, 457] on input "General Aggregate limit" at bounding box center [1013, 457] width 393 height 22
type input "2,000,000"
click at [1048, 494] on input "Products-Completed Operations Aggregate limit" at bounding box center [1013, 489] width 393 height 22
type input "2,000,000"
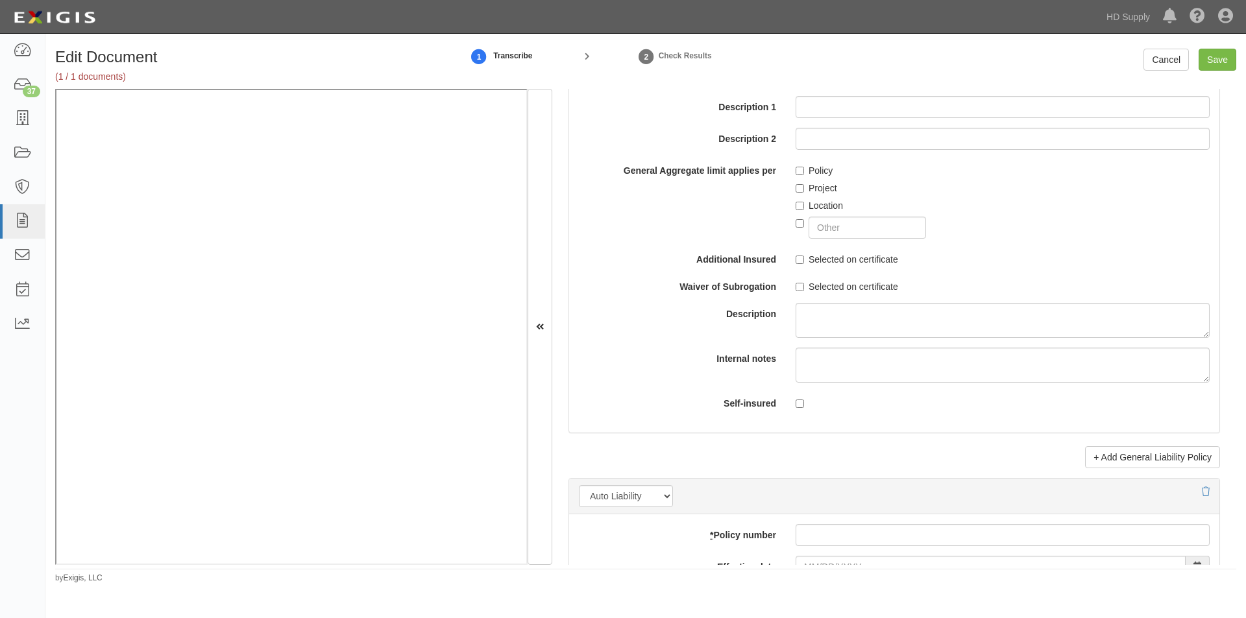
scroll to position [1386, 0]
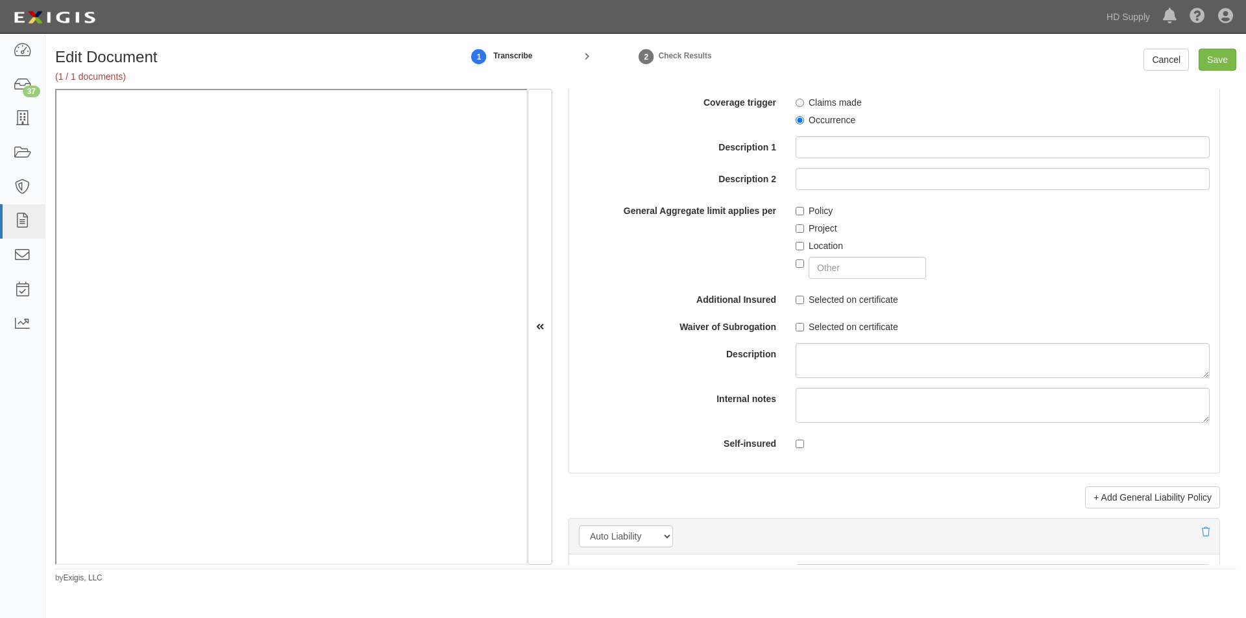
click at [797, 125] on label "Occurrence" at bounding box center [826, 120] width 60 height 13
click at [797, 125] on input "Occurrence" at bounding box center [800, 120] width 8 height 8
radio input "true"
click at [798, 210] on input "Policy" at bounding box center [800, 211] width 8 height 8
checkbox input "true"
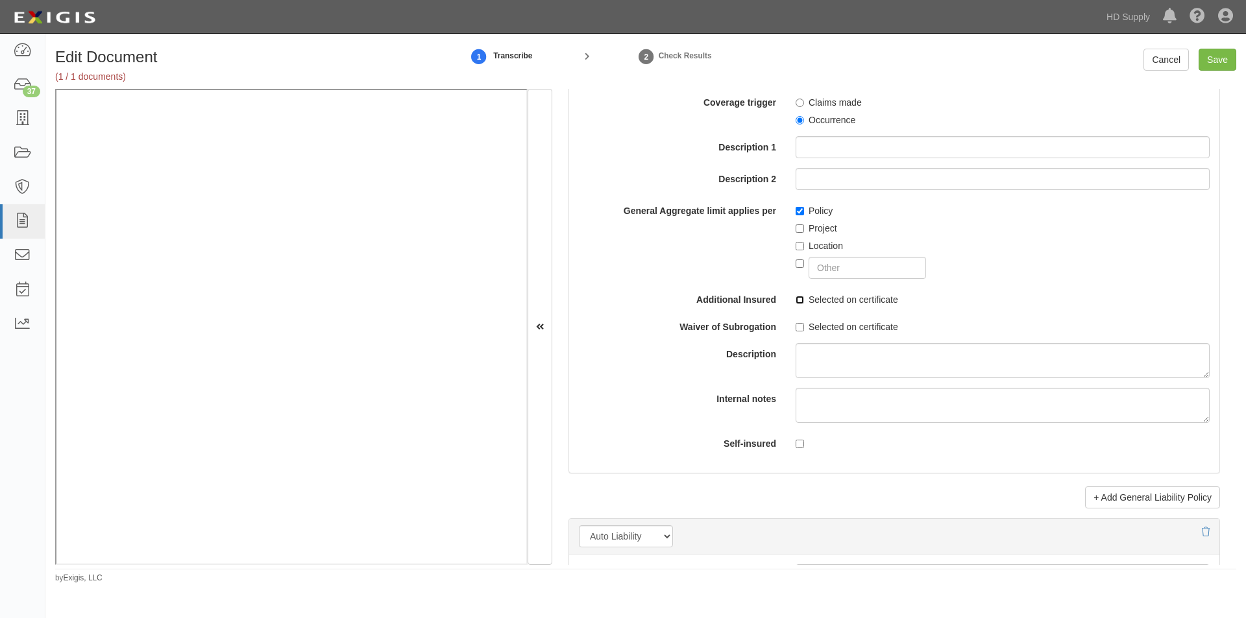
click at [799, 298] on input "Selected on certificate" at bounding box center [800, 300] width 8 height 8
checkbox input "true"
click at [796, 321] on label "Selected on certificate" at bounding box center [847, 327] width 103 height 13
click at [796, 323] on input "Selected on certificate" at bounding box center [800, 327] width 8 height 8
checkbox input "true"
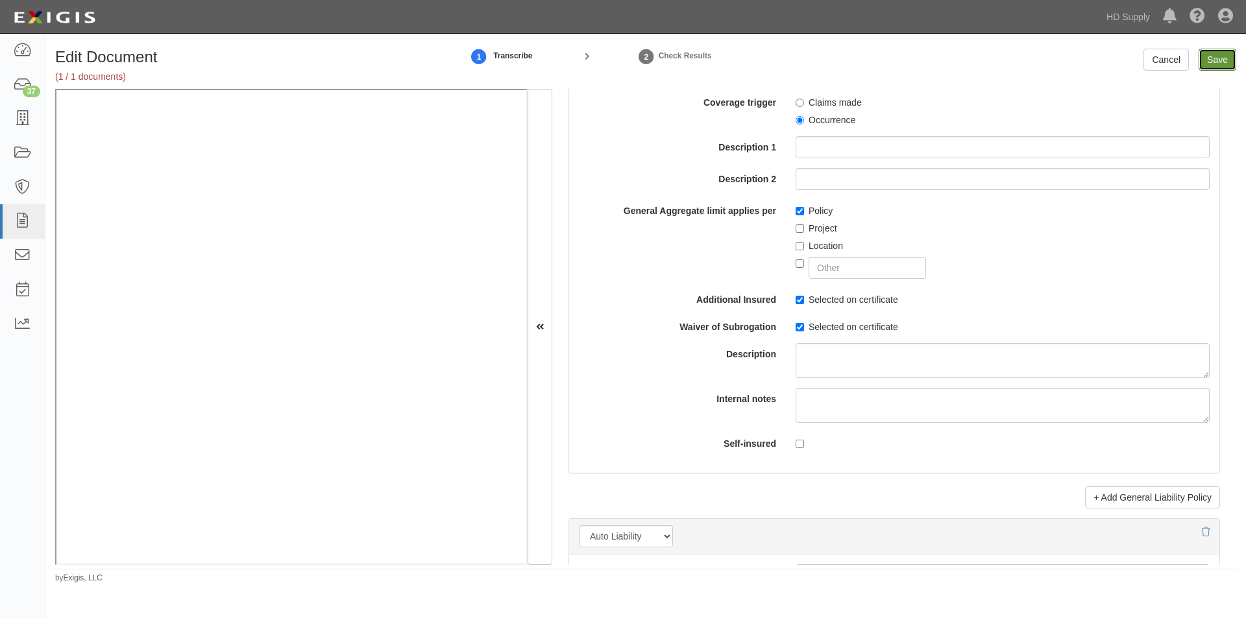
click at [1219, 62] on input "Save" at bounding box center [1218, 60] width 38 height 22
type input "1000000"
type input "100000"
type input "5000"
type input "1000000"
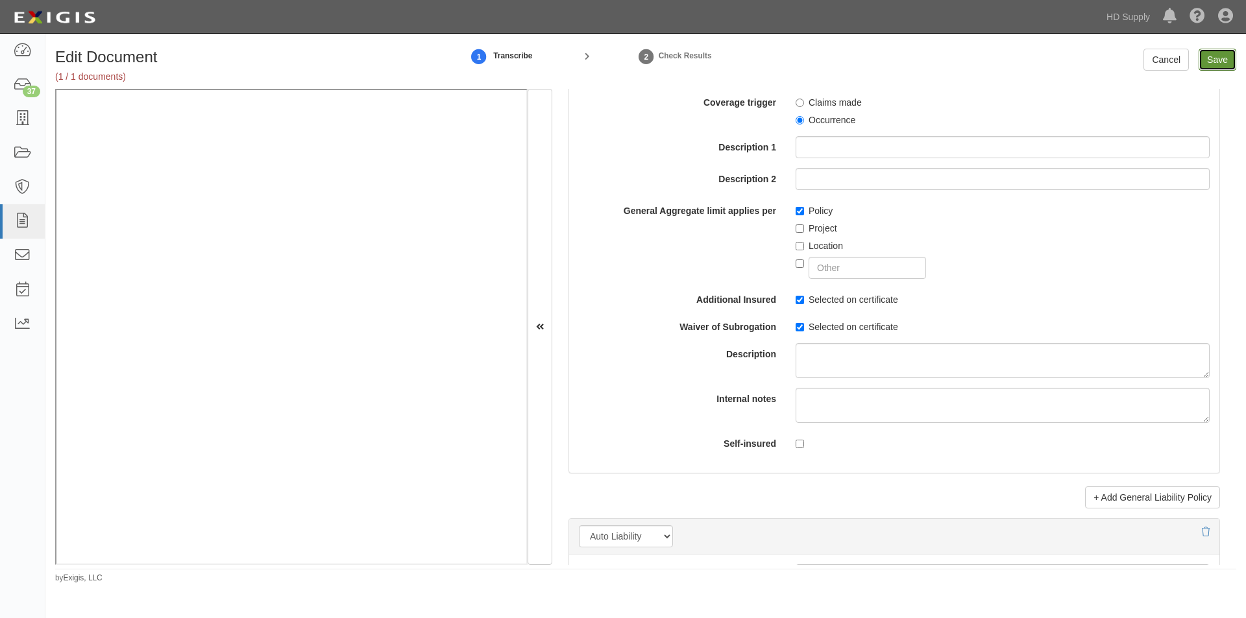
type input "2000000"
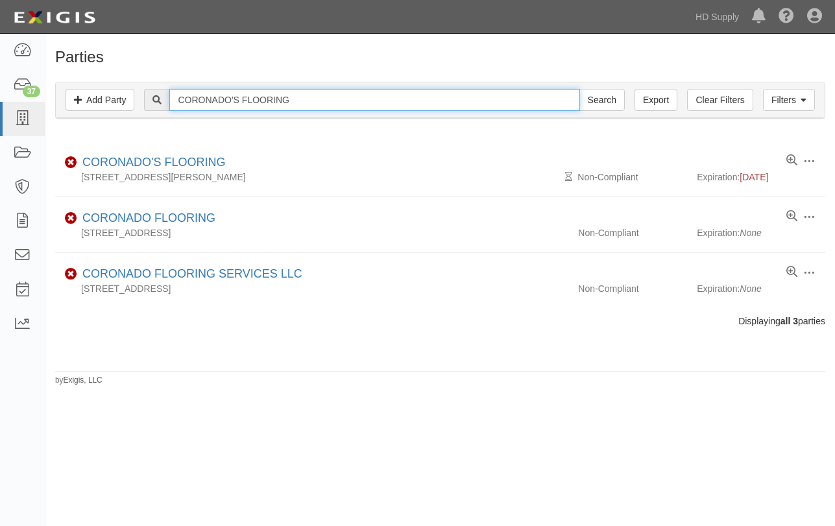
drag, startPoint x: 281, startPoint y: 100, endPoint x: 171, endPoint y: 106, distance: 109.8
click at [171, 106] on input "CORONADO'S FLOORING" at bounding box center [374, 100] width 410 height 22
paste input "MONTEBELLO FLOORING LLC"
type input "MONTEBELLO FLOORING LLC"
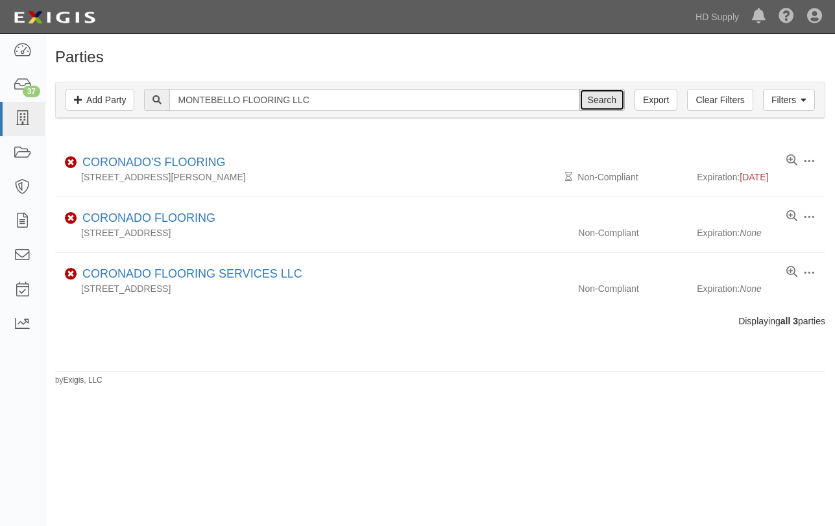
click at [610, 103] on input "Search" at bounding box center [601, 100] width 45 height 22
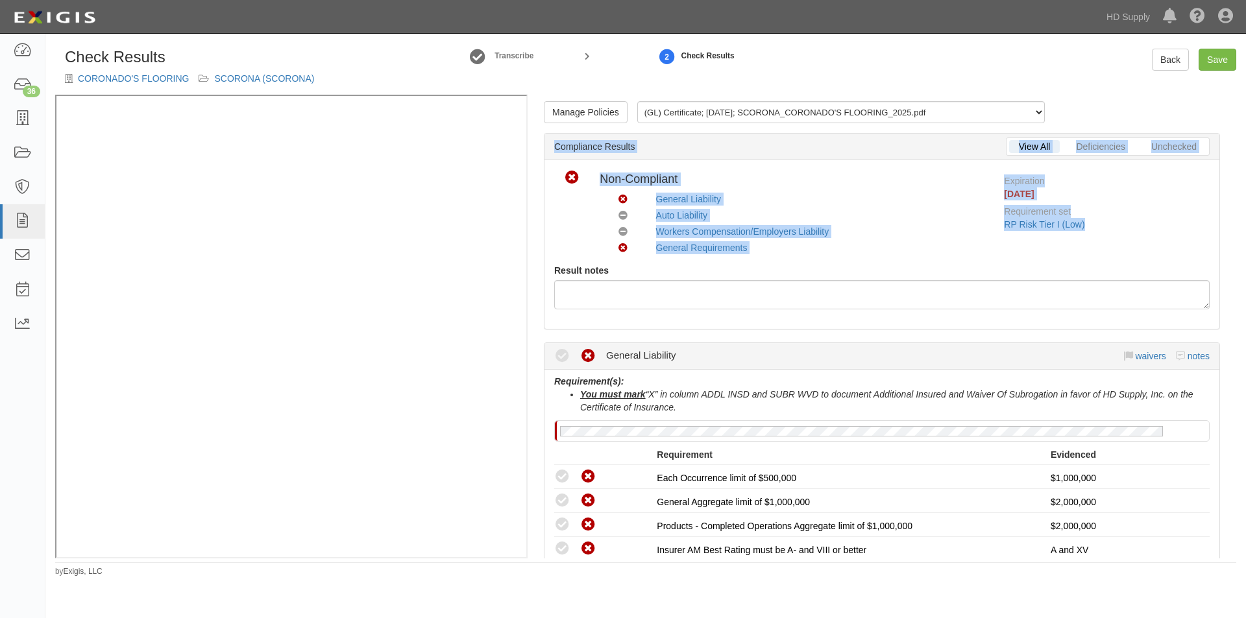
drag, startPoint x: 1223, startPoint y: 145, endPoint x: 1213, endPoint y: 258, distance: 114.0
click at [1213, 258] on div "Manage Policies (GL) Certificate; 9/10/2025; SCORONA_CORONADO'S FLOORING_2025.p…" at bounding box center [882, 327] width 709 height 464
click at [1208, 247] on div "Compliant Non-Compliant No Coverage Non-Compliant Compliant Non-Compliant Waive…" at bounding box center [881, 217] width 675 height 94
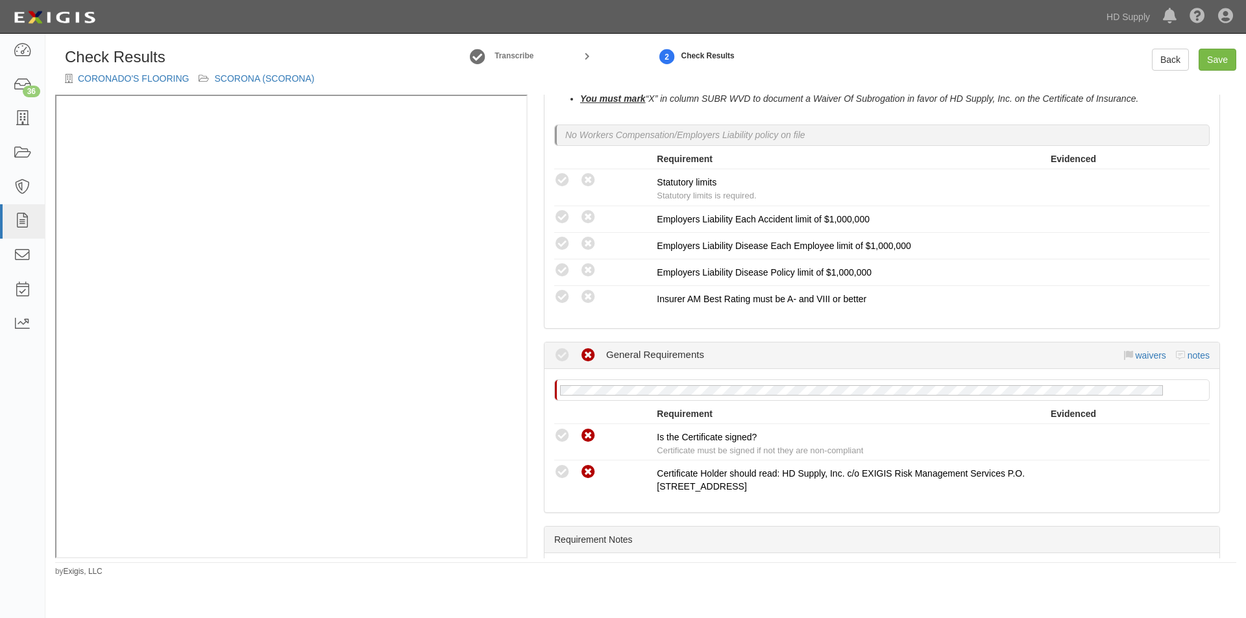
scroll to position [949, 0]
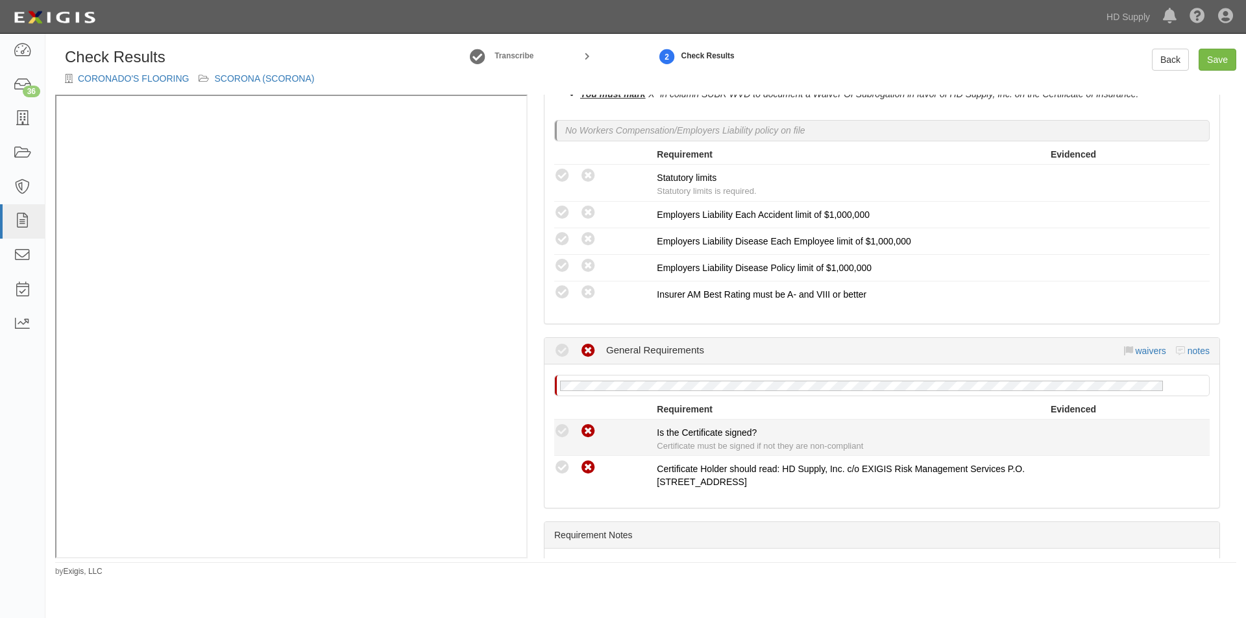
click at [565, 430] on icon at bounding box center [562, 432] width 16 height 16
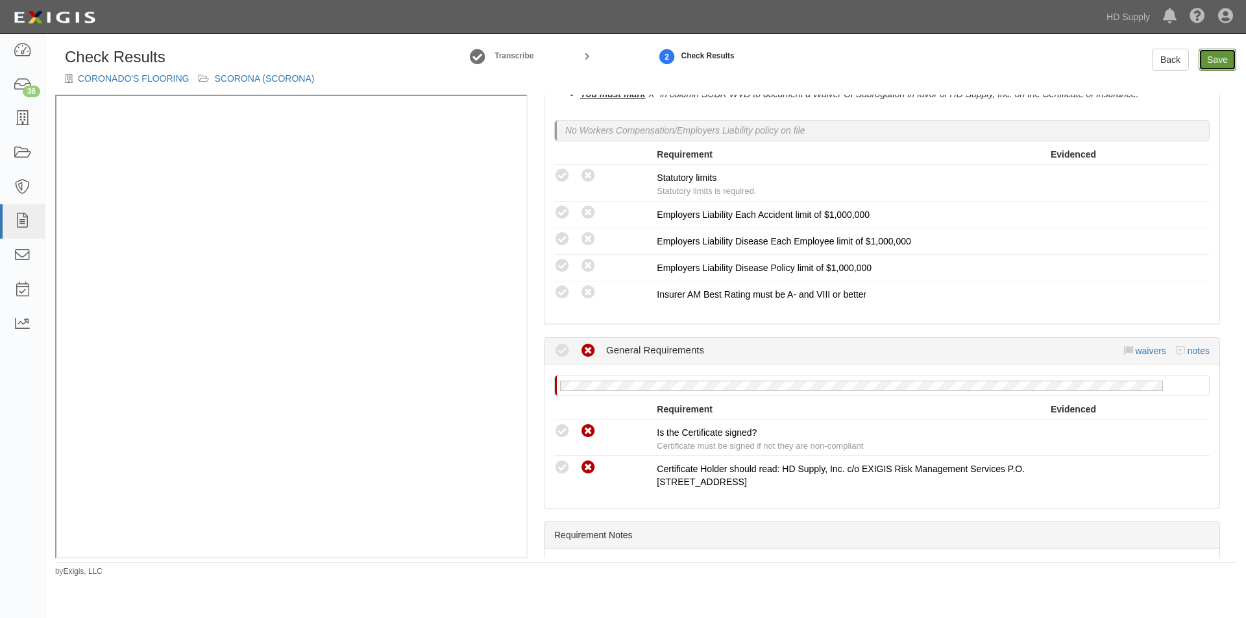
click at [1223, 62] on link "Save" at bounding box center [1218, 60] width 38 height 22
radio input "true"
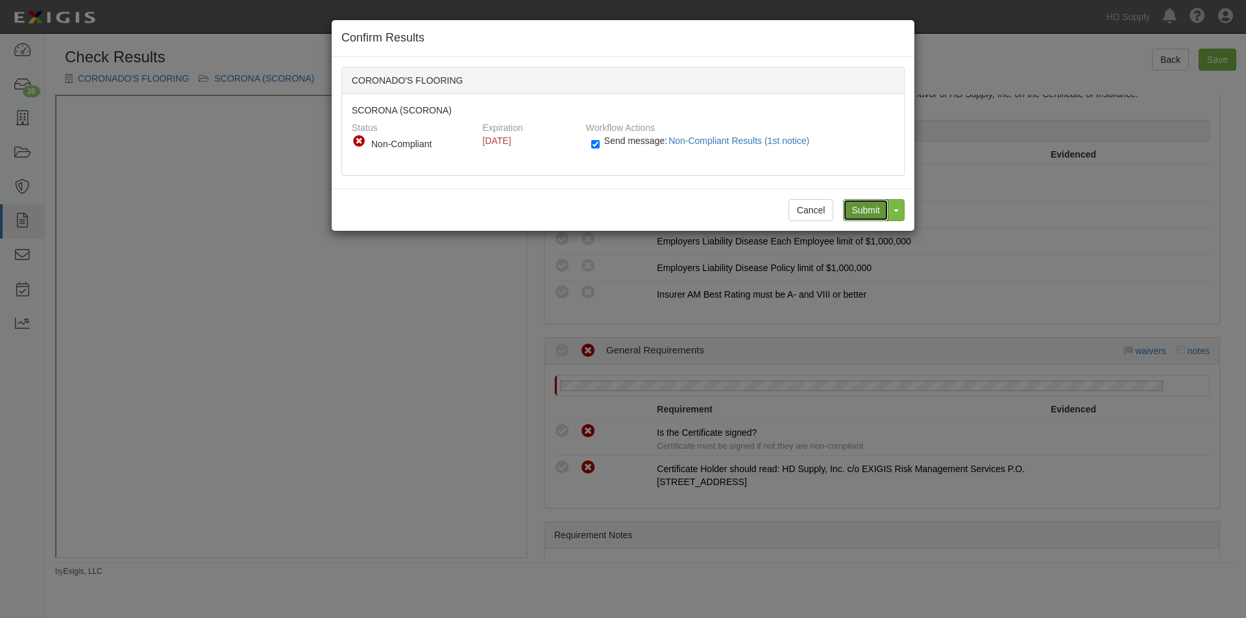
click at [859, 209] on input "Submit" at bounding box center [865, 210] width 45 height 22
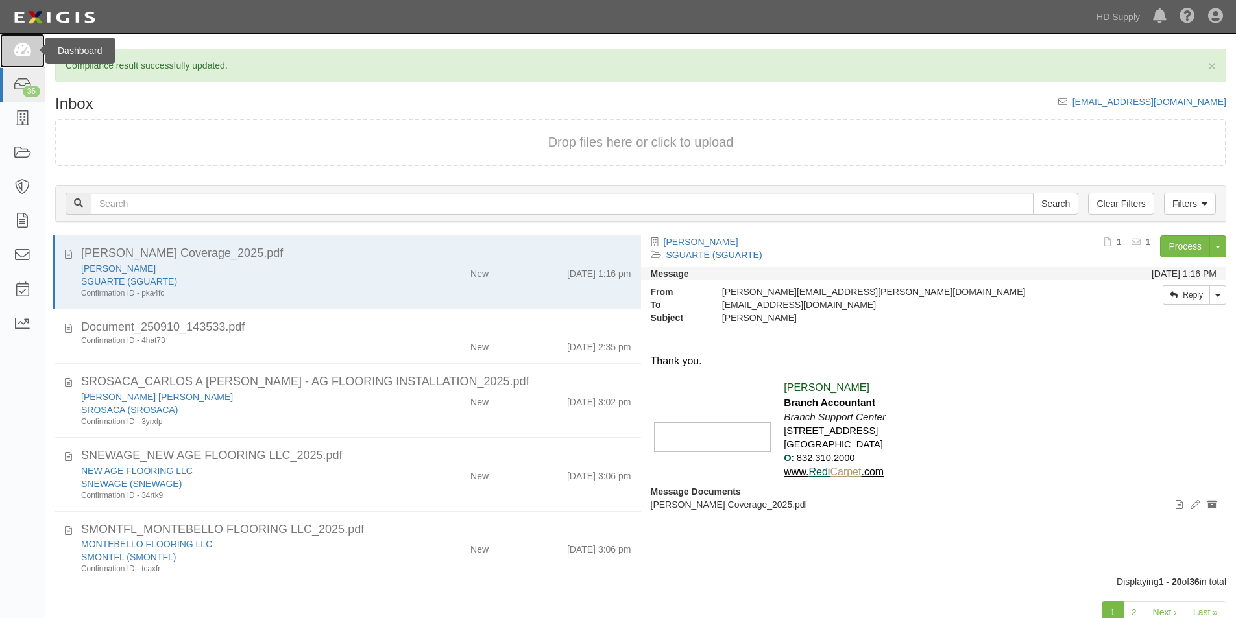
click at [30, 53] on icon at bounding box center [22, 50] width 18 height 15
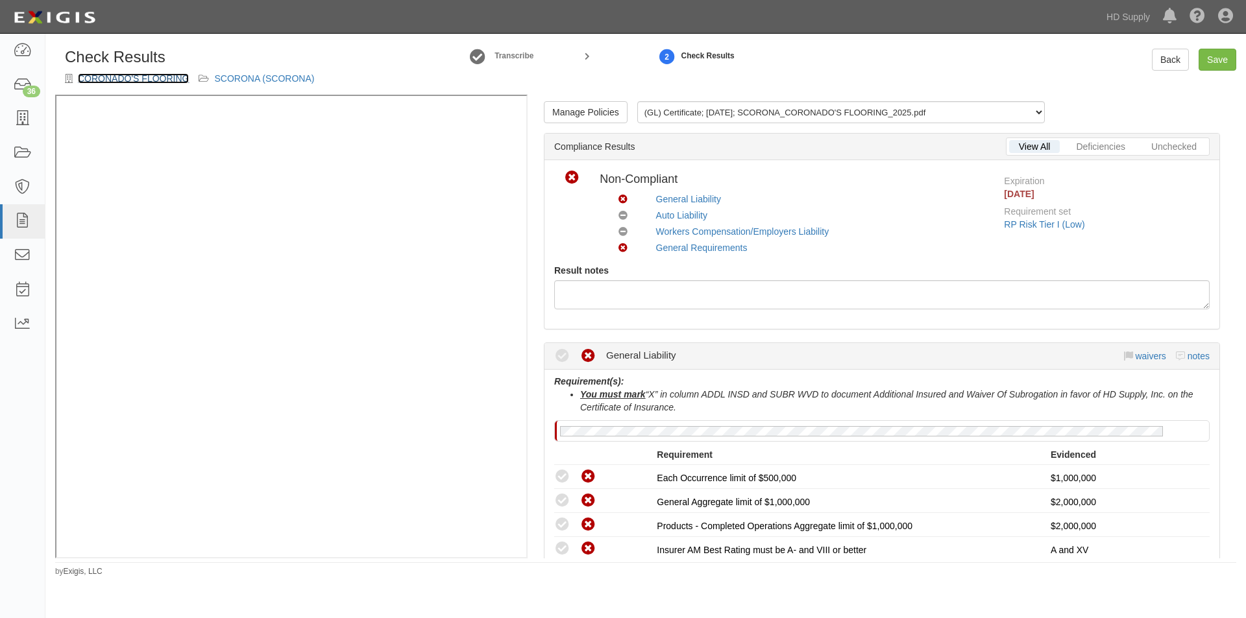
click at [92, 78] on link "CORONADO'S FLOORING" at bounding box center [133, 78] width 111 height 10
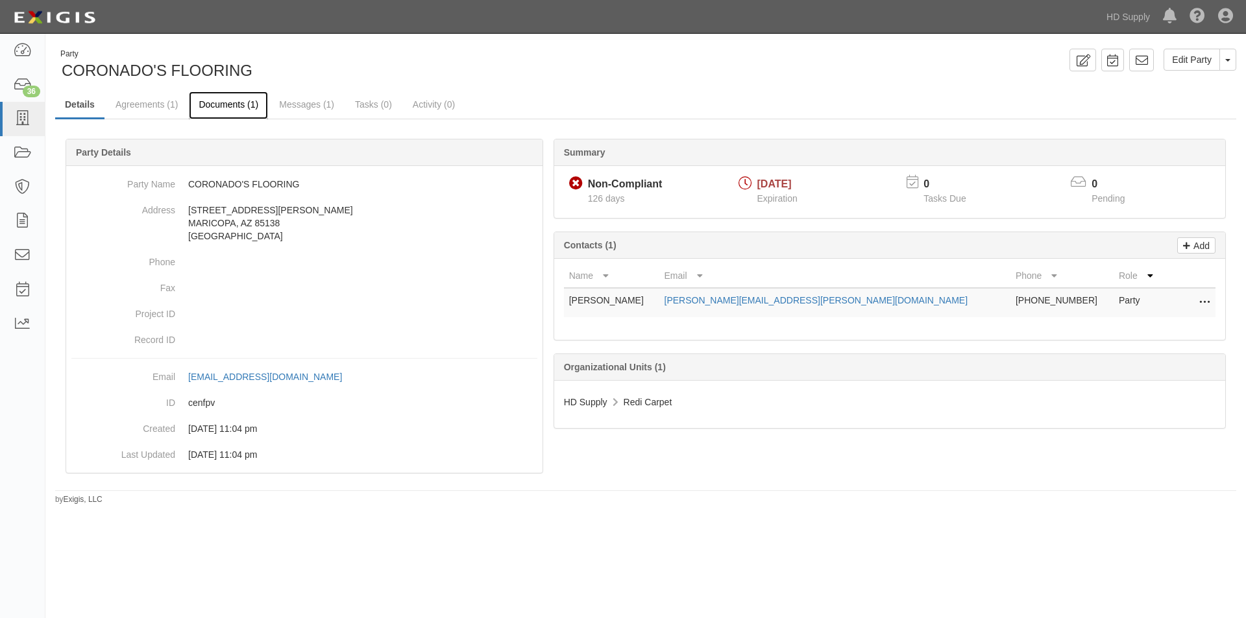
click at [236, 108] on link "Documents (1)" at bounding box center [228, 105] width 79 height 28
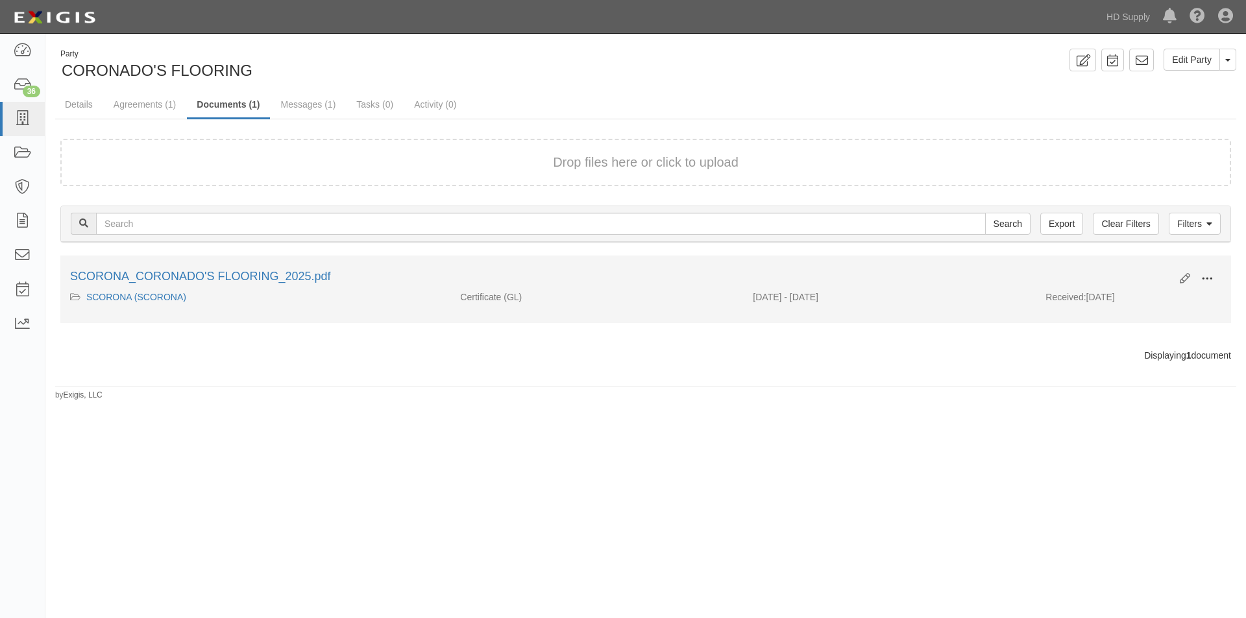
click at [1210, 280] on span at bounding box center [1207, 279] width 12 height 12
click at [1115, 297] on link "View" at bounding box center [1144, 297] width 103 height 23
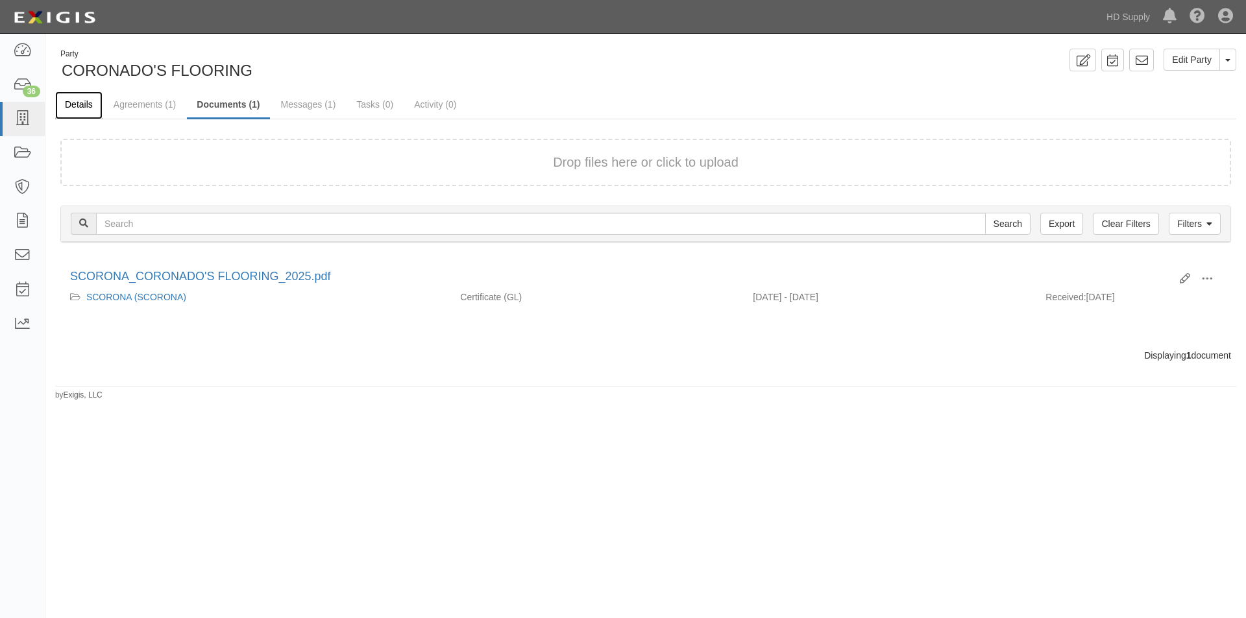
click at [88, 107] on link "Details" at bounding box center [78, 105] width 47 height 28
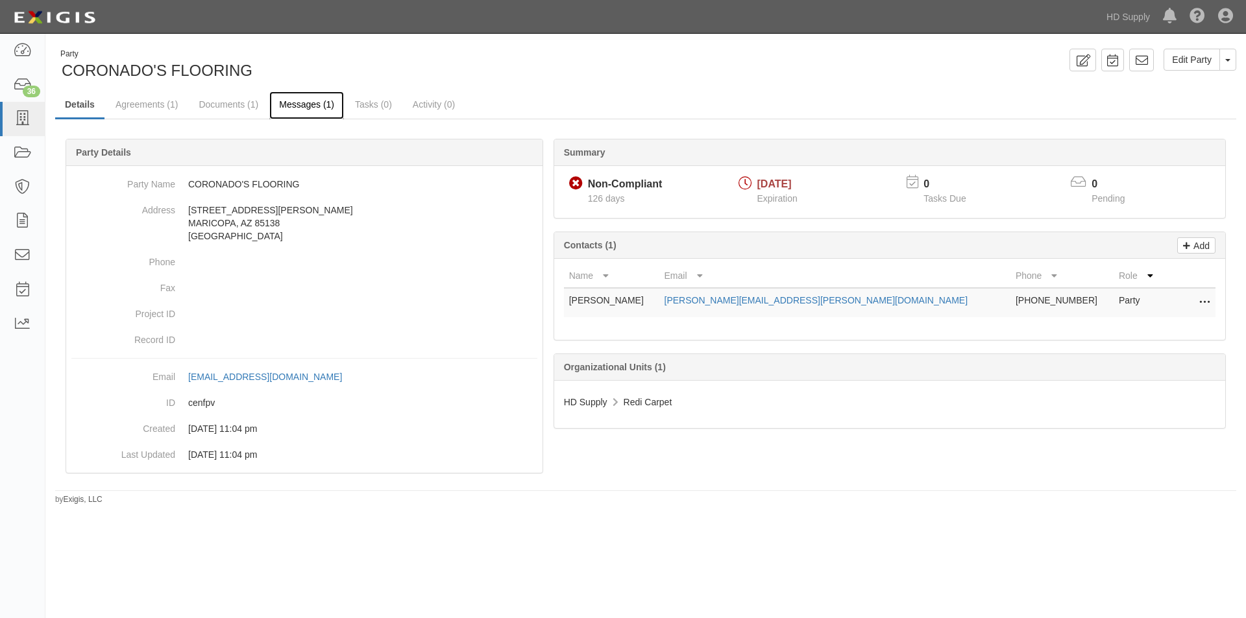
click at [294, 109] on link "Messages (1)" at bounding box center [306, 105] width 75 height 28
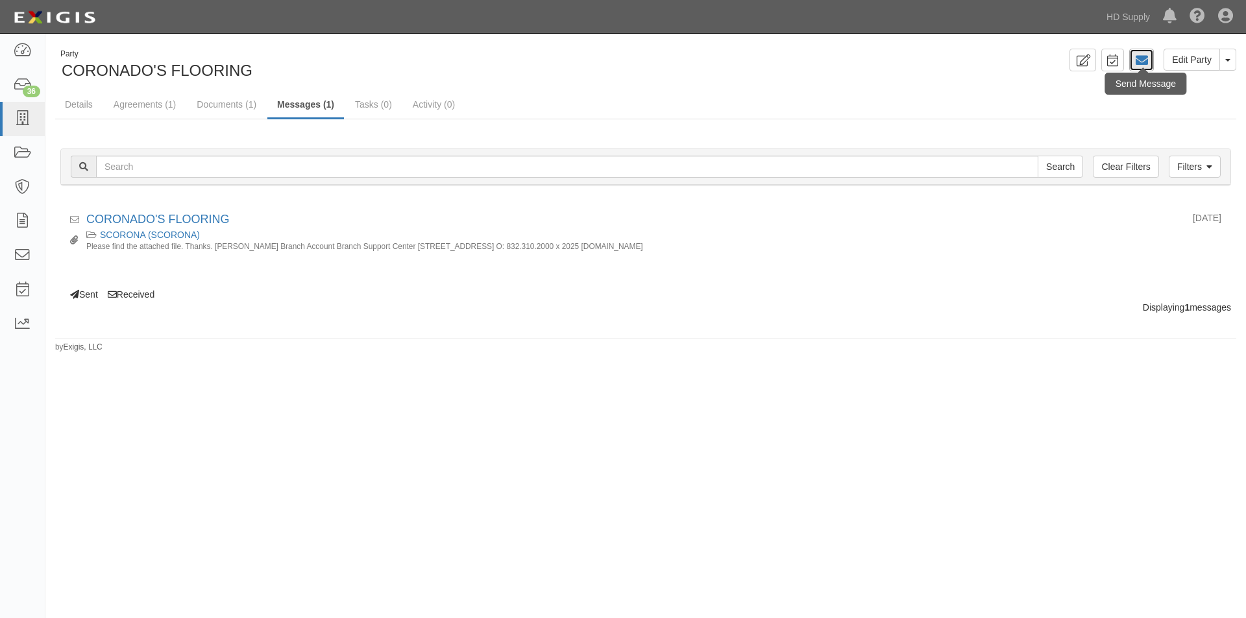
click at [1145, 67] on icon at bounding box center [1141, 60] width 13 height 13
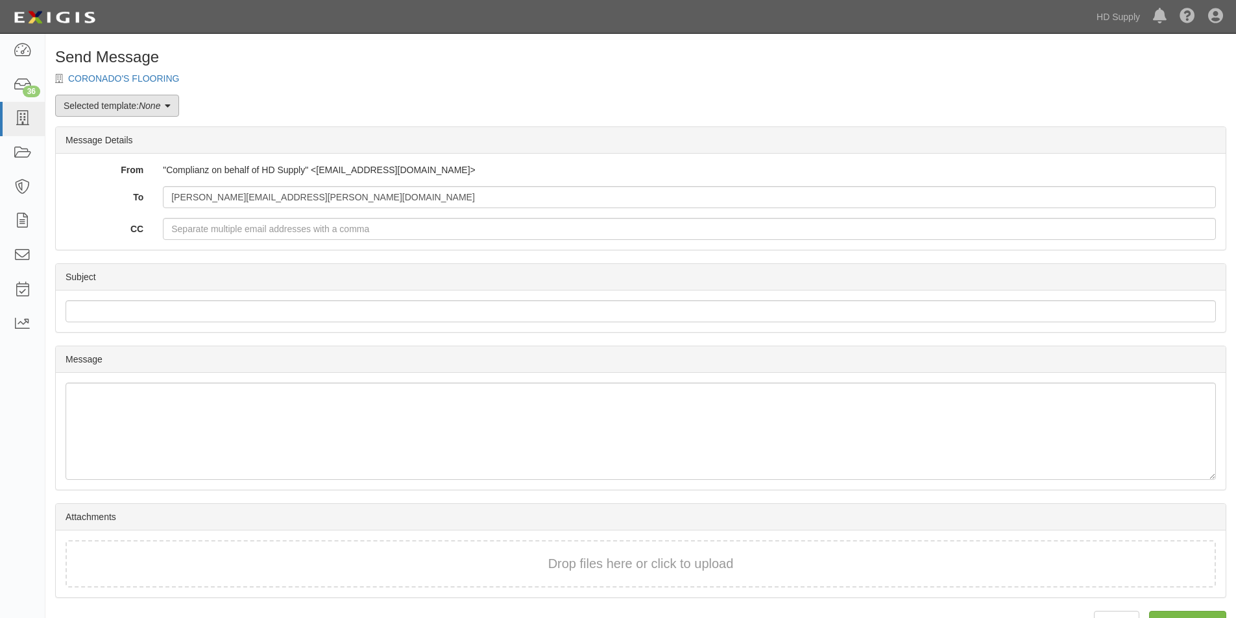
click at [165, 103] on link "Selected template: None" at bounding box center [117, 106] width 124 height 22
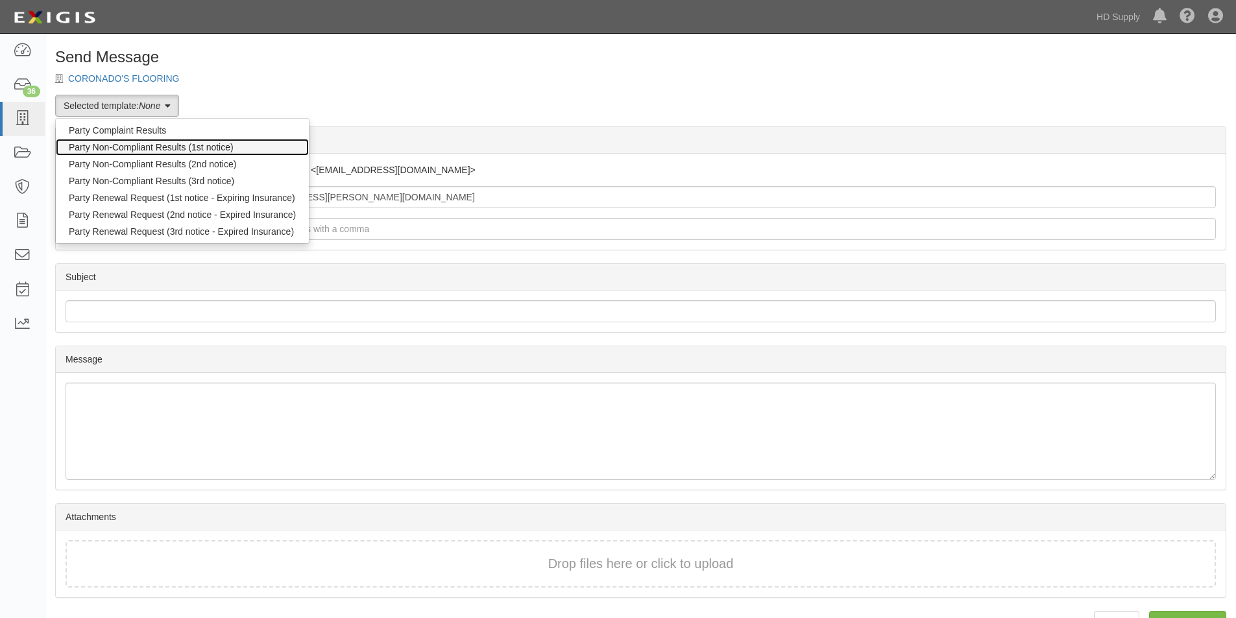
click at [142, 143] on link "Party Non-Compliant Results (1st notice)" at bounding box center [182, 147] width 253 height 17
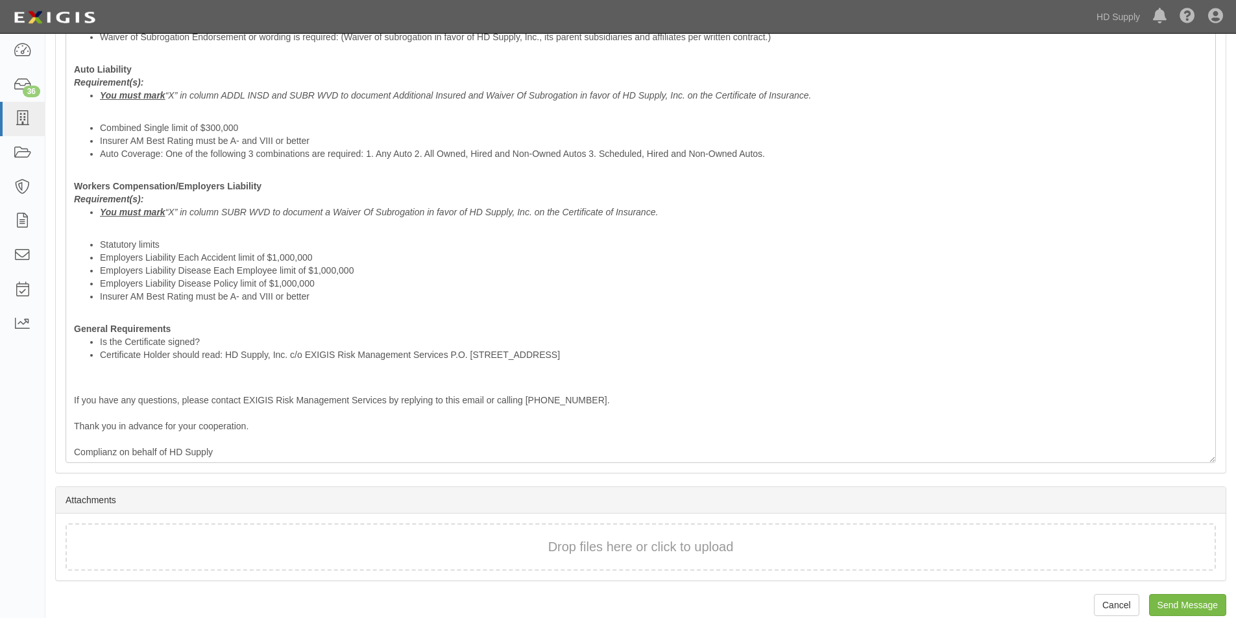
scroll to position [588, 0]
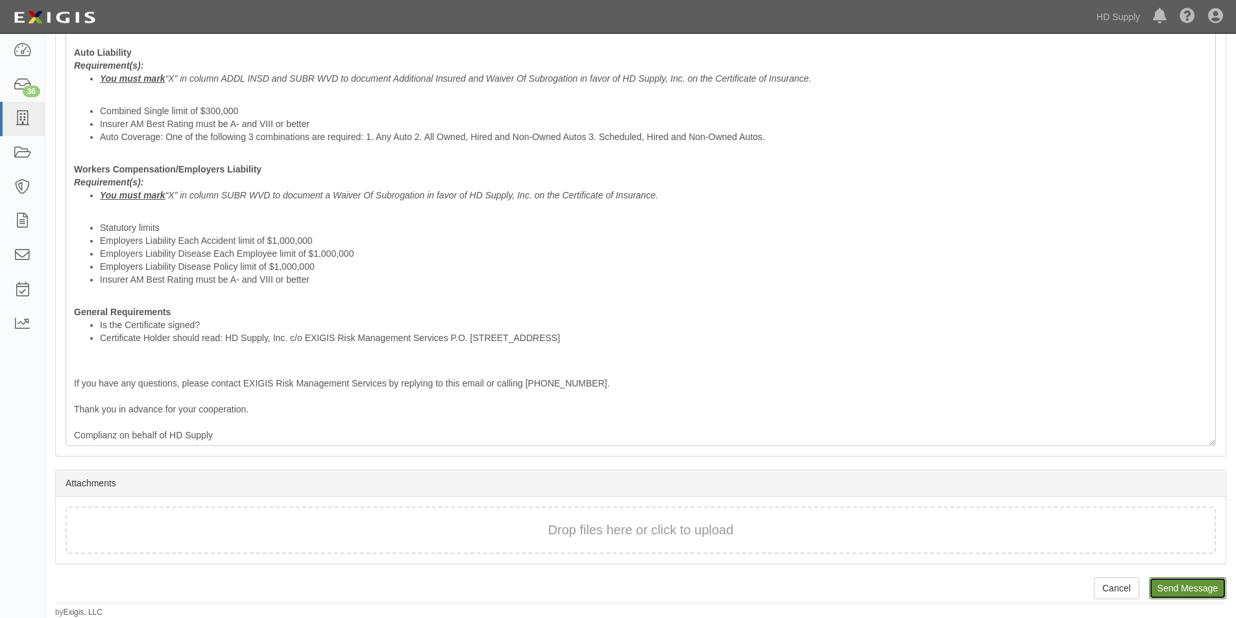
click at [1202, 585] on input "Send Message" at bounding box center [1187, 589] width 77 height 22
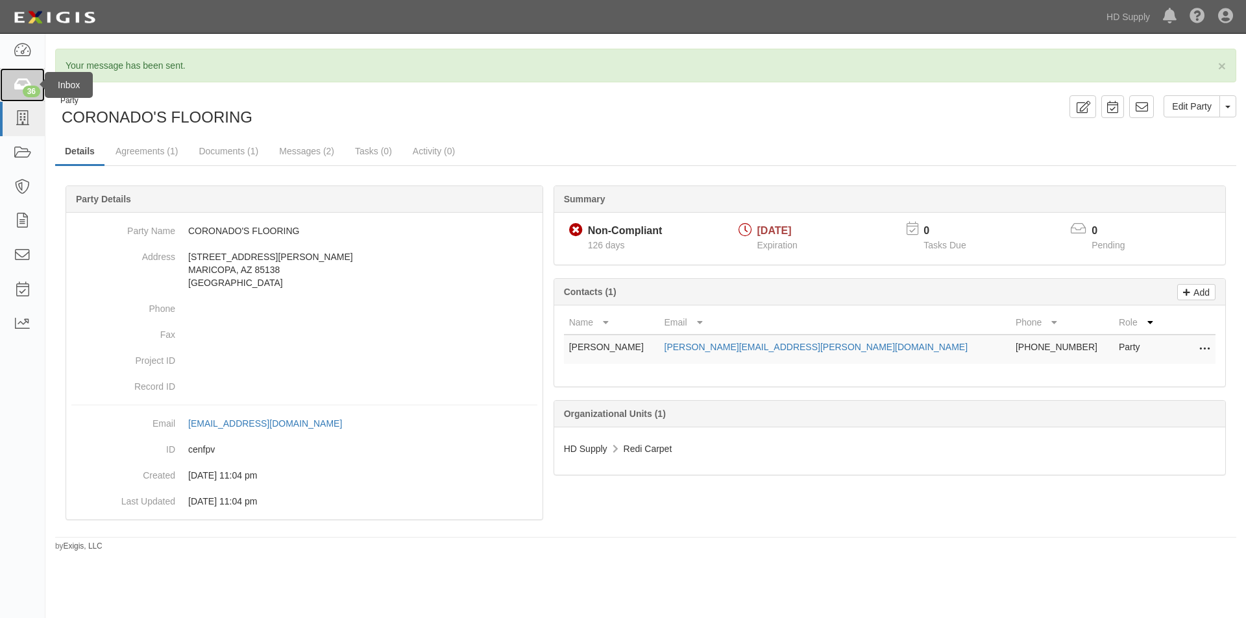
click at [13, 82] on icon at bounding box center [22, 85] width 18 height 15
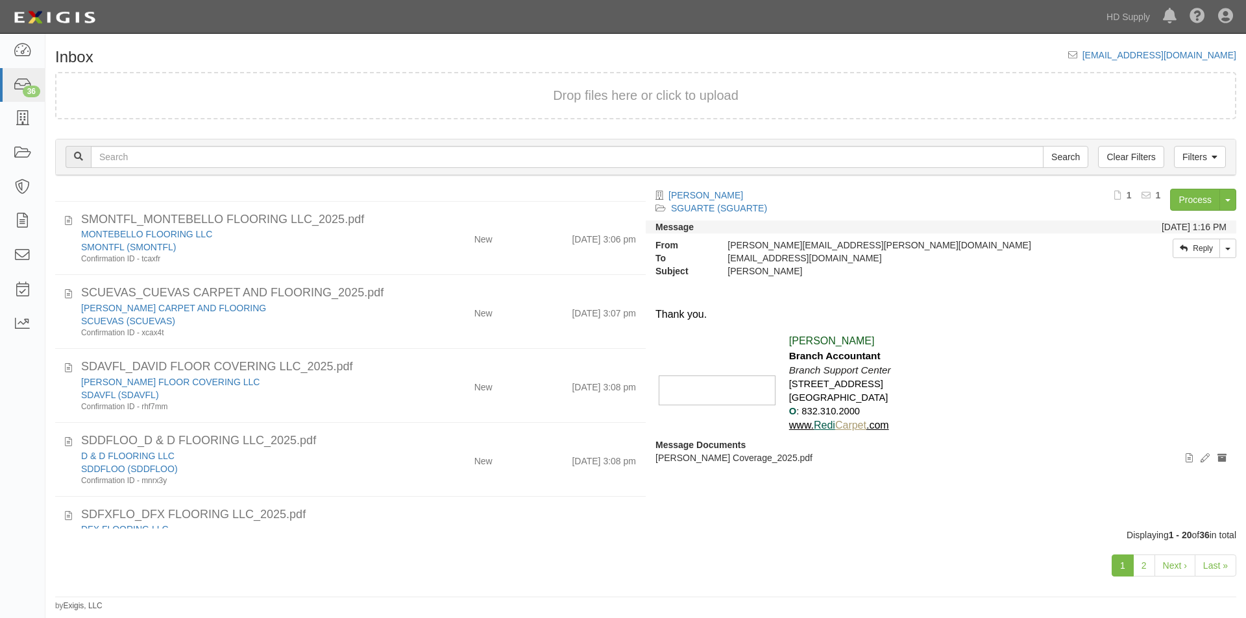
scroll to position [282, 0]
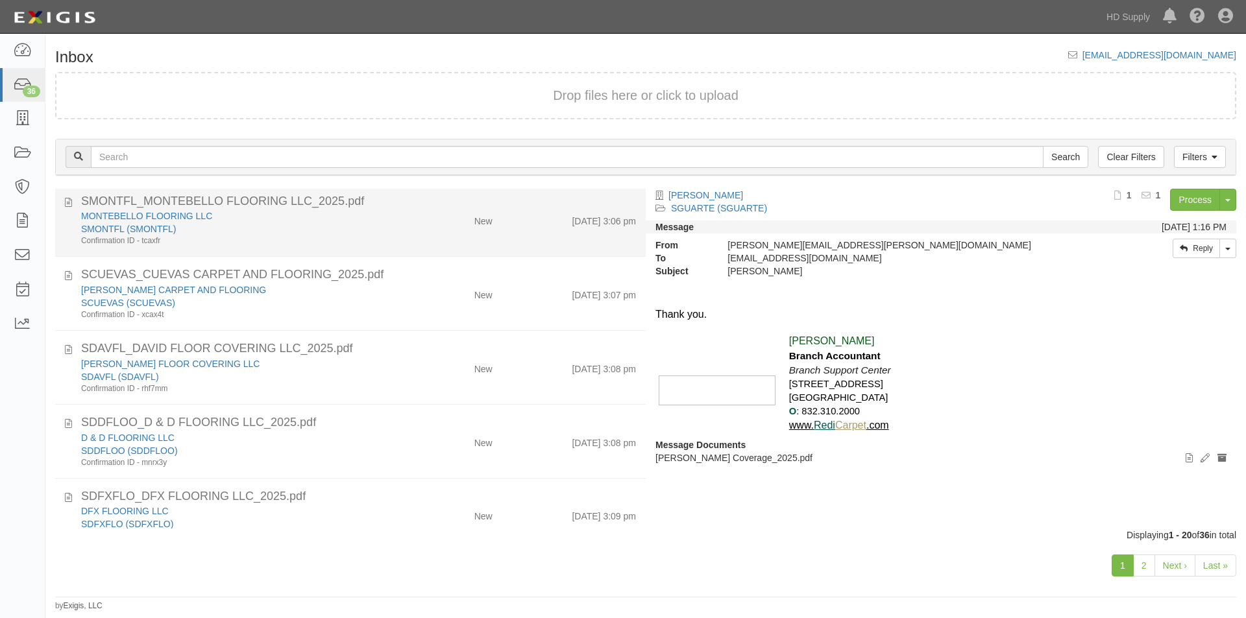
click at [304, 232] on div "SMONTFL (SMONTFL)" at bounding box center [238, 229] width 315 height 13
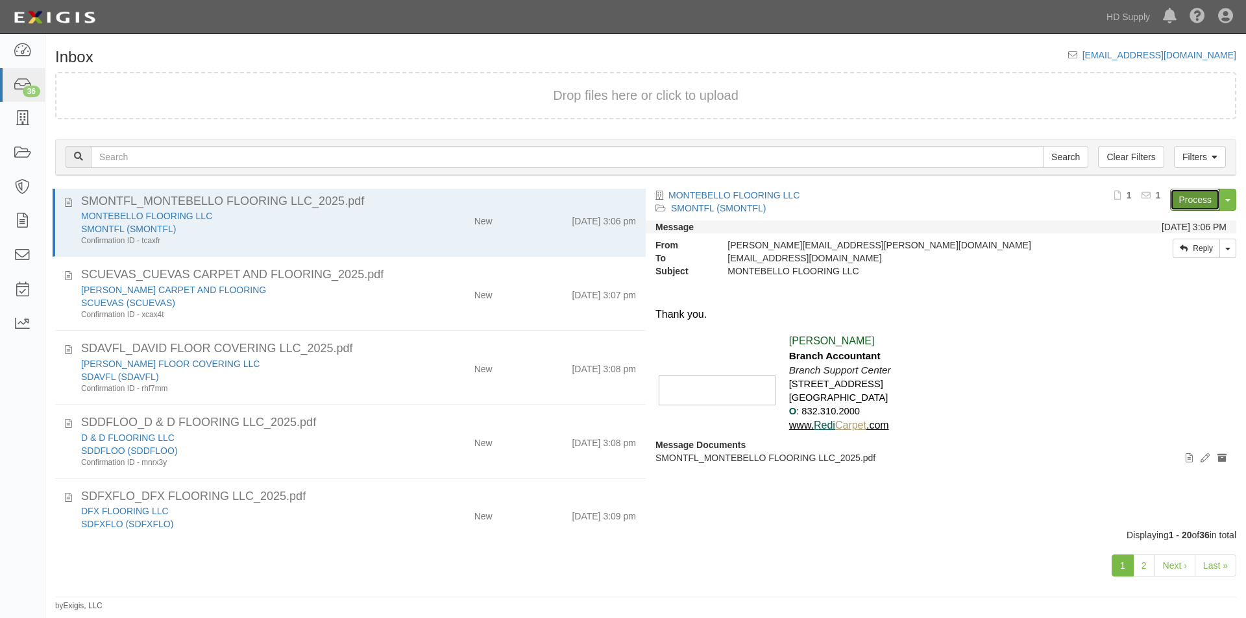
click at [1176, 206] on link "Process" at bounding box center [1195, 200] width 50 height 22
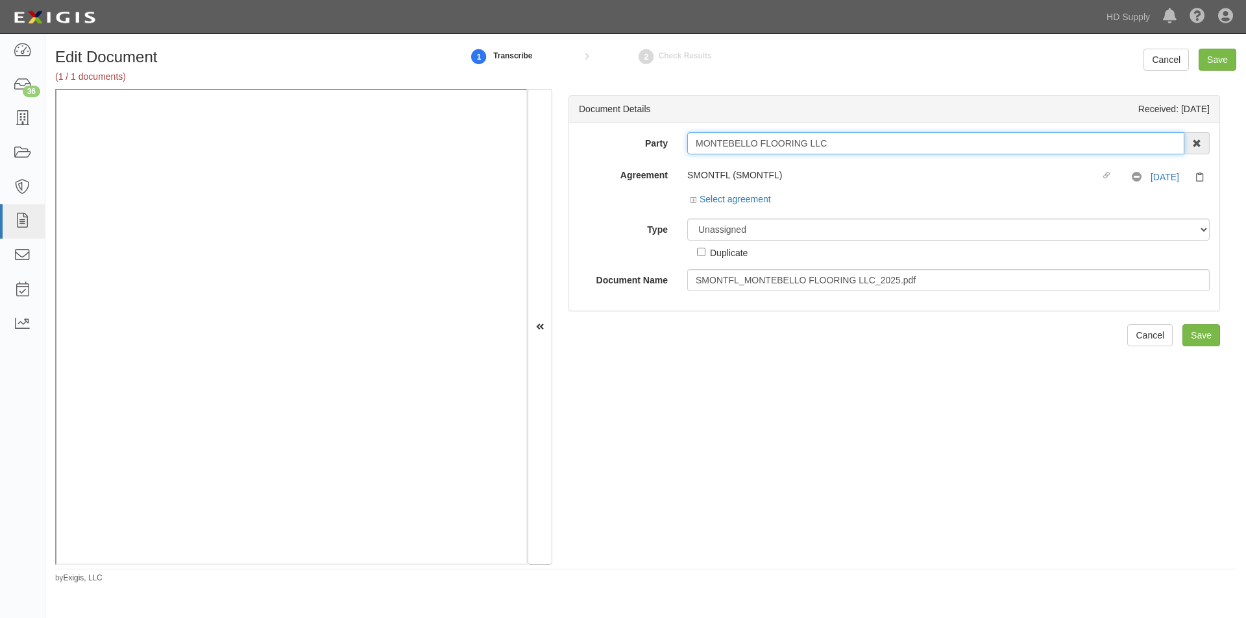
drag, startPoint x: 835, startPoint y: 145, endPoint x: 669, endPoint y: 156, distance: 166.4
click at [669, 156] on div "Party MONTEBELLO FLOORING LLC 1888 [PERSON_NAME] 1888 [PERSON_NAME] - IMPORT 2 …" at bounding box center [894, 211] width 631 height 159
click at [713, 231] on select "Unassigned Binder Cancellation Notice Certificate Contract Endorsement Insuranc…" at bounding box center [948, 230] width 522 height 22
select select "CertificateDetail"
click at [687, 219] on select "Unassigned Binder Cancellation Notice Certificate Contract Endorsement Insuranc…" at bounding box center [948, 230] width 522 height 22
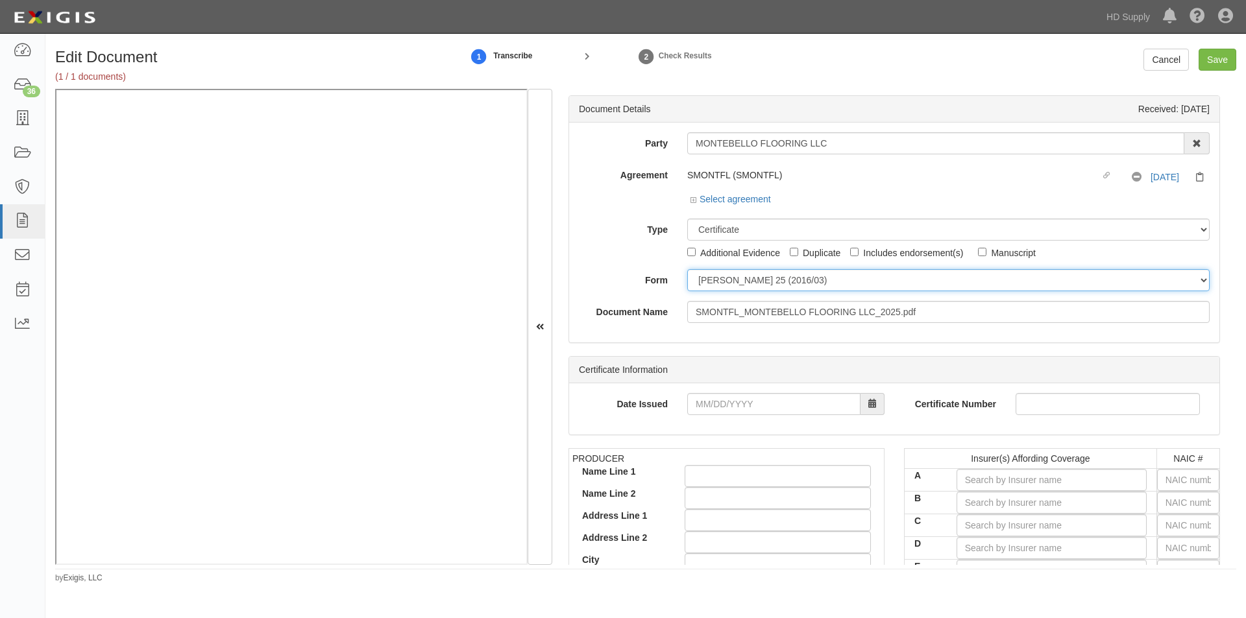
click at [720, 284] on select "[PERSON_NAME] 25 (2016/03) [PERSON_NAME] 101 [PERSON_NAME] 855 NY (2014/05) Gen…" at bounding box center [948, 280] width 522 height 22
select select "GeneralFormDetail"
click at [687, 269] on select "[PERSON_NAME] 25 (2016/03) [PERSON_NAME] 101 [PERSON_NAME] 855 NY (2014/05) Gen…" at bounding box center [948, 280] width 522 height 22
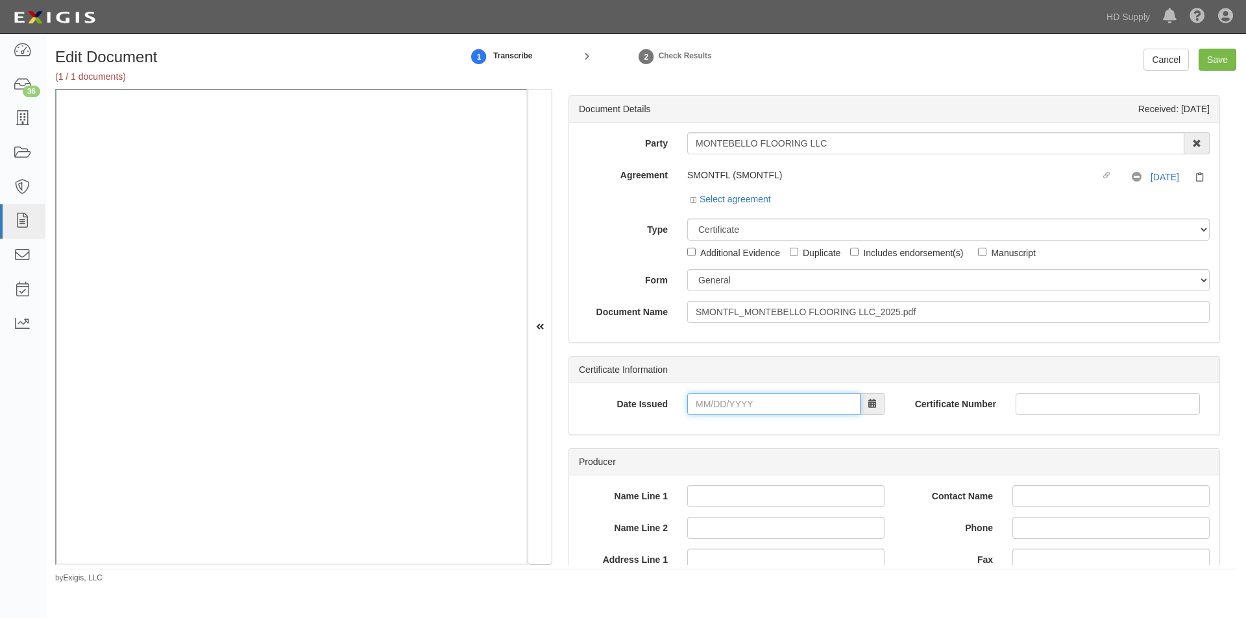
click at [724, 410] on input "Date Issued" at bounding box center [773, 404] width 173 height 22
type input "06/30/2025"
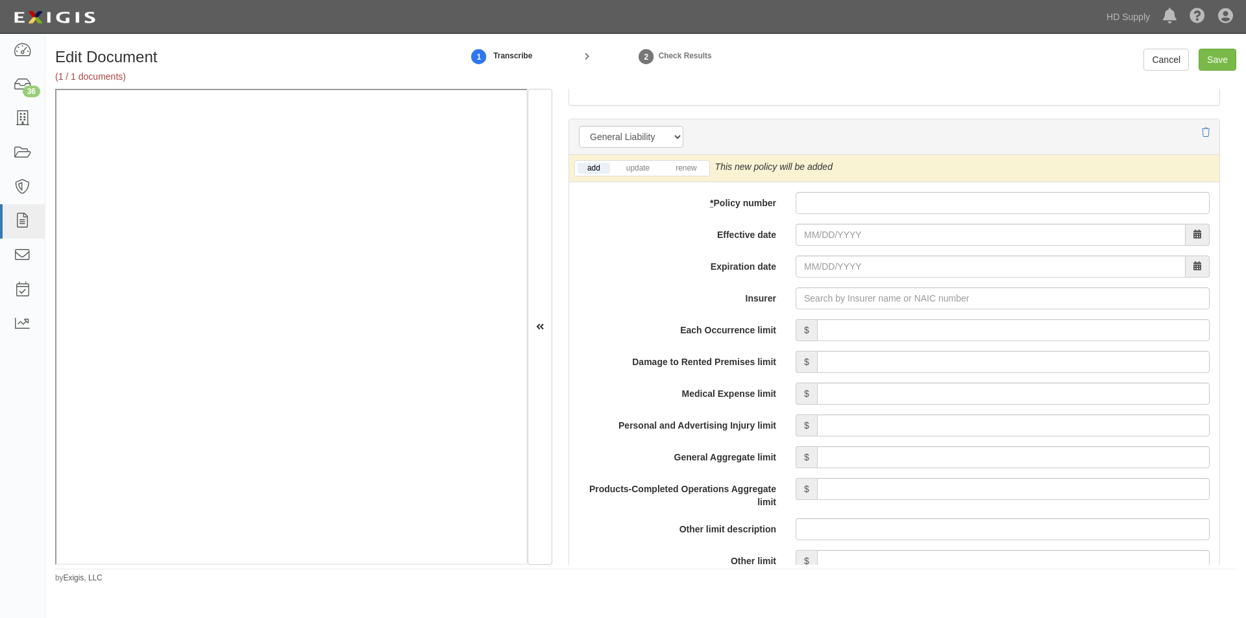
scroll to position [908, 0]
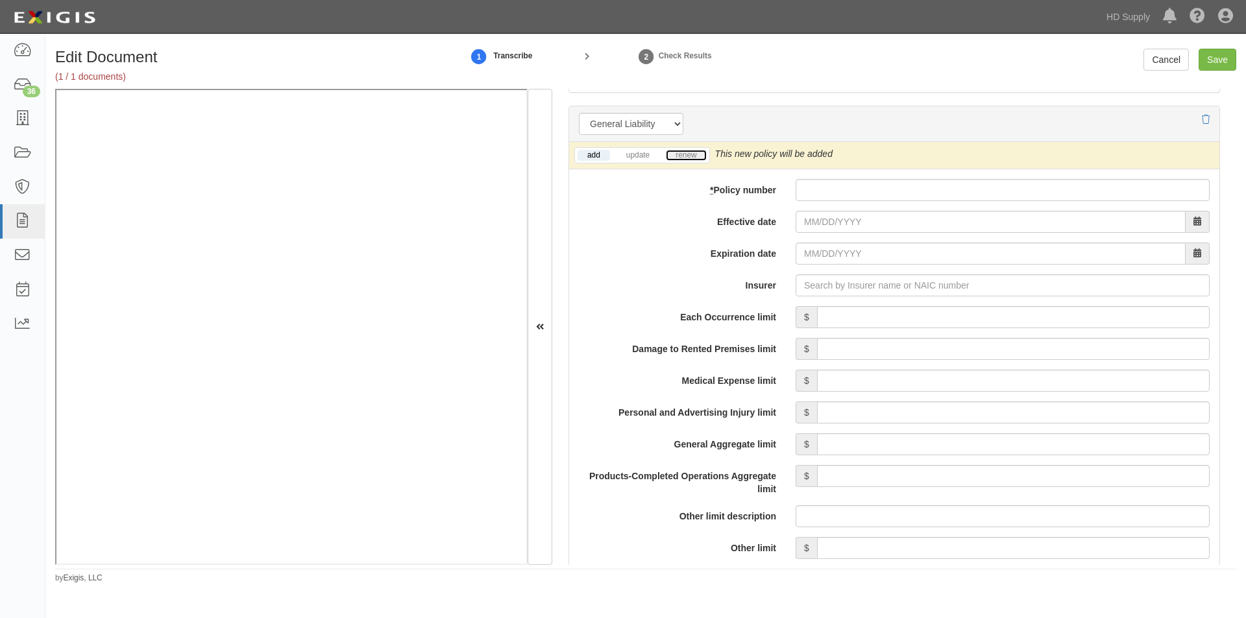
click at [685, 150] on link "renew" at bounding box center [686, 155] width 40 height 11
click at [643, 152] on link "update" at bounding box center [637, 155] width 43 height 11
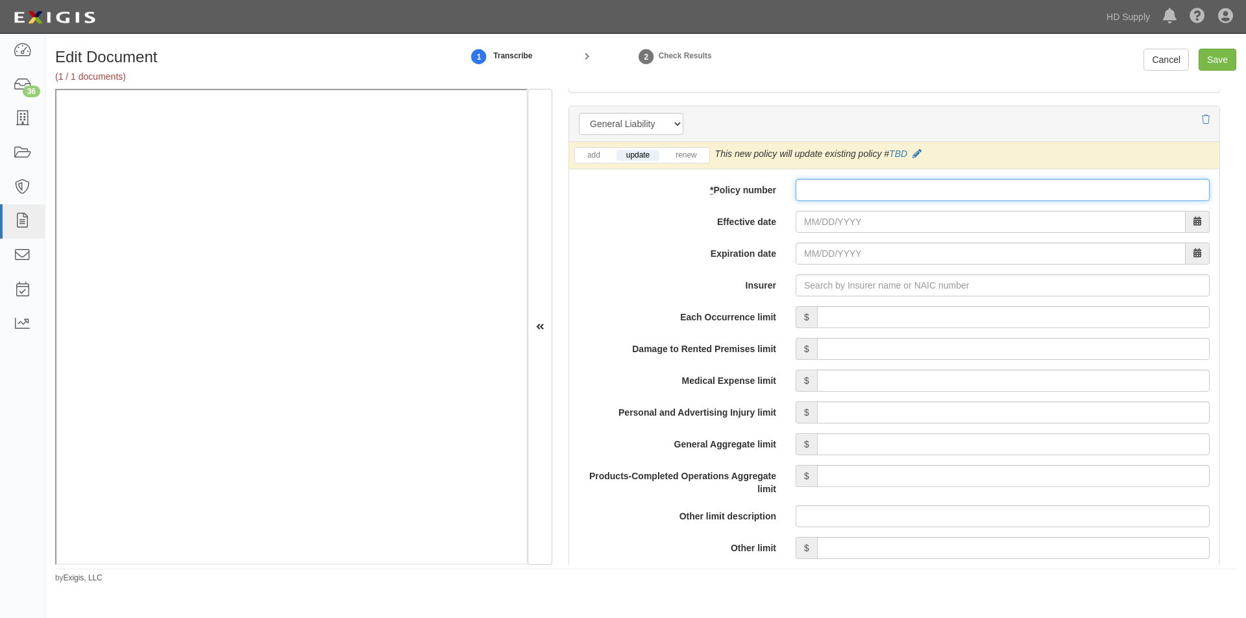
click at [811, 190] on input "* Policy number" at bounding box center [1003, 190] width 414 height 22
type input "CKA0521479"
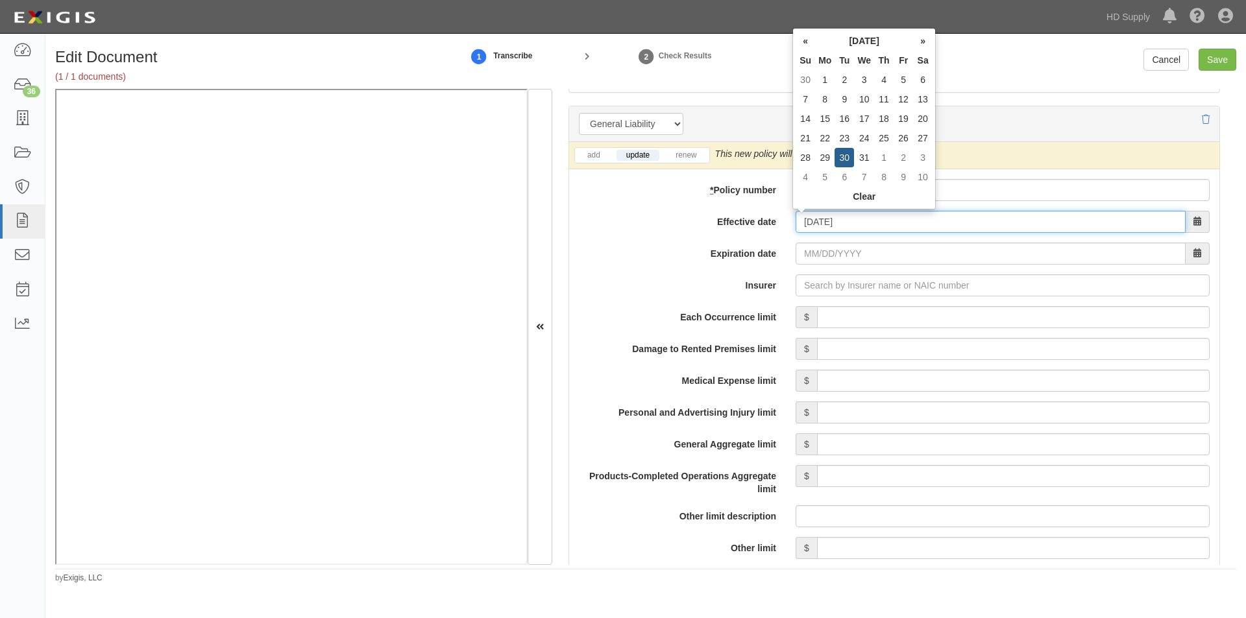
type input "07/30/2024"
type input "07/30/2025"
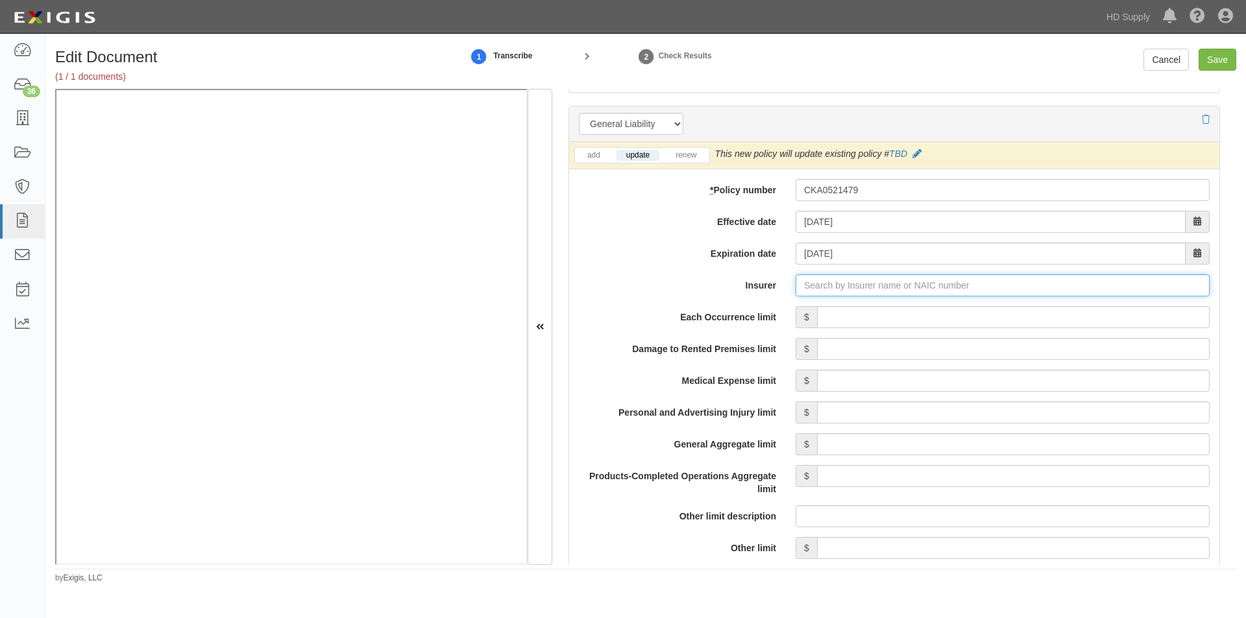
click at [823, 293] on input "Insurer" at bounding box center [1003, 285] width 414 height 22
click at [759, 319] on div "Contractors Bonding and Insurance Co ( 37206 ) A+ XIV Rating" at bounding box center [850, 310] width 278 height 25
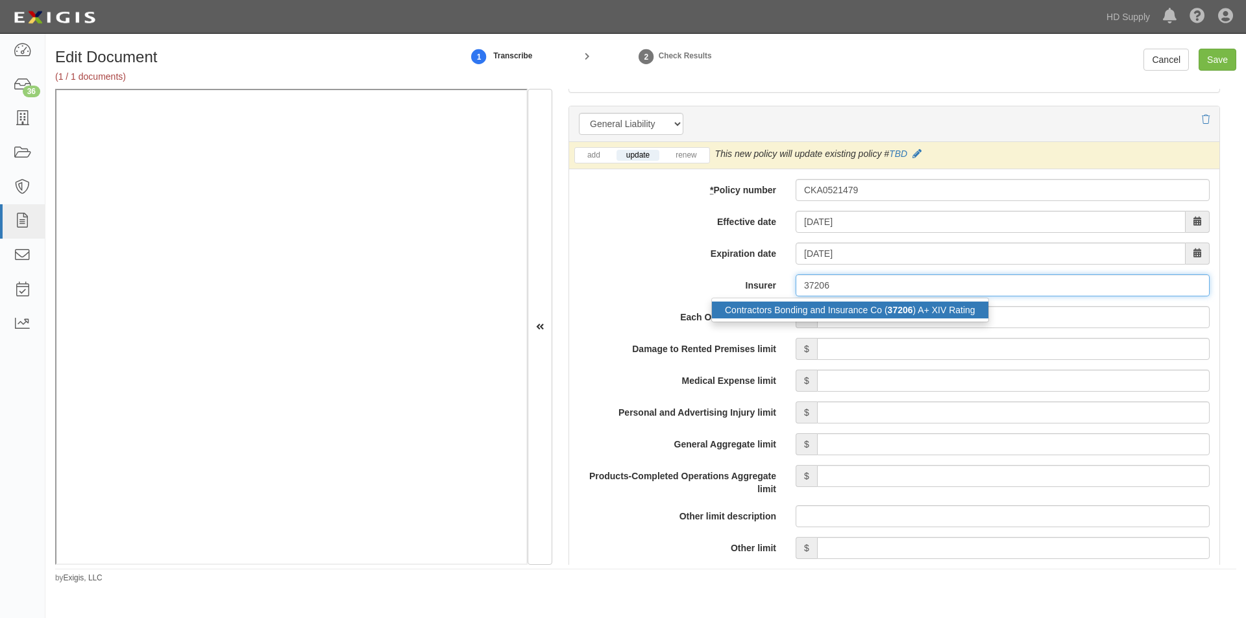
click at [746, 314] on div "Contractors Bonding and Insurance Co ( 37206 ) A+ XIV Rating" at bounding box center [850, 310] width 276 height 17
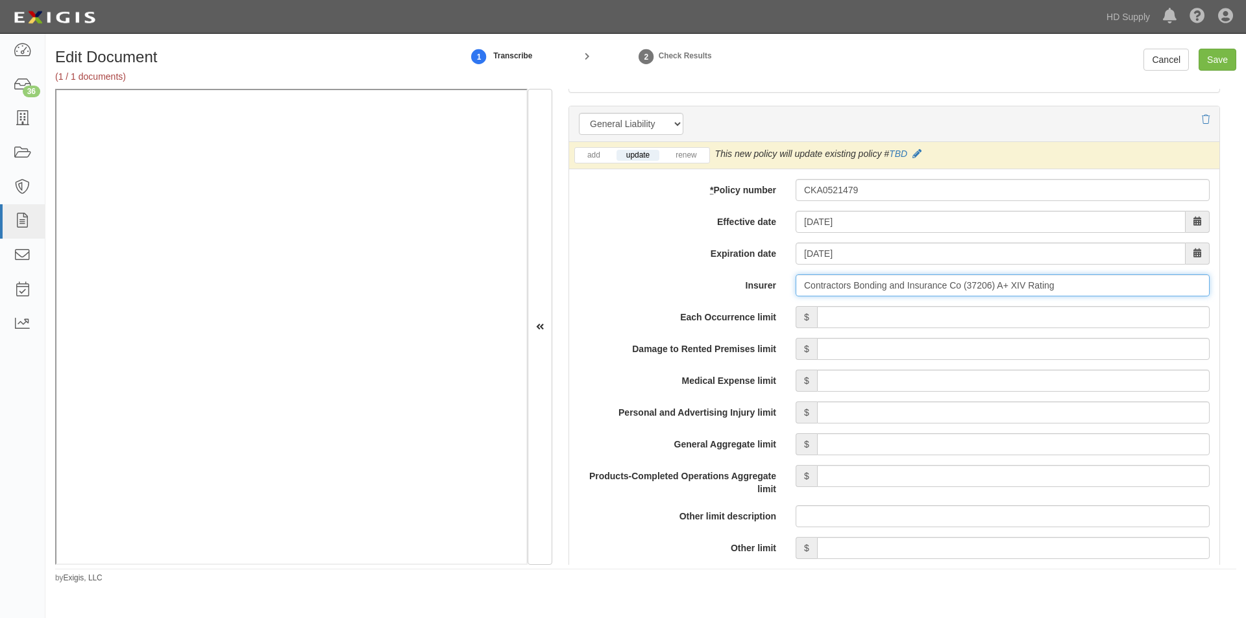
type input "Contractors Bonding and Insurance Co (37206) A+ XIV Rating"
click at [1178, 326] on input "Each Occurrence limit" at bounding box center [1013, 317] width 393 height 22
type input "1,000,000"
click at [1134, 348] on input "Damage to Rented Premises limit" at bounding box center [1013, 349] width 393 height 22
type input "300,000"
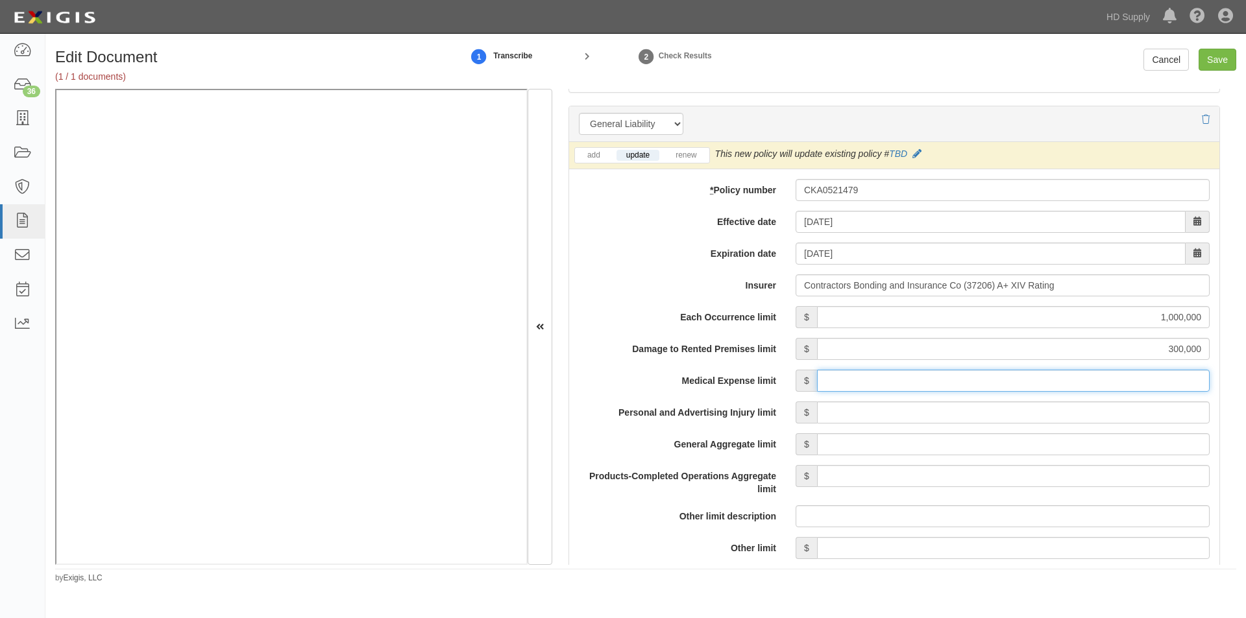
click at [1105, 384] on input "Medical Expense limit" at bounding box center [1013, 381] width 393 height 22
type input "5,000"
click at [1098, 411] on input "Personal and Advertising Injury limit" at bounding box center [1013, 413] width 393 height 22
type input "1,000,000"
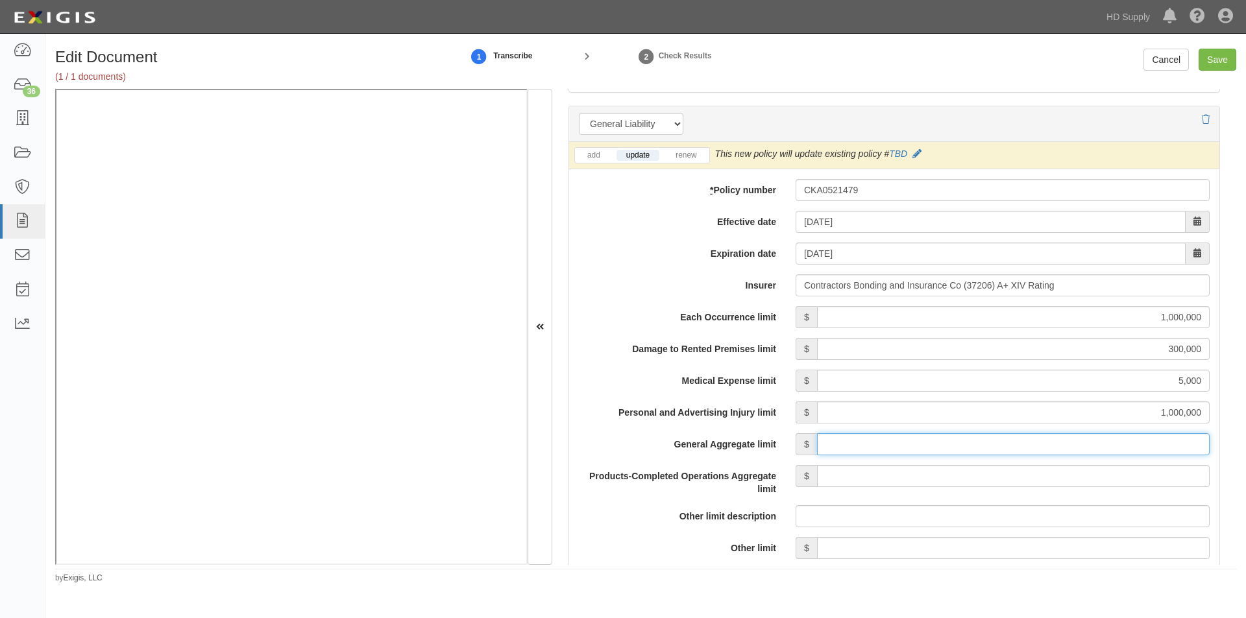
click at [1084, 447] on input "General Aggregate limit" at bounding box center [1013, 444] width 393 height 22
type input "2,000,000"
click at [1074, 480] on input "Products-Completed Operations Aggregate limit" at bounding box center [1013, 476] width 393 height 22
type input "2,000,000"
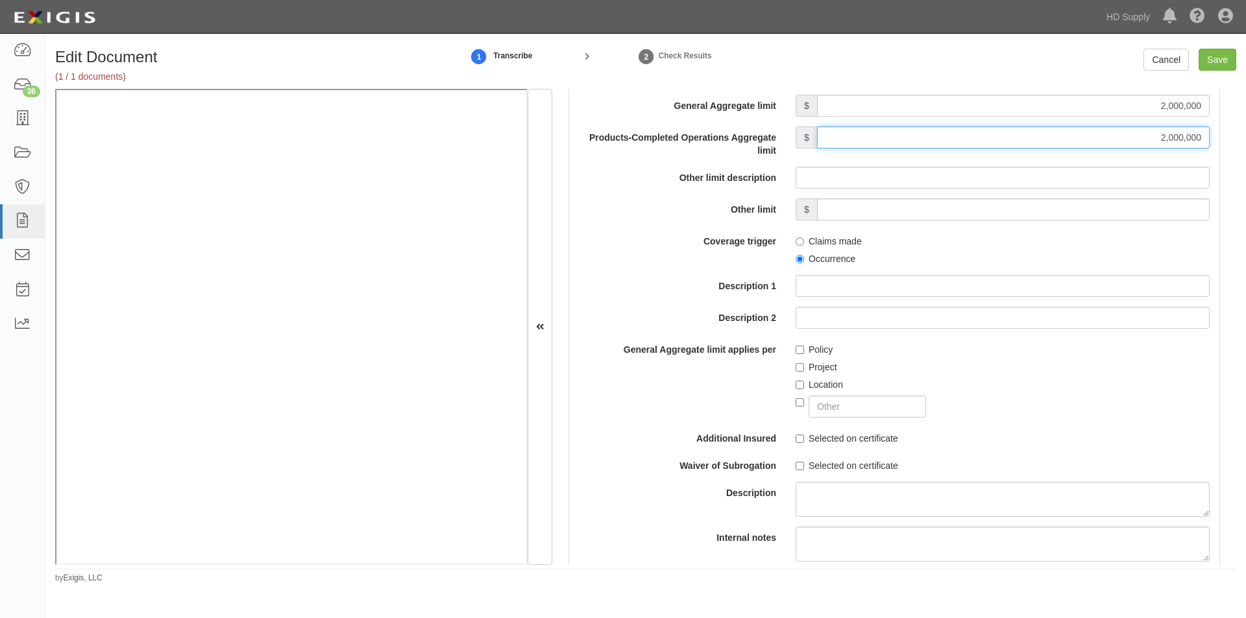
scroll to position [1406, 0]
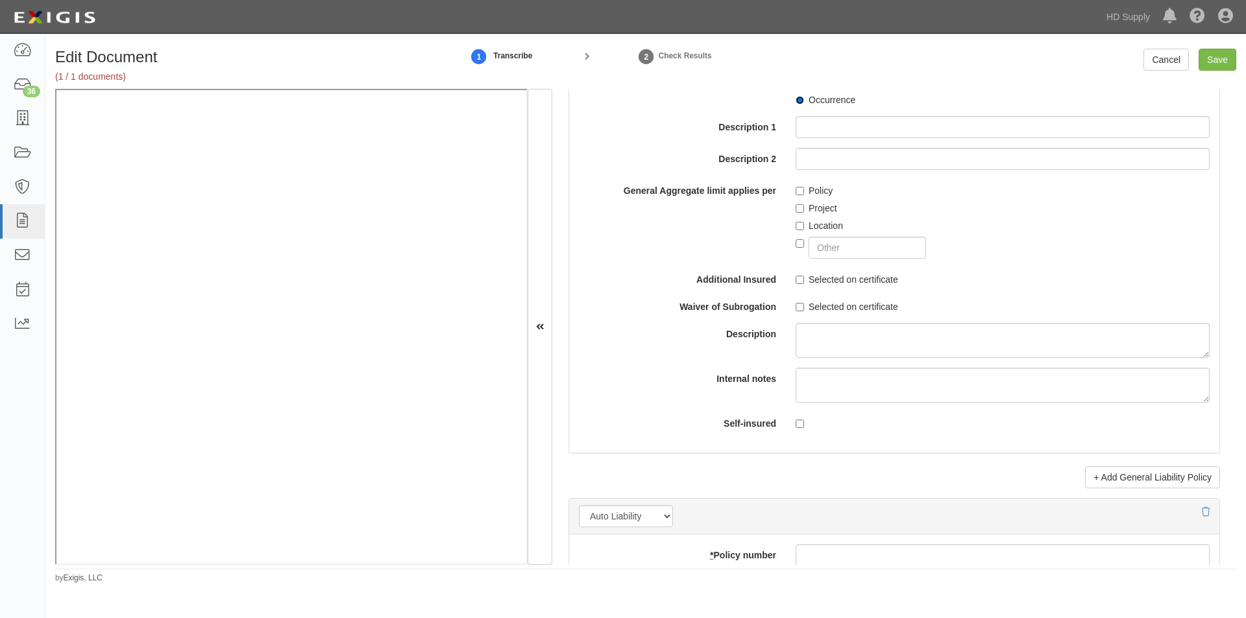
click at [800, 102] on input "Occurrence" at bounding box center [800, 100] width 8 height 8
radio input "true"
click at [1213, 64] on input "Save" at bounding box center [1218, 60] width 38 height 22
type input "1000000"
type input "300000"
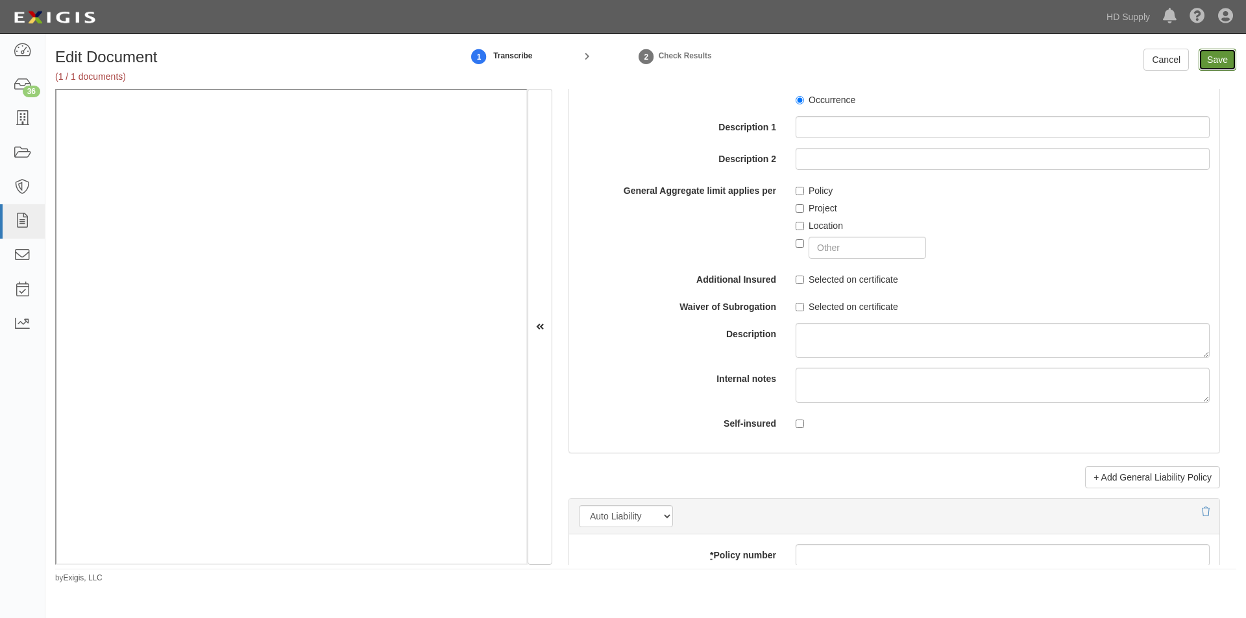
type input "5000"
type input "1000000"
type input "2000000"
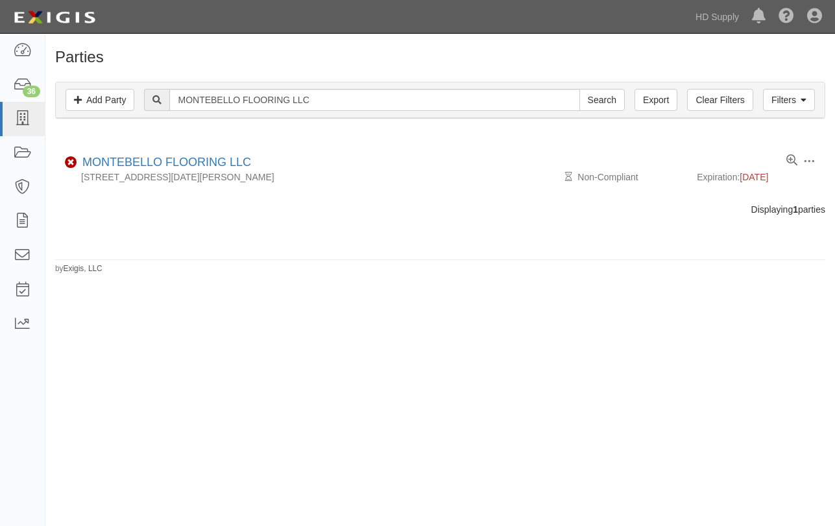
drag, startPoint x: 213, startPoint y: 271, endPoint x: 212, endPoint y: 262, distance: 9.1
click at [213, 271] on div "Parties Add Party Filters Add Party Clear Filters Export MONTEBELLO FLOORING LL…" at bounding box center [440, 162] width 790 height 226
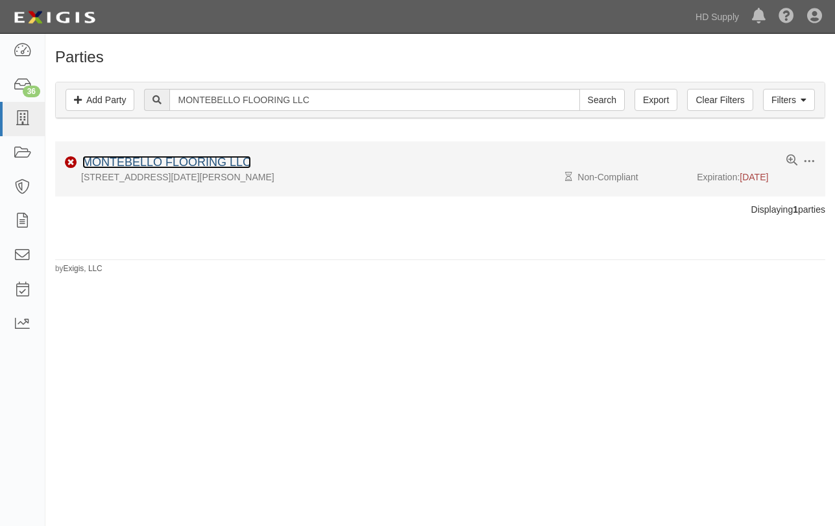
click at [204, 158] on link "MONTEBELLO FLOORING LLC" at bounding box center [166, 162] width 169 height 13
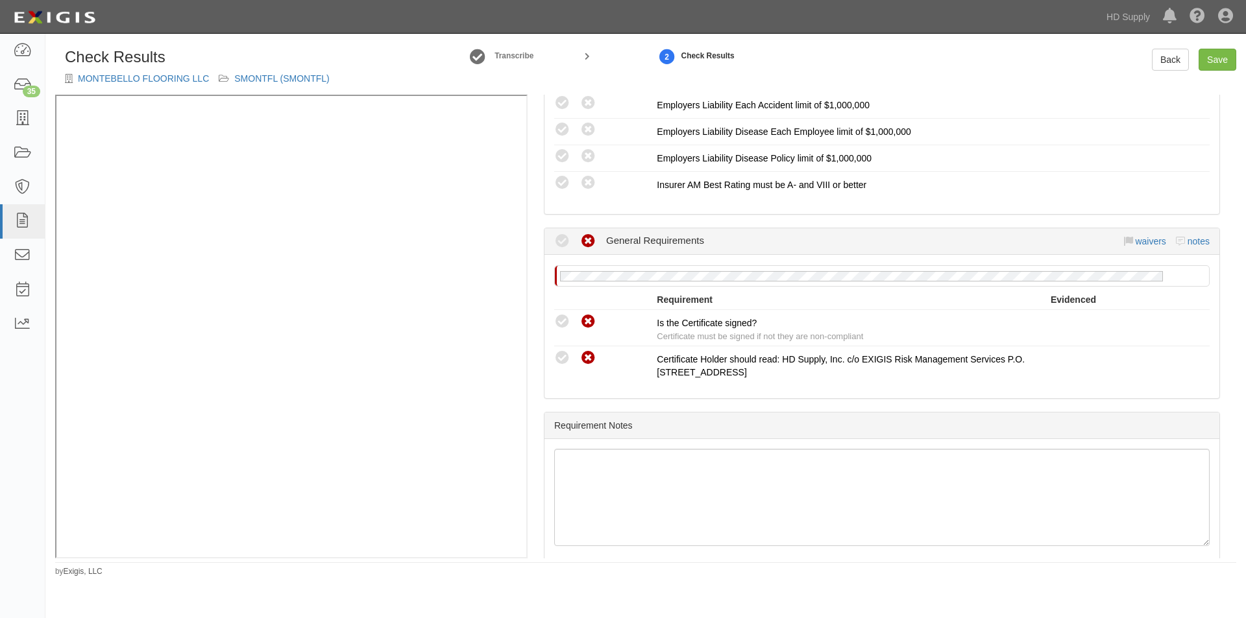
scroll to position [1083, 0]
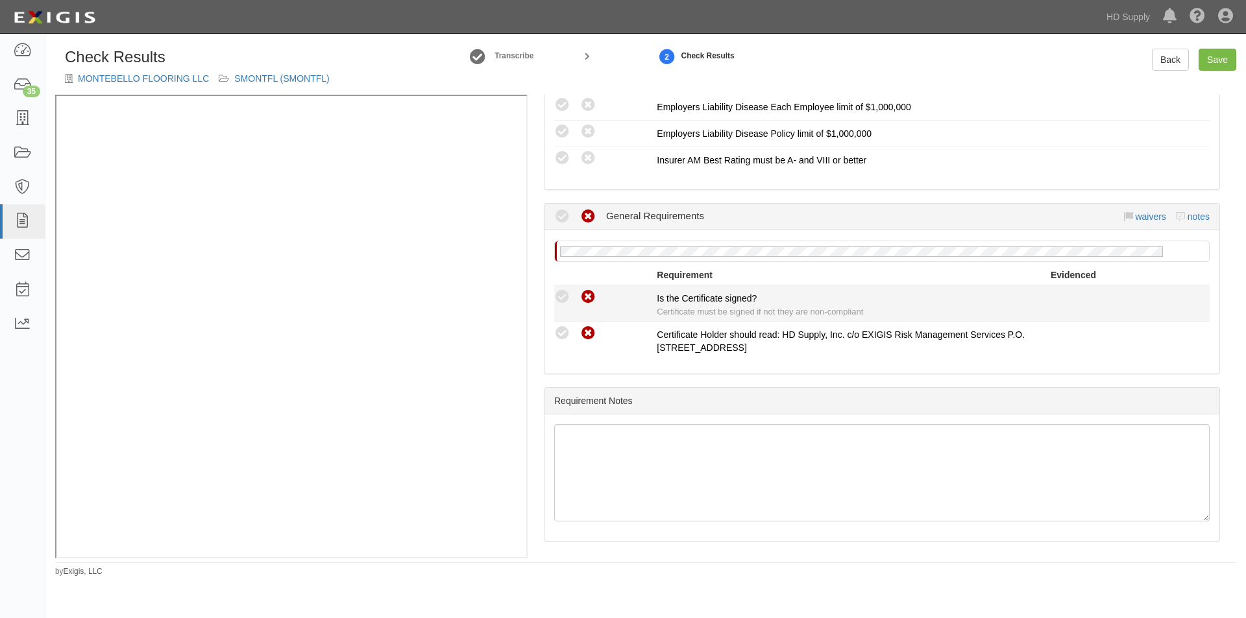
click at [570, 298] on div "This policy is expired so this result cannot be Compliant Waived: Non-Compliant" at bounding box center [605, 297] width 103 height 17
click at [563, 298] on icon at bounding box center [562, 297] width 16 height 16
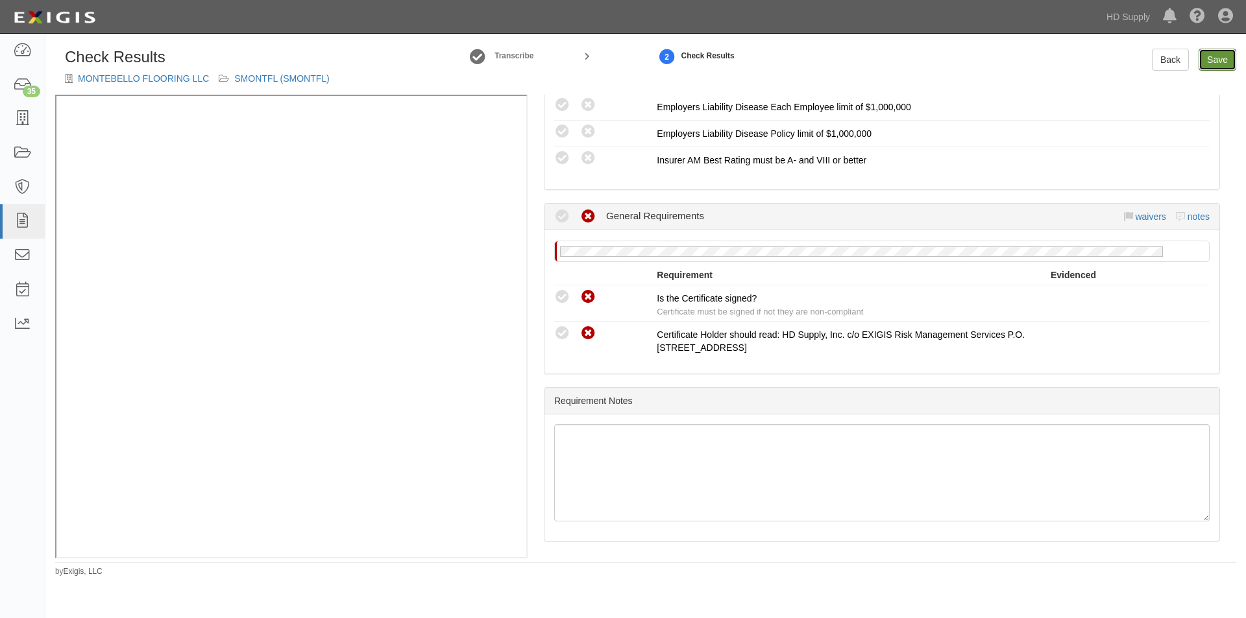
click at [1220, 62] on link "Save" at bounding box center [1218, 60] width 38 height 22
radio input "true"
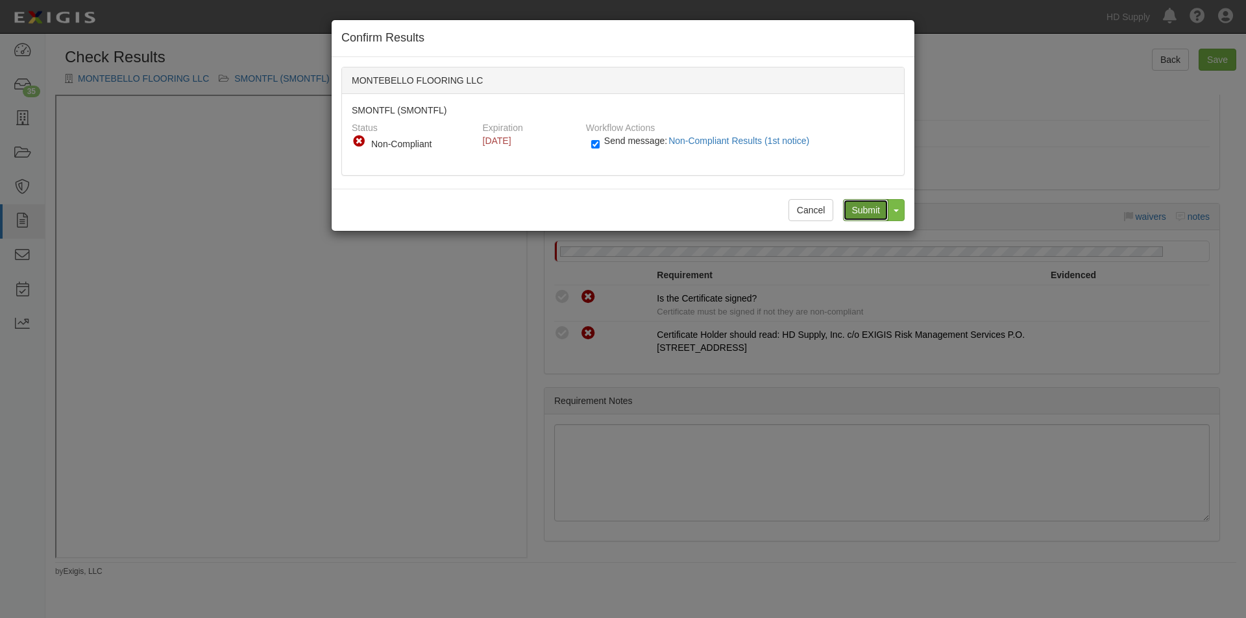
click at [868, 205] on input "Submit" at bounding box center [865, 210] width 45 height 22
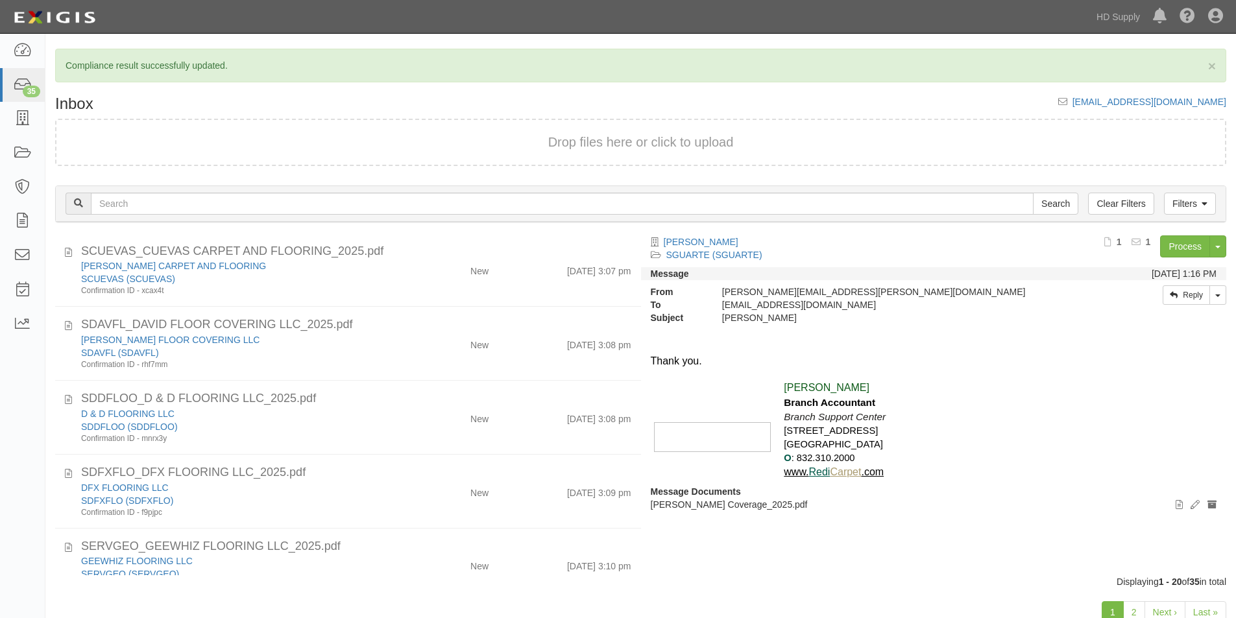
scroll to position [290, 0]
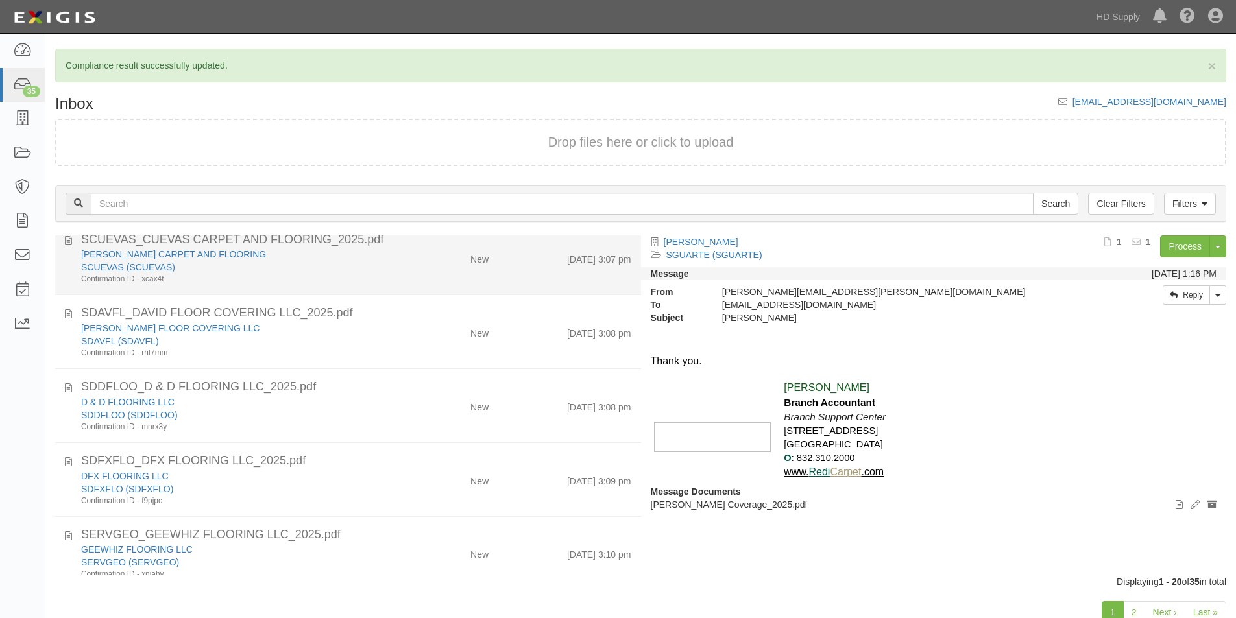
click at [373, 262] on div "SCUEVAS (SCUEVAS)" at bounding box center [237, 267] width 313 height 13
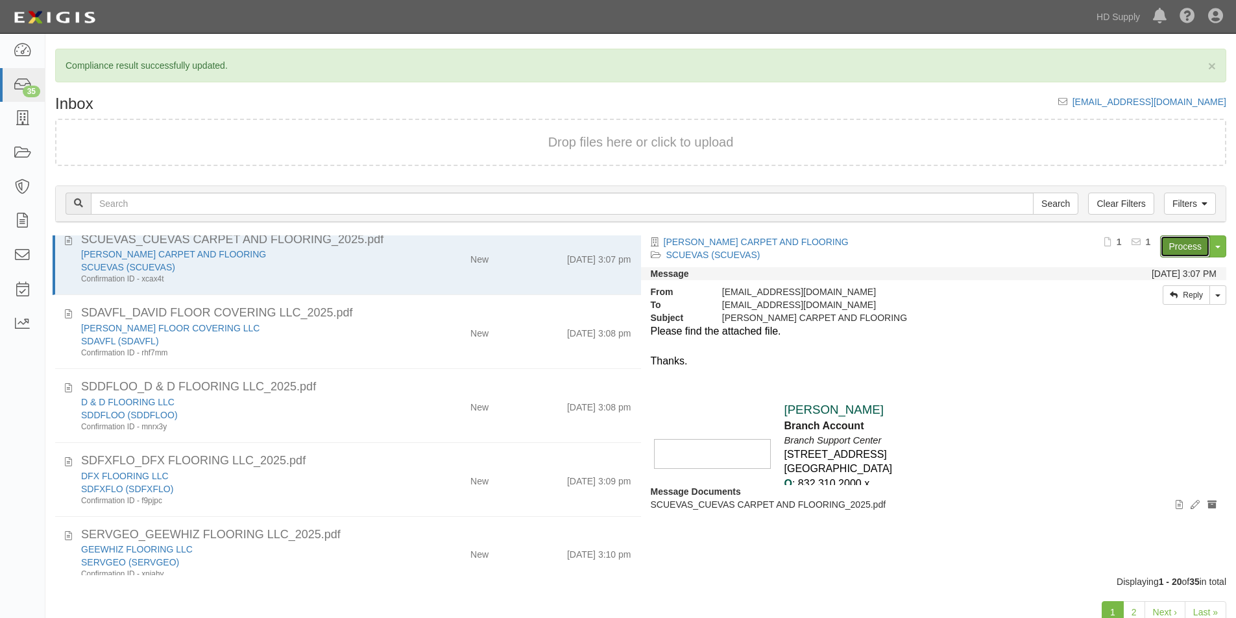
click at [1183, 253] on link "Process" at bounding box center [1185, 247] width 50 height 22
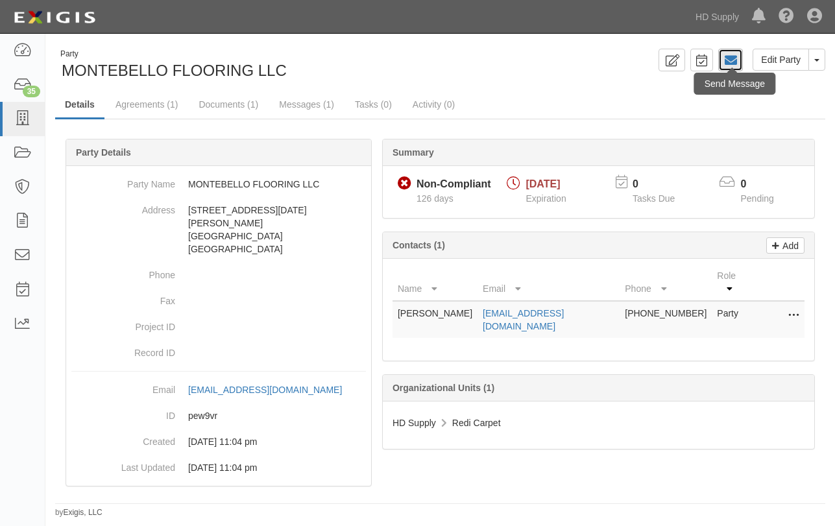
click at [728, 59] on icon at bounding box center [730, 60] width 13 height 13
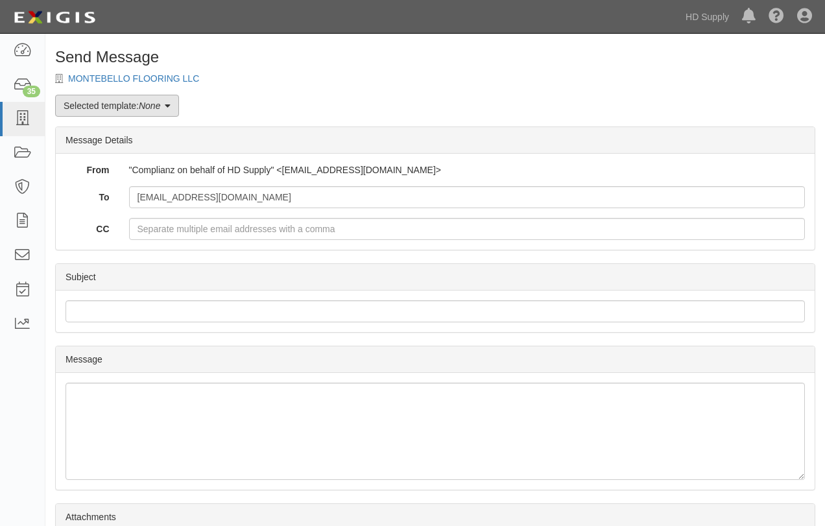
click at [171, 107] on icon at bounding box center [168, 106] width 6 height 9
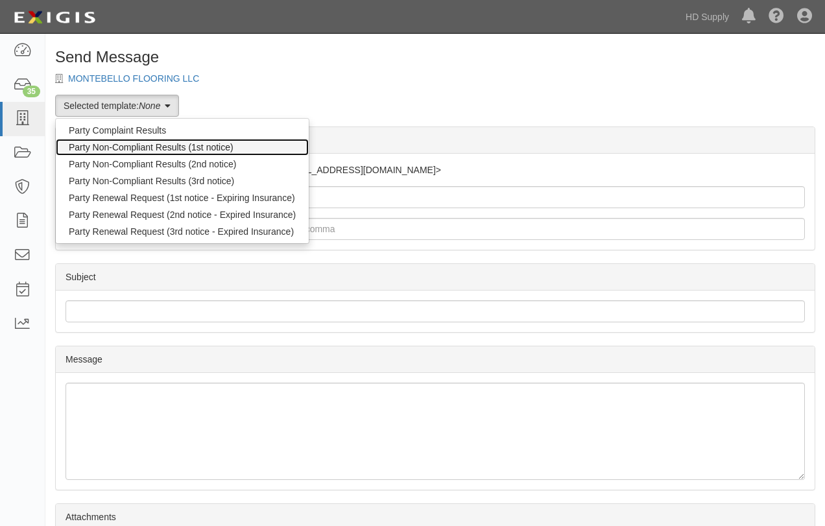
click at [133, 149] on link "Party Non-Compliant Results (1st notice)" at bounding box center [182, 147] width 253 height 17
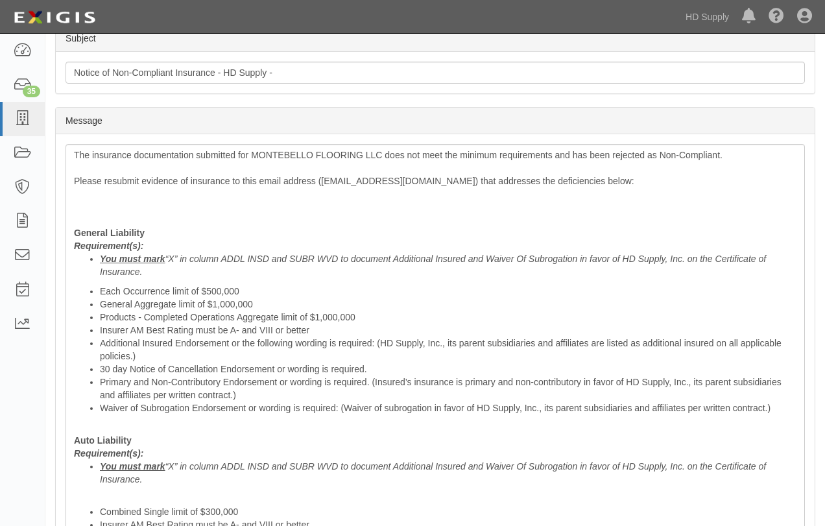
scroll to position [732, 0]
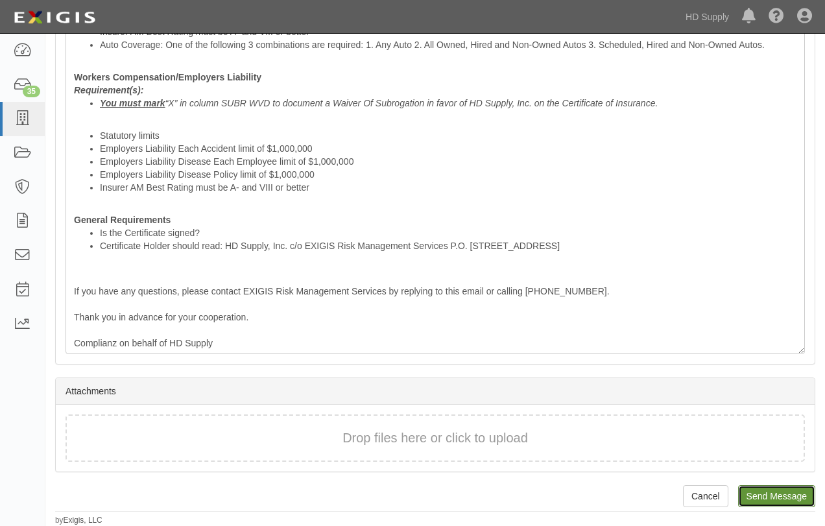
click at [788, 500] on input "Send Message" at bounding box center [776, 496] width 77 height 22
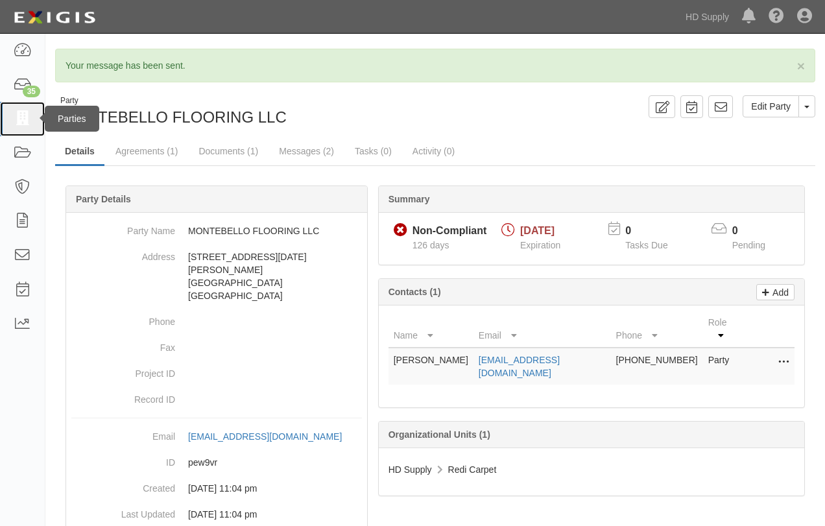
click at [14, 122] on icon at bounding box center [22, 119] width 18 height 15
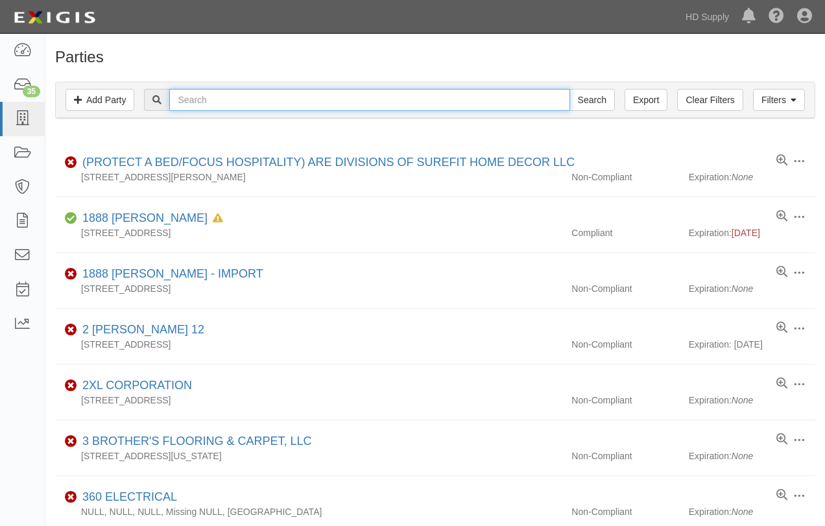
click at [439, 99] on input "text" at bounding box center [369, 100] width 400 height 22
type input "CUEVAS CARPET"
click at [570, 89] on input "Search" at bounding box center [592, 100] width 45 height 22
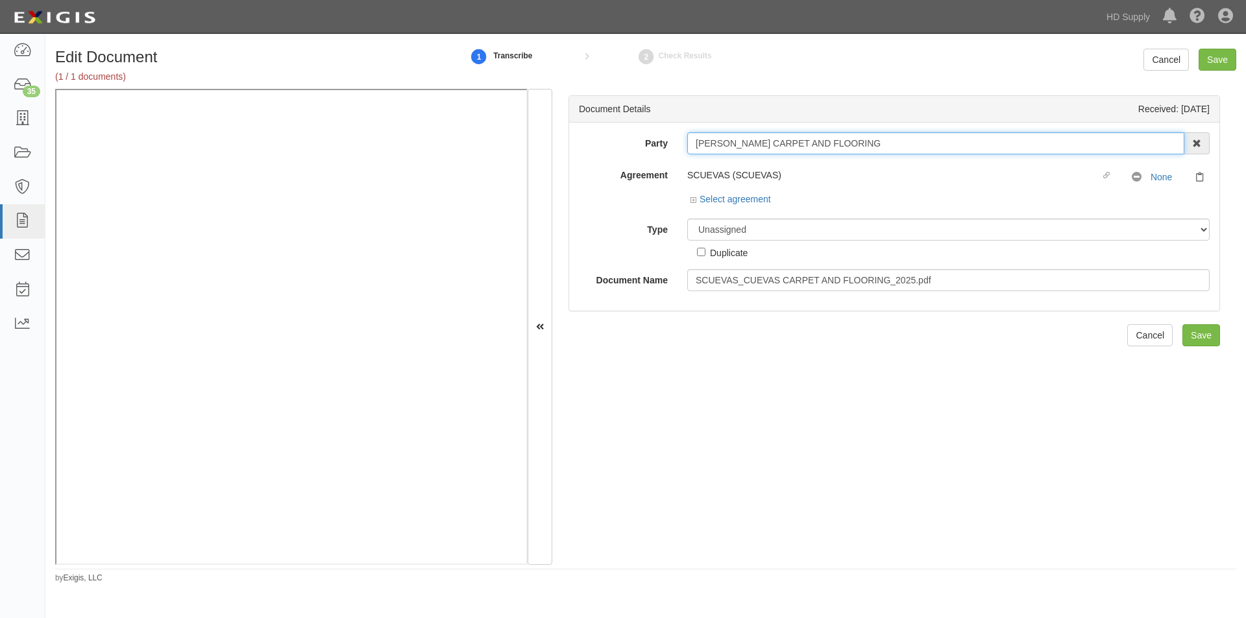
drag, startPoint x: 844, startPoint y: 145, endPoint x: 670, endPoint y: 143, distance: 173.3
click at [670, 143] on div "Party [PERSON_NAME][GEOGRAPHIC_DATA] AND FLOORING 1888 [PERSON_NAME] 1888 [PERS…" at bounding box center [894, 143] width 650 height 22
click at [819, 235] on select "Unassigned Binder Cancellation Notice Certificate Contract Endorsement Insuranc…" at bounding box center [948, 230] width 522 height 22
select select "CertificateDetail"
click at [687, 219] on select "Unassigned Binder Cancellation Notice Certificate Contract Endorsement Insuranc…" at bounding box center [948, 230] width 522 height 22
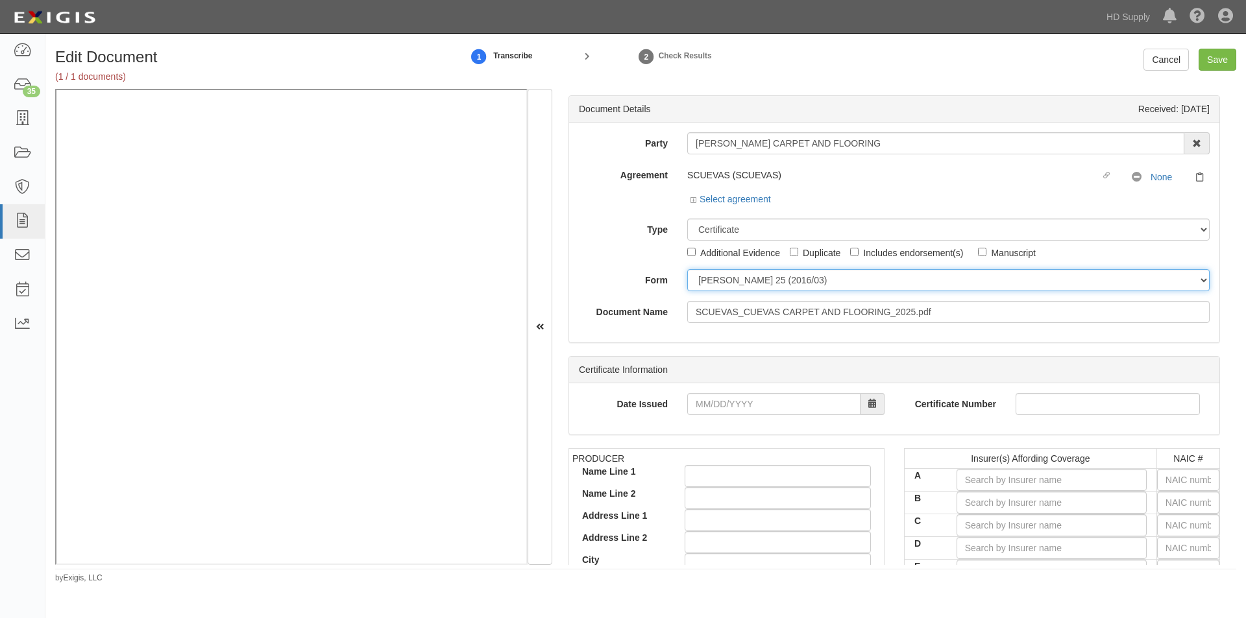
click at [746, 284] on select "[PERSON_NAME] 25 (2016/03) [PERSON_NAME] 101 [PERSON_NAME] 855 NY (2014/05) Gen…" at bounding box center [948, 280] width 522 height 22
select select "GeneralFormDetail"
click at [687, 269] on select "ACORD 25 (2016/03) ACORD 101 ACORD 855 NY (2014/05) General" at bounding box center [948, 280] width 522 height 22
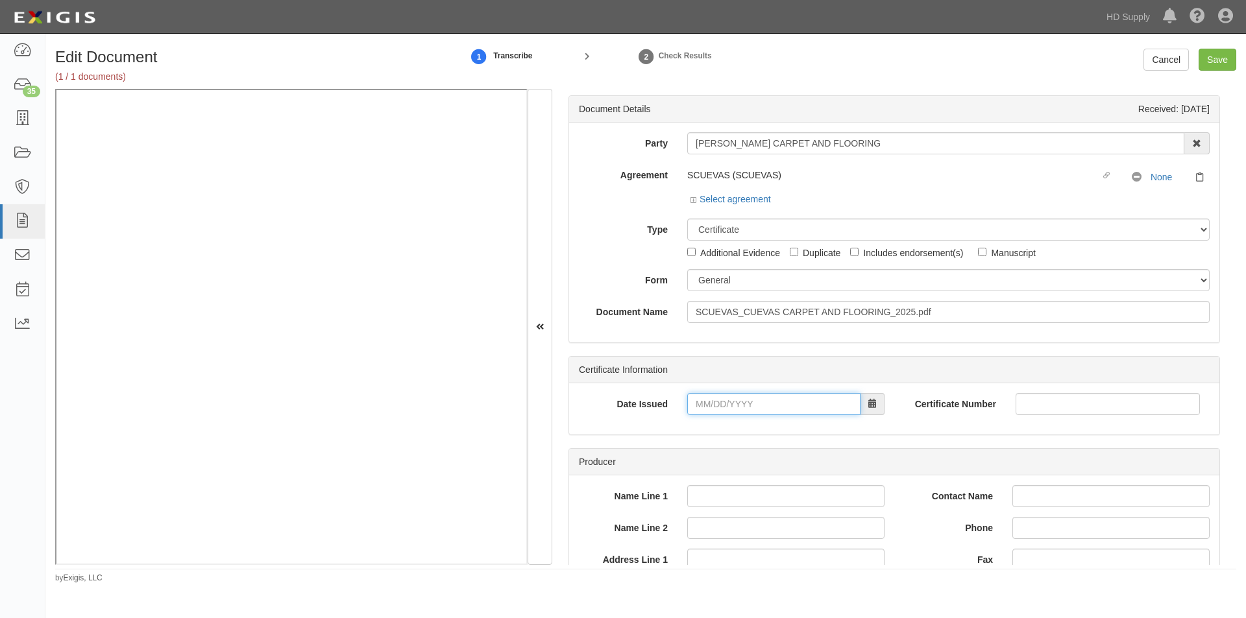
click at [729, 401] on input "Date Issued" at bounding box center [773, 404] width 173 height 22
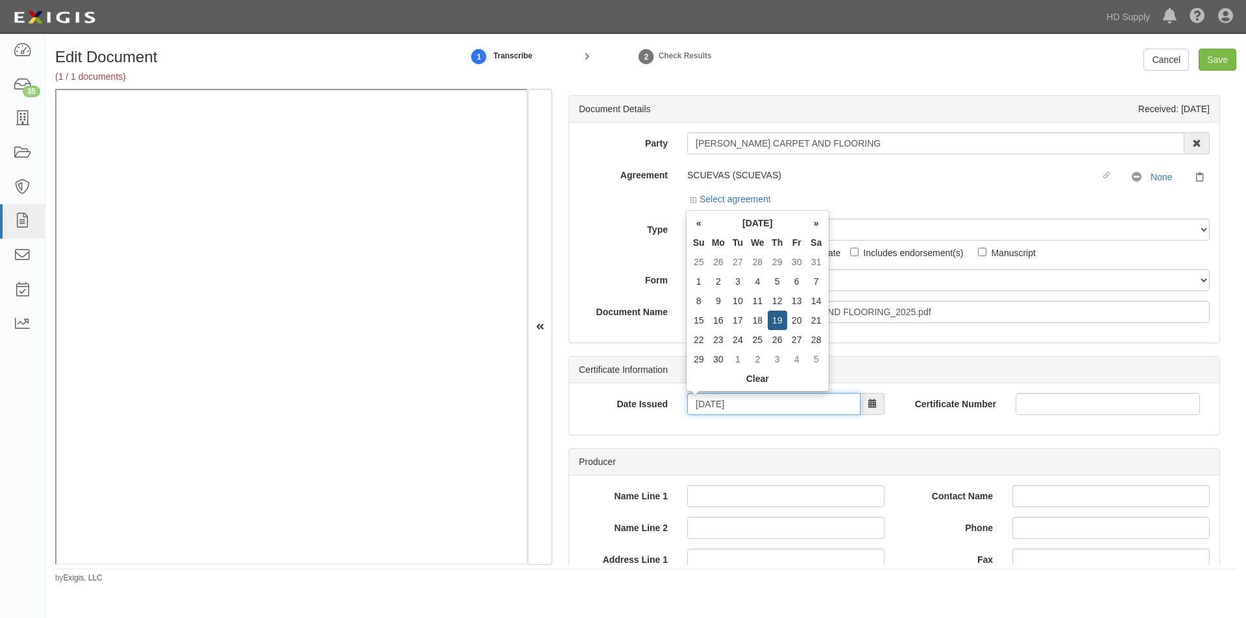
type input "06/19/2025"
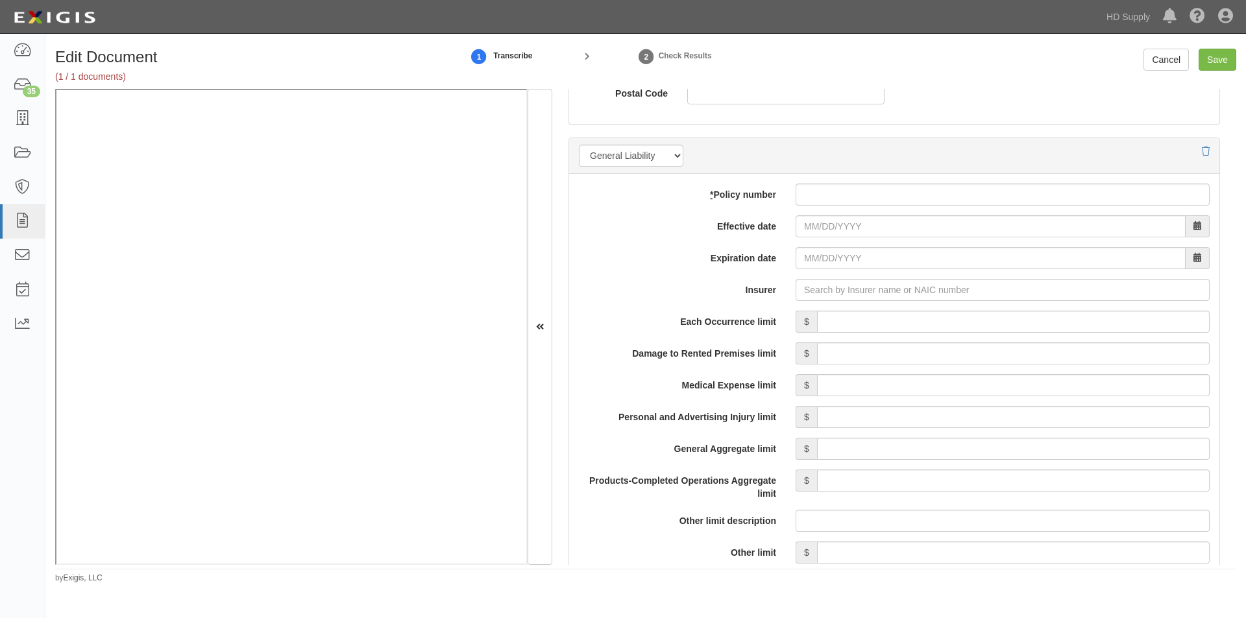
scroll to position [896, 0]
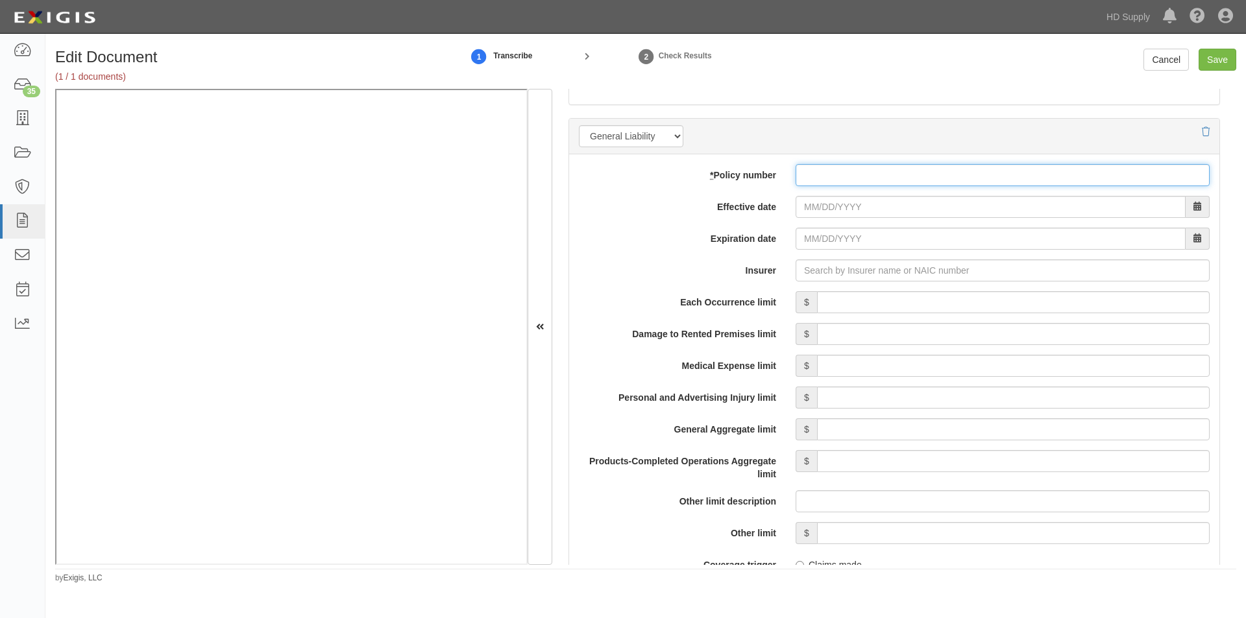
click at [874, 177] on input "* Policy number" at bounding box center [1003, 175] width 414 height 22
type input "GLP1101825"
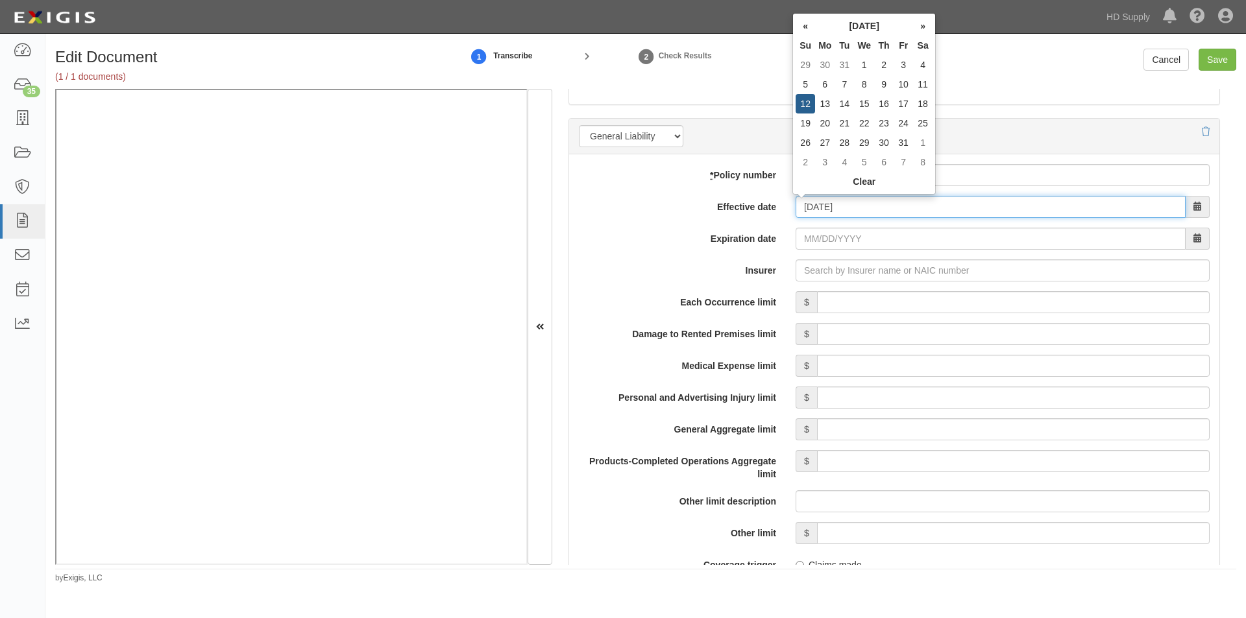
type input "01/12/2025"
type input "01/12/2026"
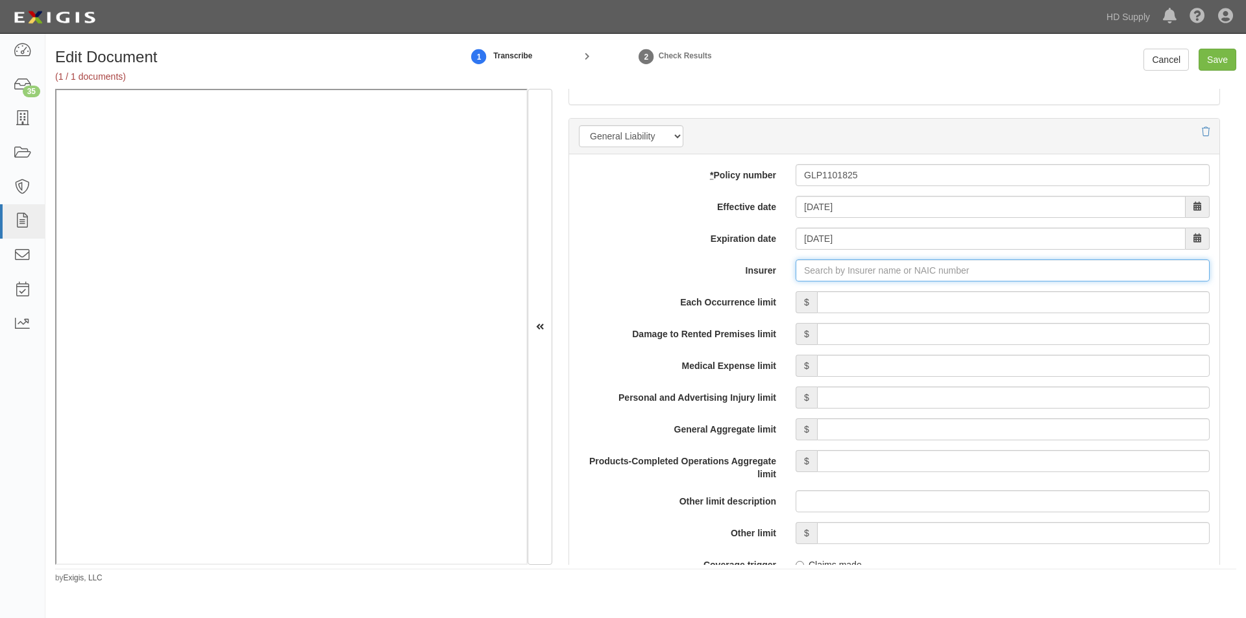
click at [842, 277] on input "Insurer" at bounding box center [1003, 271] width 414 height 22
type input "21st Century Advantage Insurance Company (25232) NR Rating"
type input "2"
drag, startPoint x: 840, startPoint y: 292, endPoint x: 857, endPoint y: 287, distance: 17.7
click at [854, 287] on div "Midvale Indemnity Company ( 27138 ) A XV Rating" at bounding box center [824, 295] width 225 height 17
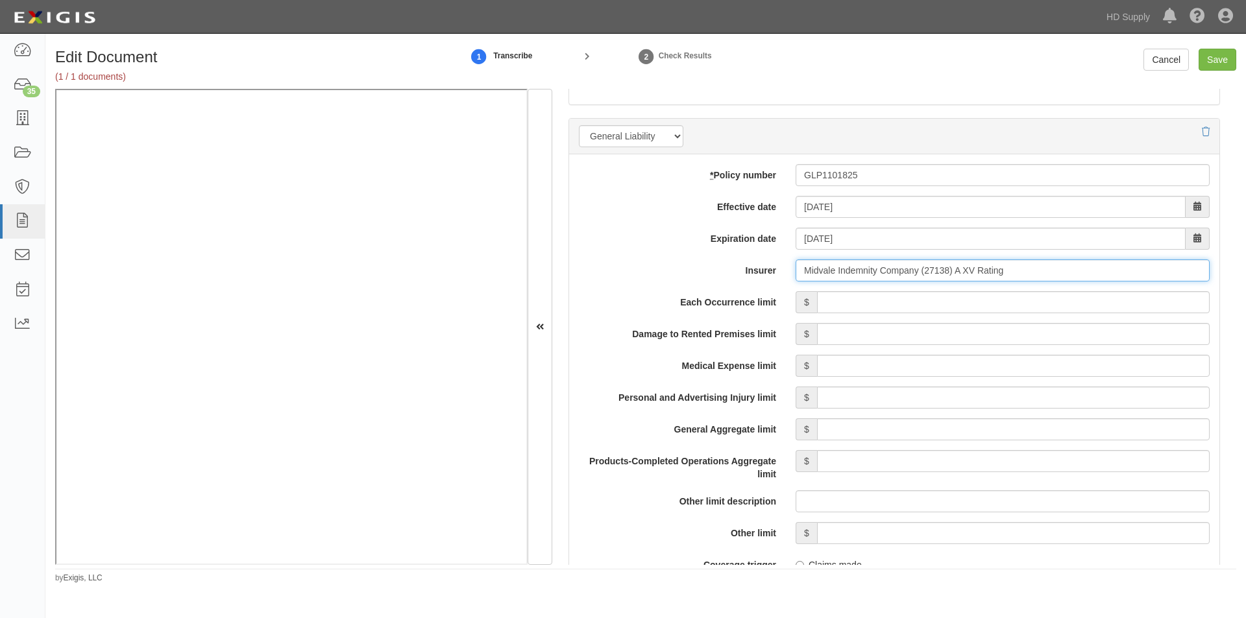
type input "Midvale Indemnity Company (27138) A XV Rating"
click at [873, 303] on input "Each Occurrence limit" at bounding box center [1013, 302] width 393 height 22
type input "300,000"
type input "100,000"
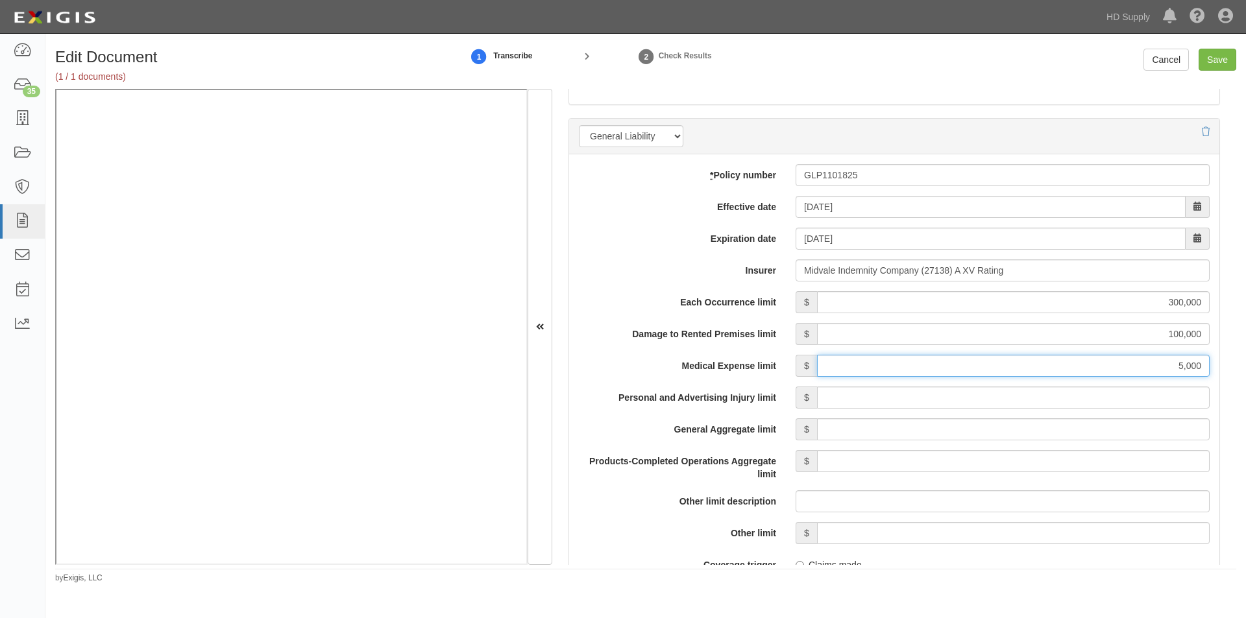
type input "5,000"
type input "300,000"
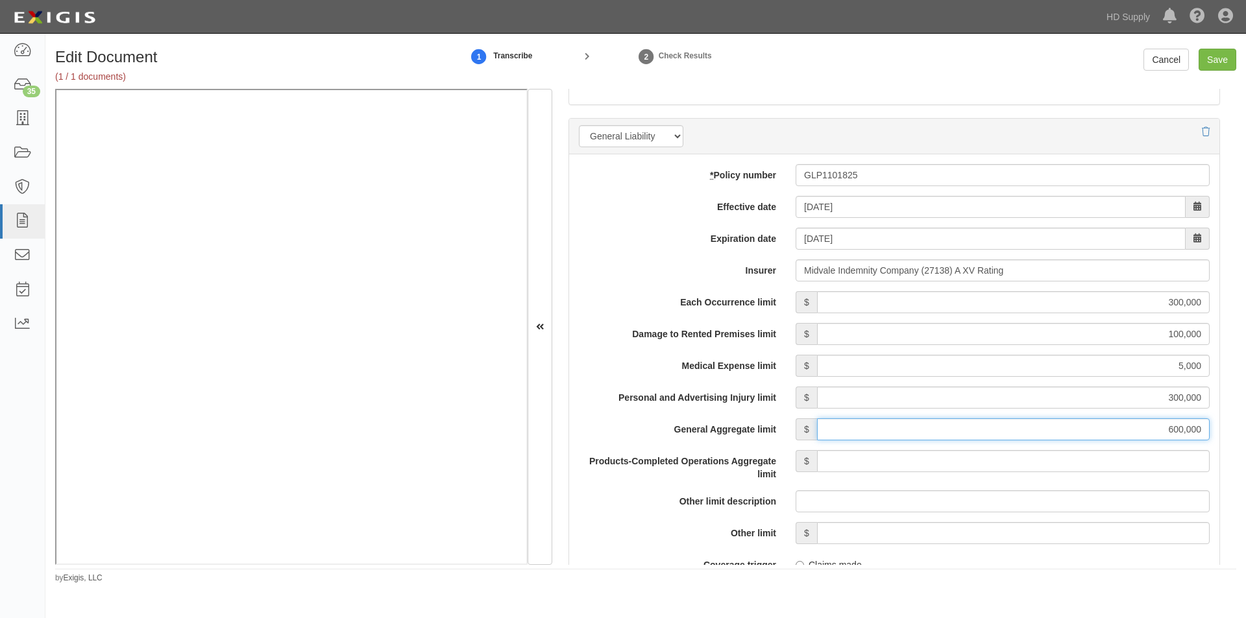
type input "600,000"
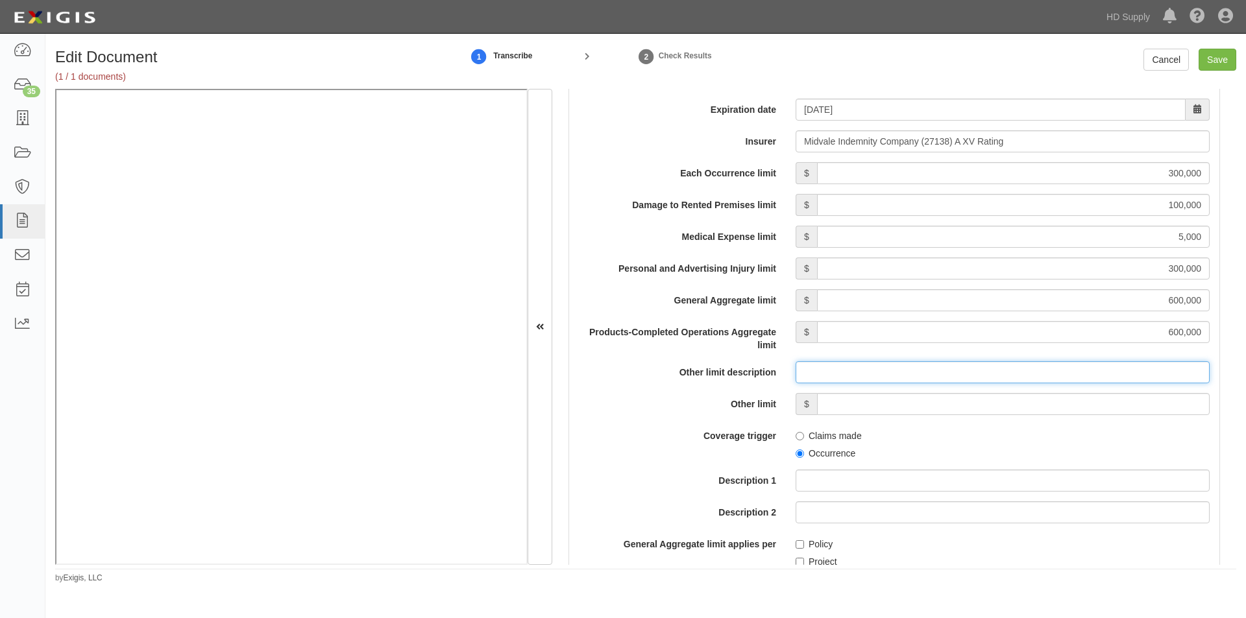
scroll to position [1026, 0]
click at [800, 454] on input "Occurrence" at bounding box center [800, 453] width 8 height 8
radio input "true"
click at [799, 543] on input "Policy" at bounding box center [800, 544] width 8 height 8
checkbox input "true"
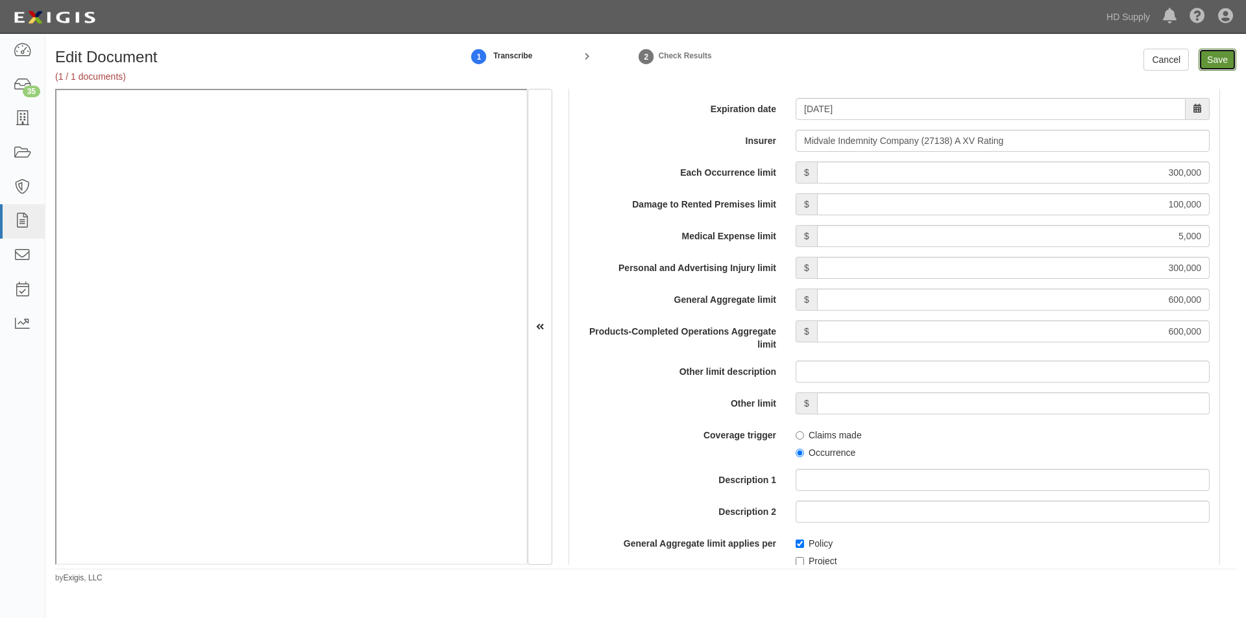
click at [1210, 66] on input "Save" at bounding box center [1218, 60] width 38 height 22
type input "300000"
type input "100000"
type input "5000"
type input "300000"
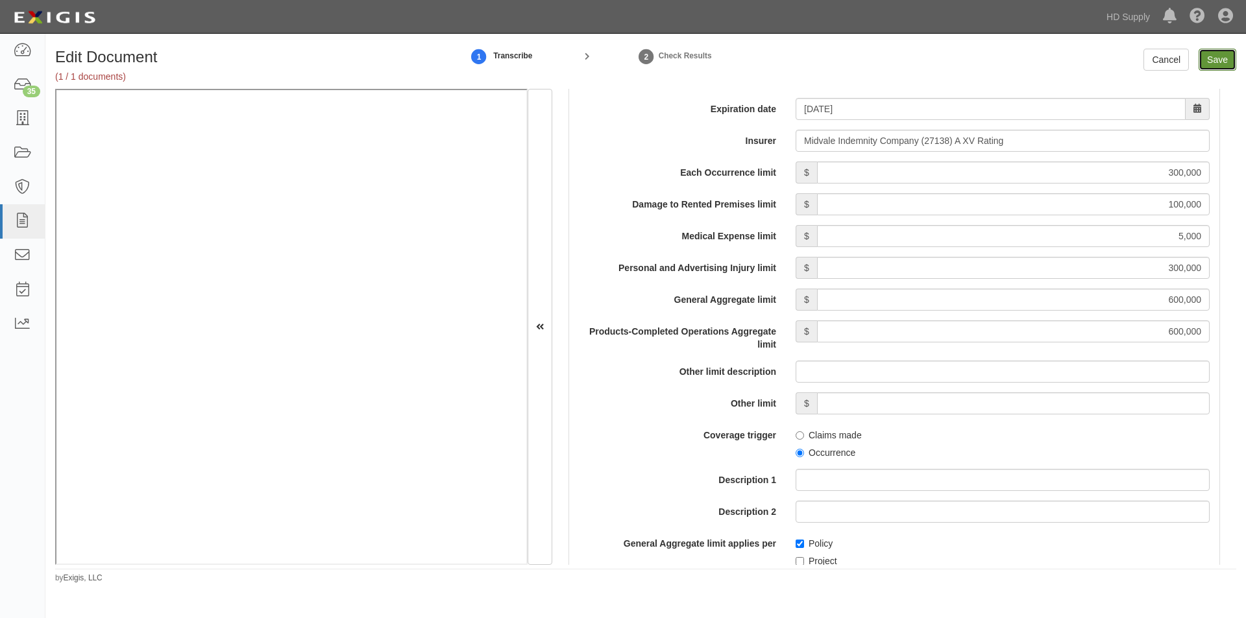
type input "600000"
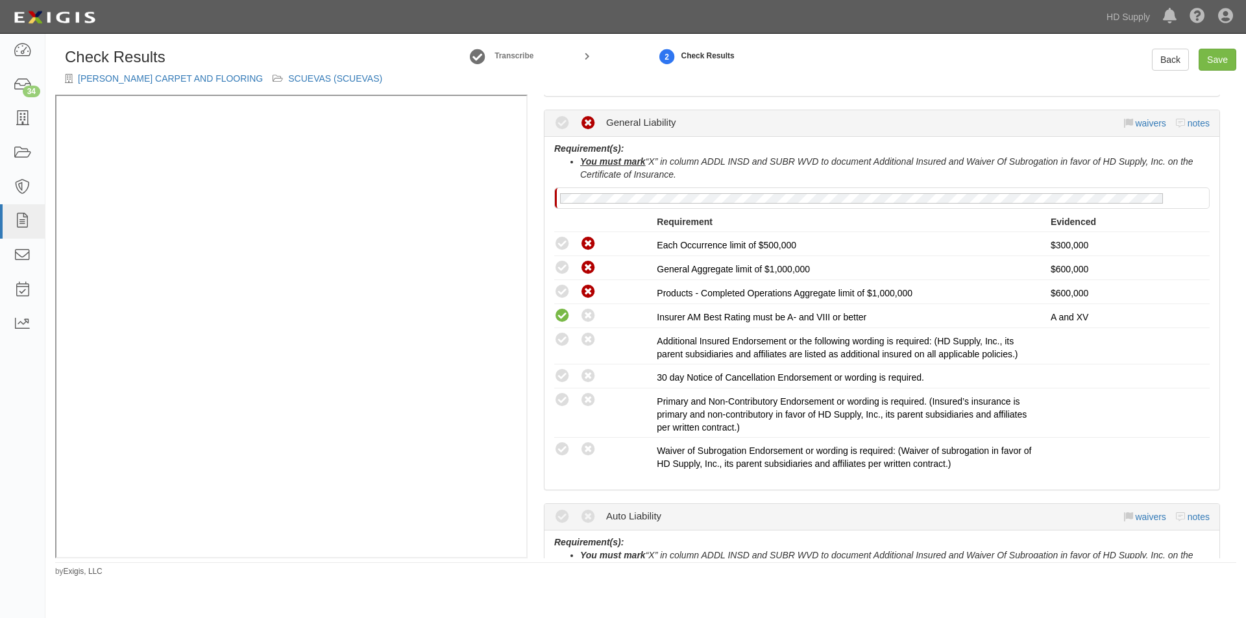
scroll to position [253, 0]
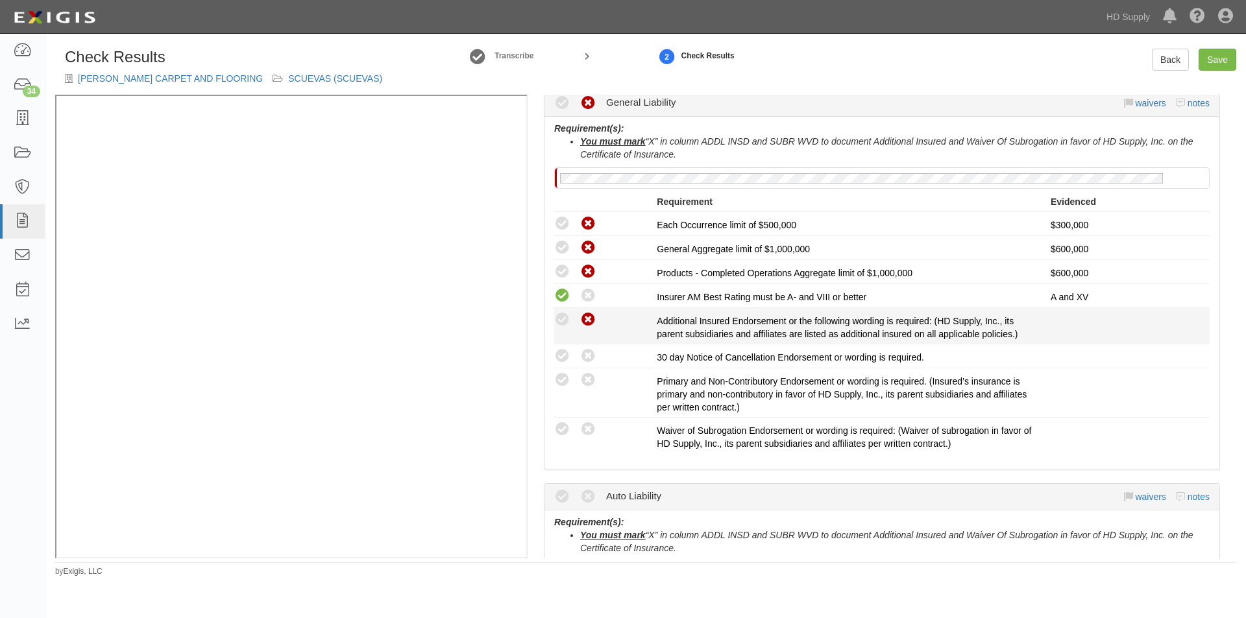
click at [595, 321] on div "Compliant Waived: Non-Compliant" at bounding box center [605, 319] width 103 height 17
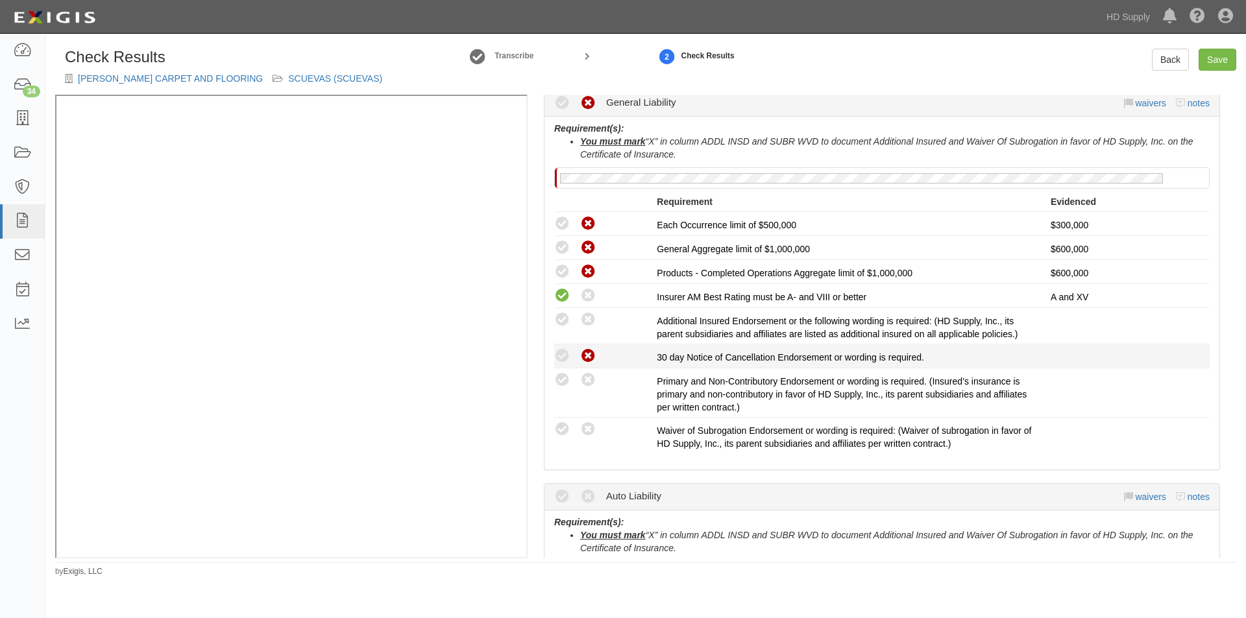
click at [586, 363] on icon at bounding box center [588, 356] width 16 height 16
radio input "true"
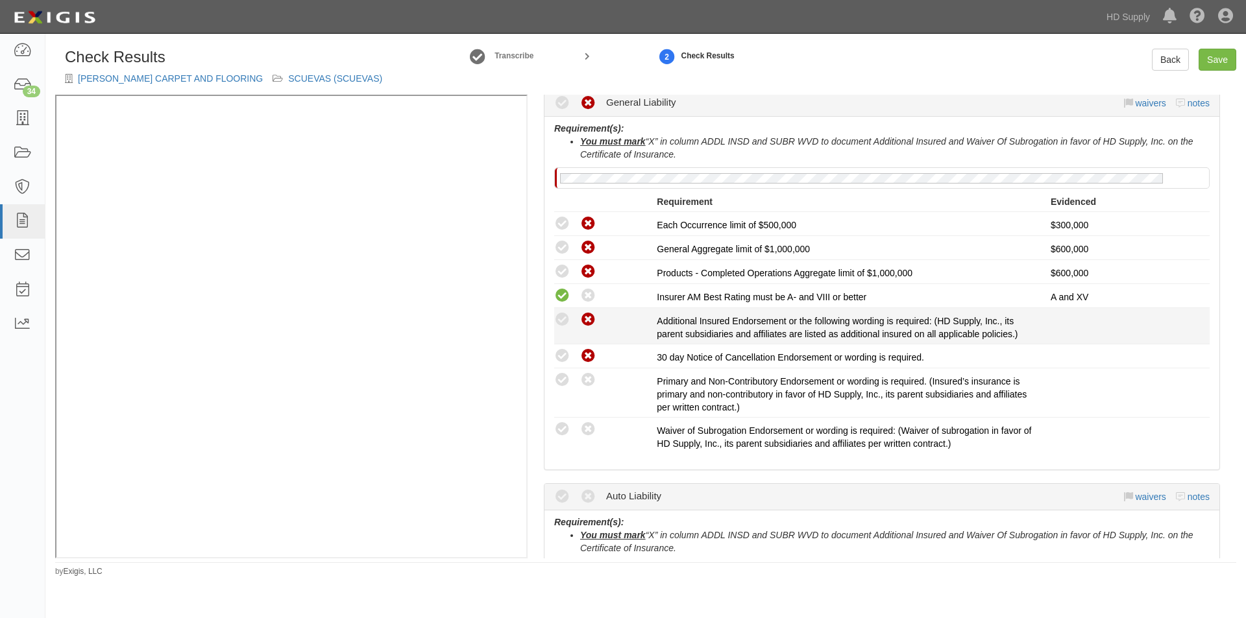
click at [587, 325] on icon at bounding box center [588, 320] width 16 height 16
radio input "true"
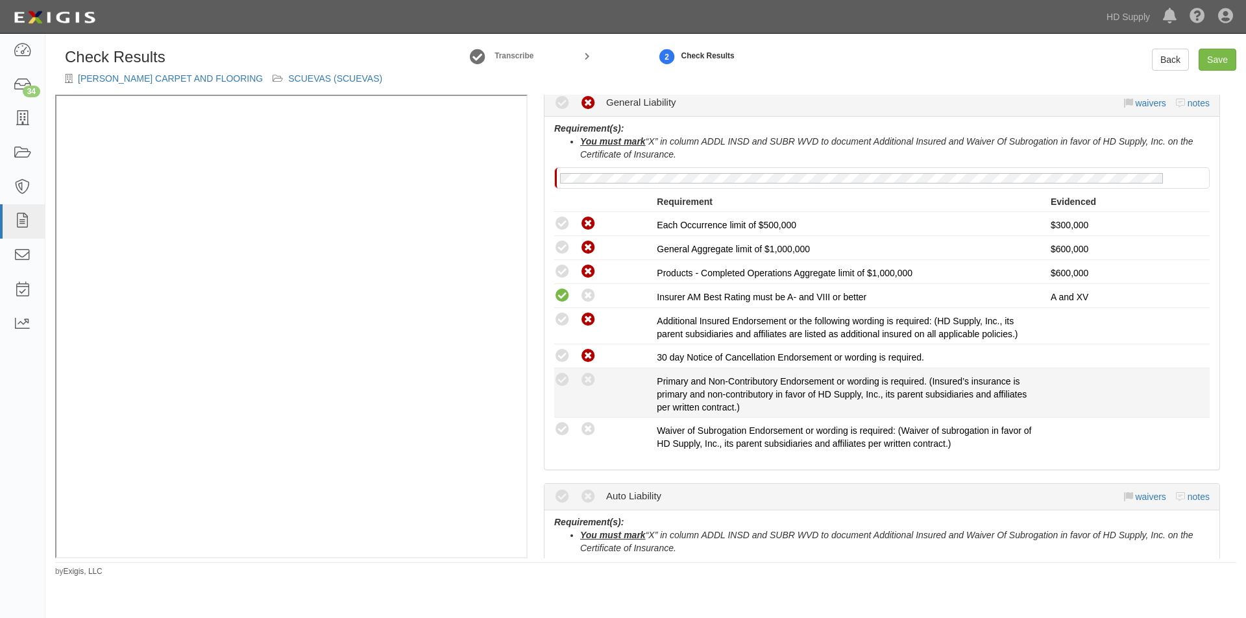
drag, startPoint x: 588, startPoint y: 383, endPoint x: 587, endPoint y: 391, distance: 7.8
click at [588, 386] on icon at bounding box center [588, 380] width 16 height 16
radio input "true"
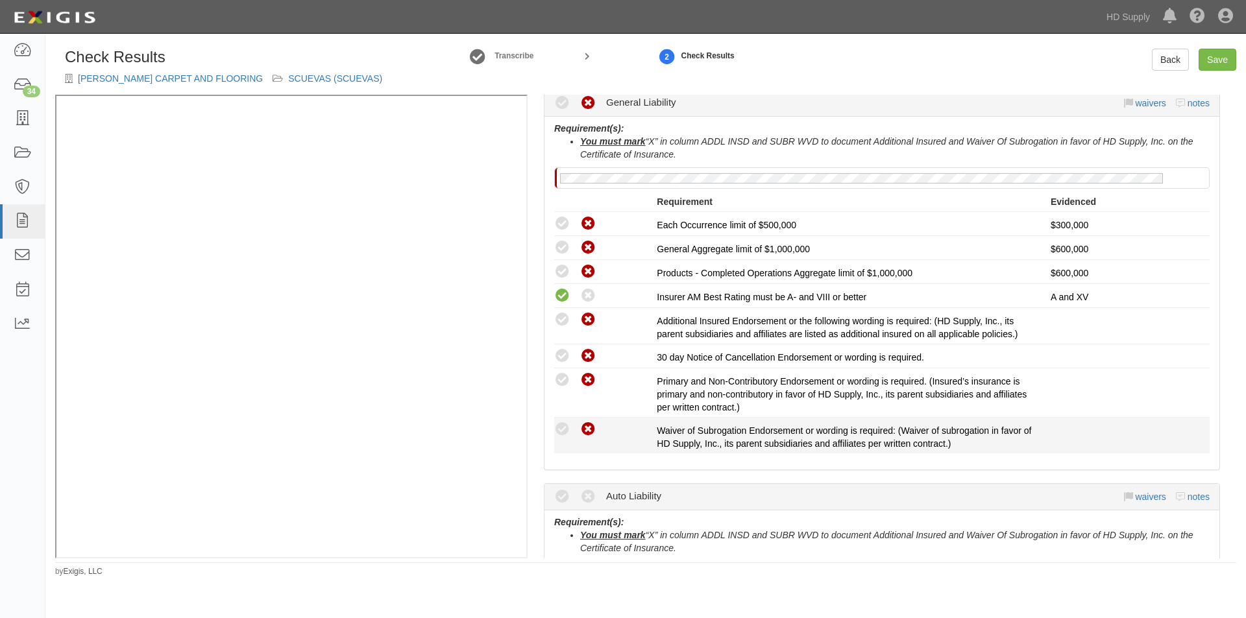
click at [587, 432] on icon at bounding box center [588, 430] width 16 height 16
radio input "true"
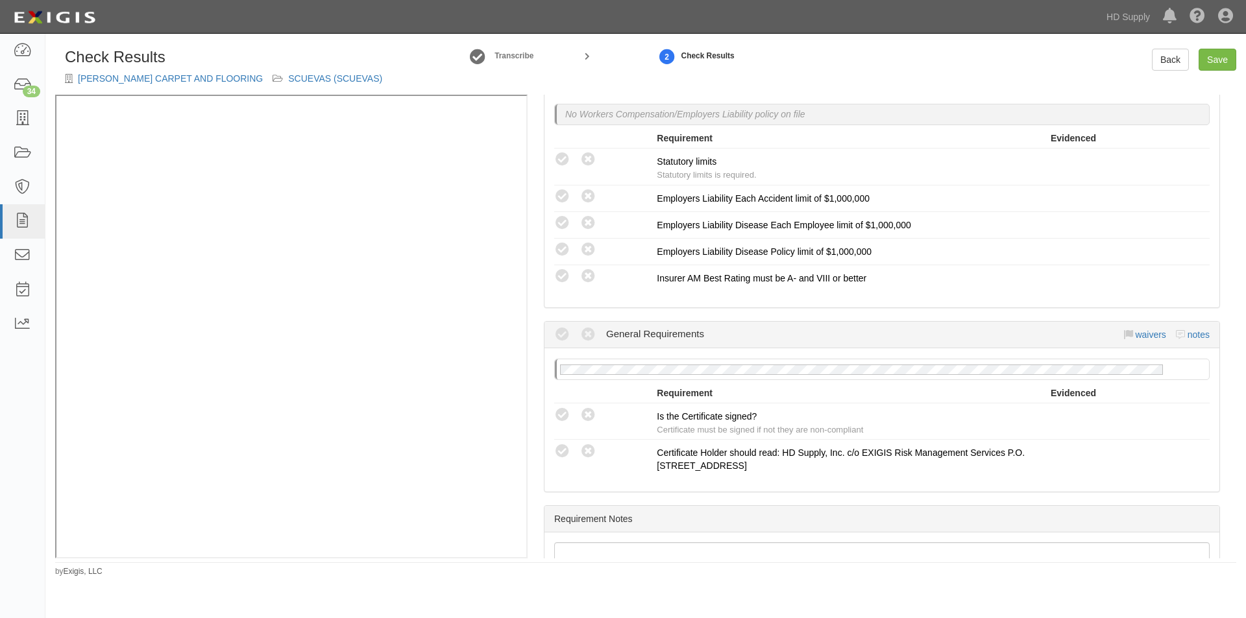
scroll to position [1006, 0]
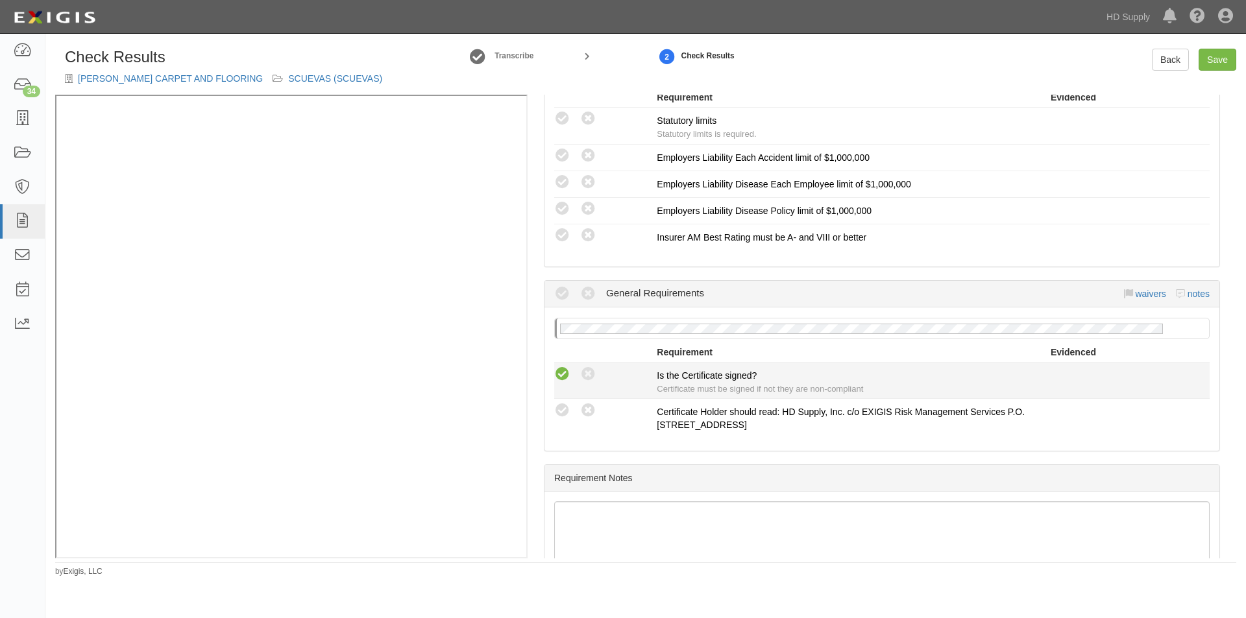
drag, startPoint x: 559, startPoint y: 376, endPoint x: 564, endPoint y: 382, distance: 7.4
click at [561, 376] on icon at bounding box center [562, 375] width 16 height 16
radio input "true"
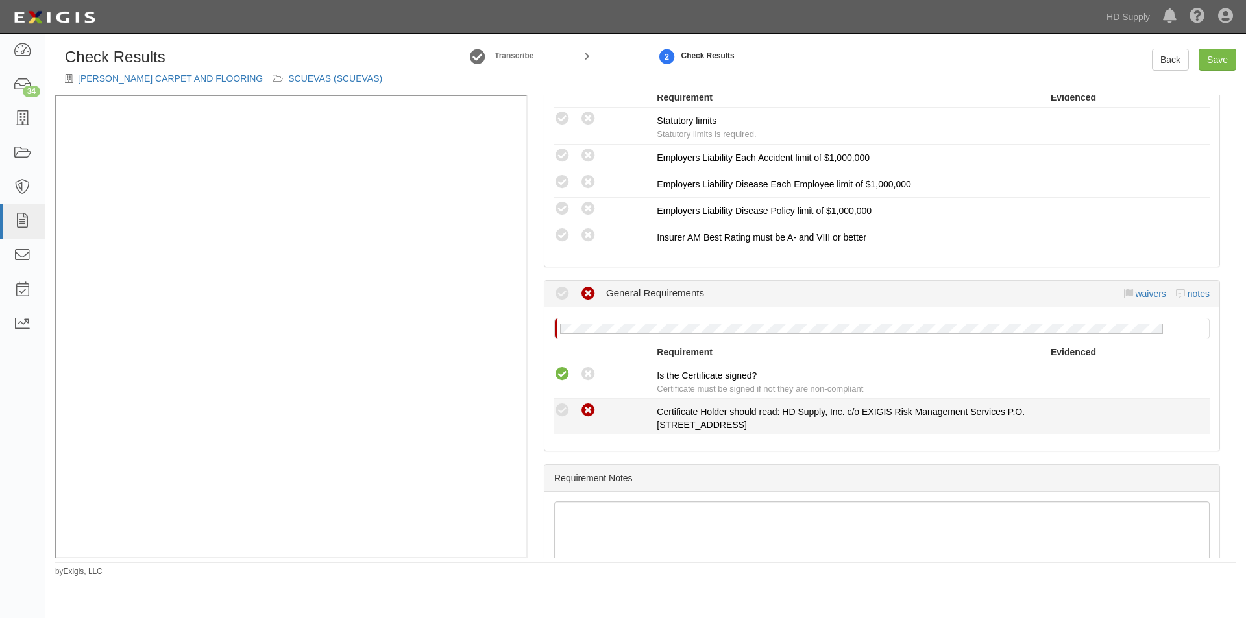
click at [580, 409] on icon at bounding box center [588, 411] width 16 height 16
radio input "true"
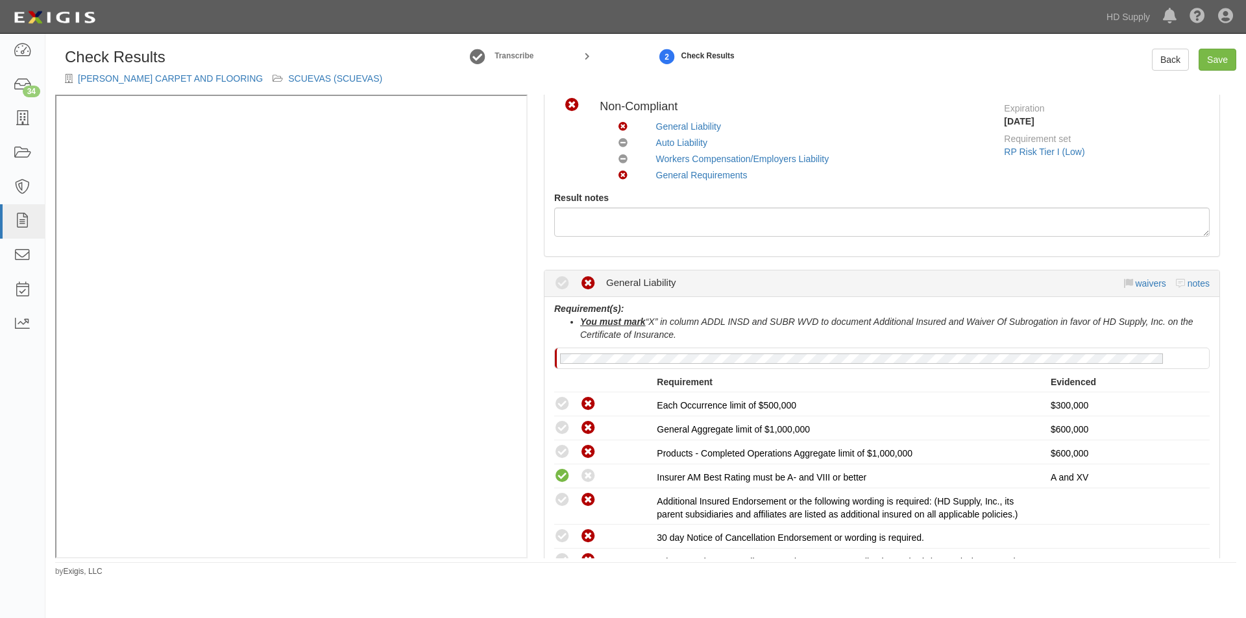
scroll to position [101, 0]
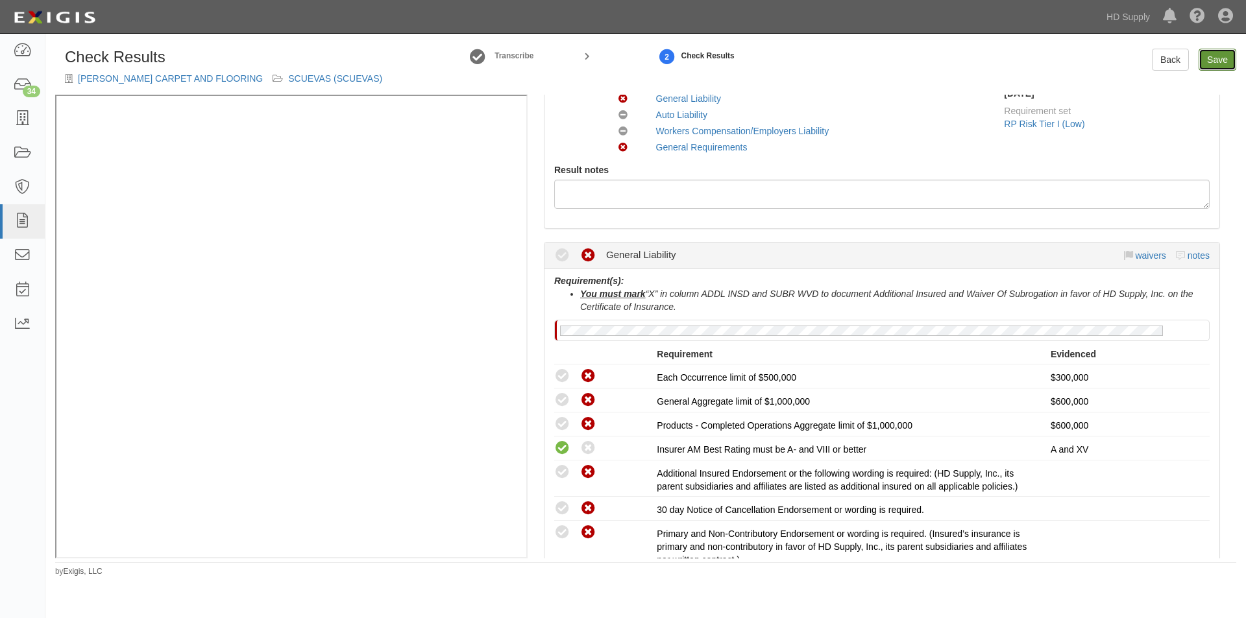
click at [1224, 64] on link "Save" at bounding box center [1218, 60] width 38 height 22
radio input "true"
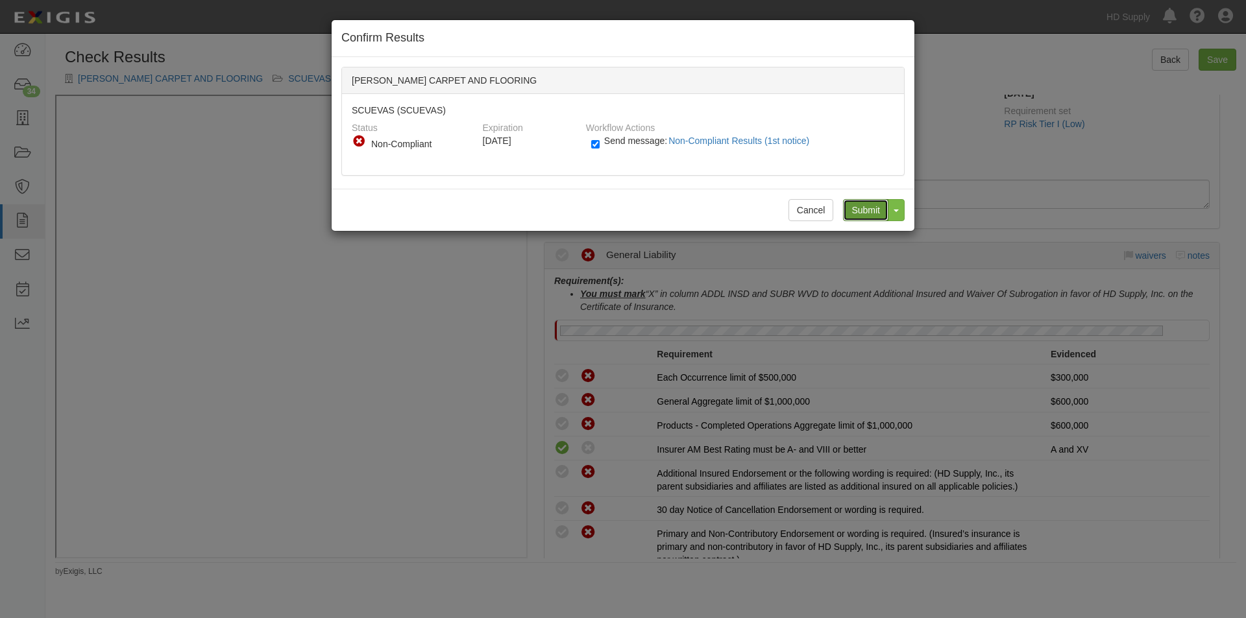
click at [869, 209] on input "Submit" at bounding box center [865, 210] width 45 height 22
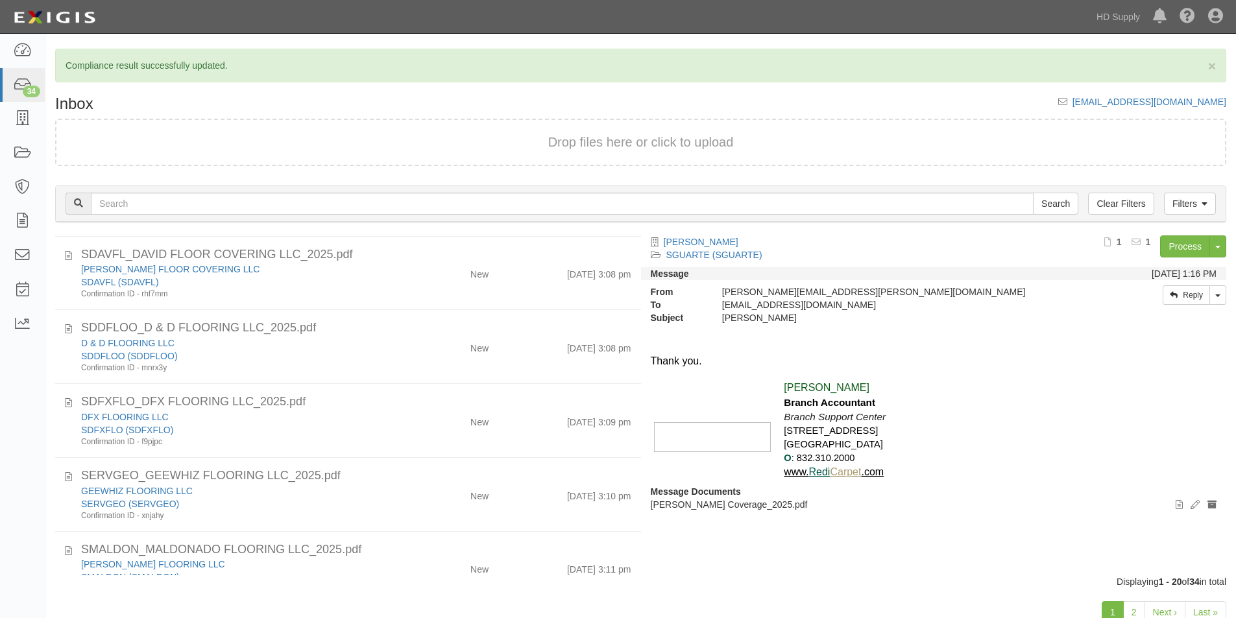
scroll to position [282, 0]
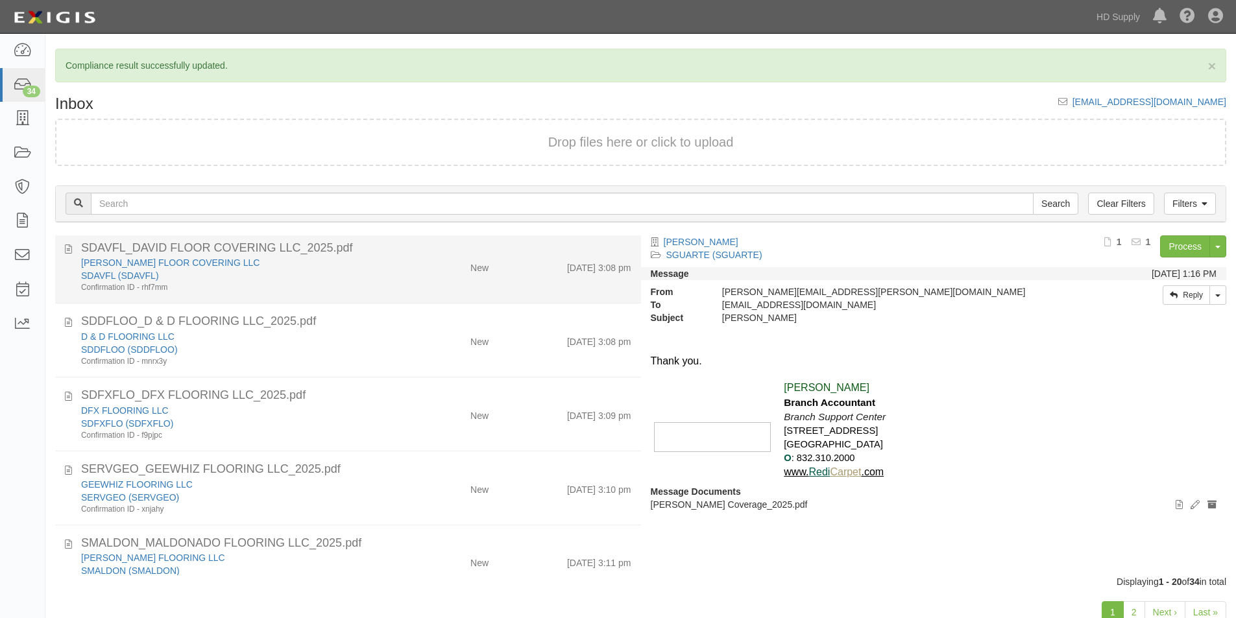
click at [356, 285] on div "Confirmation ID - rhf7mm" at bounding box center [237, 287] width 313 height 11
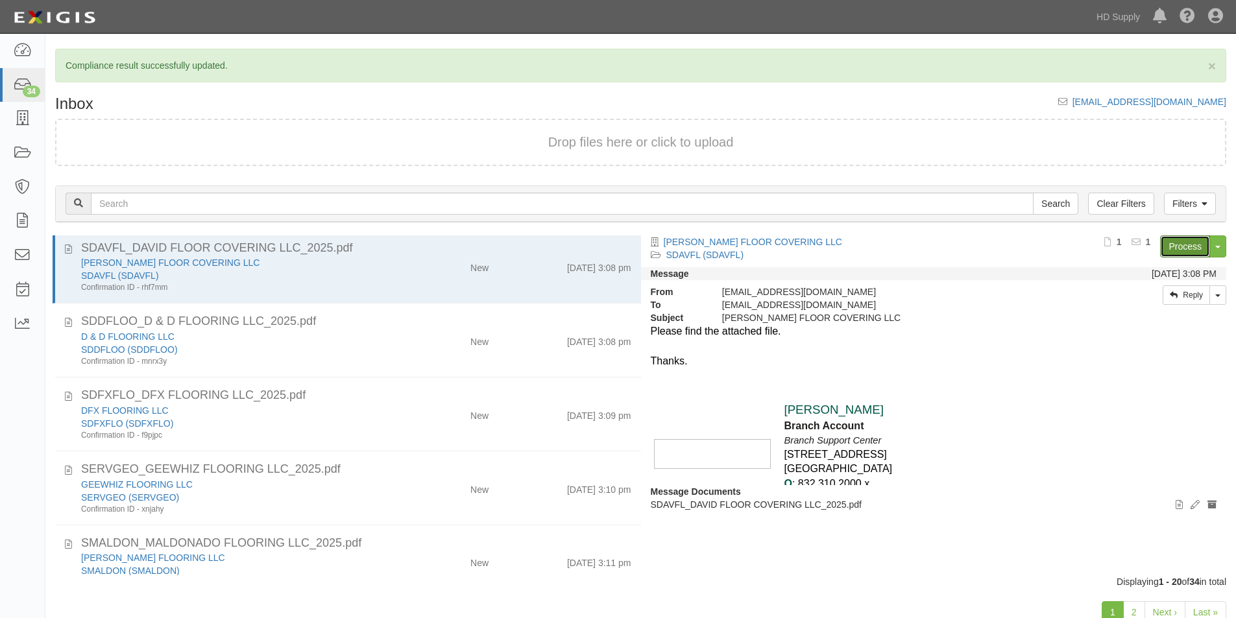
click at [1191, 241] on link "Process" at bounding box center [1185, 247] width 50 height 22
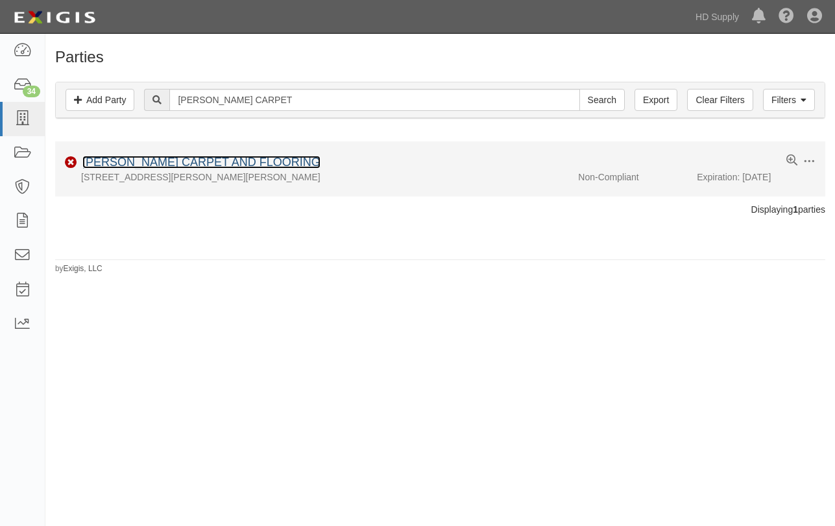
click at [202, 167] on link "[PERSON_NAME] CARPET AND FLOORING" at bounding box center [201, 162] width 238 height 13
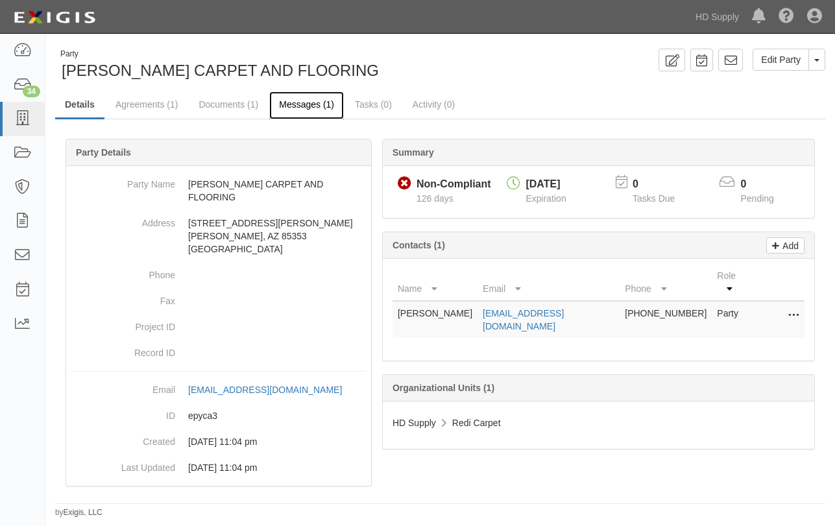
click at [328, 108] on link "Messages (1)" at bounding box center [306, 105] width 75 height 28
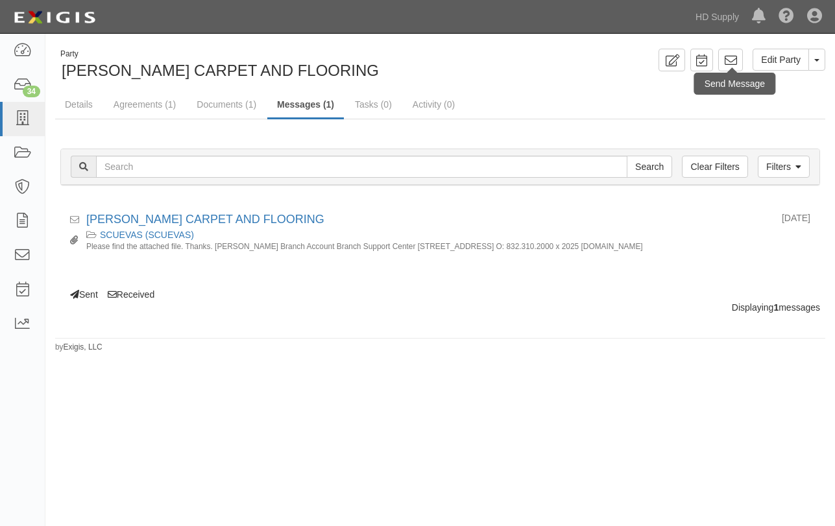
click at [727, 73] on div "Send Message" at bounding box center [734, 84] width 81 height 22
click at [725, 57] on icon at bounding box center [730, 60] width 13 height 13
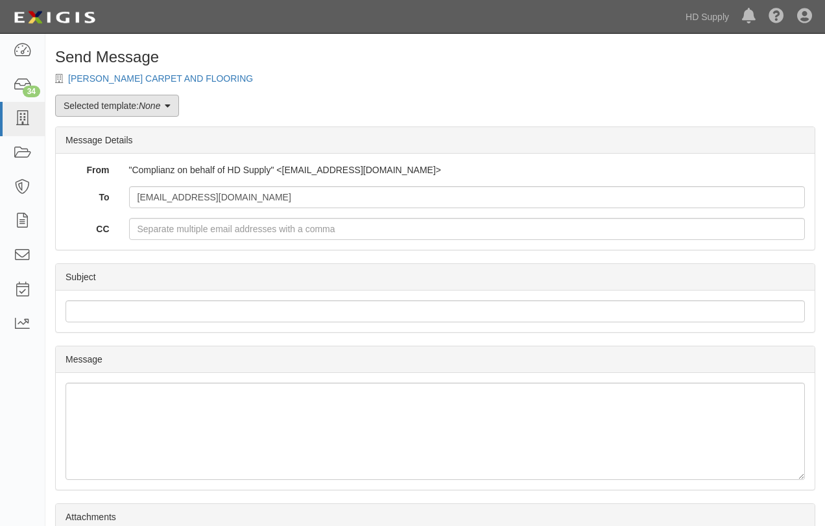
click at [177, 105] on link "Selected template: None" at bounding box center [117, 106] width 124 height 22
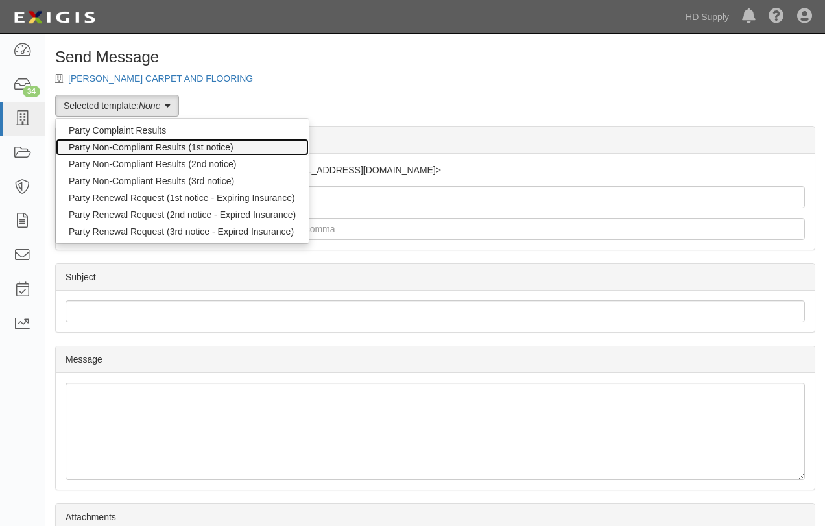
click at [132, 147] on link "Party Non-Compliant Results (1st notice)" at bounding box center [182, 147] width 253 height 17
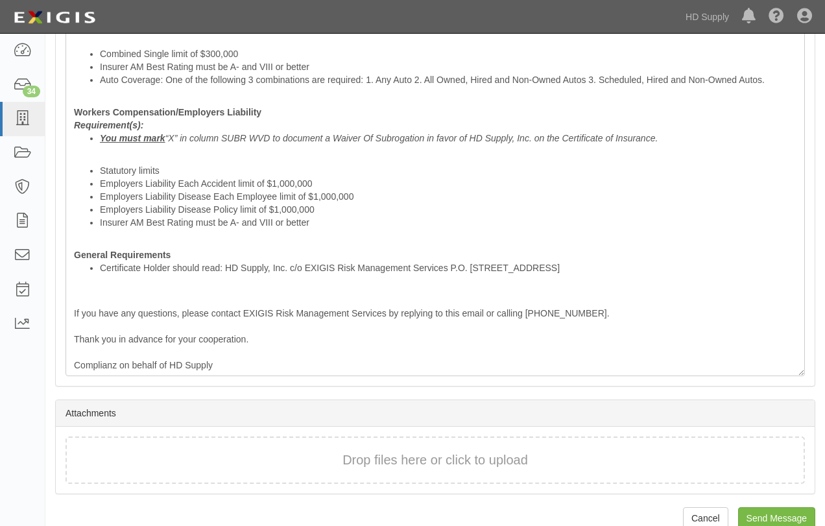
scroll to position [706, 0]
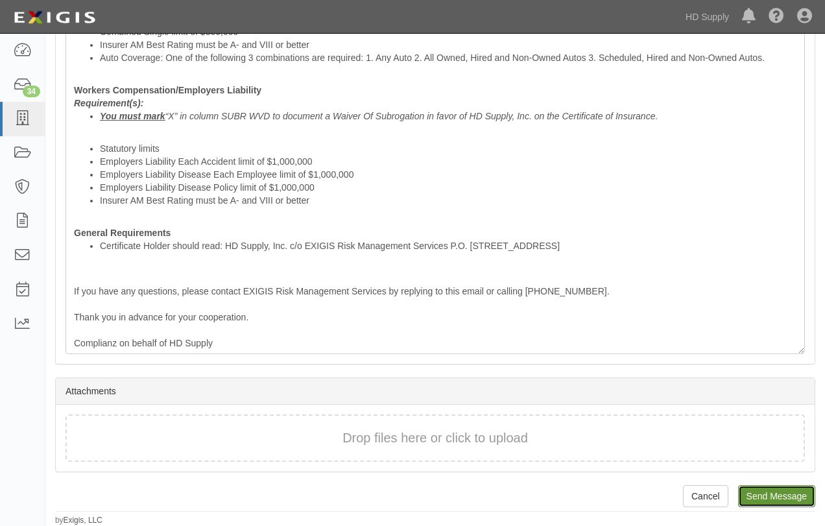
click at [797, 496] on input "Send Message" at bounding box center [776, 496] width 77 height 22
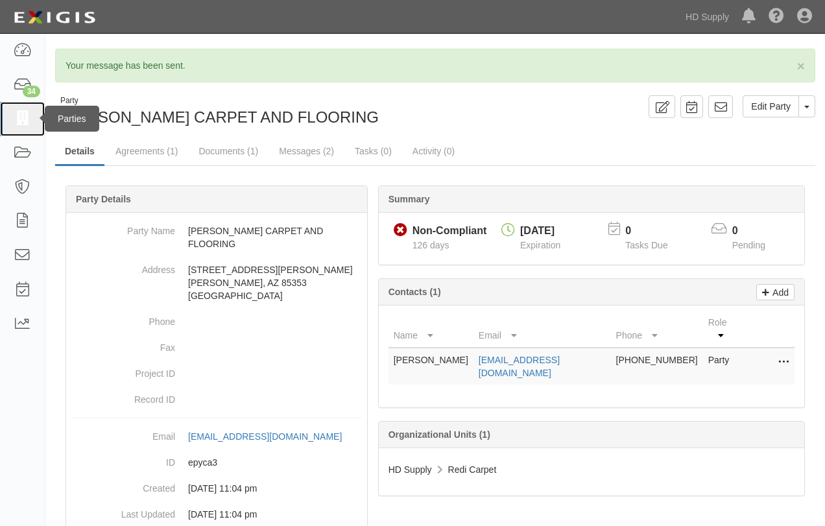
click at [27, 118] on icon at bounding box center [22, 119] width 18 height 15
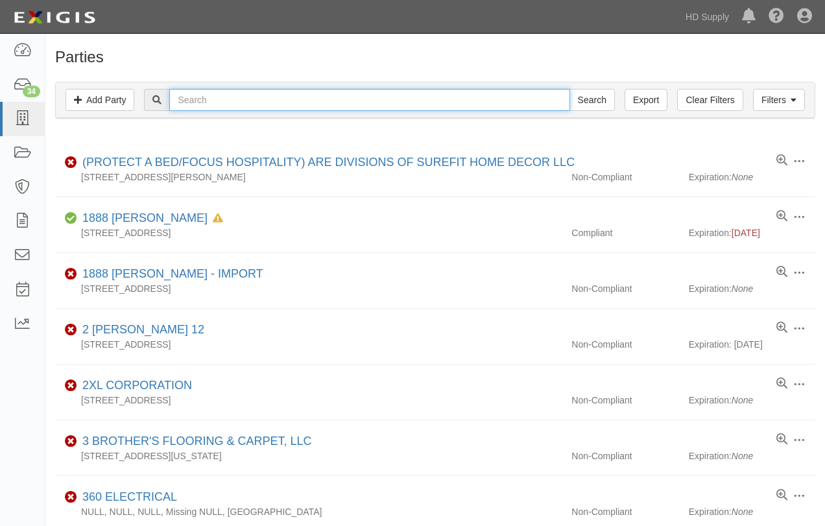
paste input "[PERSON_NAME] FLOOR COVERING LLC"
type input "[PERSON_NAME] FLOOR COVERING LLC"
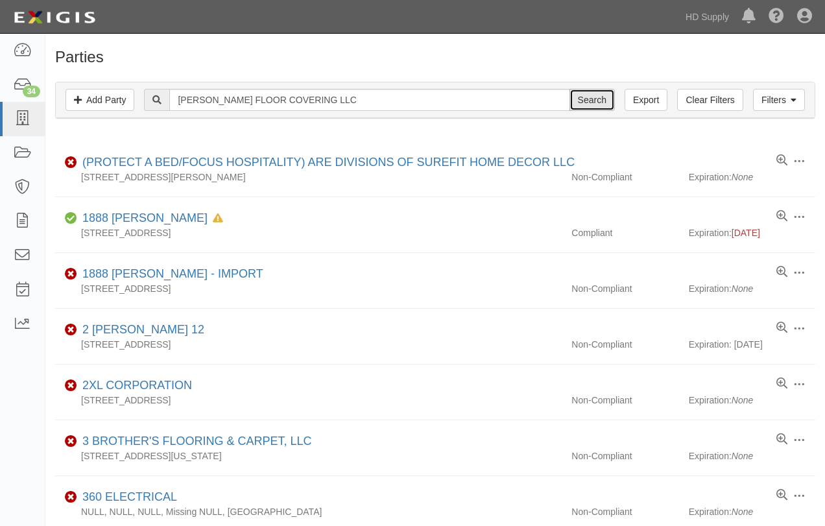
click at [596, 103] on input "Search" at bounding box center [592, 100] width 45 height 22
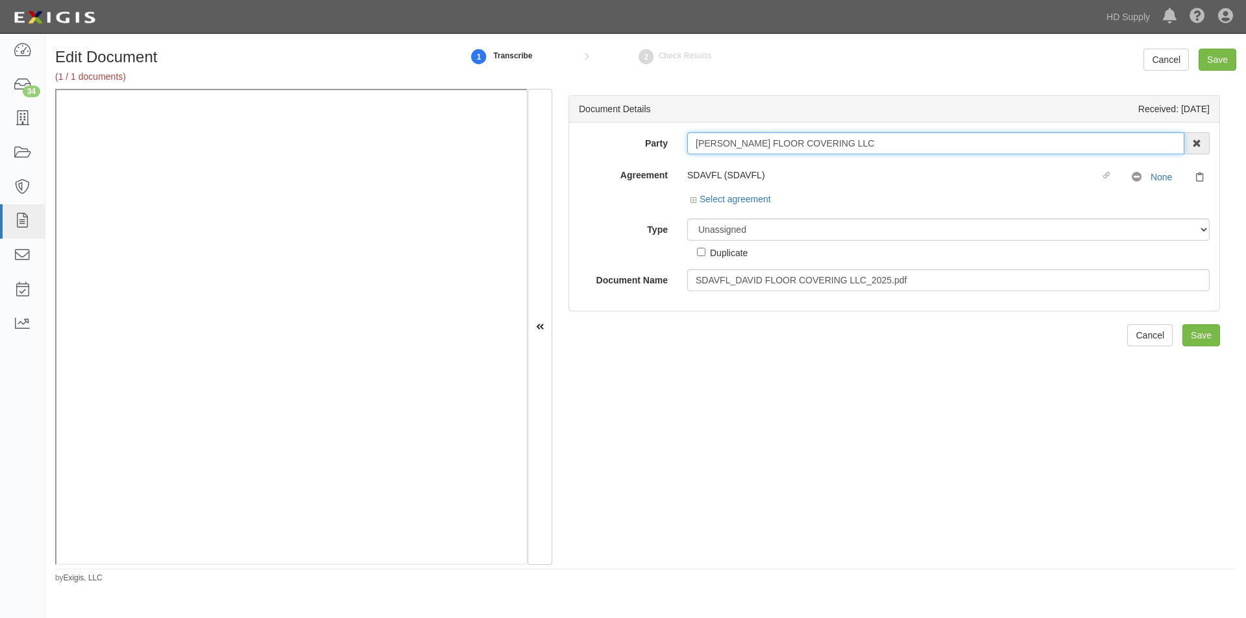
drag, startPoint x: 836, startPoint y: 139, endPoint x: 698, endPoint y: 143, distance: 137.6
click at [692, 144] on input "[PERSON_NAME] FLOOR COVERING LLC" at bounding box center [935, 143] width 497 height 22
click at [716, 235] on select "Unassigned Binder Cancellation Notice Certificate Contract Endorsement Insuranc…" at bounding box center [948, 230] width 522 height 22
select select "CertificateDetail"
click at [687, 219] on select "Unassigned Binder Cancellation Notice Certificate Contract Endorsement Insuranc…" at bounding box center [948, 230] width 522 height 22
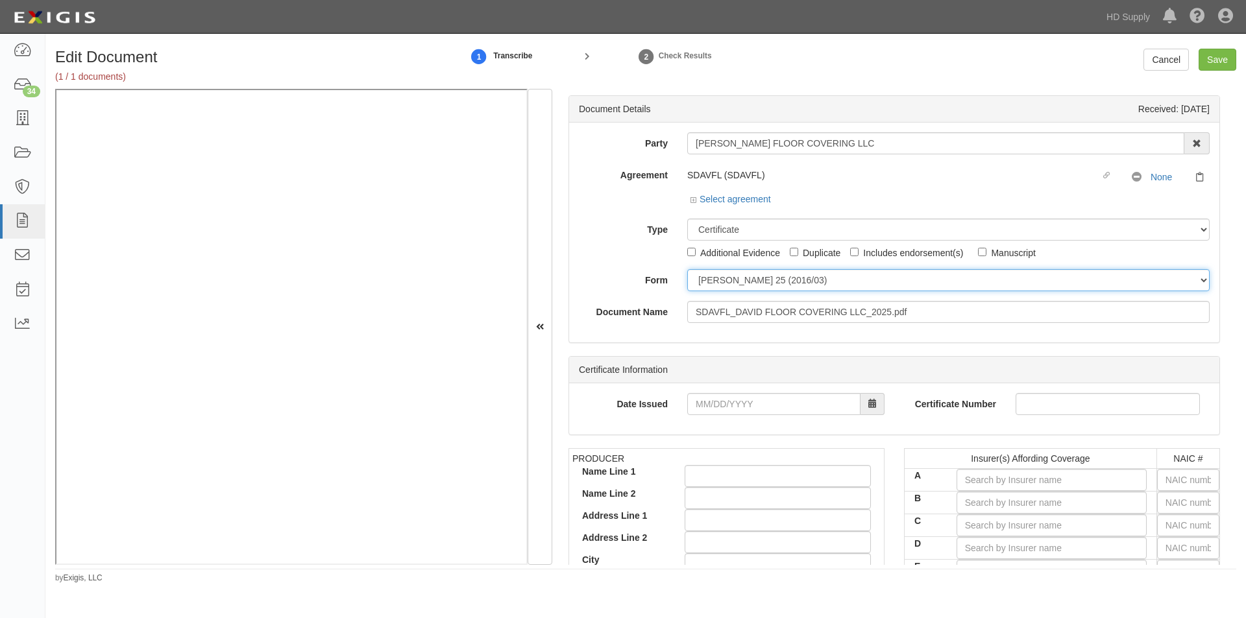
click at [707, 288] on select "ACORD 25 (2016/03) ACORD 101 ACORD 855 NY (2014/05) General" at bounding box center [948, 280] width 522 height 22
select select "GeneralFormDetail"
click at [687, 269] on select "ACORD 25 (2016/03) ACORD 101 ACORD 855 NY (2014/05) General" at bounding box center [948, 280] width 522 height 22
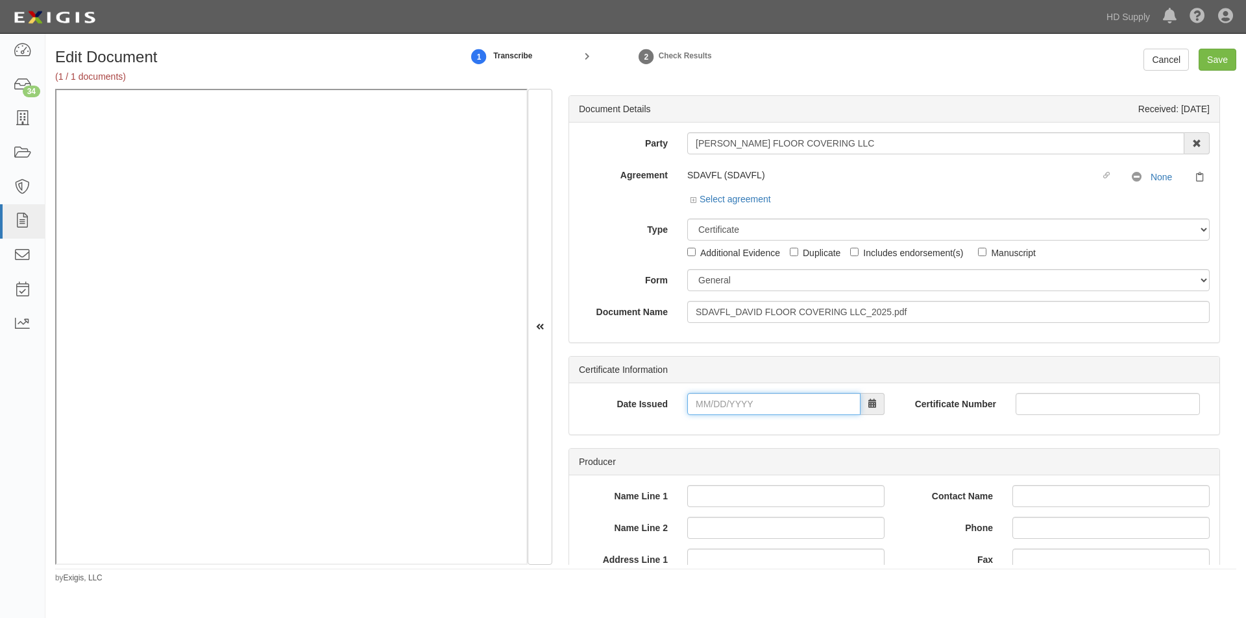
click at [711, 406] on input "Date Issued" at bounding box center [773, 404] width 173 height 22
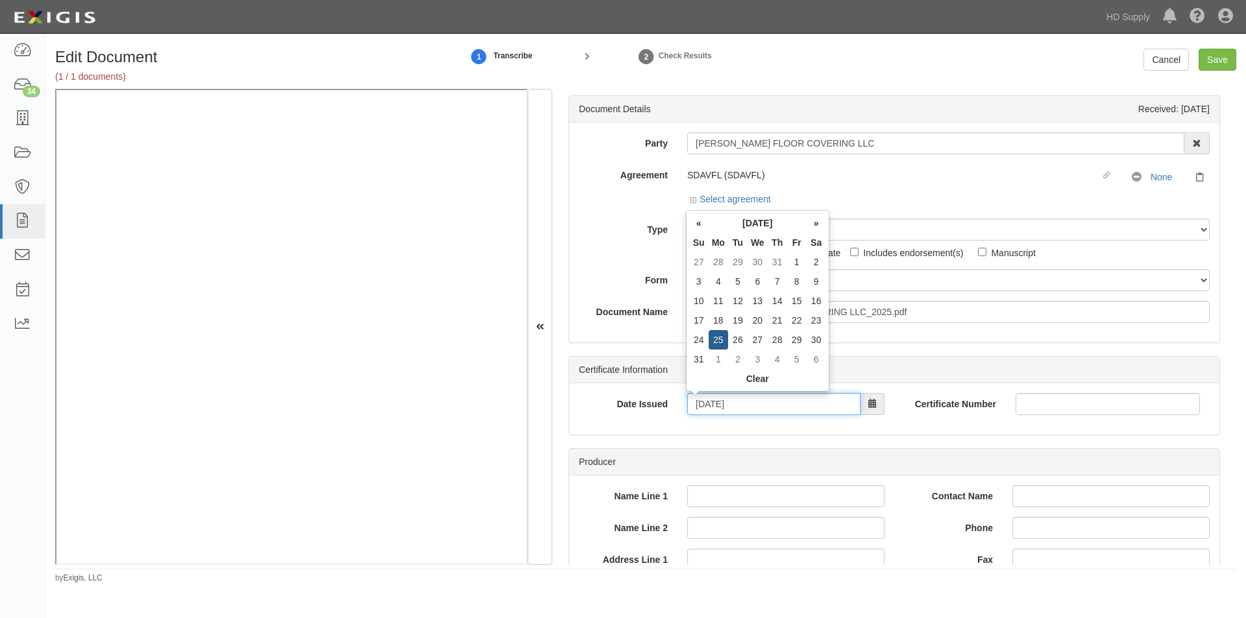
type input "08/25/2025"
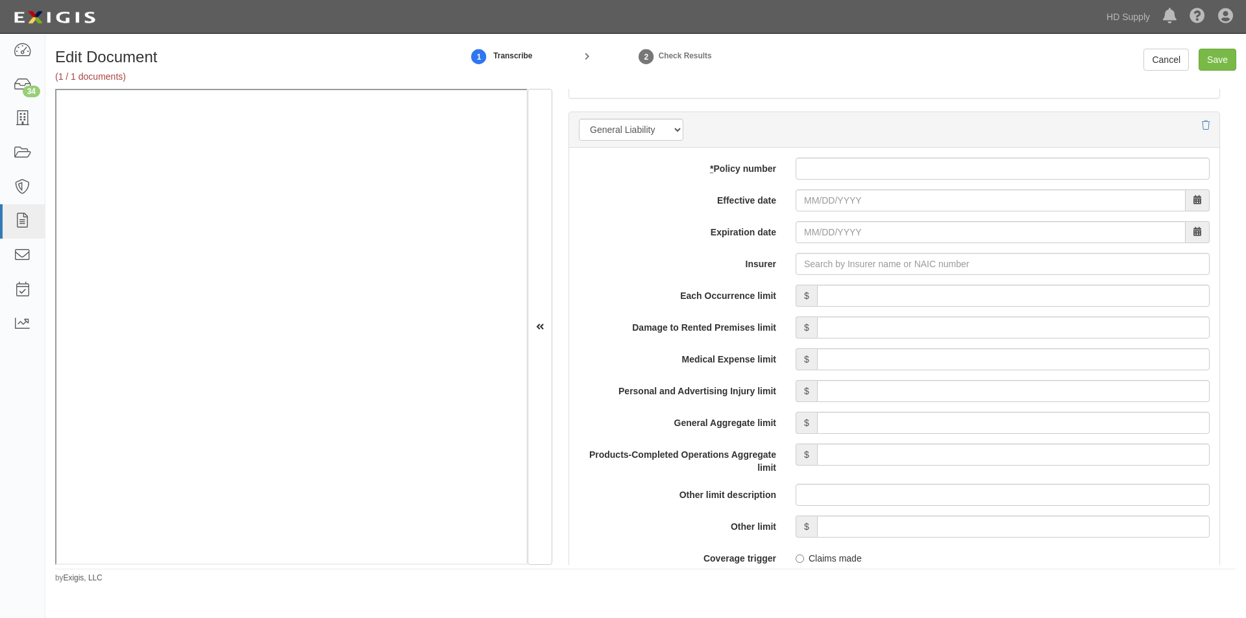
scroll to position [916, 0]
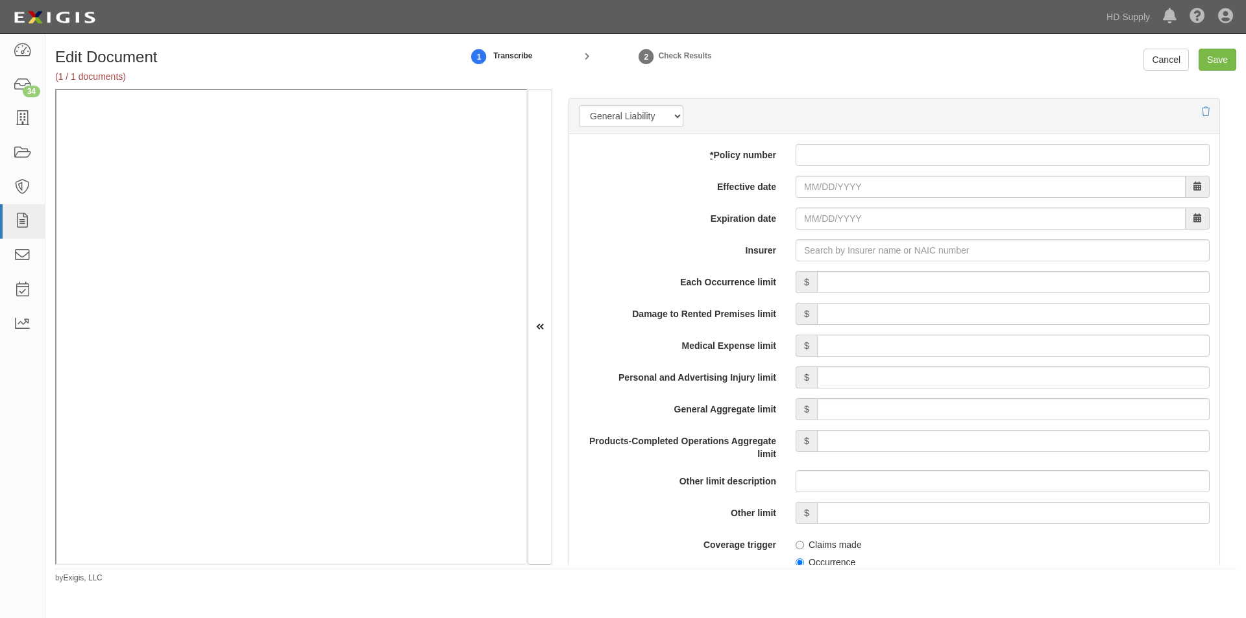
click at [825, 143] on div "add update renew This new policy will be added This new policy will update exis…" at bounding box center [894, 524] width 650 height 781
click at [827, 154] on input "* Policy number" at bounding box center [1003, 155] width 414 height 22
click at [809, 154] on input "cp00028932" at bounding box center [1003, 155] width 414 height 22
click at [864, 156] on input "CP00028932" at bounding box center [1003, 155] width 414 height 22
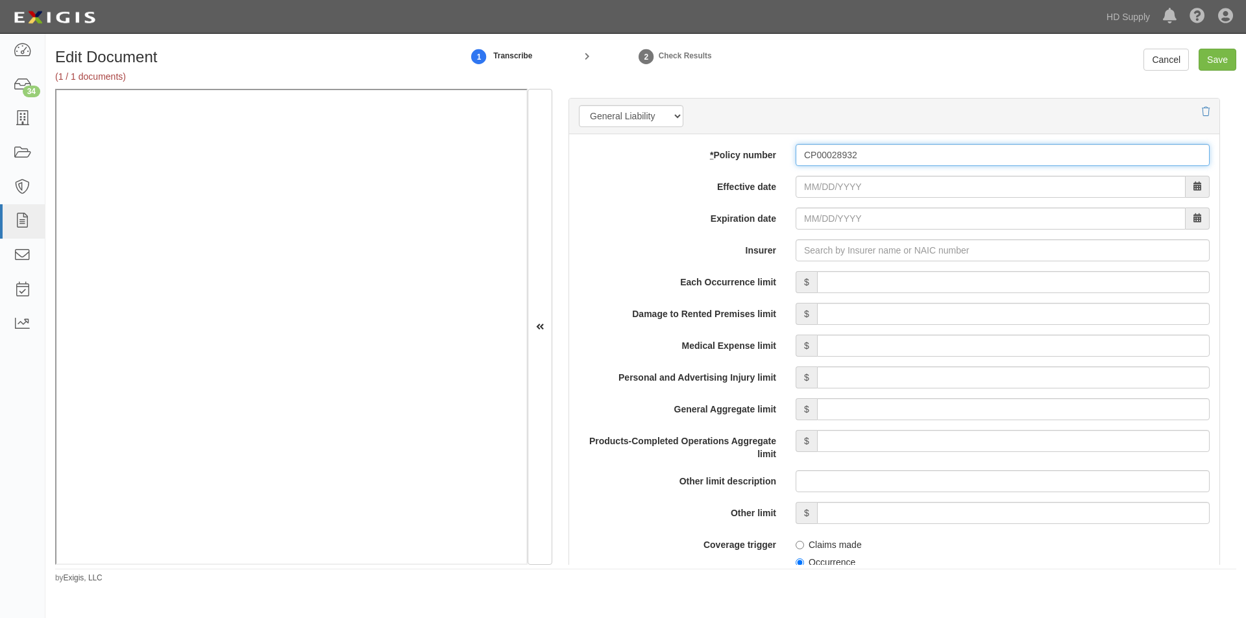
type input "CP00028932"
click at [864, 183] on input "Effective date" at bounding box center [991, 187] width 390 height 22
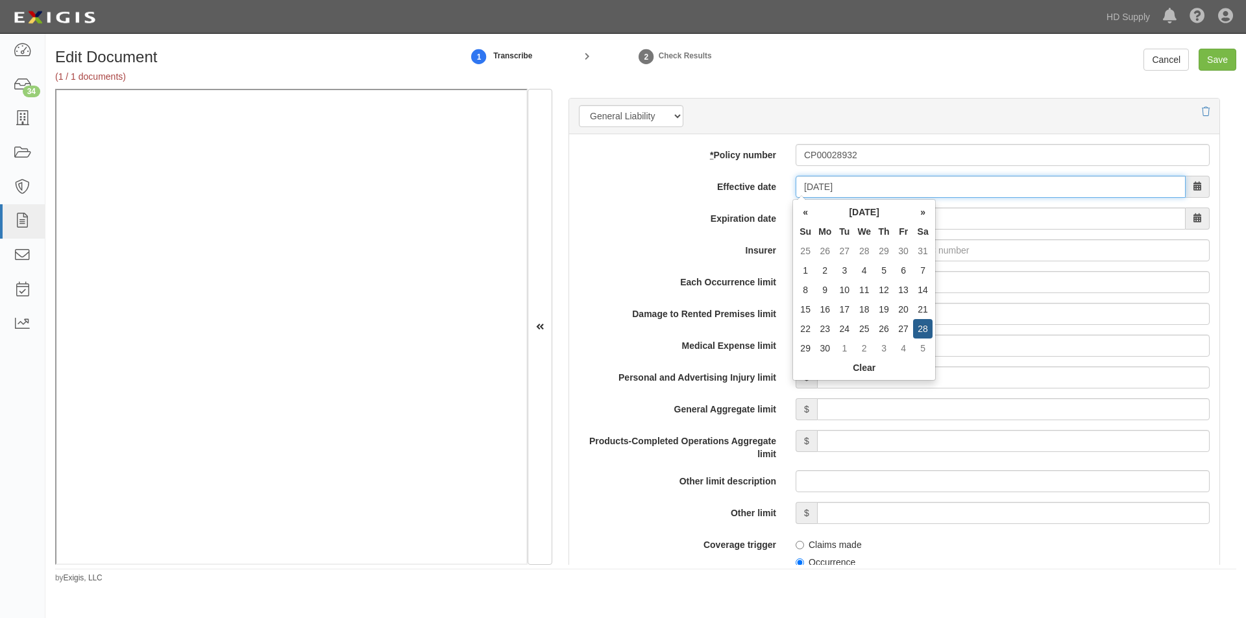
type input "09/28/2024"
type input "09/28/2025"
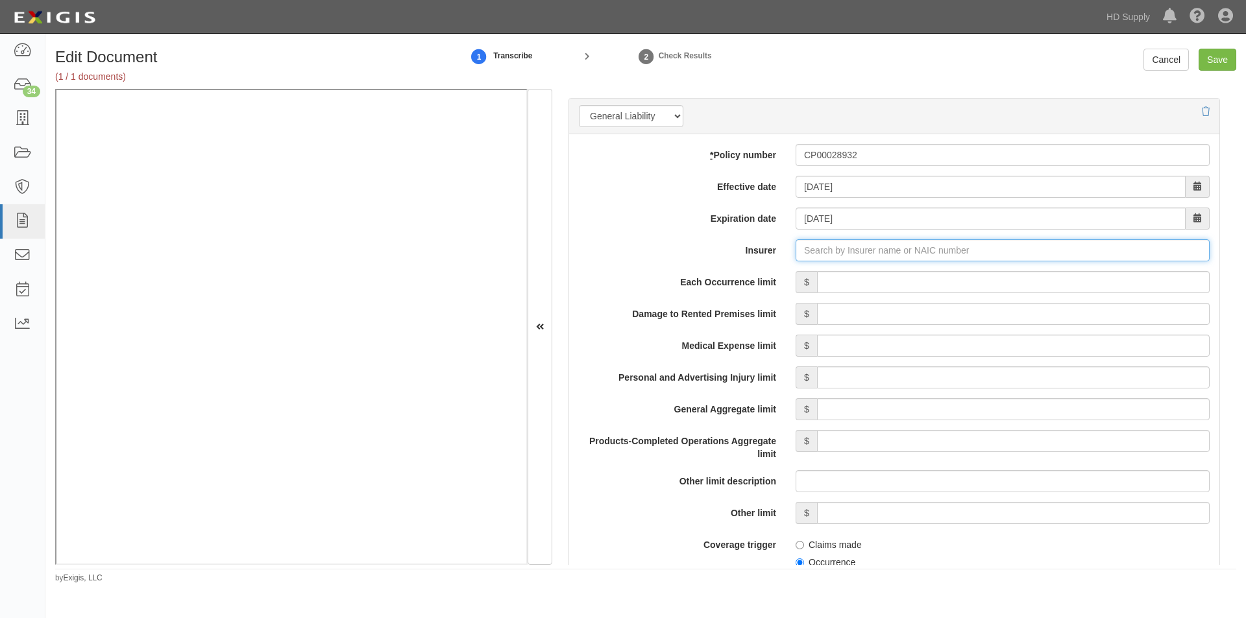
click at [836, 252] on input "Insurer" at bounding box center [1003, 250] width 414 height 22
type input "21st Century Advantage Insurance Company (25232) NR Rating"
type input "2"
click at [811, 281] on div "Midvale Indemnity Company ( 27138 ) A XV Rating" at bounding box center [824, 275] width 225 height 17
type input "Midvale Indemnity Company (27138) A XV Rating"
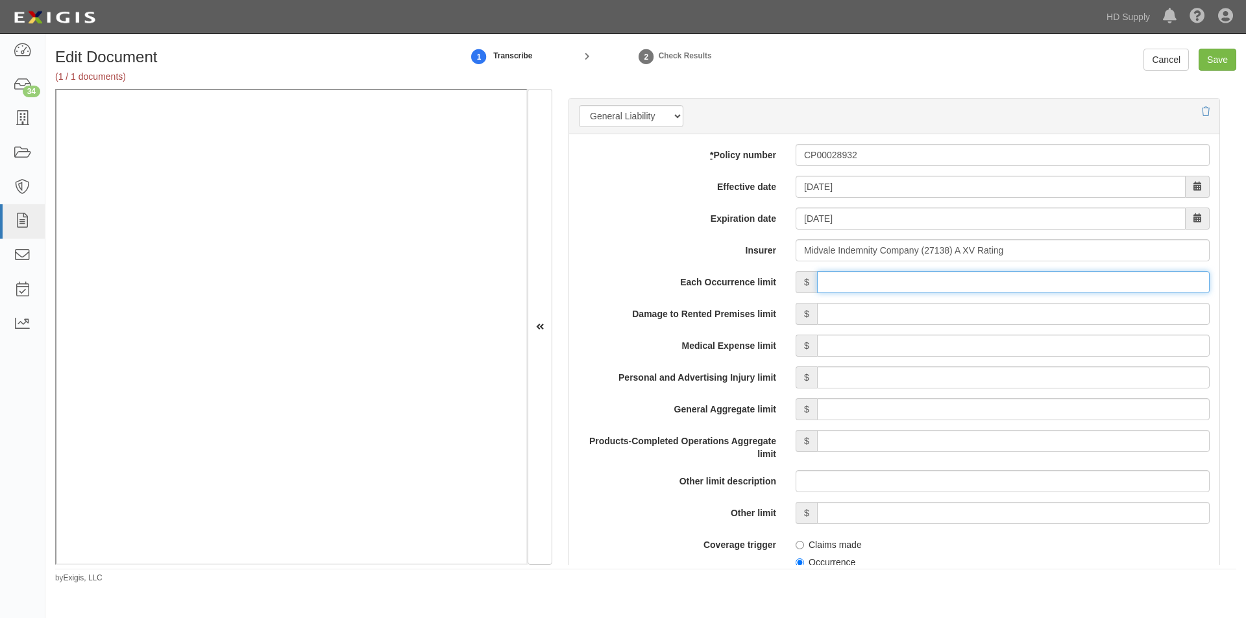
click at [945, 290] on input "Each Occurrence limit" at bounding box center [1013, 282] width 393 height 22
type input "500,000"
type input "100,000"
type input "5,000"
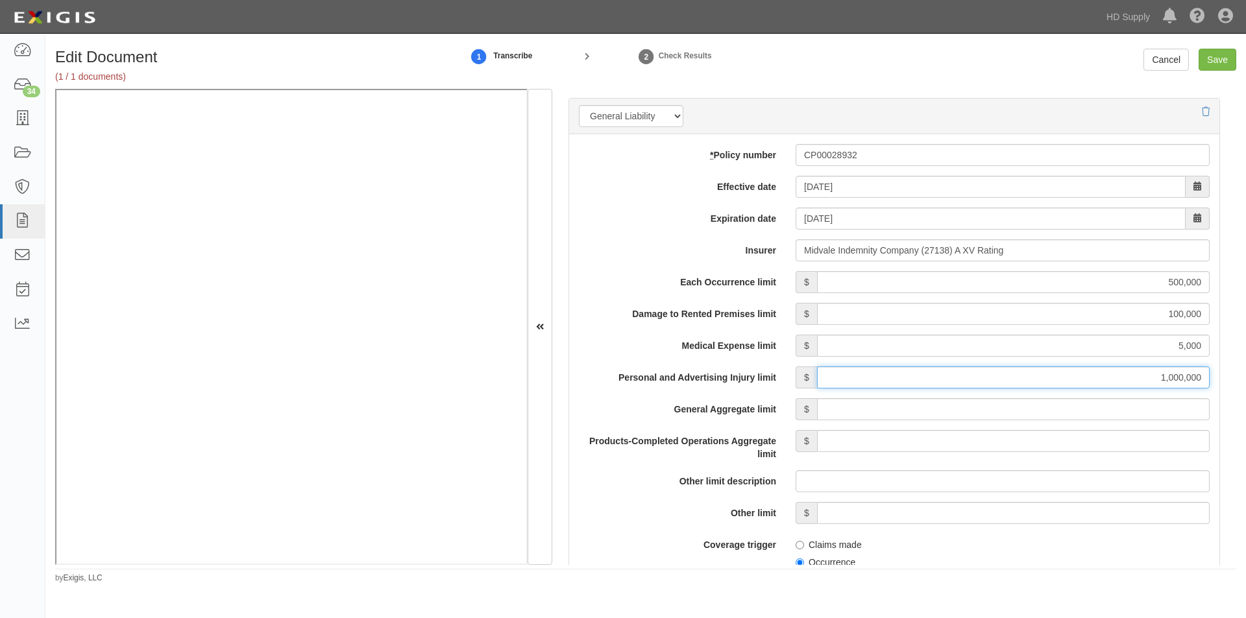
type input "1,000,000"
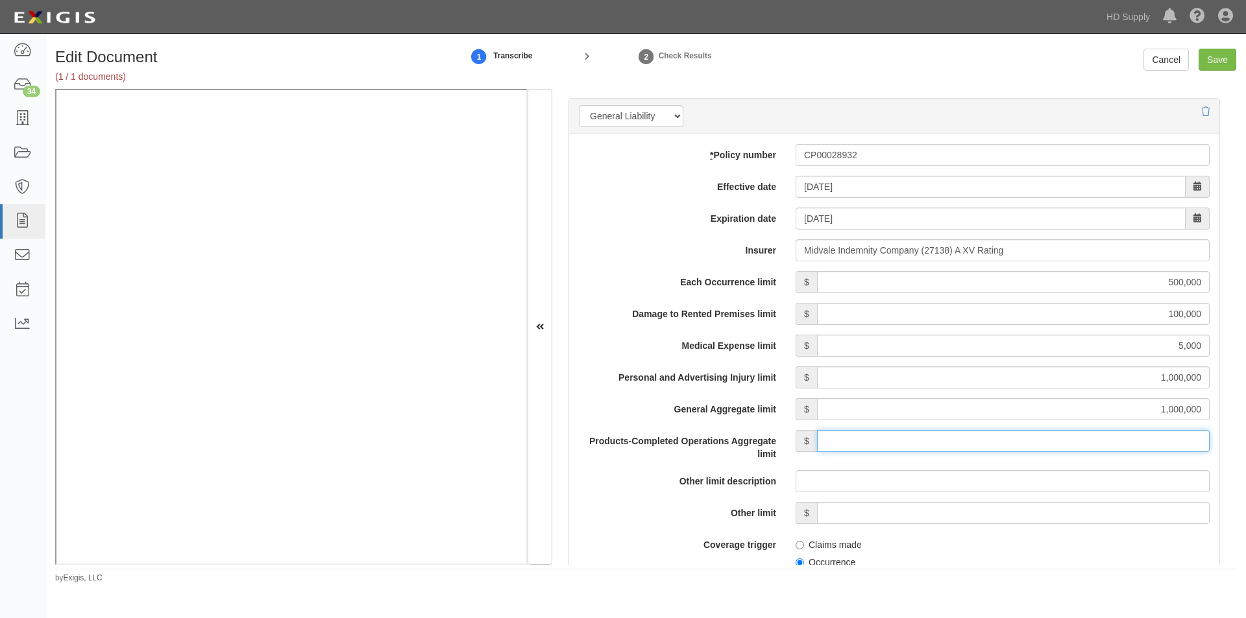
click at [862, 435] on input "Products-Completed Operations Aggregate limit" at bounding box center [1013, 441] width 393 height 22
type input "1,000,000"
click at [863, 422] on div "Each Occurrence limit $ 500,000 Damage to Rented Premises limit $ 100,000 Medic…" at bounding box center [894, 583] width 631 height 625
click at [864, 413] on input "1,000,000" at bounding box center [1013, 409] width 393 height 22
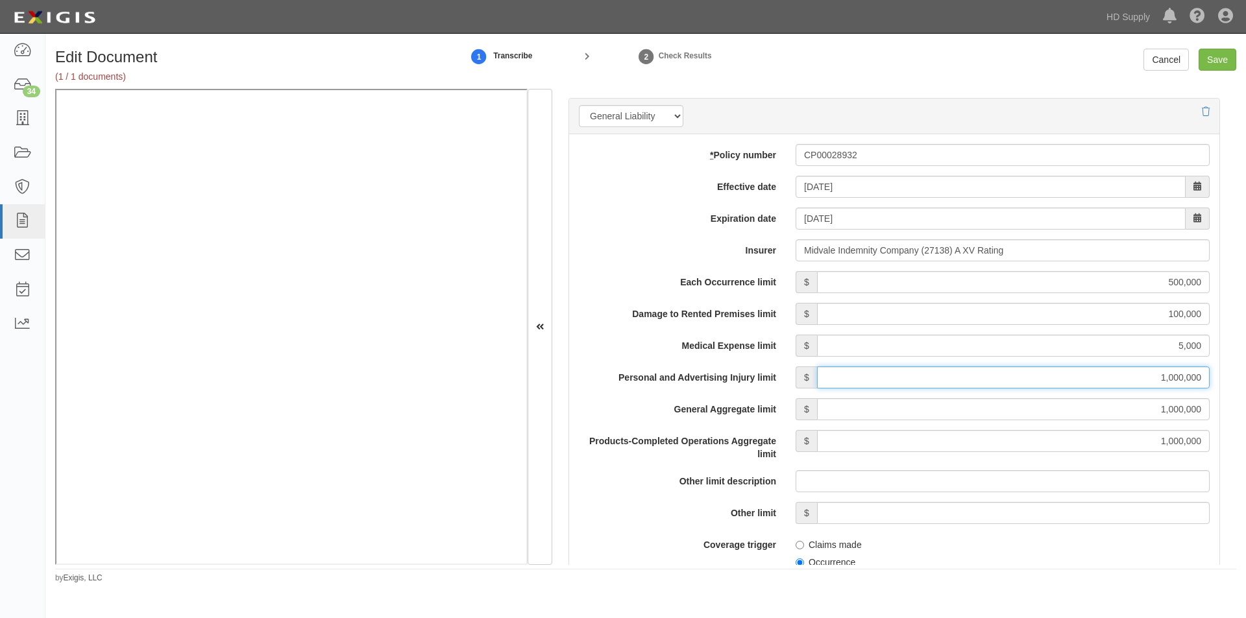
drag, startPoint x: 1090, startPoint y: 382, endPoint x: 1245, endPoint y: 382, distance: 155.1
click at [1245, 382] on div "Edit Document (1 / 1 documents) 1 Transcribe 2 Check Results Cancel Save Docume…" at bounding box center [645, 316] width 1200 height 535
type input "500,000"
click at [951, 347] on input "5,000" at bounding box center [1013, 346] width 393 height 22
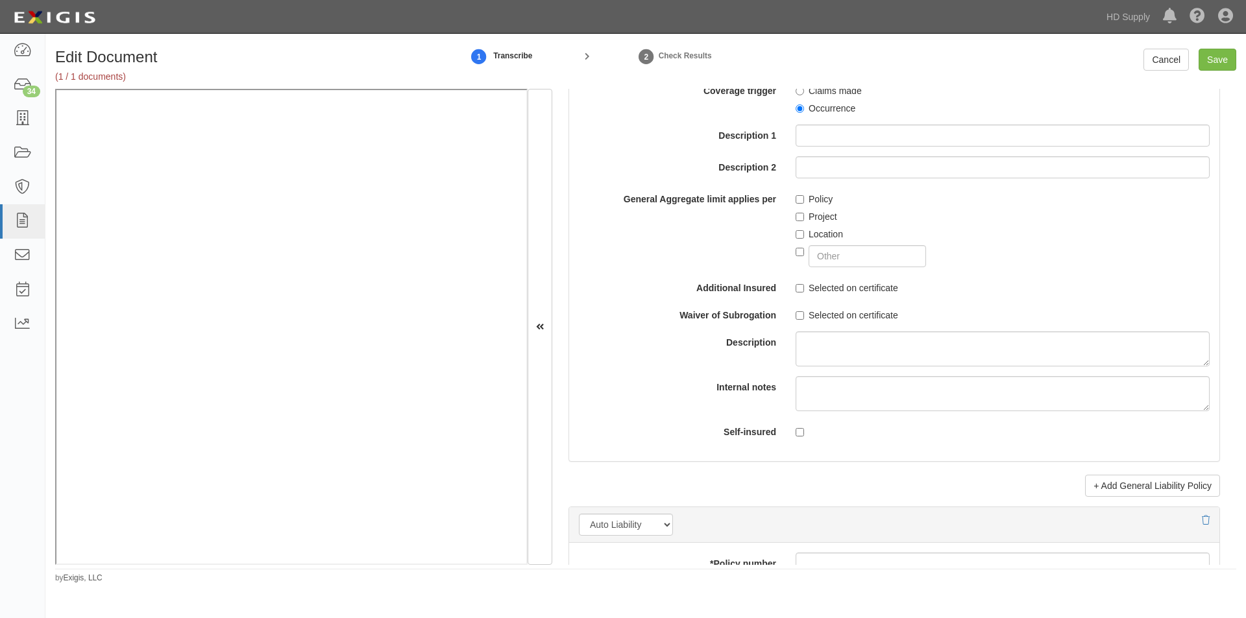
scroll to position [1357, 0]
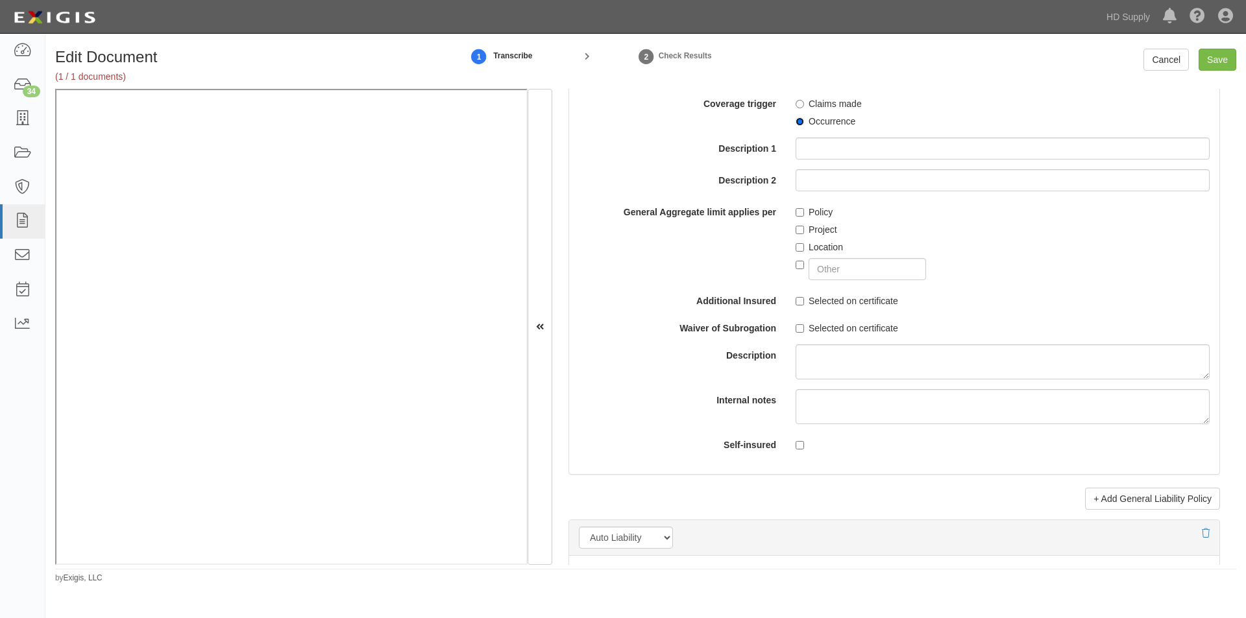
click at [798, 117] on input "Occurrence" at bounding box center [800, 121] width 8 height 8
radio input "true"
click at [798, 215] on input "Policy" at bounding box center [800, 212] width 8 height 8
checkbox input "true"
click at [1216, 58] on input "Save" at bounding box center [1218, 60] width 38 height 22
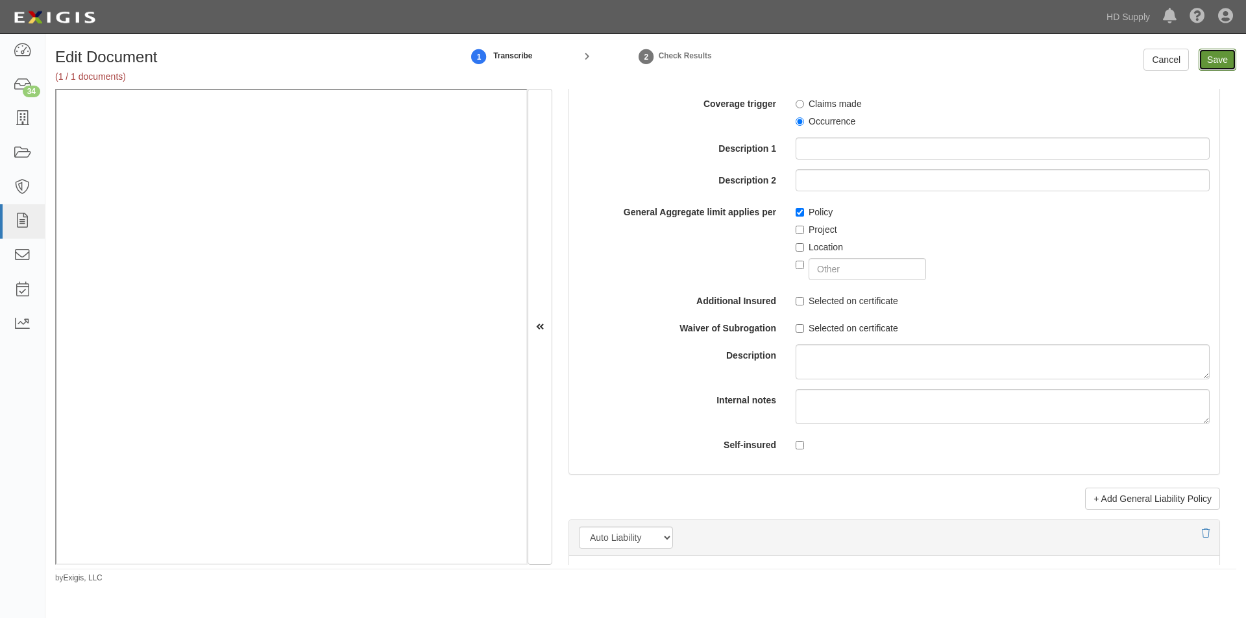
type input "500000"
type input "100000"
type input "5000"
type input "500000"
type input "1000000"
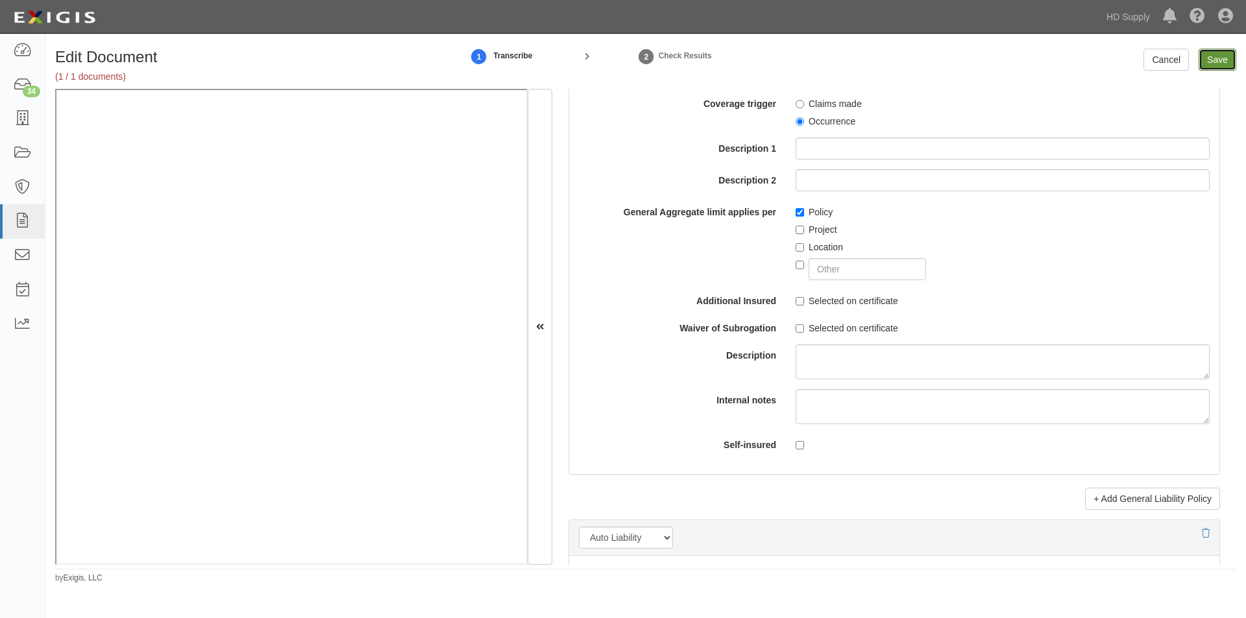
type input "1000000"
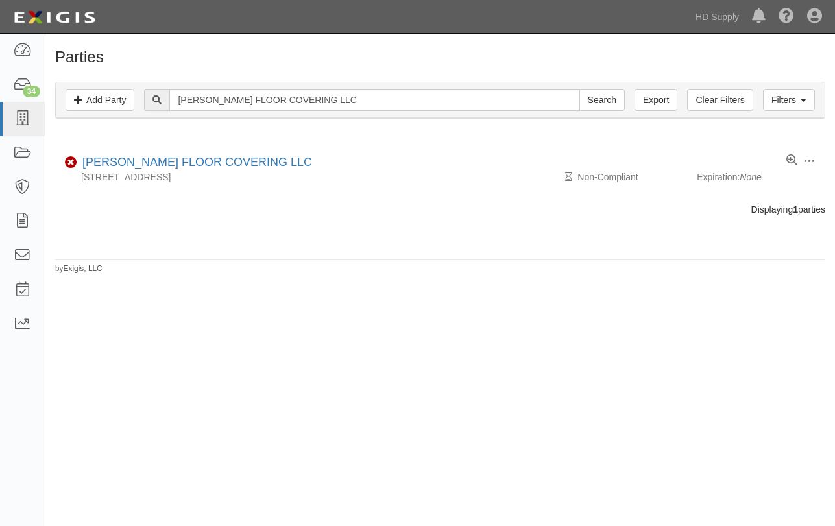
drag, startPoint x: 220, startPoint y: 228, endPoint x: 218, endPoint y: 202, distance: 26.7
click at [220, 228] on div at bounding box center [440, 226] width 790 height 20
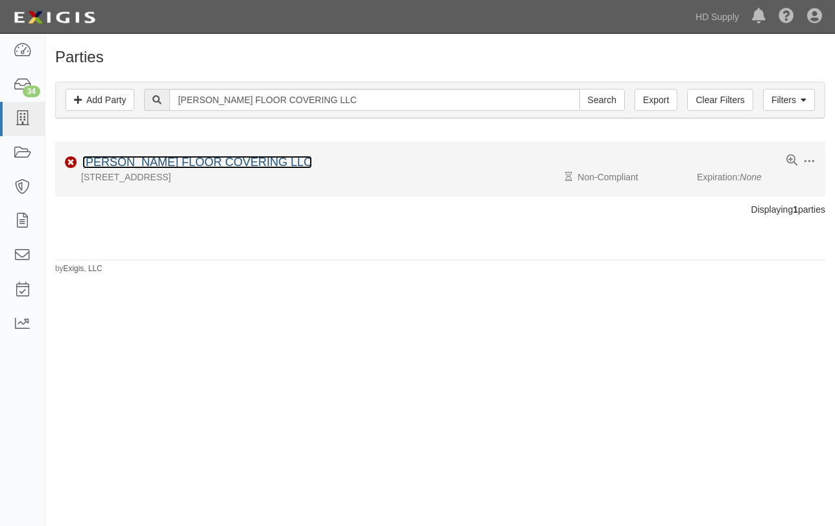
click at [208, 164] on link "[PERSON_NAME] FLOOR COVERING LLC" at bounding box center [197, 162] width 230 height 13
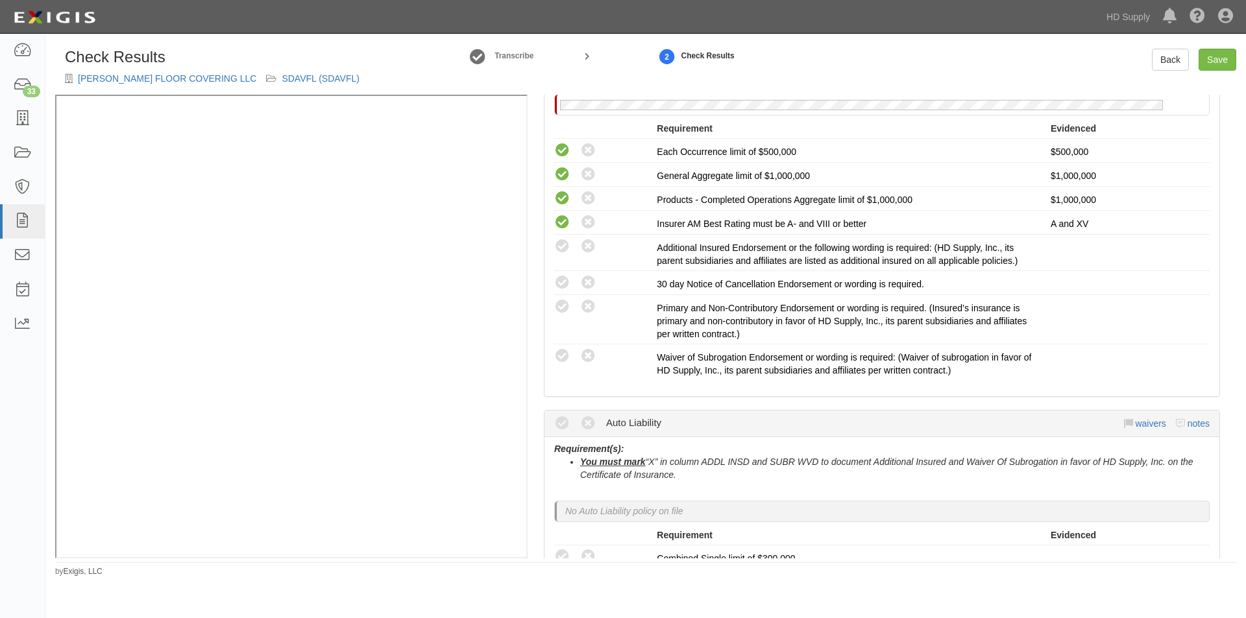
scroll to position [331, 0]
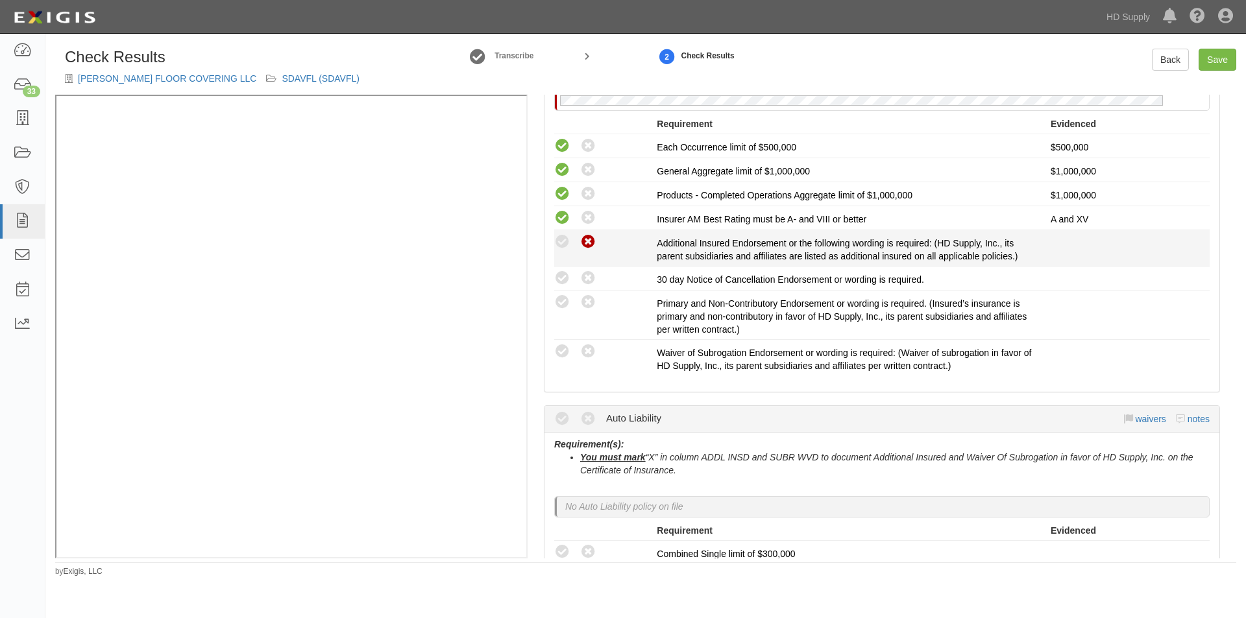
click at [585, 250] on icon at bounding box center [588, 242] width 16 height 16
radio input "true"
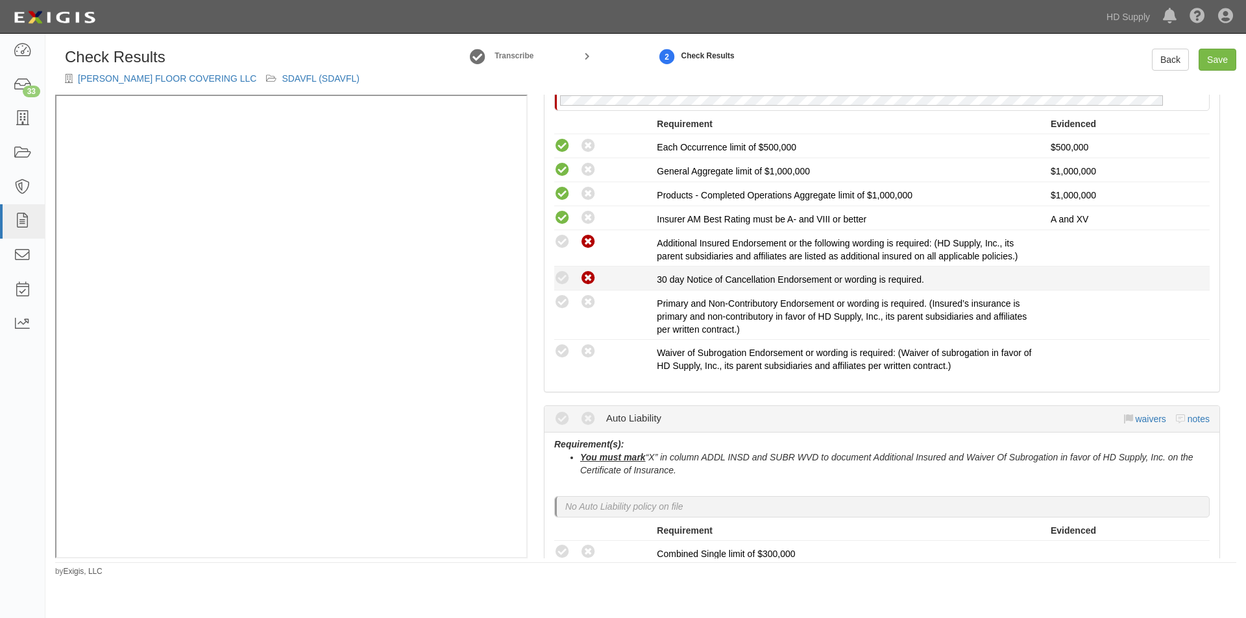
click at [586, 278] on icon at bounding box center [588, 279] width 16 height 16
radio input "true"
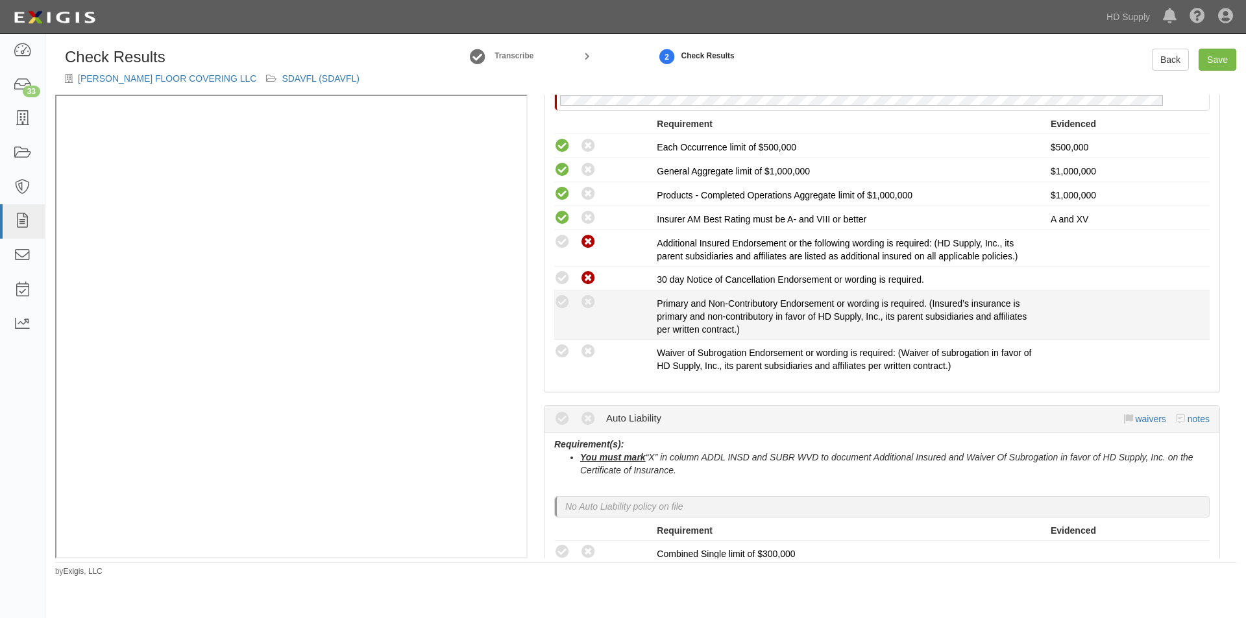
drag, startPoint x: 590, startPoint y: 307, endPoint x: 590, endPoint y: 326, distance: 19.5
click at [590, 308] on icon at bounding box center [588, 303] width 16 height 16
radio input "true"
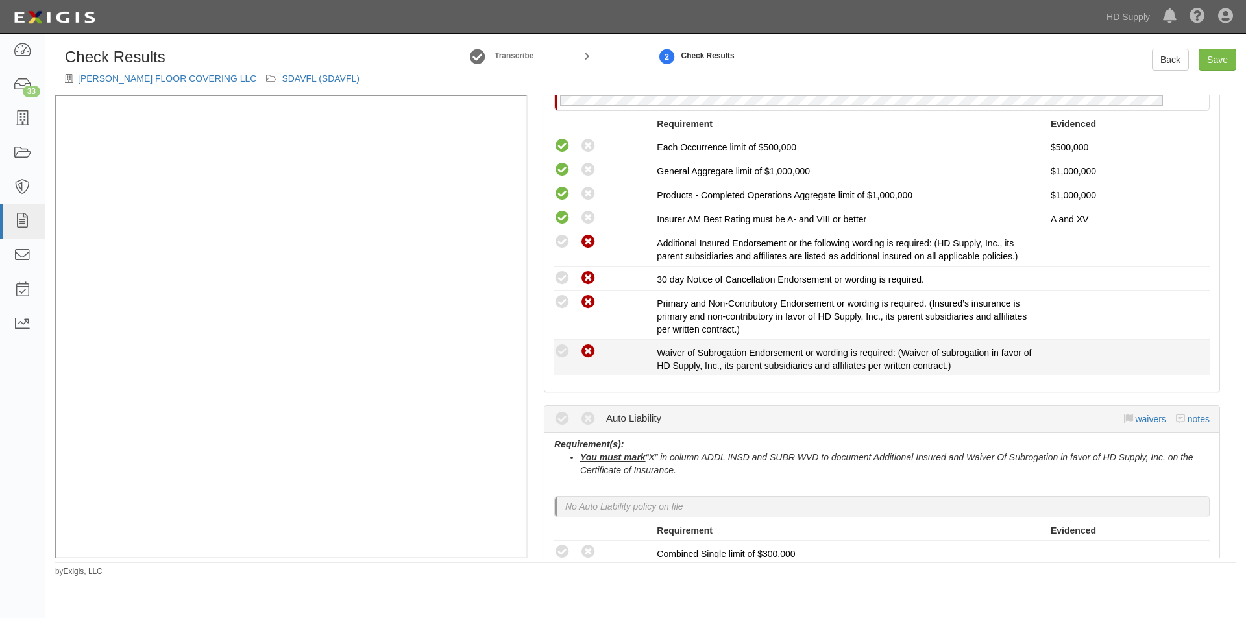
click at [590, 350] on icon at bounding box center [588, 352] width 16 height 16
radio input "true"
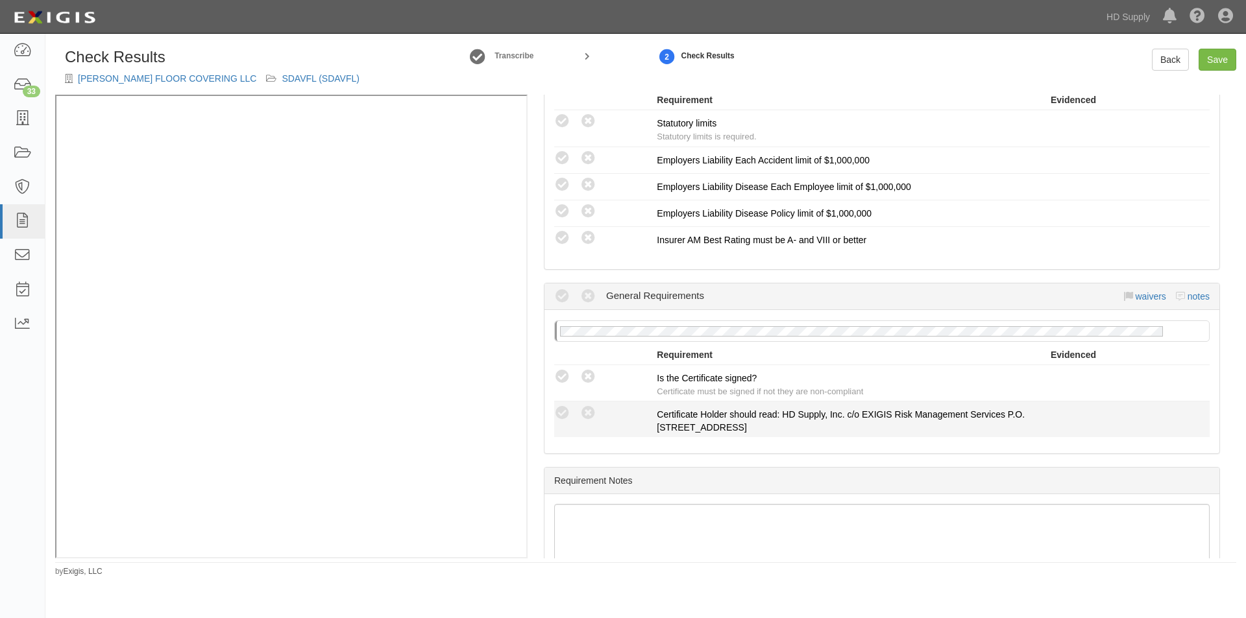
scroll to position [1008, 0]
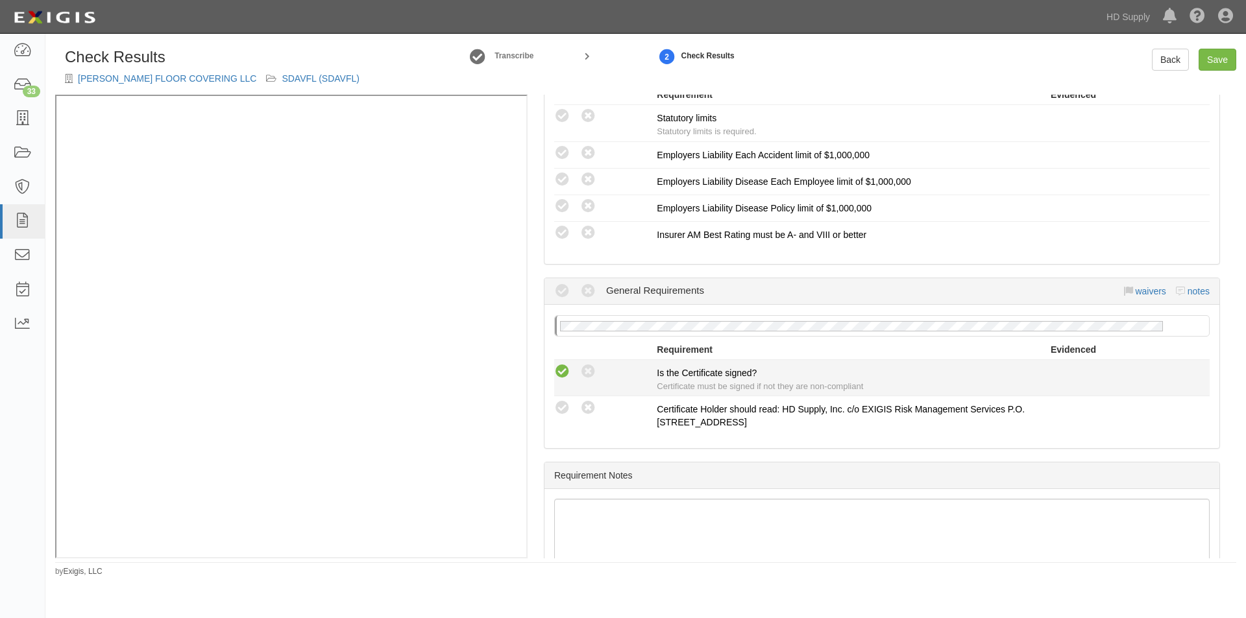
drag, startPoint x: 558, startPoint y: 372, endPoint x: 576, endPoint y: 404, distance: 36.3
click at [559, 372] on icon at bounding box center [562, 372] width 16 height 16
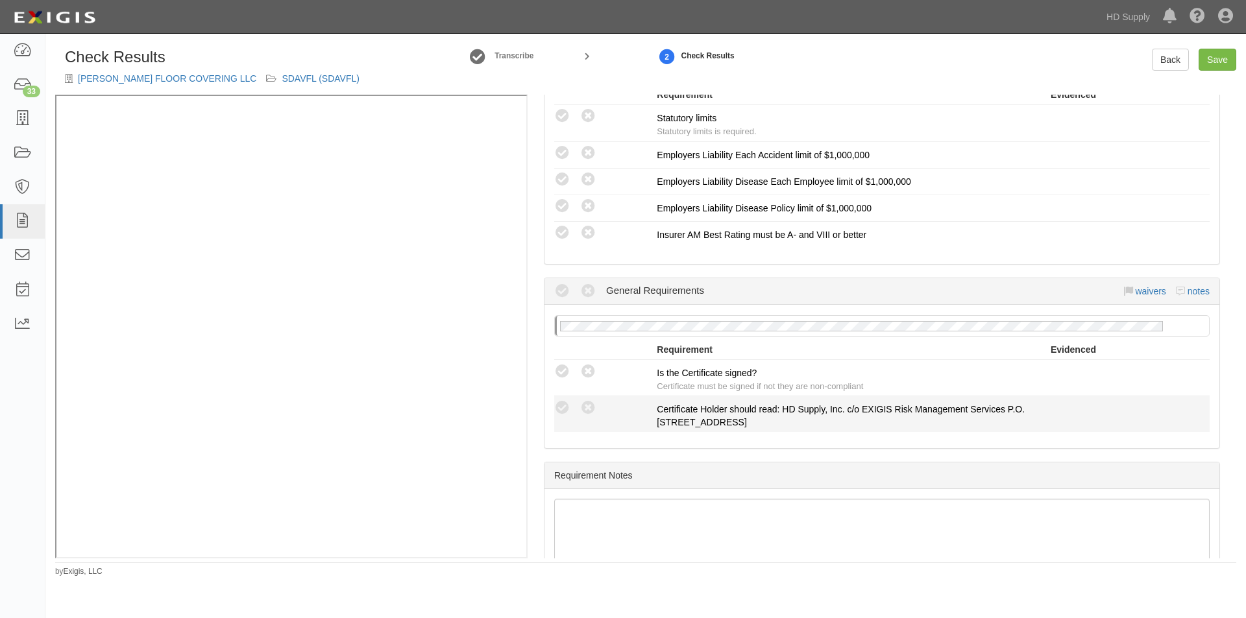
radio input "true"
click at [586, 413] on icon at bounding box center [588, 408] width 16 height 16
radio input "true"
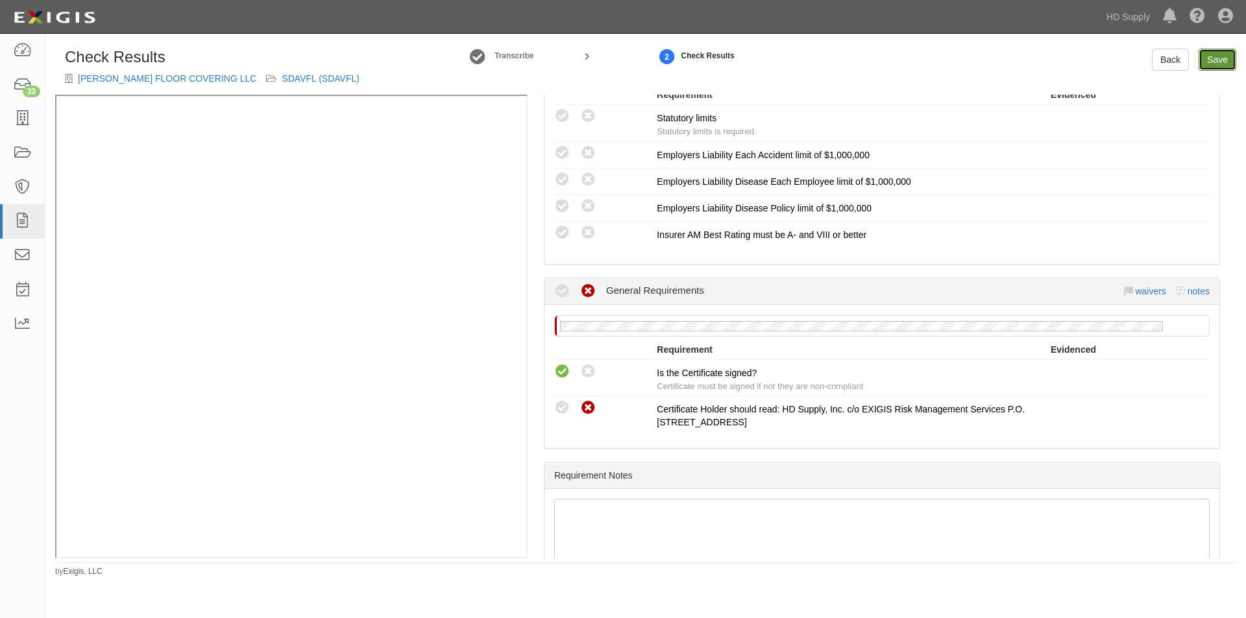
click at [1219, 56] on link "Save" at bounding box center [1218, 60] width 38 height 22
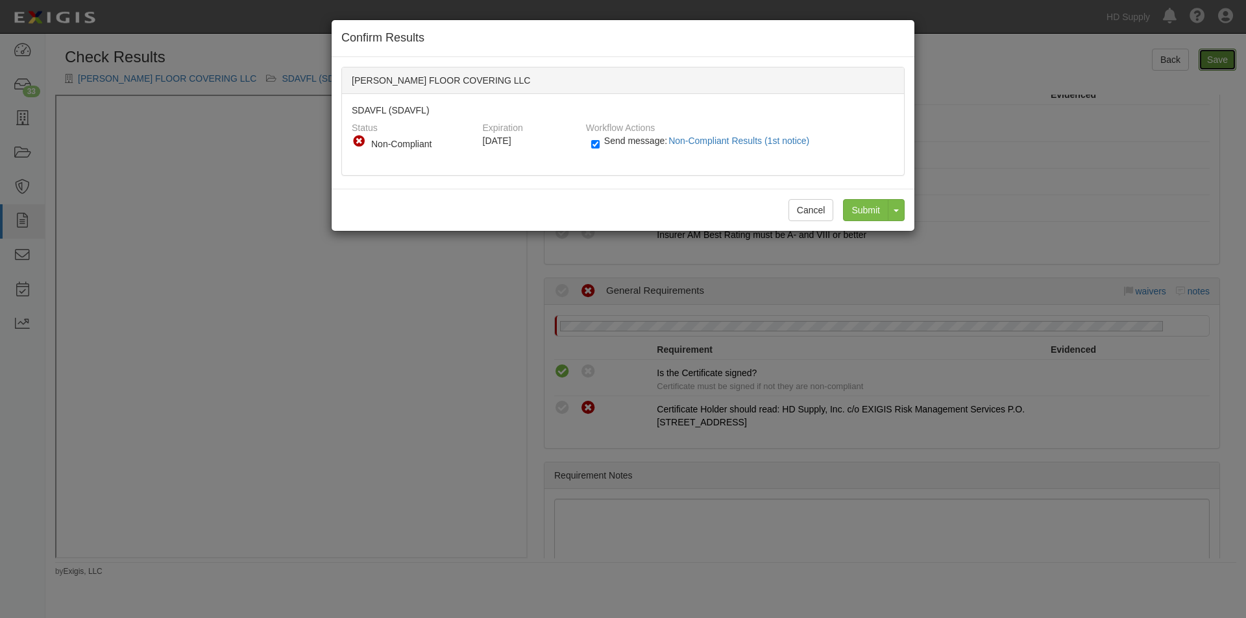
radio input "true"
click at [862, 213] on input "Submit" at bounding box center [865, 210] width 45 height 22
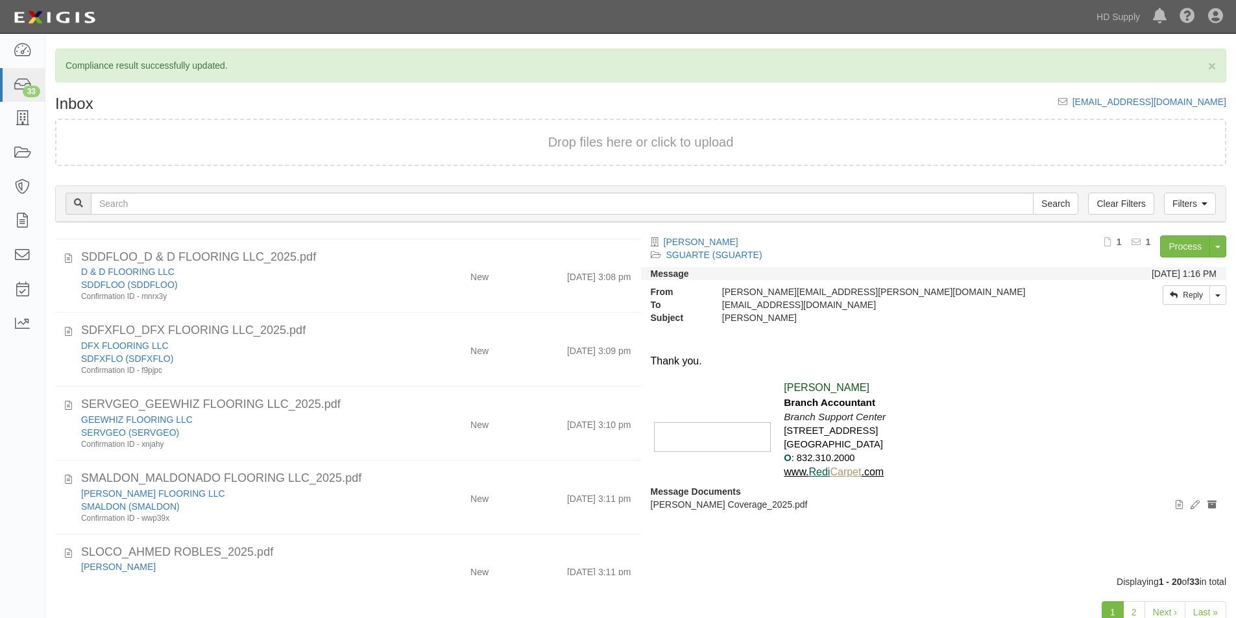
scroll to position [275, 0]
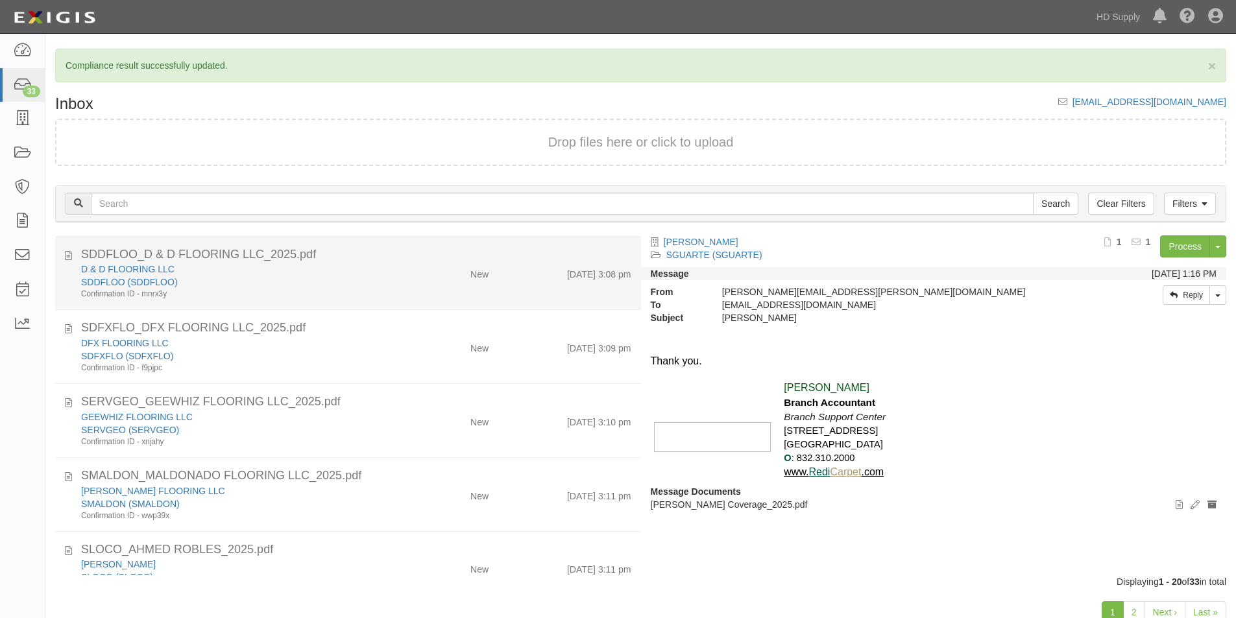
drag, startPoint x: 402, startPoint y: 287, endPoint x: 413, endPoint y: 288, distance: 10.4
click at [402, 287] on div "D & D FLOORING LLC SDDFLOO (SDDFLOO) Confirmation ID - mnrx3y New 9/10/25 3:08 …" at bounding box center [356, 281] width 570 height 37
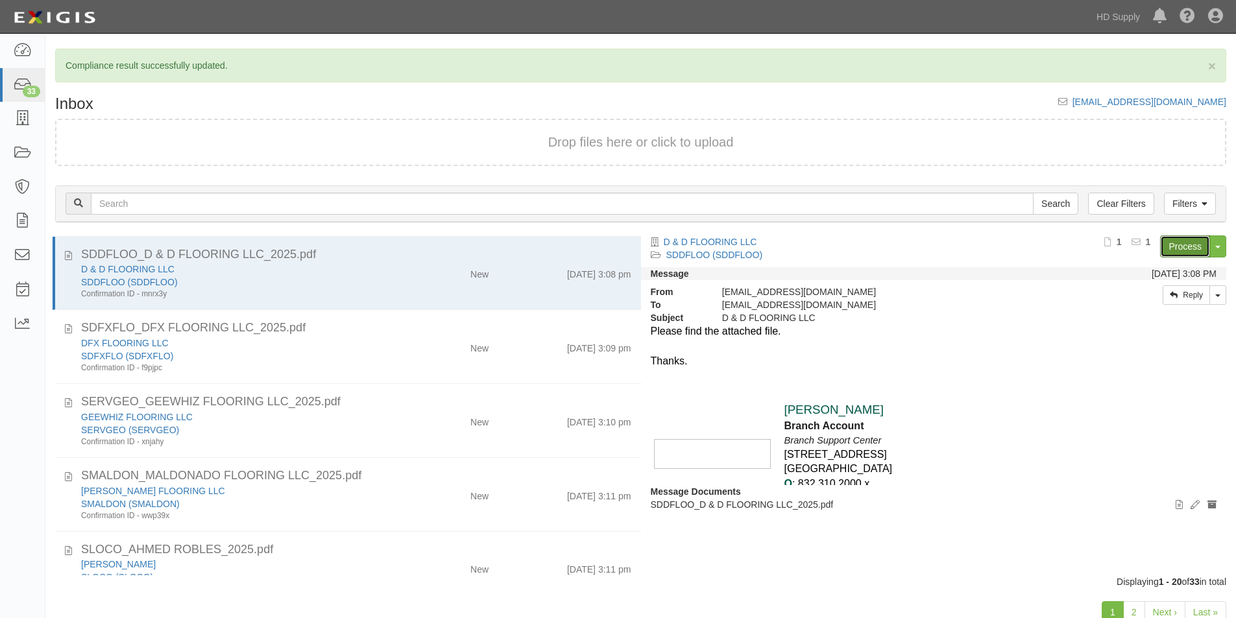
click at [1180, 248] on link "Process" at bounding box center [1185, 247] width 50 height 22
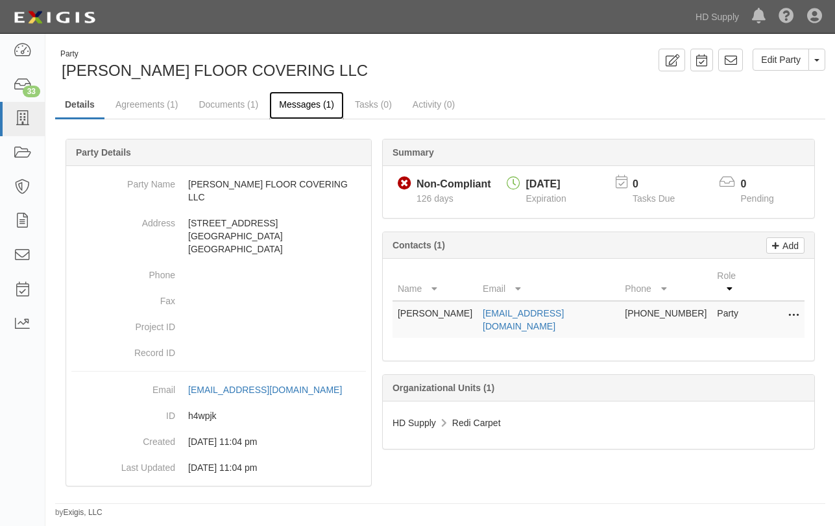
click at [291, 112] on link "Messages (1)" at bounding box center [306, 105] width 75 height 28
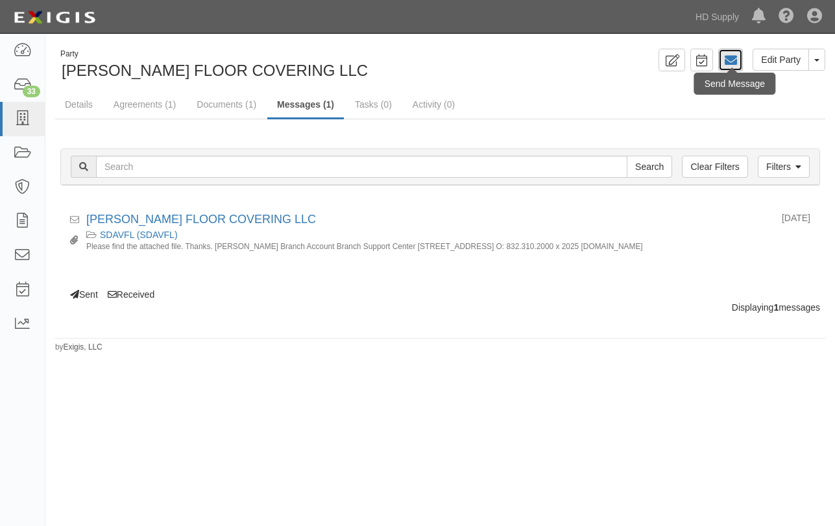
click at [726, 66] on icon at bounding box center [730, 60] width 13 height 13
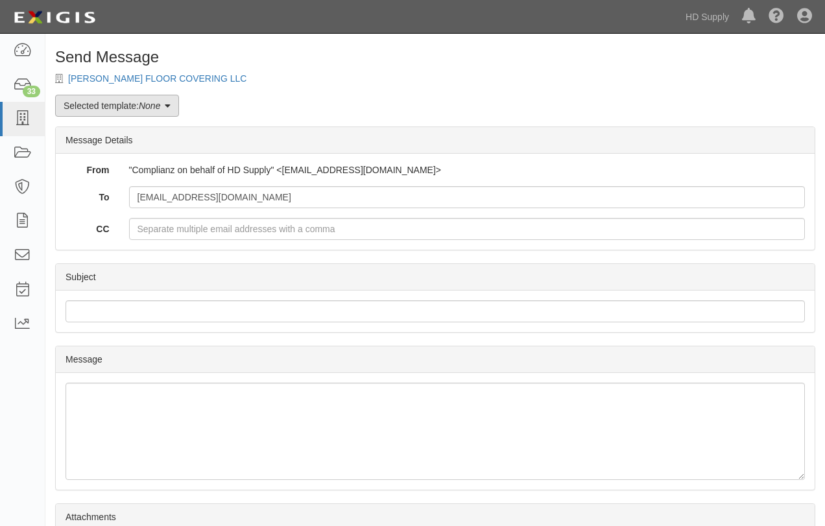
click at [176, 112] on link "Selected template: None" at bounding box center [117, 106] width 124 height 22
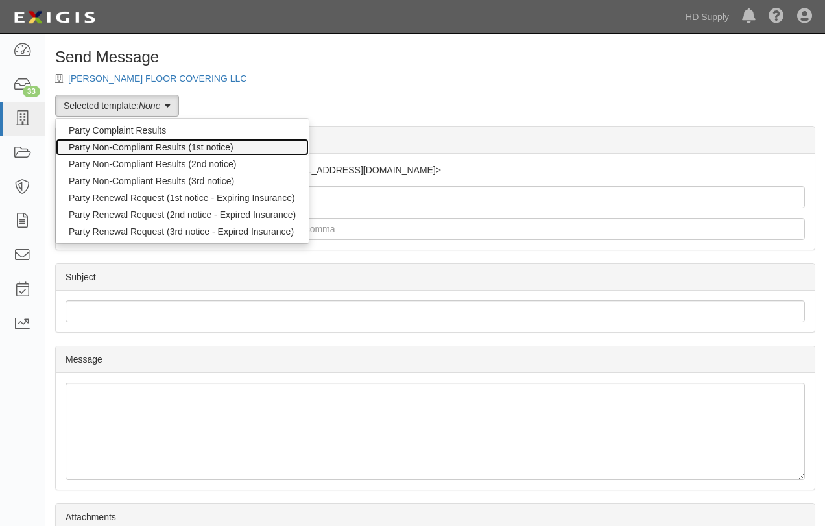
click at [165, 142] on link "Party Non-Compliant Results (1st notice)" at bounding box center [182, 147] width 253 height 17
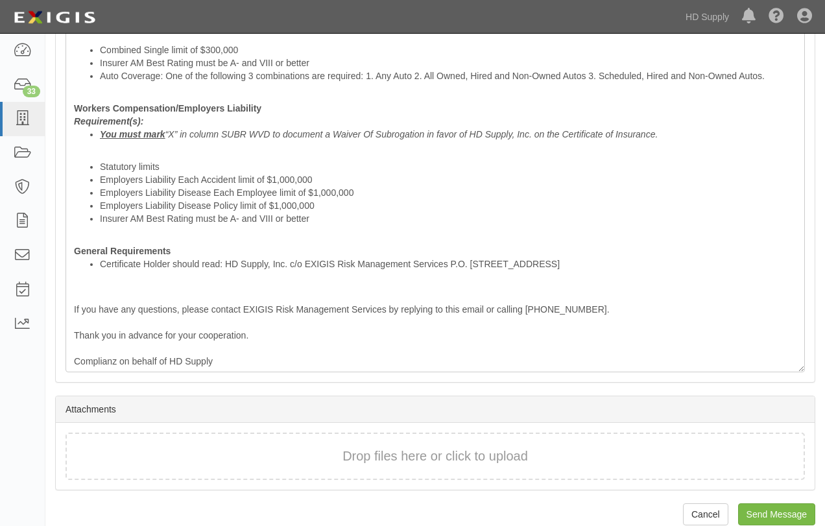
scroll to position [667, 0]
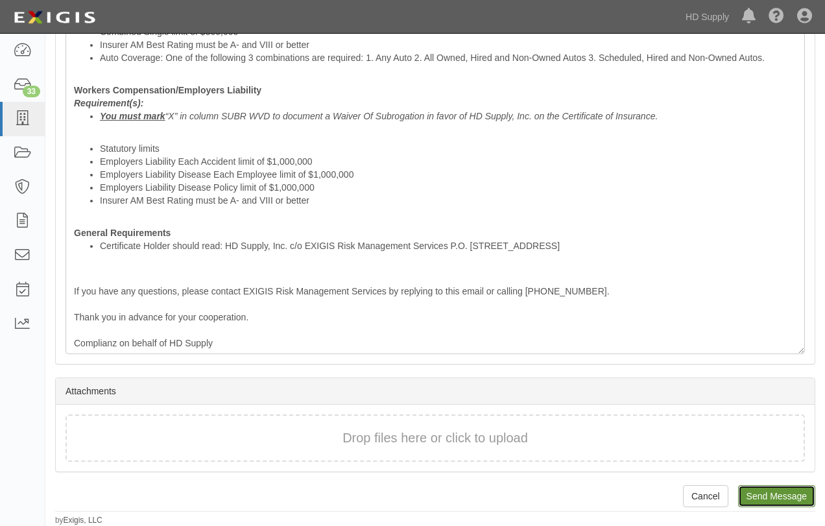
click at [785, 487] on input "Send Message" at bounding box center [776, 496] width 77 height 22
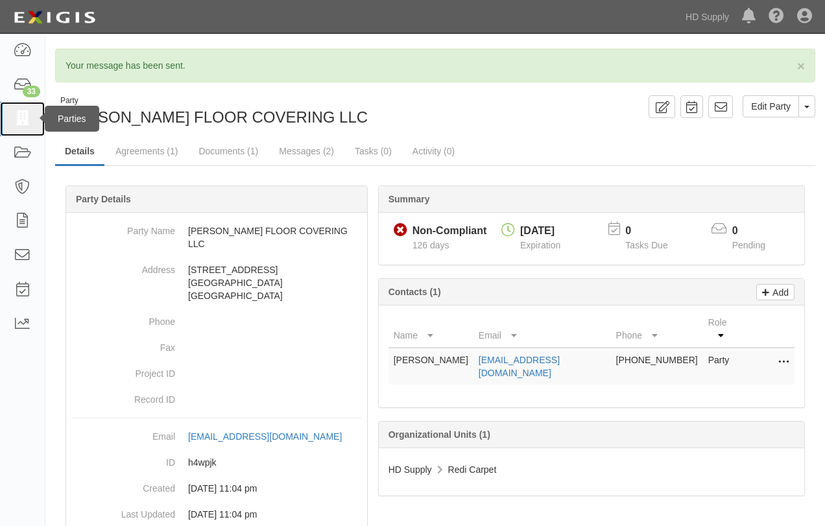
click at [21, 121] on icon at bounding box center [22, 119] width 18 height 15
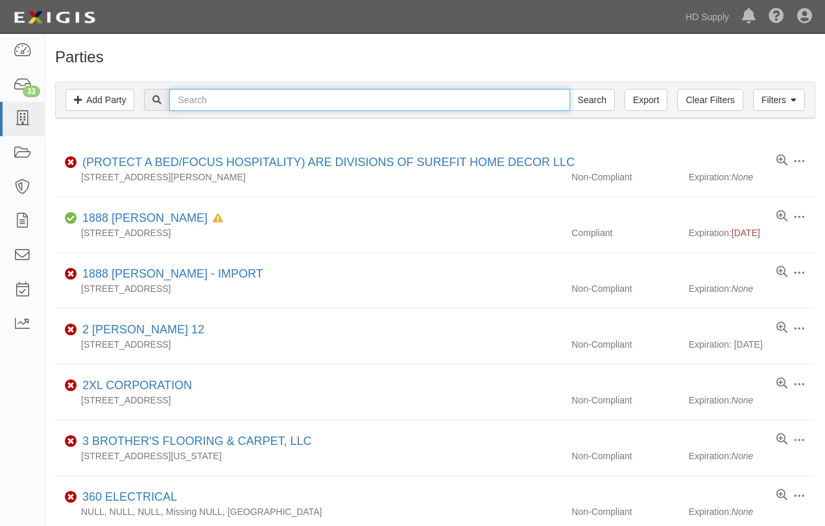
click at [243, 104] on input "text" at bounding box center [369, 100] width 400 height 22
click at [208, 99] on input "text" at bounding box center [369, 100] width 400 height 22
paste input "D & D FLOORING LLC"
type input "D & D FLOORING LLC"
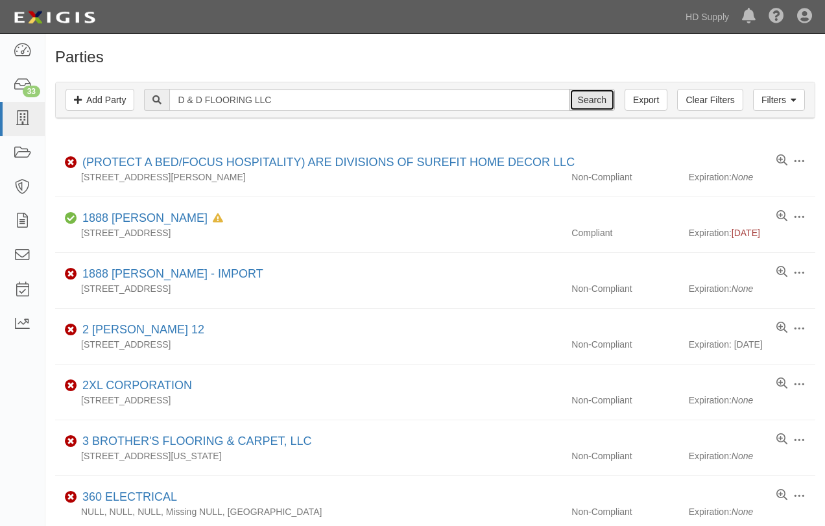
click at [600, 101] on input "Search" at bounding box center [592, 100] width 45 height 22
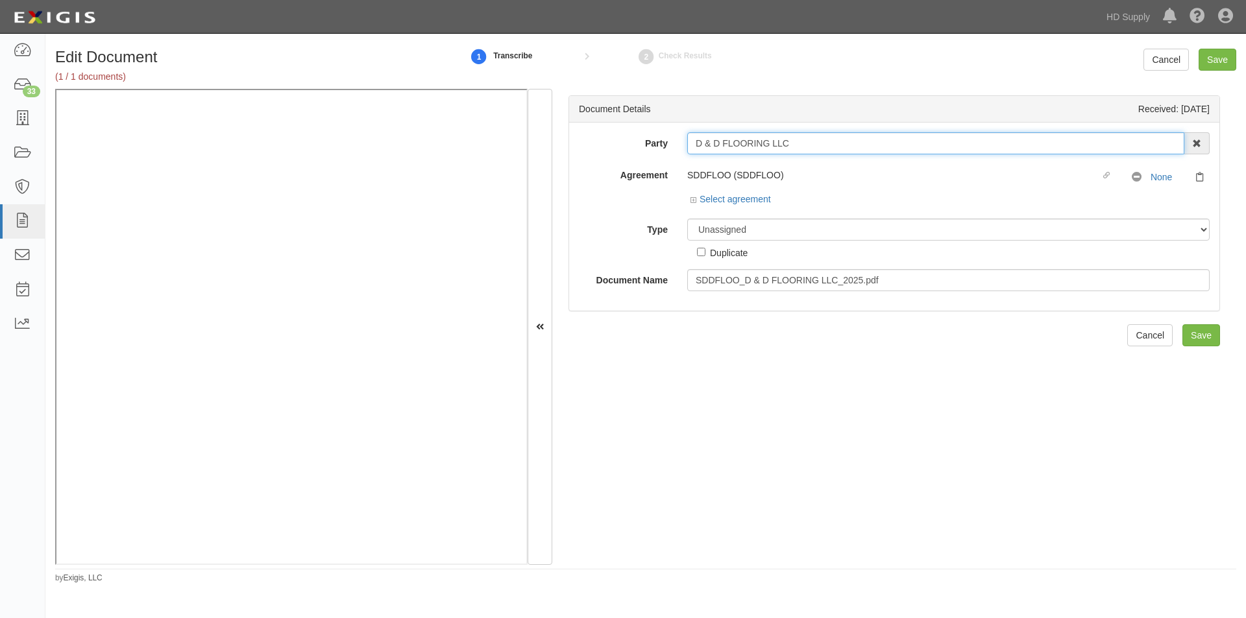
drag, startPoint x: 790, startPoint y: 142, endPoint x: 674, endPoint y: 140, distance: 116.2
click at [674, 140] on div "Party D & D FLOORING LLC 1888 [PERSON_NAME] 1888 [PERSON_NAME] - IMPORT 2 [PERS…" at bounding box center [894, 143] width 650 height 22
click at [651, 380] on div "Document Details Received: 09/10/2025 Party D & D FLOORING LLC 1888 MILLS 1888 …" at bounding box center [894, 327] width 684 height 476
click at [714, 232] on select "Unassigned Binder Cancellation Notice Certificate Contract Endorsement Insuranc…" at bounding box center [948, 230] width 522 height 22
select select "CertificateDetail"
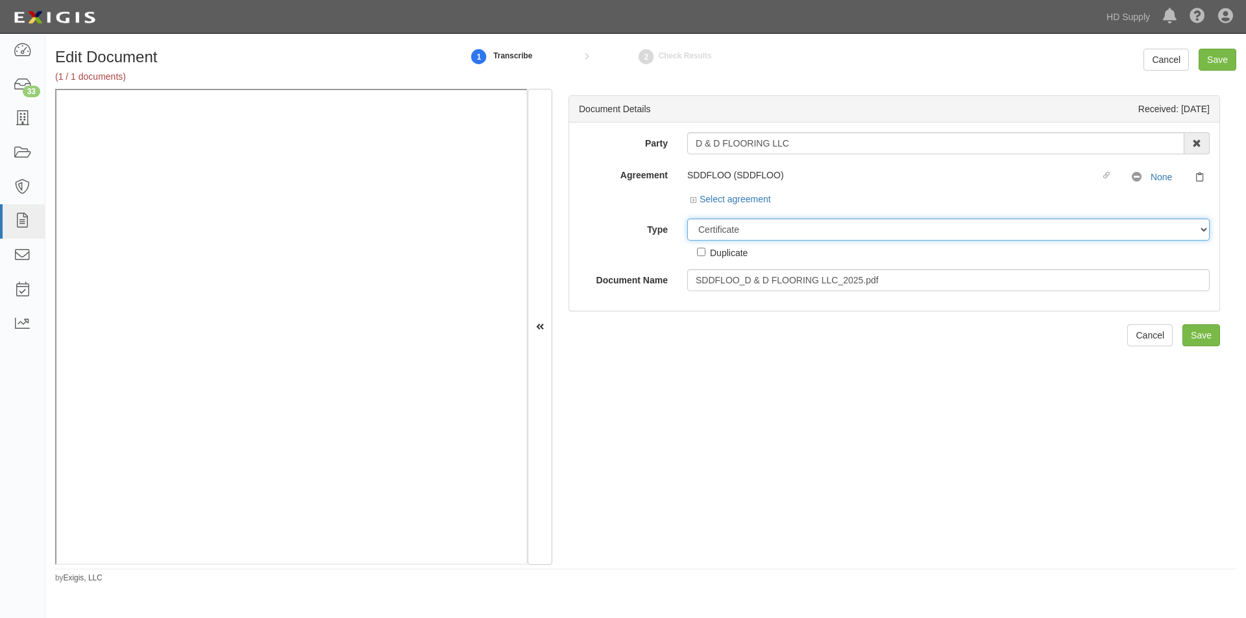
click at [687, 219] on select "Unassigned Binder Cancellation Notice Certificate Contract Endorsement Insuranc…" at bounding box center [948, 230] width 522 height 22
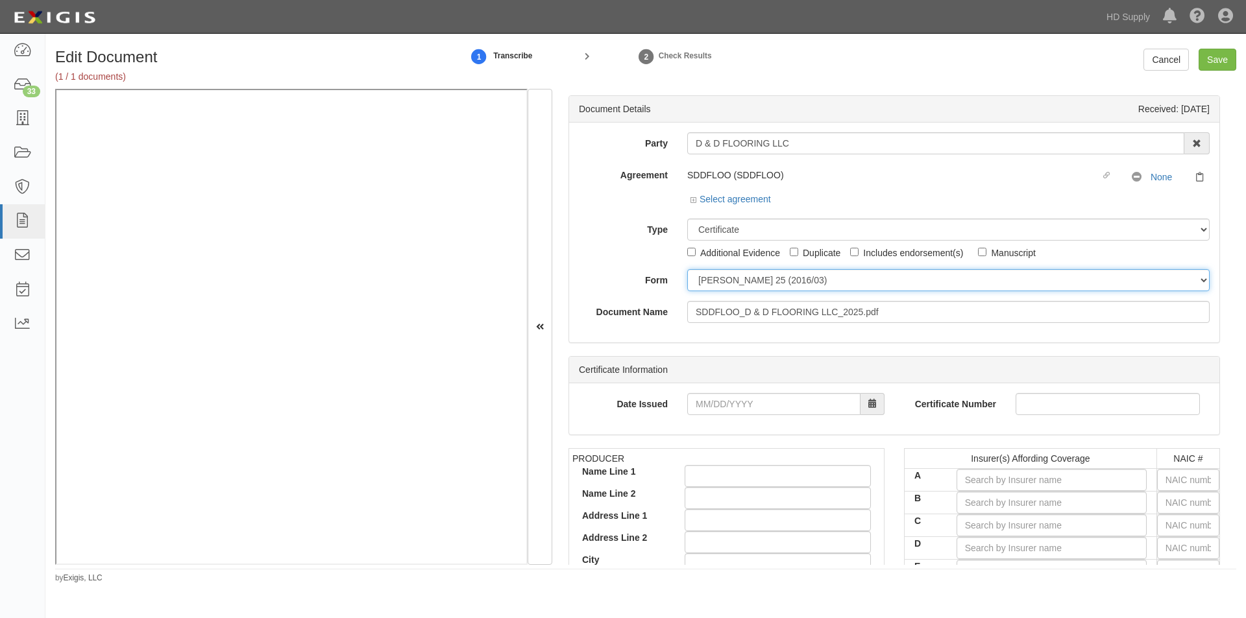
drag, startPoint x: 718, startPoint y: 279, endPoint x: 714, endPoint y: 289, distance: 10.9
click at [718, 279] on select "ACORD 25 (2016/03) ACORD 101 ACORD 855 NY (2014/05) General" at bounding box center [948, 280] width 522 height 22
select select "GeneralFormDetail"
click at [687, 269] on select "ACORD 25 (2016/03) ACORD 101 ACORD 855 NY (2014/05) General" at bounding box center [948, 280] width 522 height 22
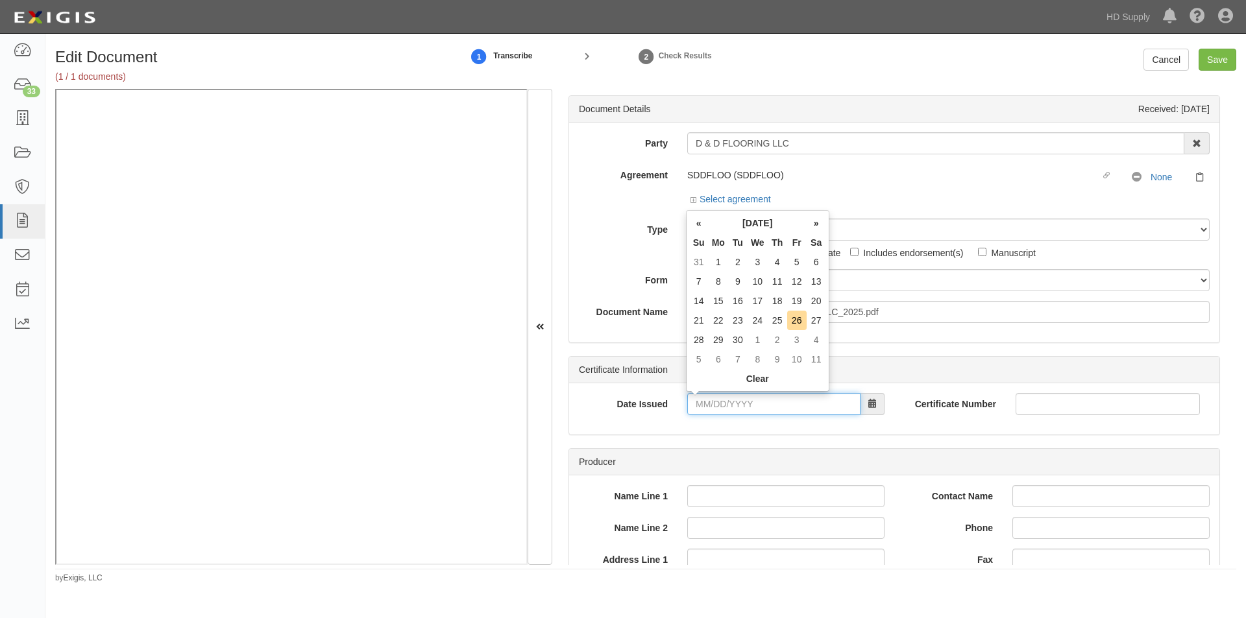
click at [720, 409] on input "Date Issued" at bounding box center [773, 404] width 173 height 22
type input "04/17/2025"
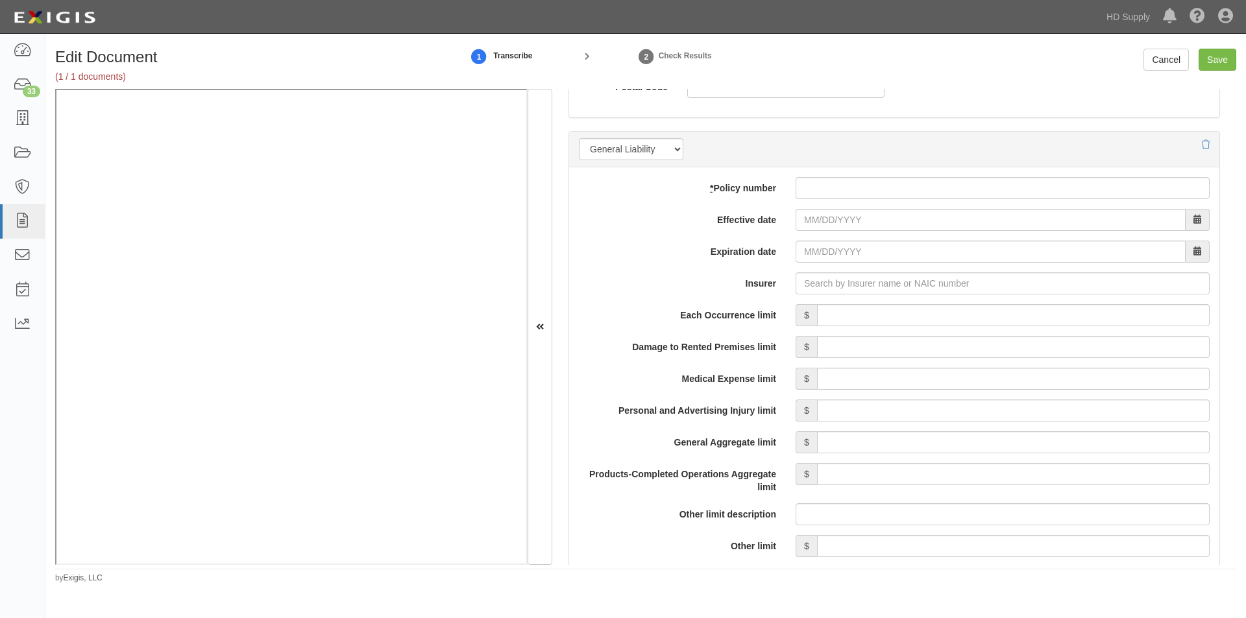
scroll to position [896, 0]
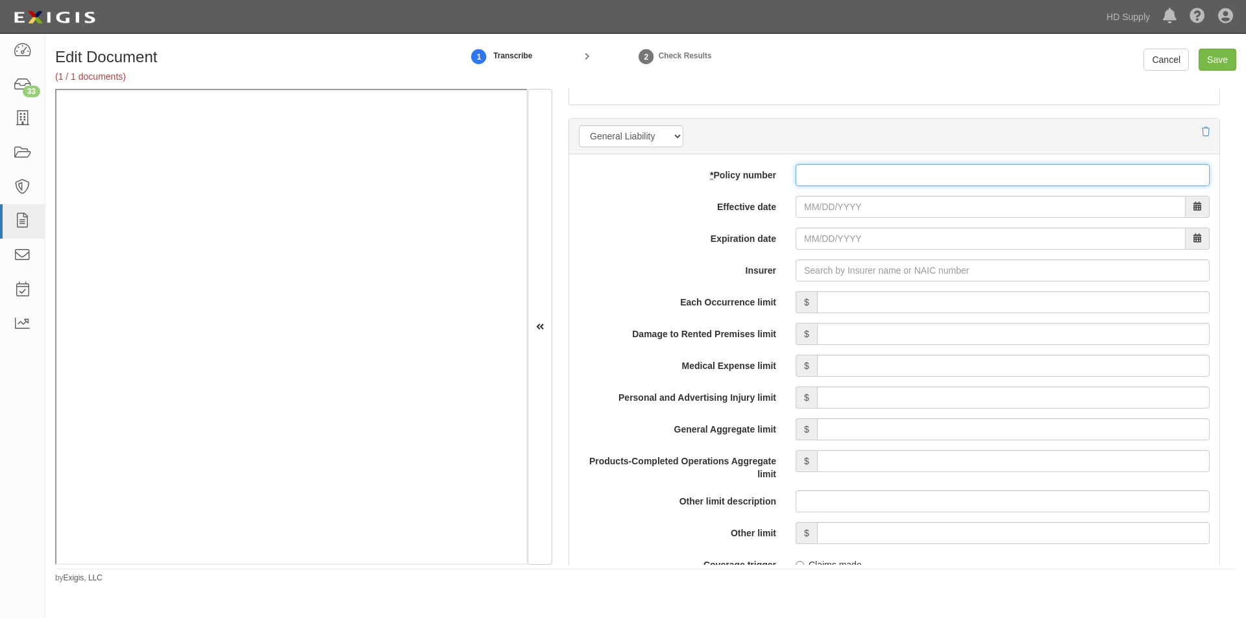
drag, startPoint x: 817, startPoint y: 173, endPoint x: 799, endPoint y: 182, distance: 19.7
click at [817, 174] on input "* Policy number" at bounding box center [1003, 175] width 414 height 22
type input "006493529"
click at [813, 208] on input "Effective date" at bounding box center [991, 207] width 390 height 22
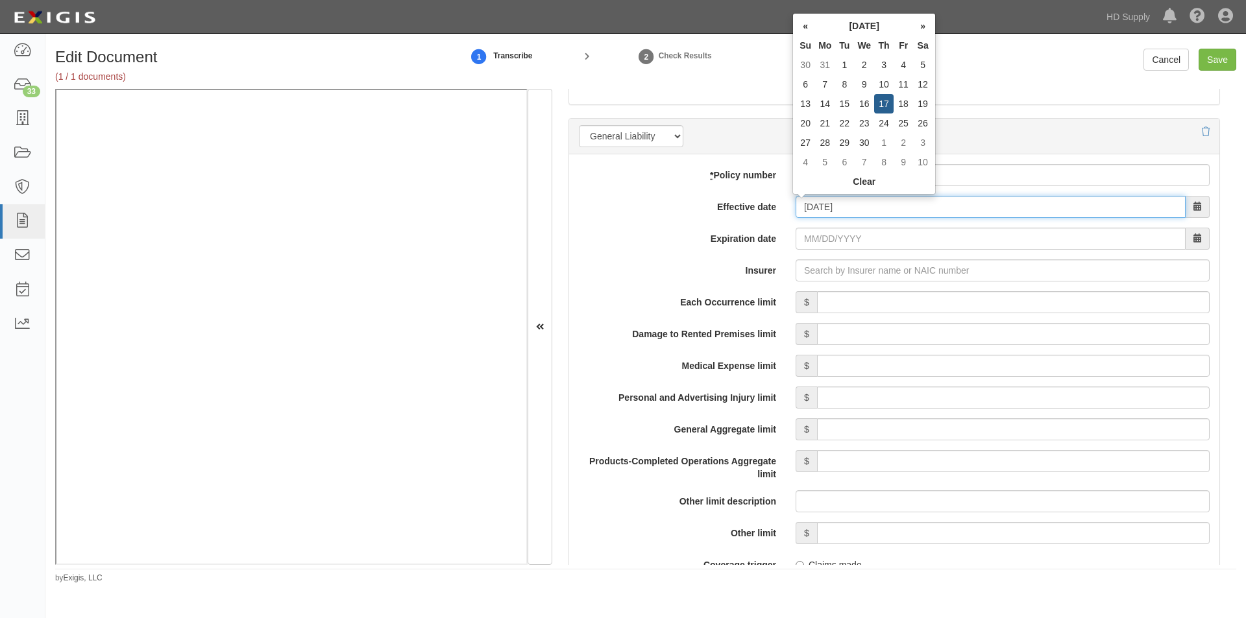
type input "04/17/2025"
type input "04/17/2026"
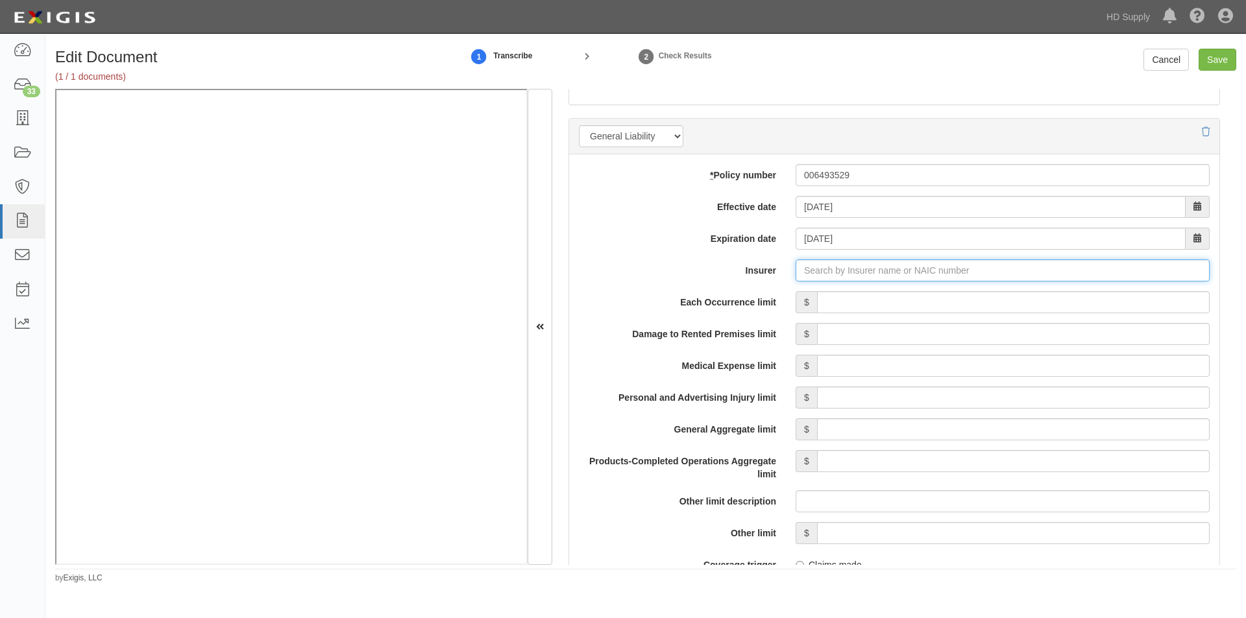
click at [829, 278] on input "Insurer" at bounding box center [1003, 271] width 414 height 22
type input "21st Century Advantage Insurance Company (25232) NR Rating"
type input "2"
click at [816, 298] on div "Pekin Insurance Company ( 24228 ) A- IX Rating" at bounding box center [820, 295] width 217 height 17
type input "Pekin Insurance Company (24228) A- IX Rating"
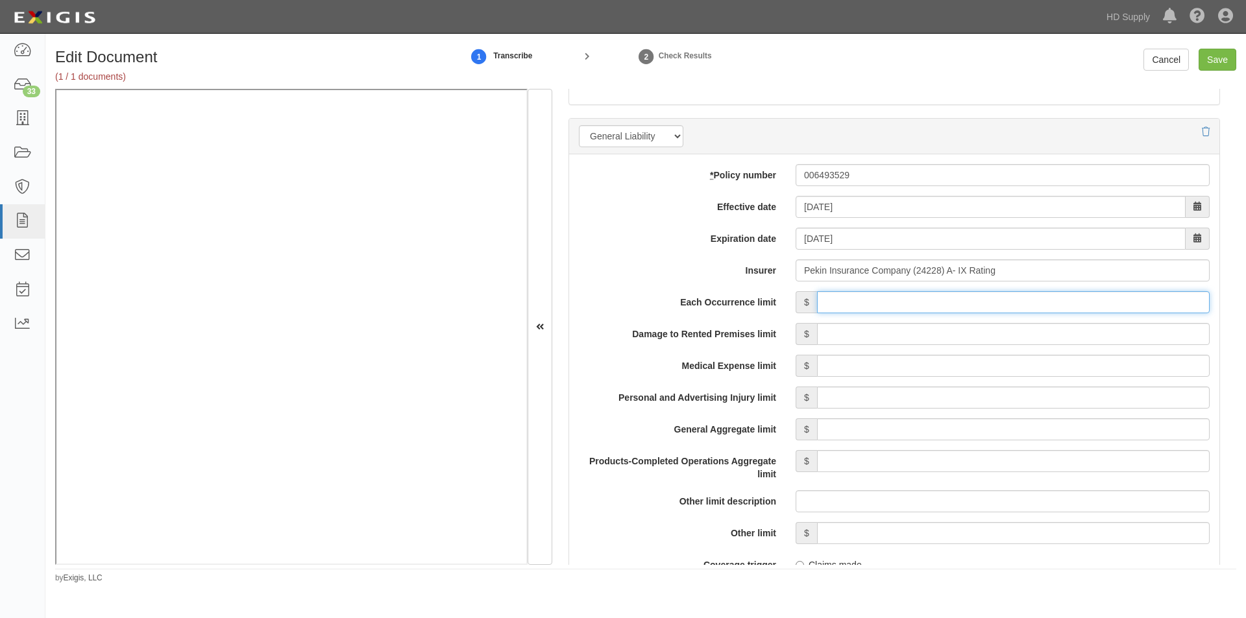
click at [1004, 305] on input "Each Occurrence limit" at bounding box center [1013, 302] width 393 height 22
type input "1,000,000"
click at [1058, 335] on input "Damage to Rented Premises limit" at bounding box center [1013, 334] width 393 height 22
type input "100,000"
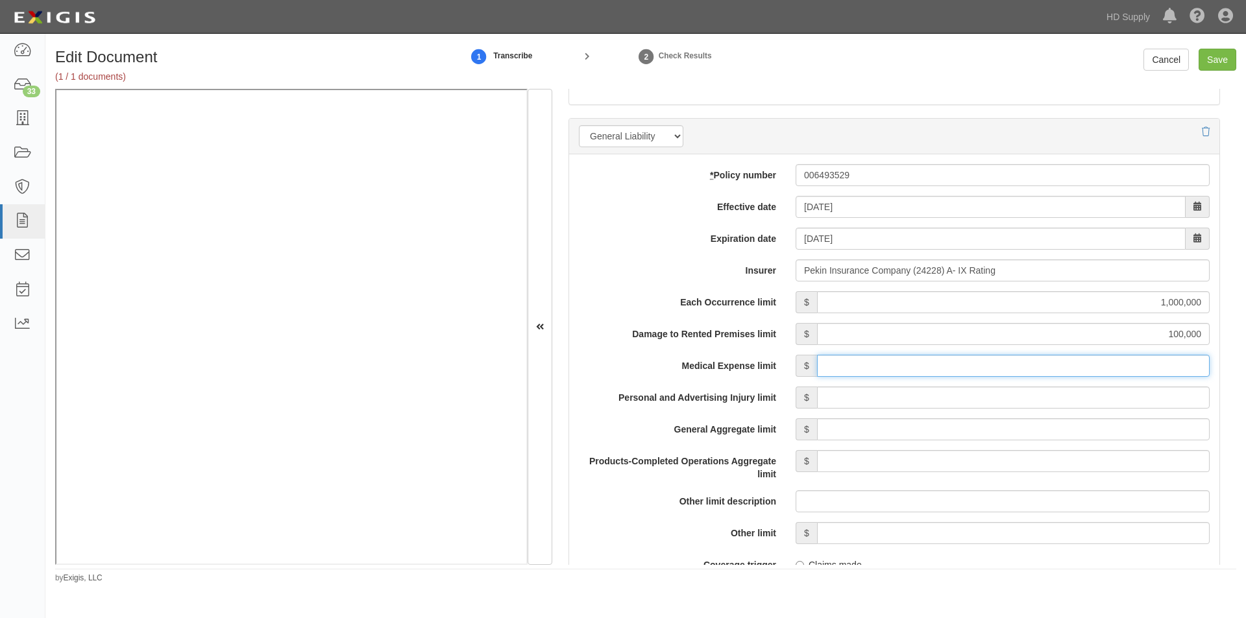
click at [1059, 369] on input "Medical Expense limit" at bounding box center [1013, 366] width 393 height 22
type input "5,000"
click at [1060, 399] on input "Personal and Advertising Injury limit" at bounding box center [1013, 398] width 393 height 22
type input "1,000,000"
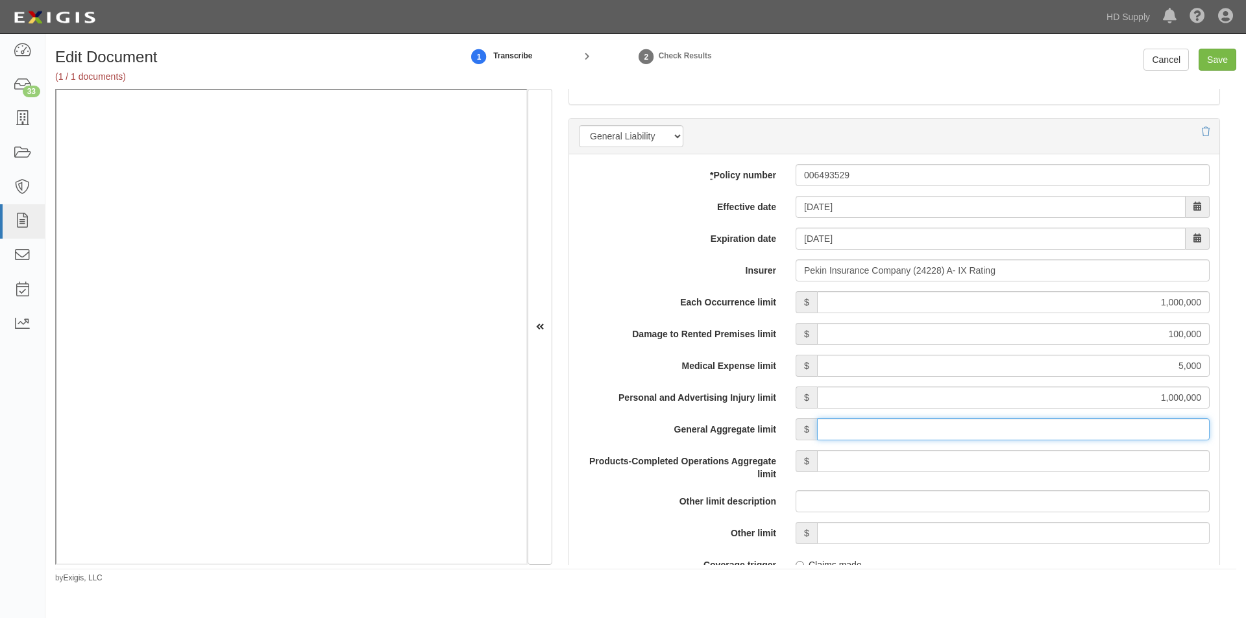
click at [1060, 435] on input "General Aggregate limit" at bounding box center [1013, 430] width 393 height 22
type input "2,000,000"
click at [1060, 462] on input "Products-Completed Operations Aggregate limit" at bounding box center [1013, 461] width 393 height 22
type input "2,000,000"
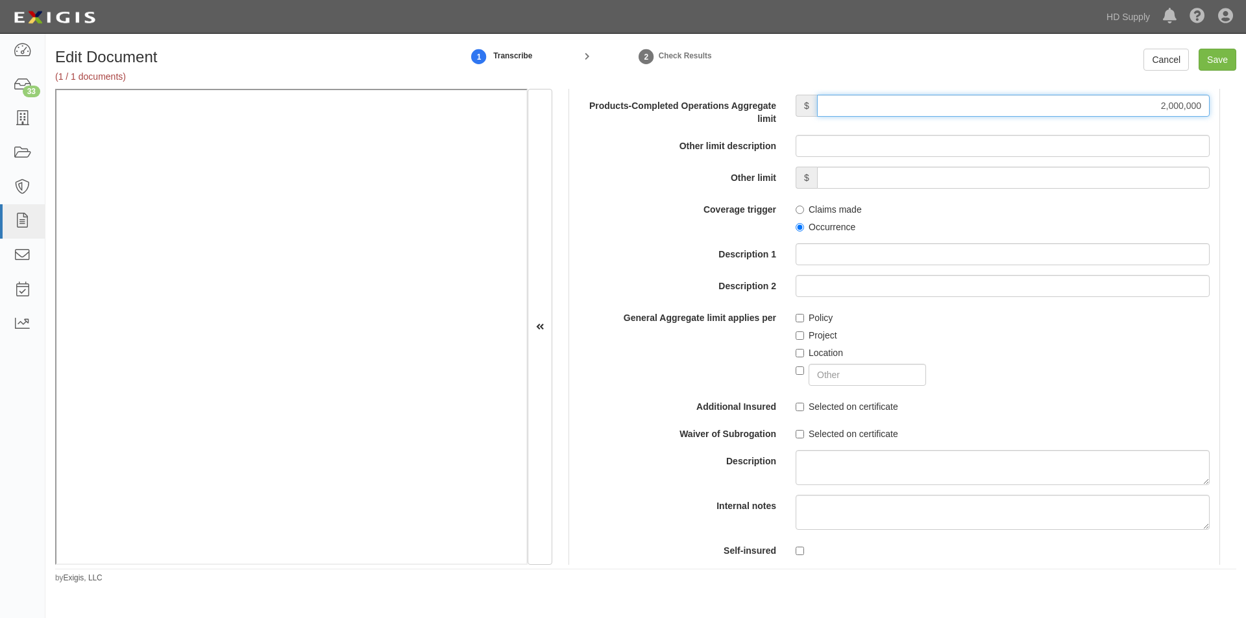
scroll to position [1265, 0]
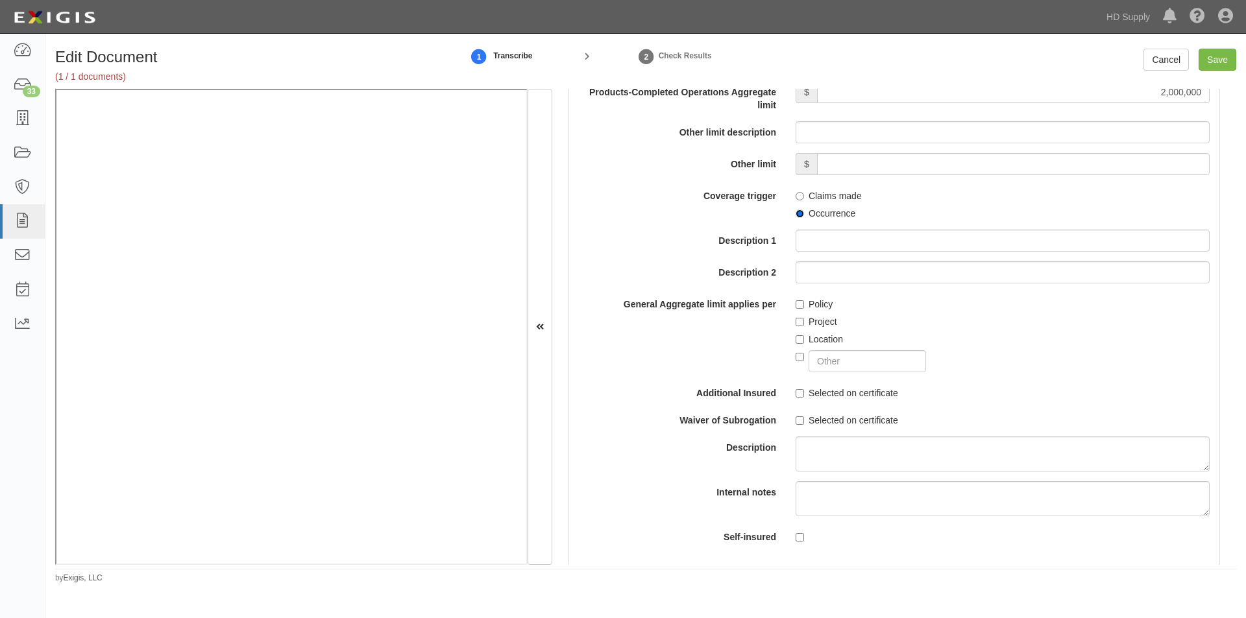
click at [799, 215] on input "Occurrence" at bounding box center [800, 214] width 8 height 8
radio input "true"
drag, startPoint x: 796, startPoint y: 304, endPoint x: 796, endPoint y: 313, distance: 9.1
click at [796, 306] on input "Policy" at bounding box center [800, 304] width 8 height 8
checkbox input "true"
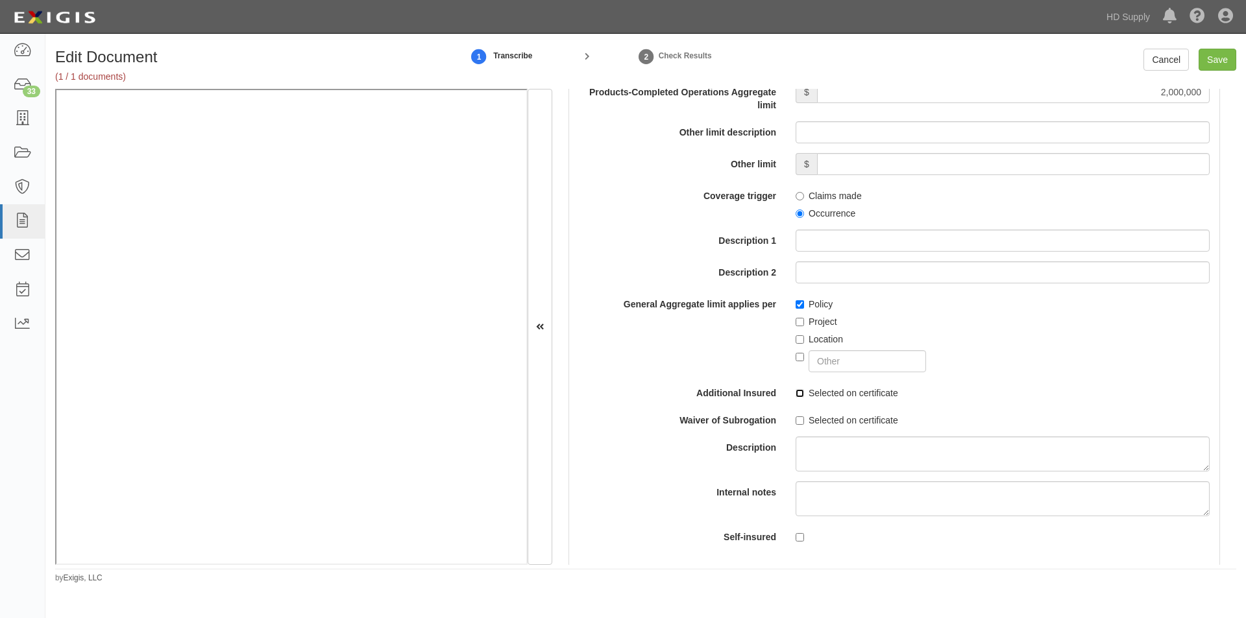
drag, startPoint x: 796, startPoint y: 391, endPoint x: 773, endPoint y: 396, distance: 23.3
click at [796, 391] on input "Selected on certificate" at bounding box center [800, 393] width 8 height 8
checkbox input "true"
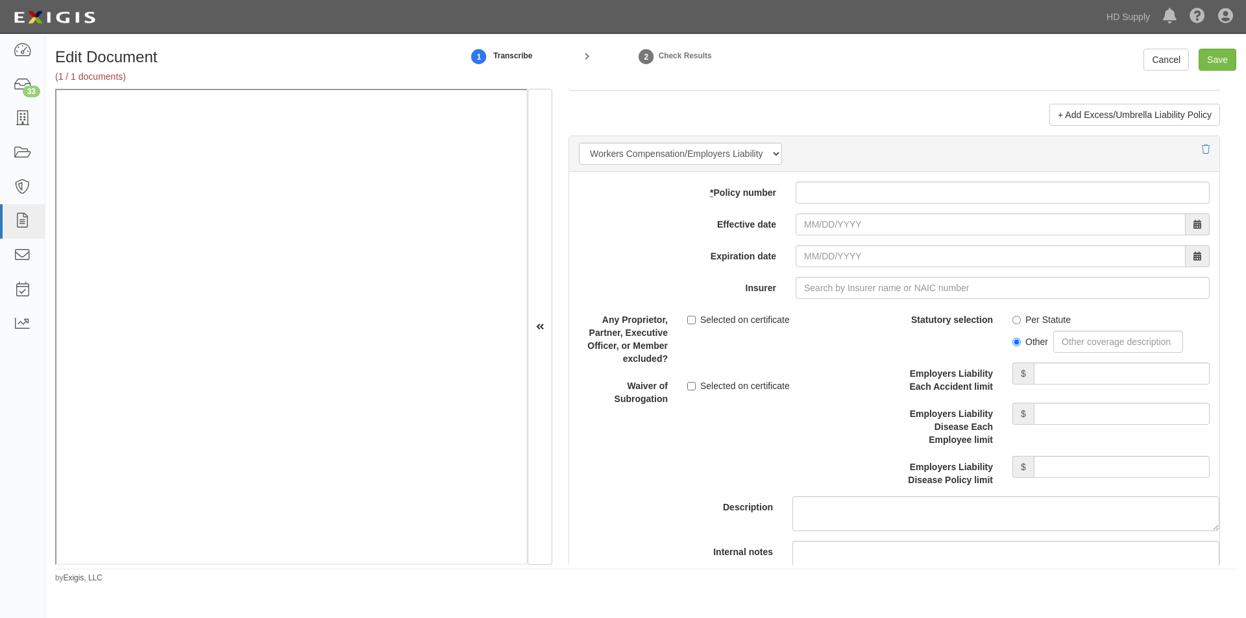
scroll to position [3117, 0]
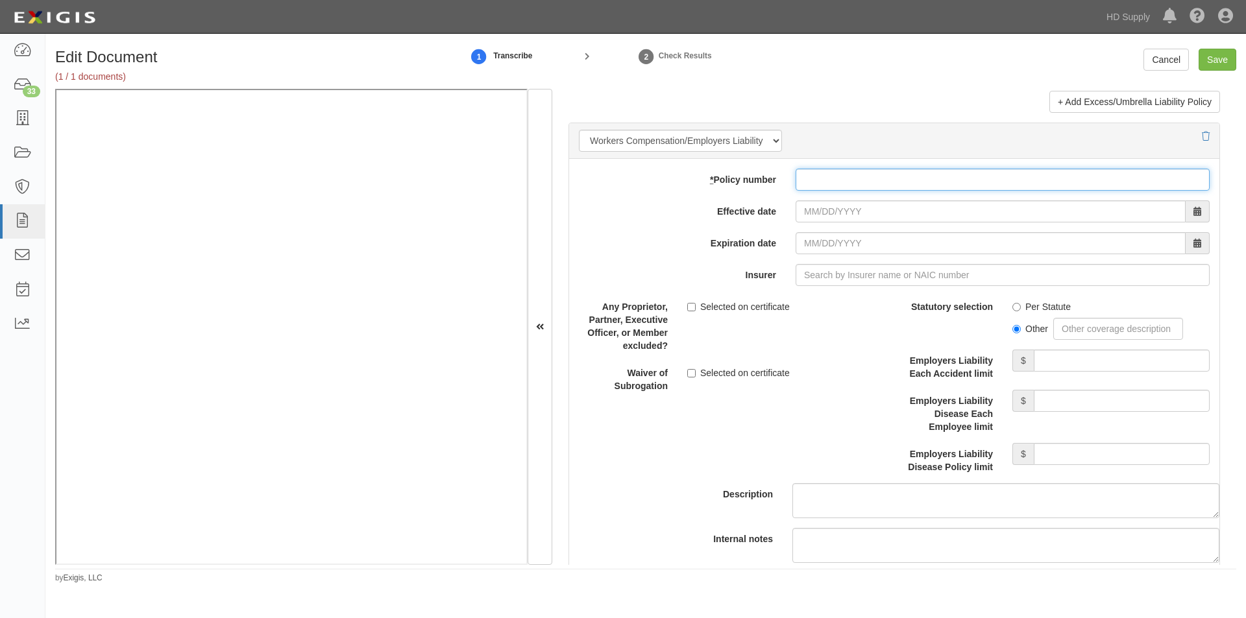
click at [946, 178] on input "* Policy number" at bounding box center [1003, 180] width 414 height 22
type input "006493532"
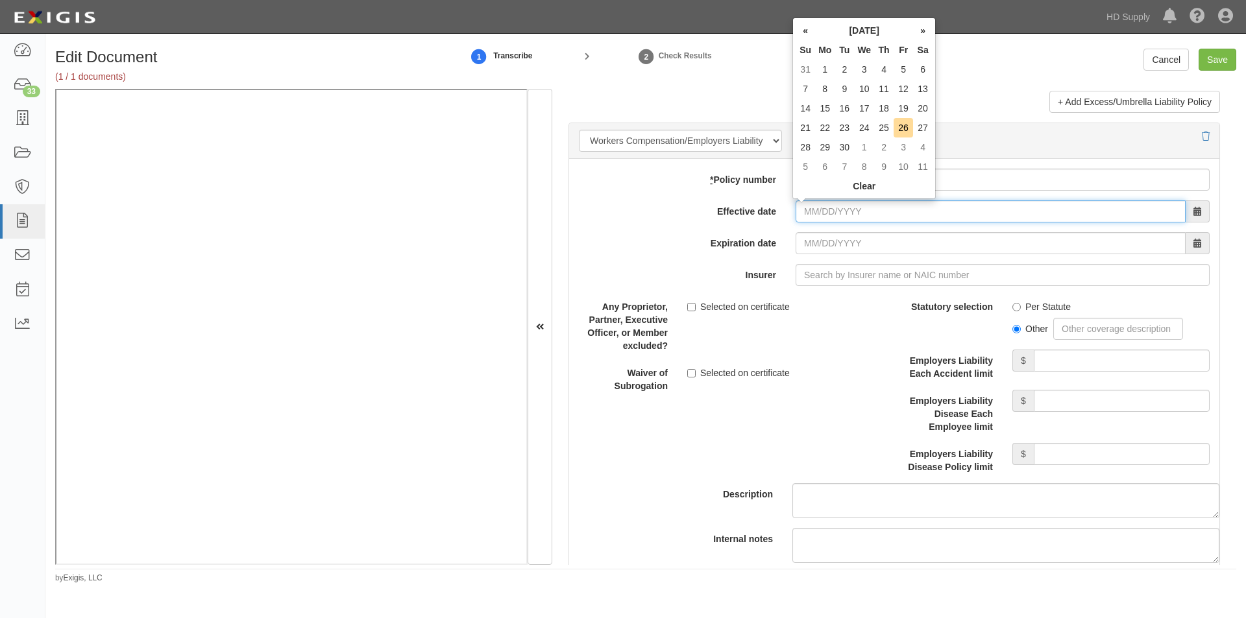
drag, startPoint x: 927, startPoint y: 213, endPoint x: 919, endPoint y: 216, distance: 8.2
click at [927, 214] on input "Effective date" at bounding box center [991, 212] width 390 height 22
type input "04/17/2025"
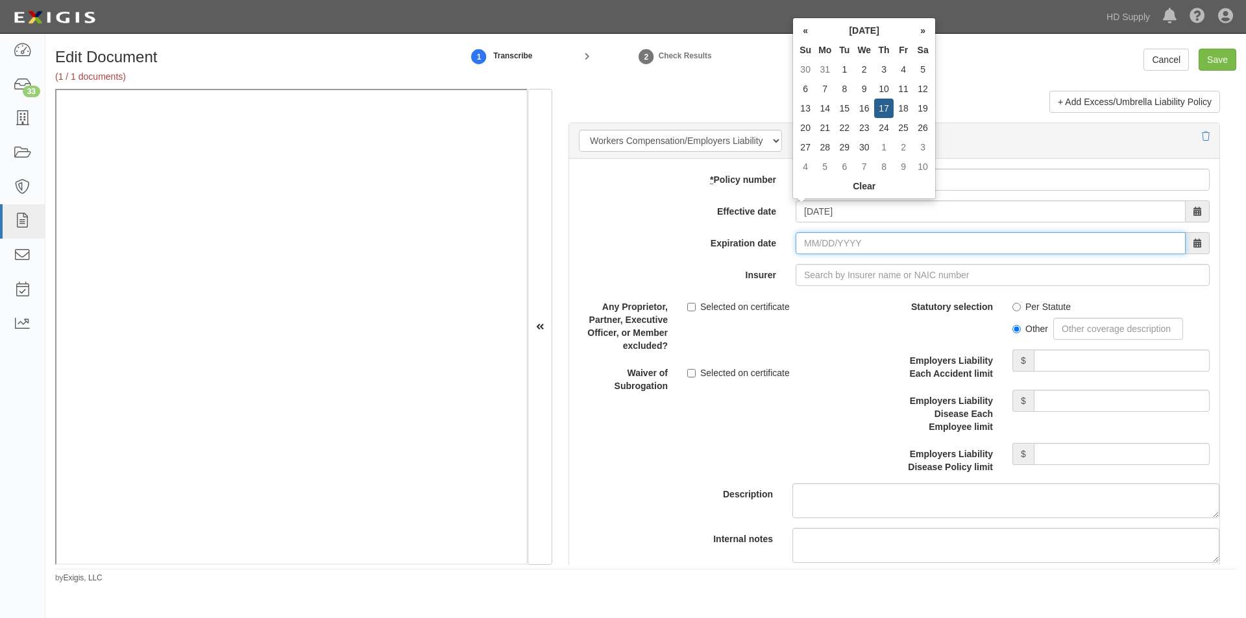
type input "04/17/2026"
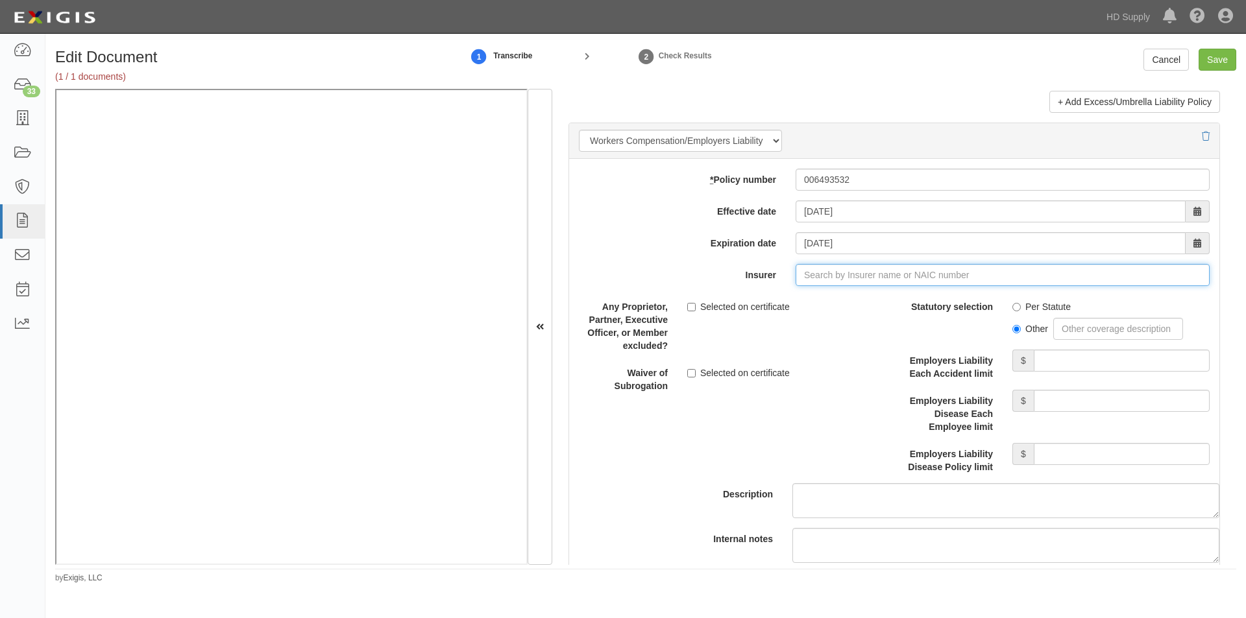
click at [831, 280] on input "Insurer" at bounding box center [1003, 275] width 414 height 22
type input "21st Century Advantage Insurance Company (25232) NR Rating"
type input "2"
click at [764, 300] on div "Pekin Insurance Company ( 24228 ) A- IX Rating" at bounding box center [820, 299] width 217 height 17
type input "Pekin Insurance Company (24228) A- IX Rating"
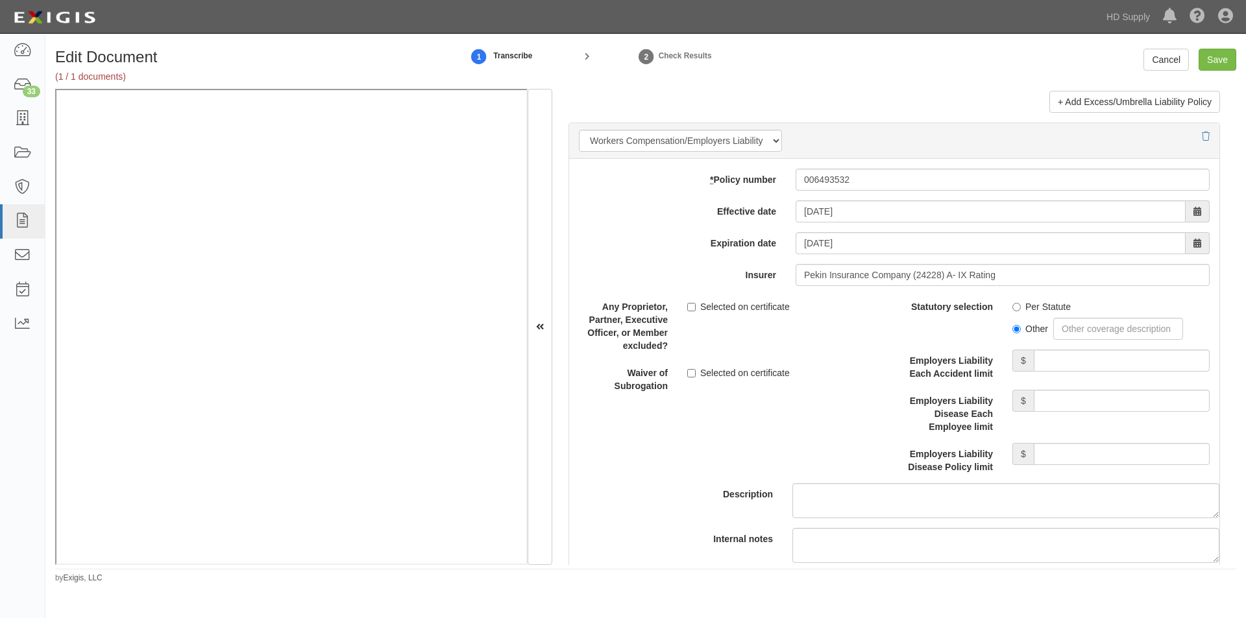
click at [1018, 307] on label "Per Statute" at bounding box center [1041, 306] width 58 height 13
click at [1018, 307] on input "Per Statute" at bounding box center [1016, 307] width 8 height 8
radio input "true"
drag, startPoint x: 1068, startPoint y: 361, endPoint x: 1071, endPoint y: 371, distance: 10.7
click at [1069, 361] on input "Employers Liability Each Accident limit" at bounding box center [1122, 361] width 176 height 22
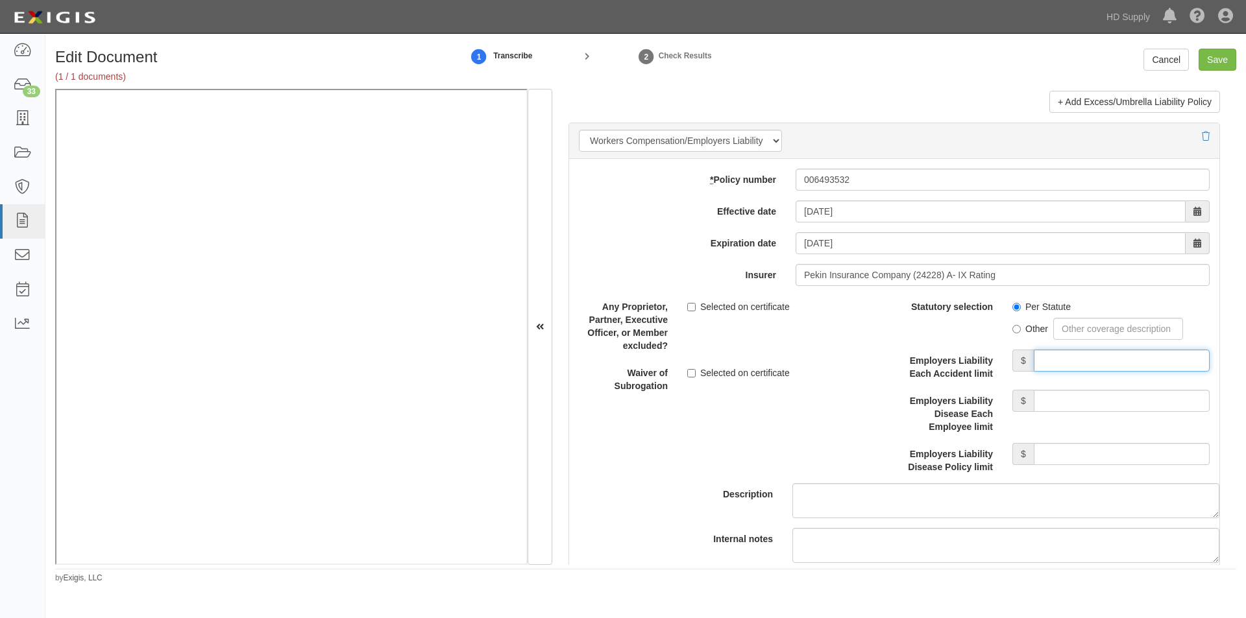
type input "1,000,000"
click at [1075, 398] on input "Employers Liability Disease Each Employee limit" at bounding box center [1122, 401] width 176 height 22
type input "1,000,000"
click at [1076, 456] on input "Employers Liability Disease Policy limit" at bounding box center [1122, 454] width 176 height 22
type input "1,000,000"
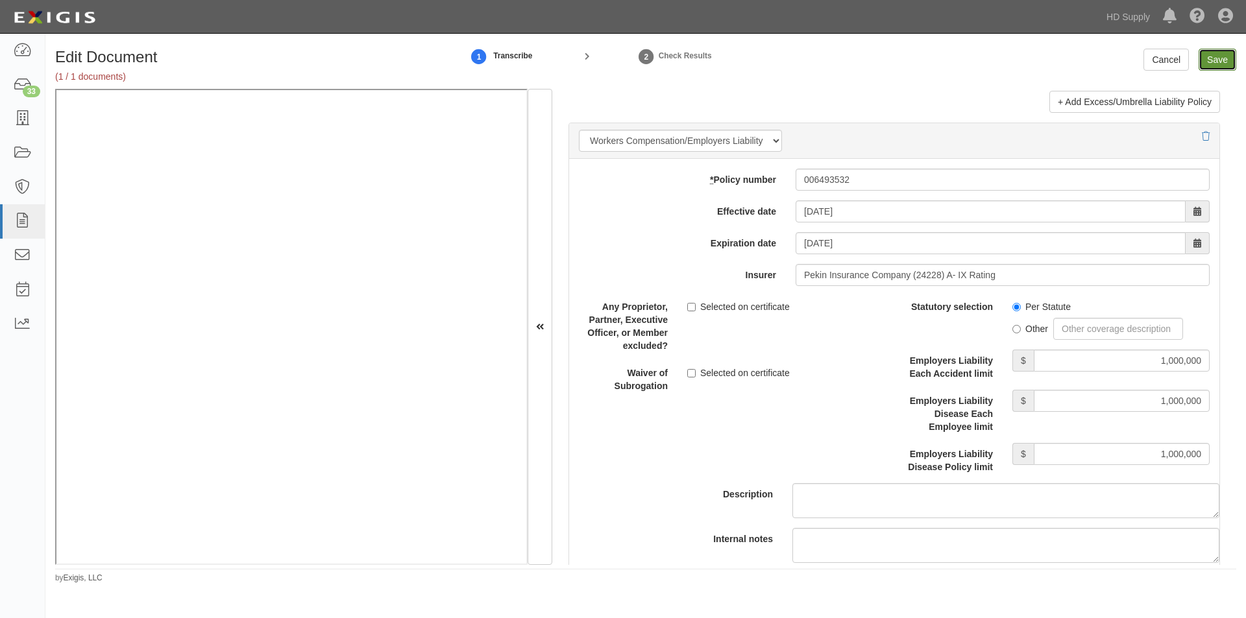
click at [1214, 58] on input "Save" at bounding box center [1218, 60] width 38 height 22
type input "1000000"
type input "100000"
type input "5000"
type input "1000000"
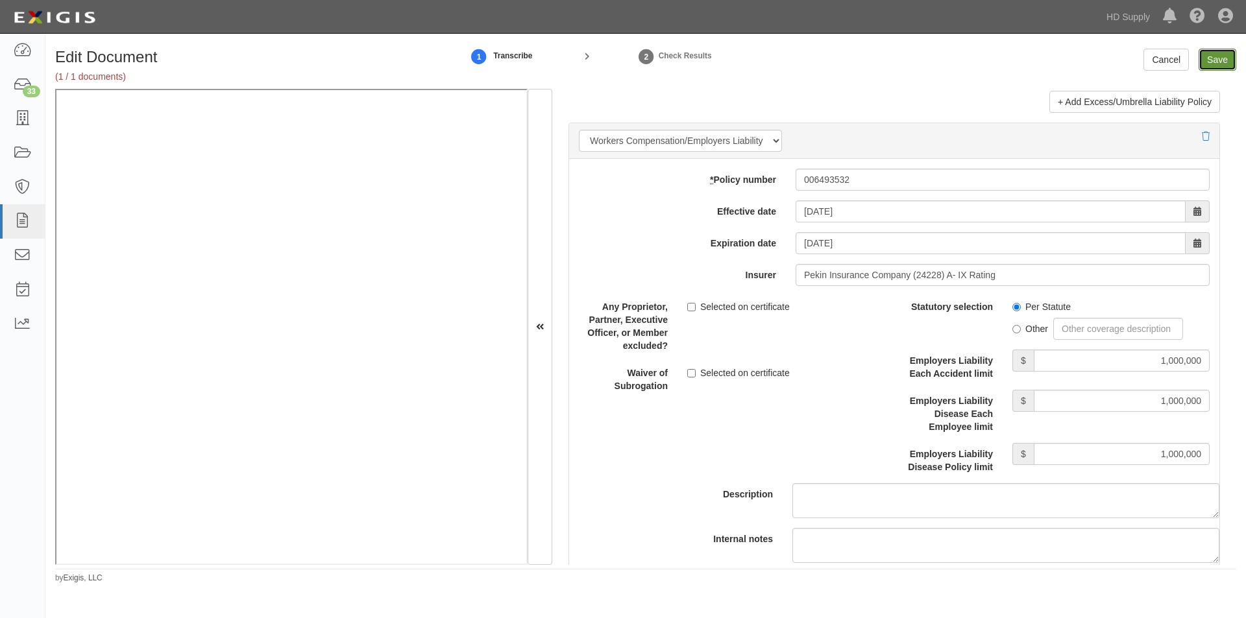
type input "2000000"
type input "1000000"
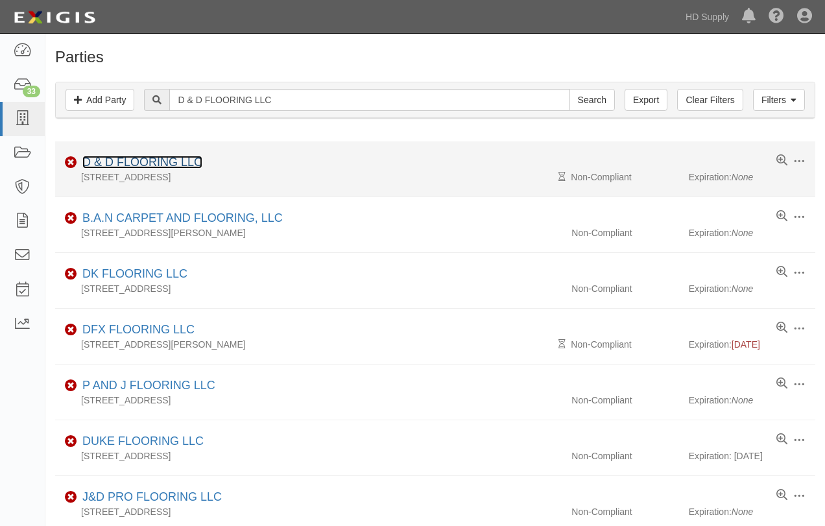
click at [162, 166] on link "D & D FLOORING LLC" at bounding box center [142, 162] width 120 height 13
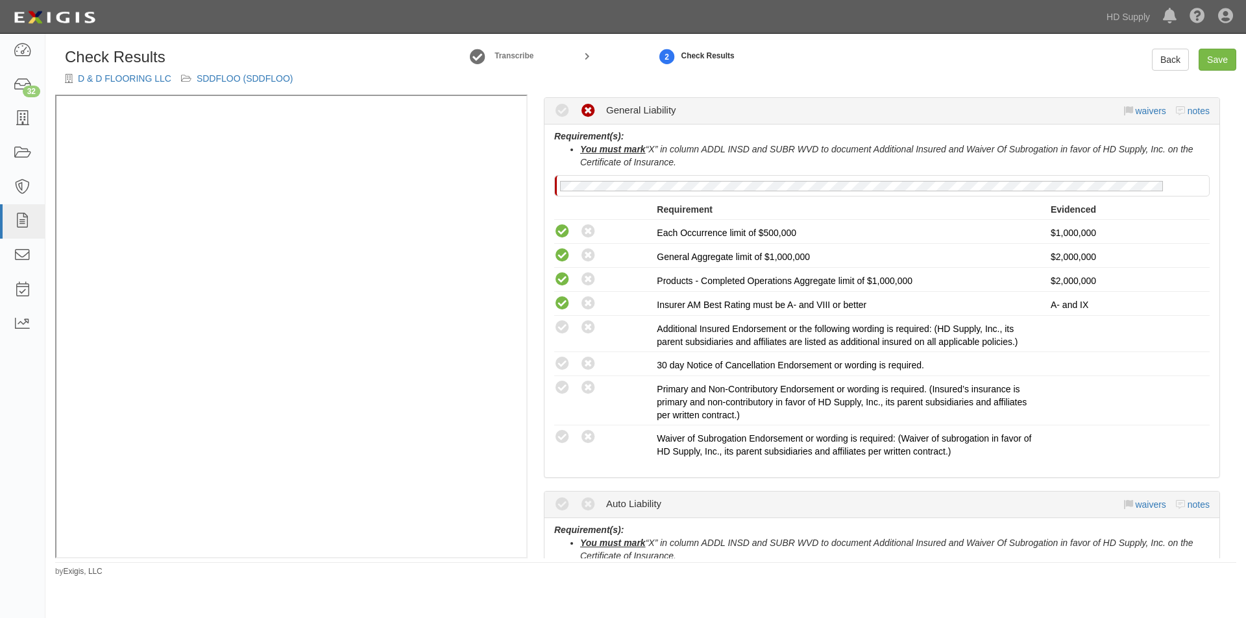
scroll to position [285, 0]
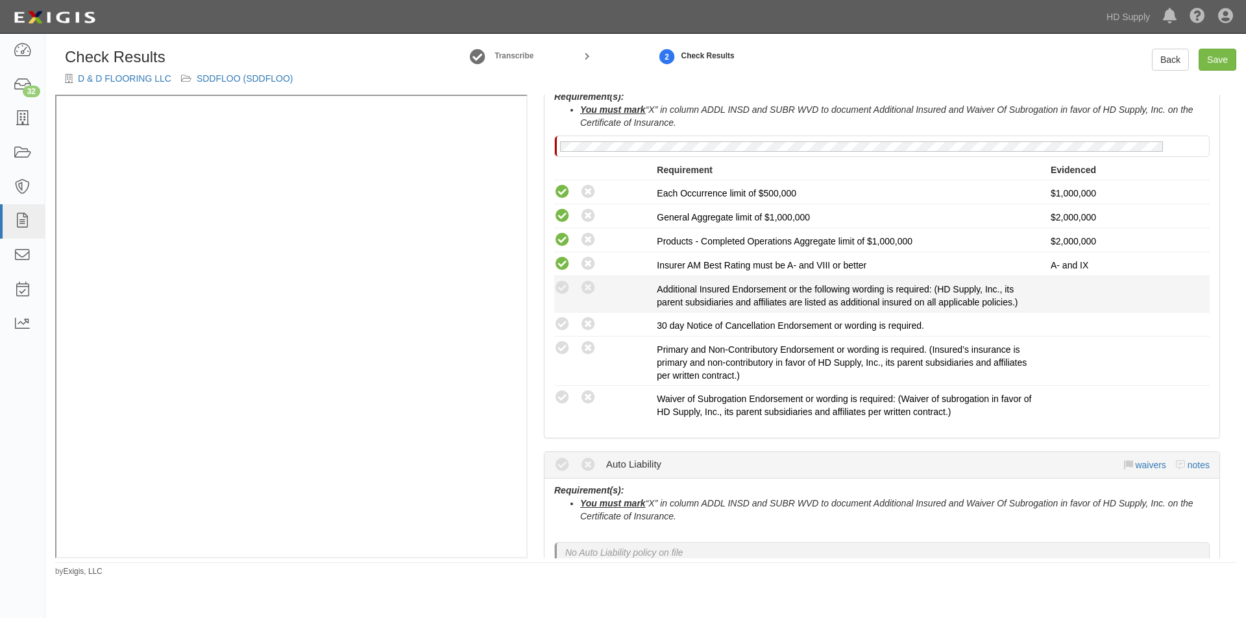
click at [596, 286] on div "Compliant Waived: Non-Compliant" at bounding box center [605, 288] width 103 height 17
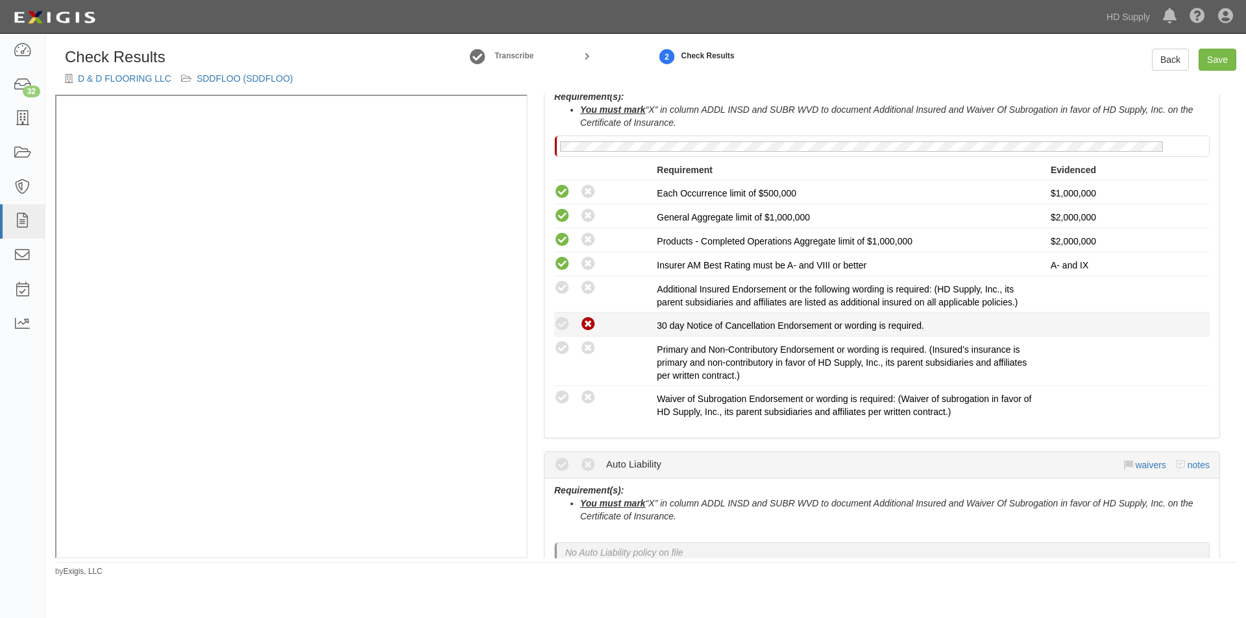
click at [583, 323] on icon at bounding box center [588, 325] width 16 height 16
radio input "true"
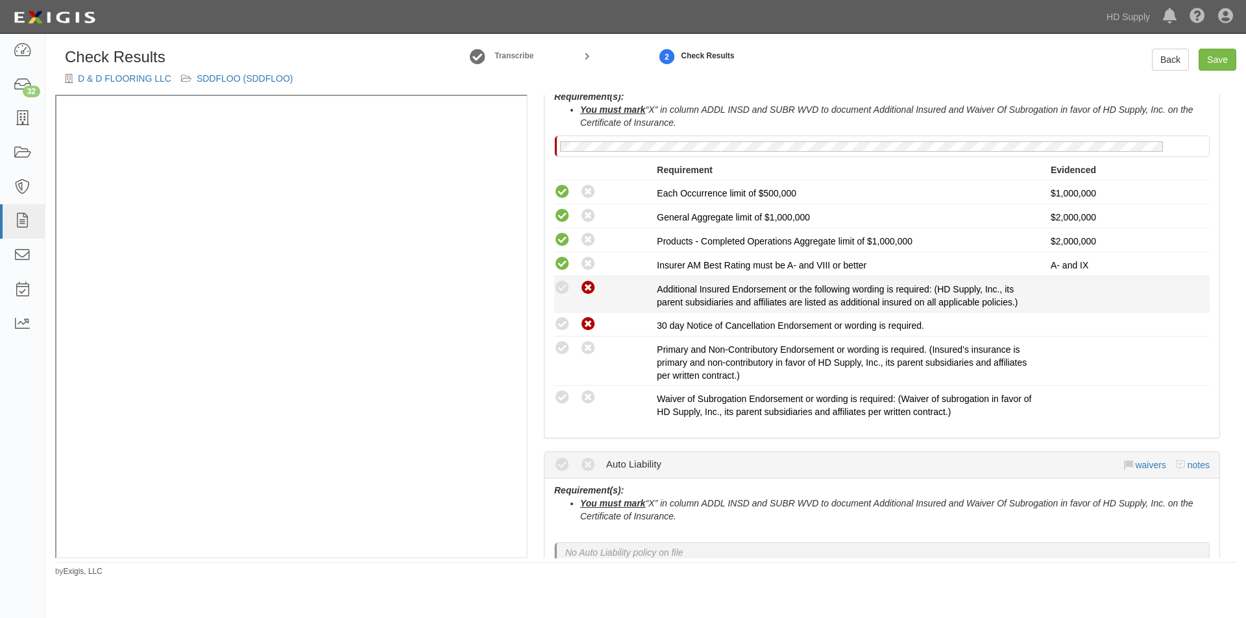
click at [586, 296] on icon at bounding box center [588, 288] width 16 height 16
radio input "true"
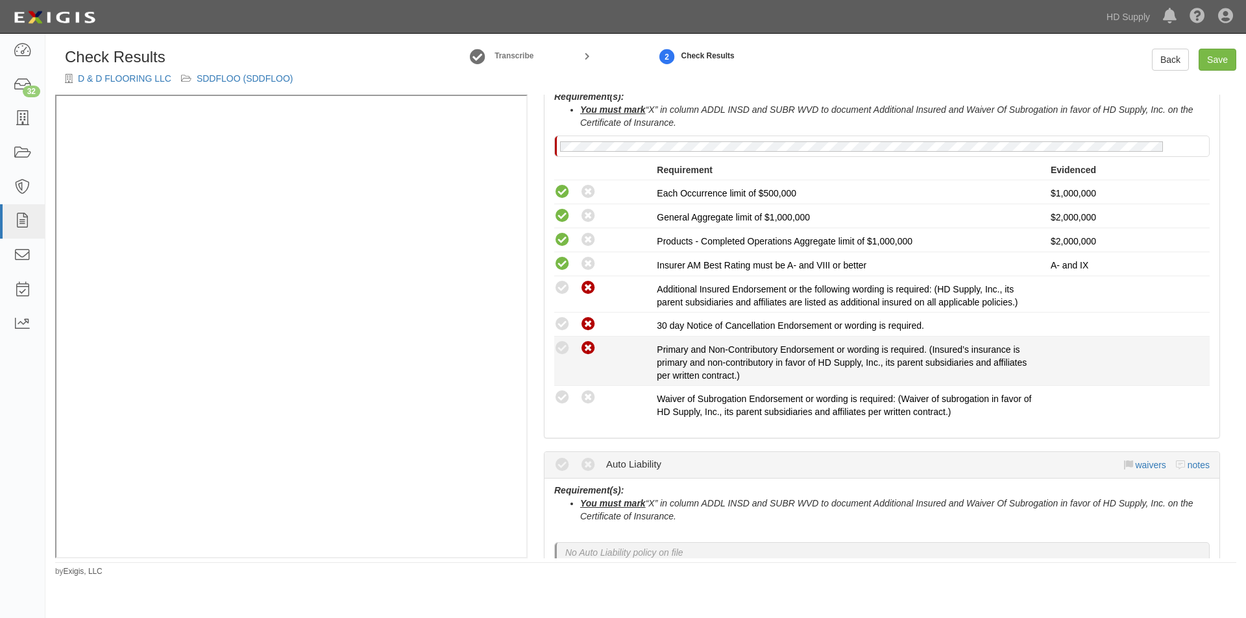
drag, startPoint x: 587, startPoint y: 350, endPoint x: 590, endPoint y: 382, distance: 31.3
click at [588, 351] on icon at bounding box center [588, 349] width 16 height 16
radio input "true"
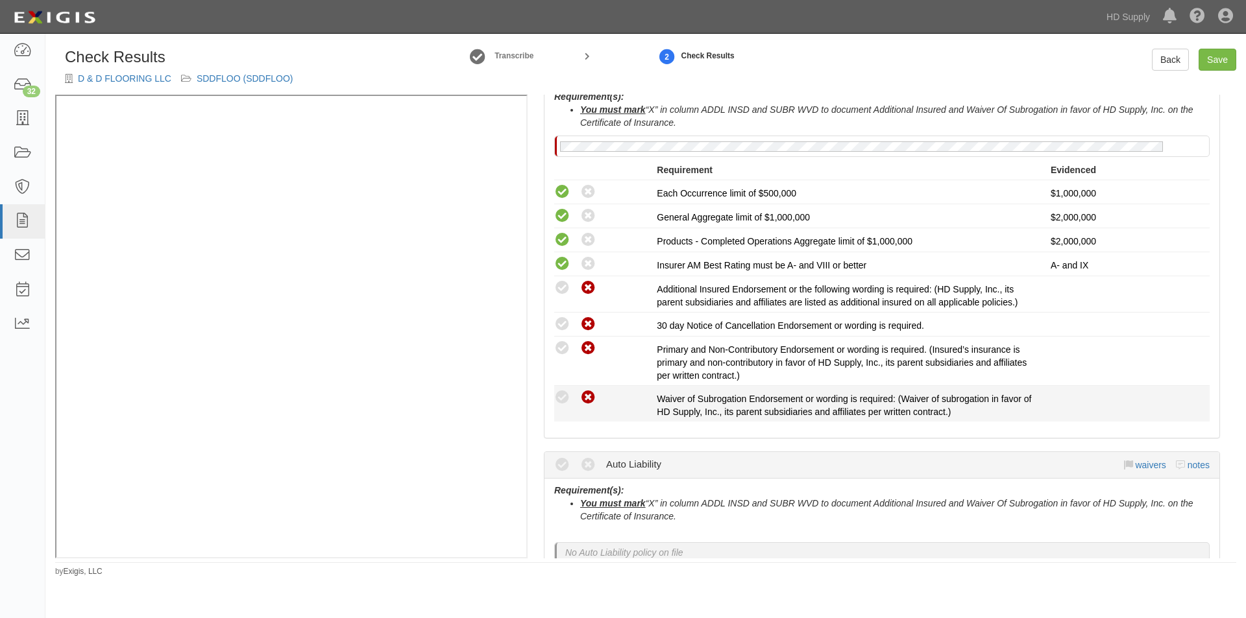
drag, startPoint x: 590, startPoint y: 393, endPoint x: 702, endPoint y: 373, distance: 113.4
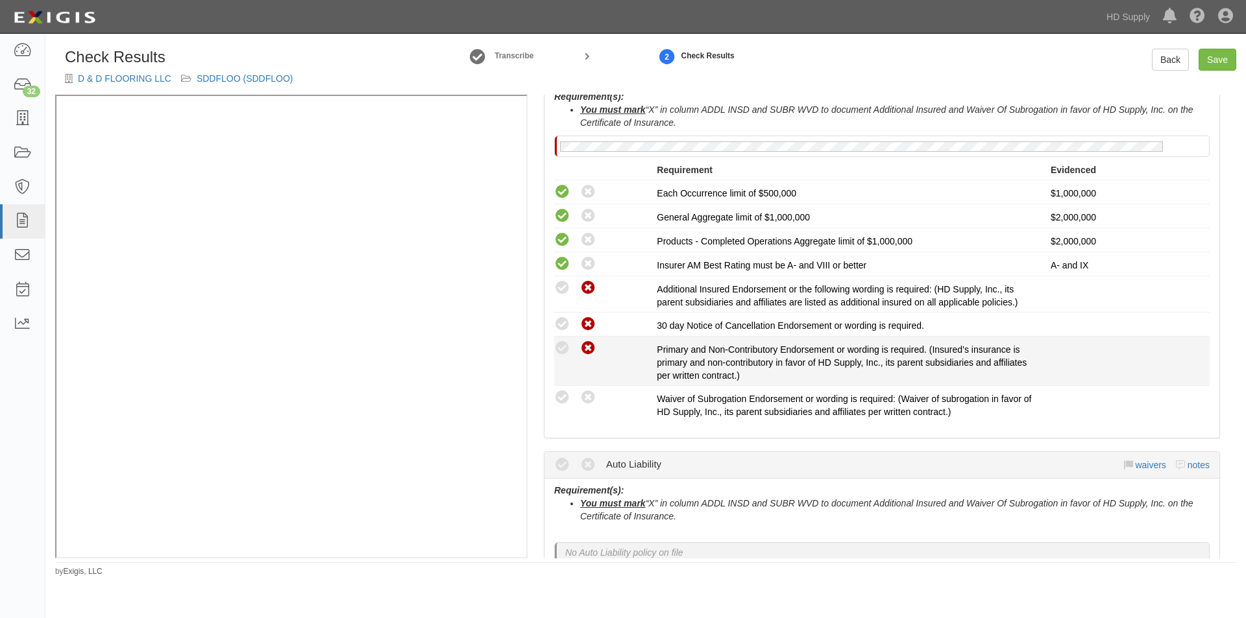
click at [590, 394] on icon at bounding box center [588, 398] width 16 height 16
radio input "true"
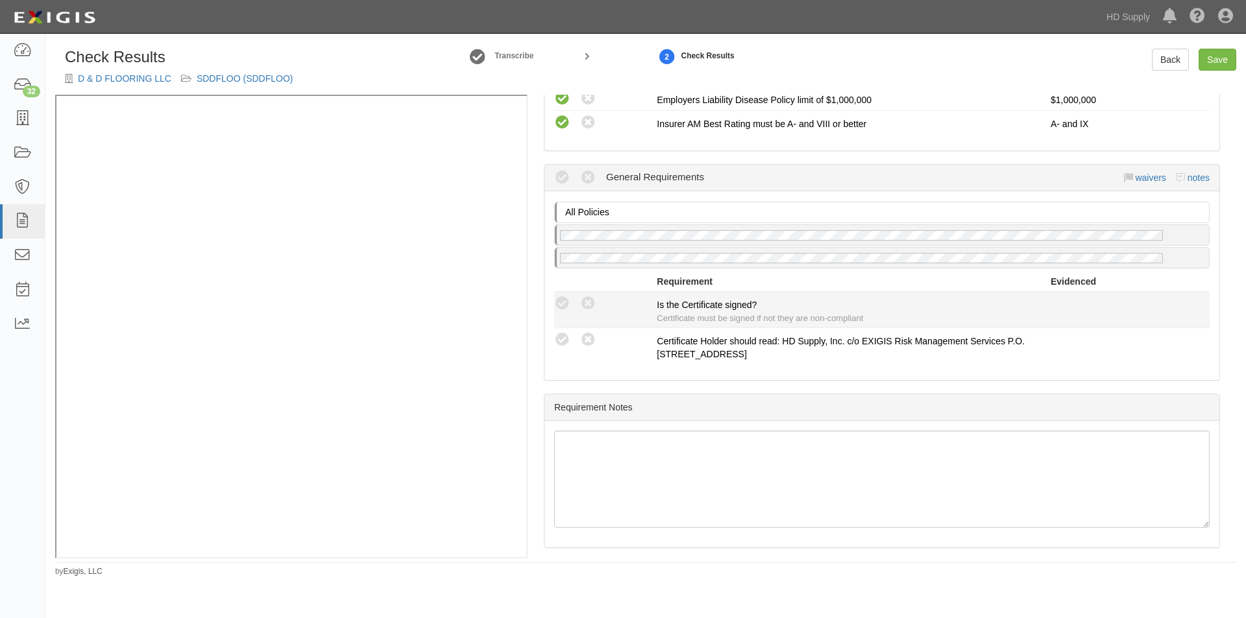
scroll to position [1114, 0]
click at [559, 302] on icon at bounding box center [562, 302] width 16 height 16
radio input "true"
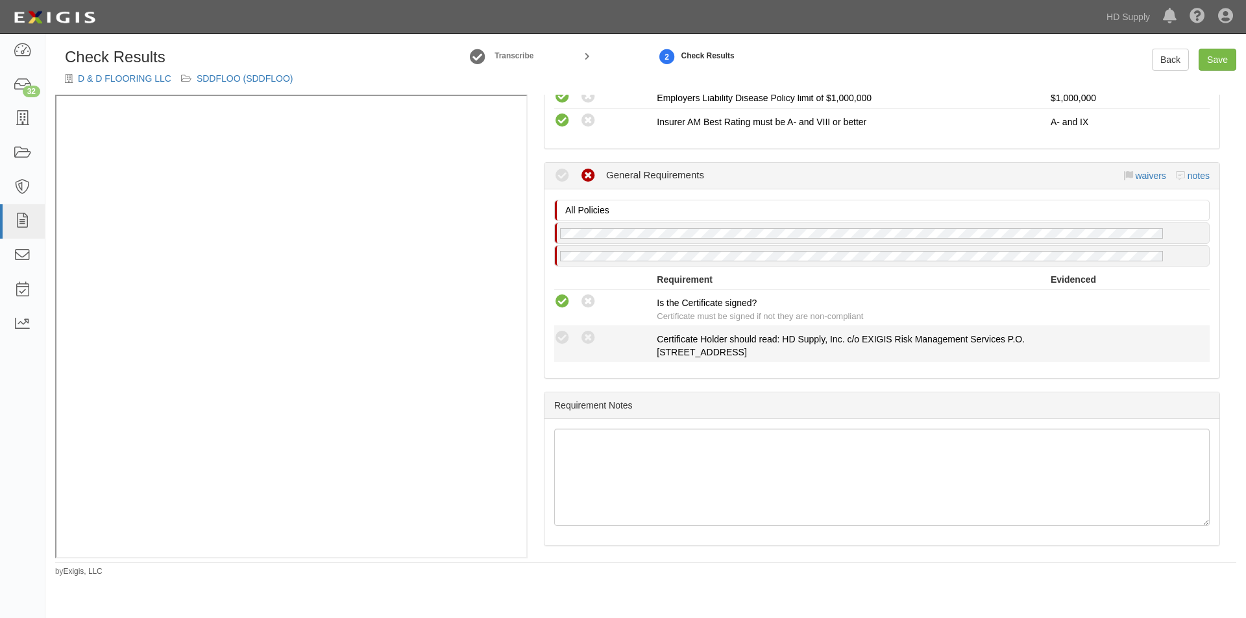
click at [579, 331] on div "Compliant Waived Non-Compliant" at bounding box center [605, 338] width 103 height 17
click at [584, 338] on icon at bounding box center [588, 338] width 16 height 16
radio input "true"
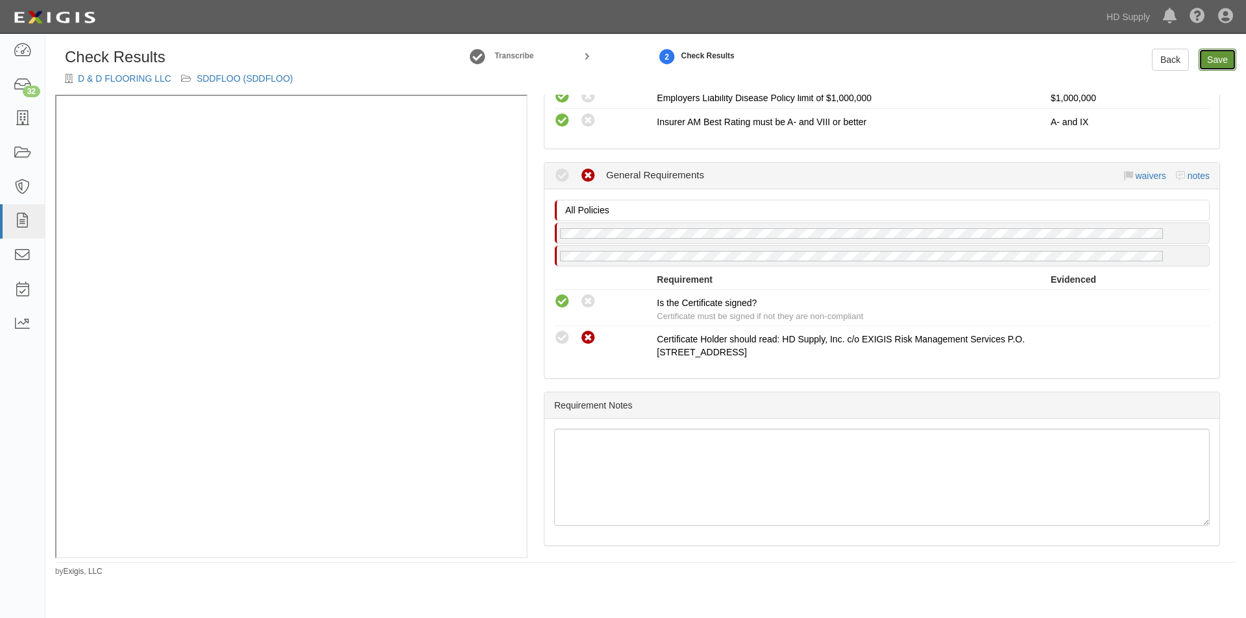
click at [1211, 58] on link "Save" at bounding box center [1218, 60] width 38 height 22
radio input "true"
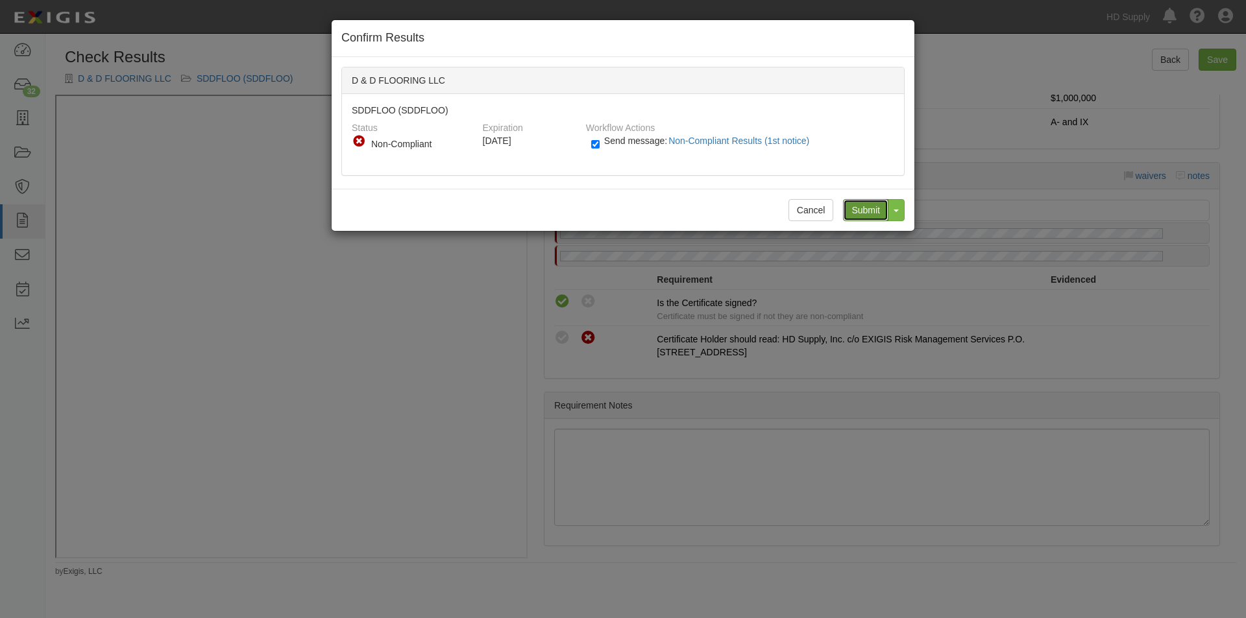
click at [861, 215] on input "Submit" at bounding box center [865, 210] width 45 height 22
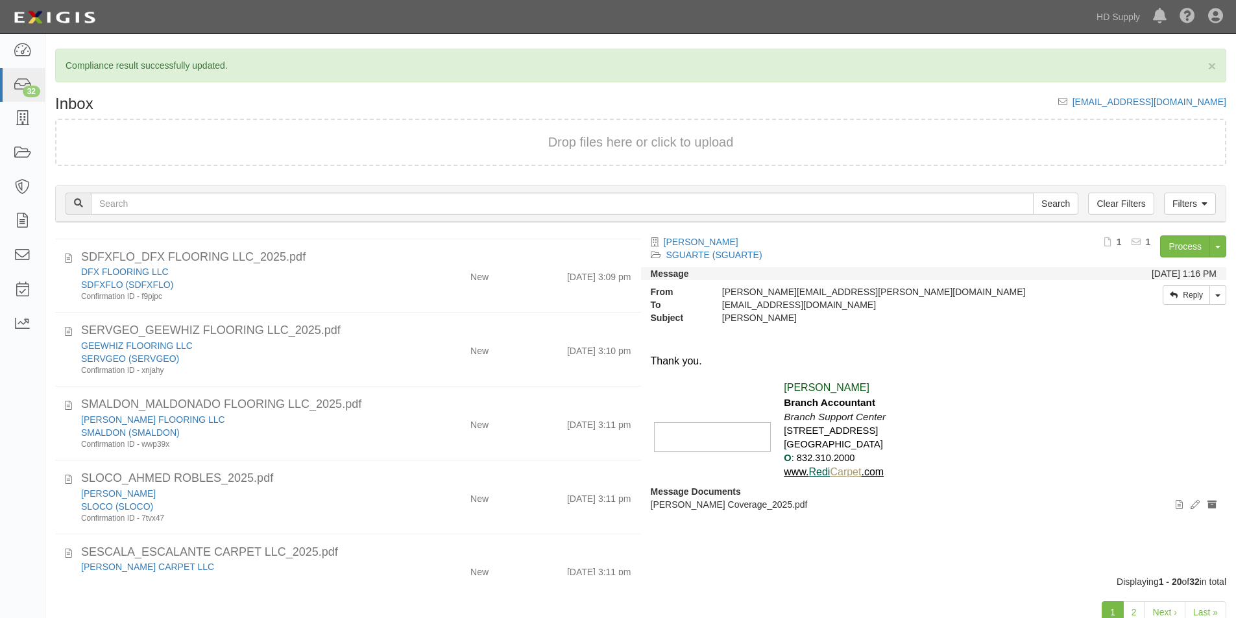
scroll to position [278, 0]
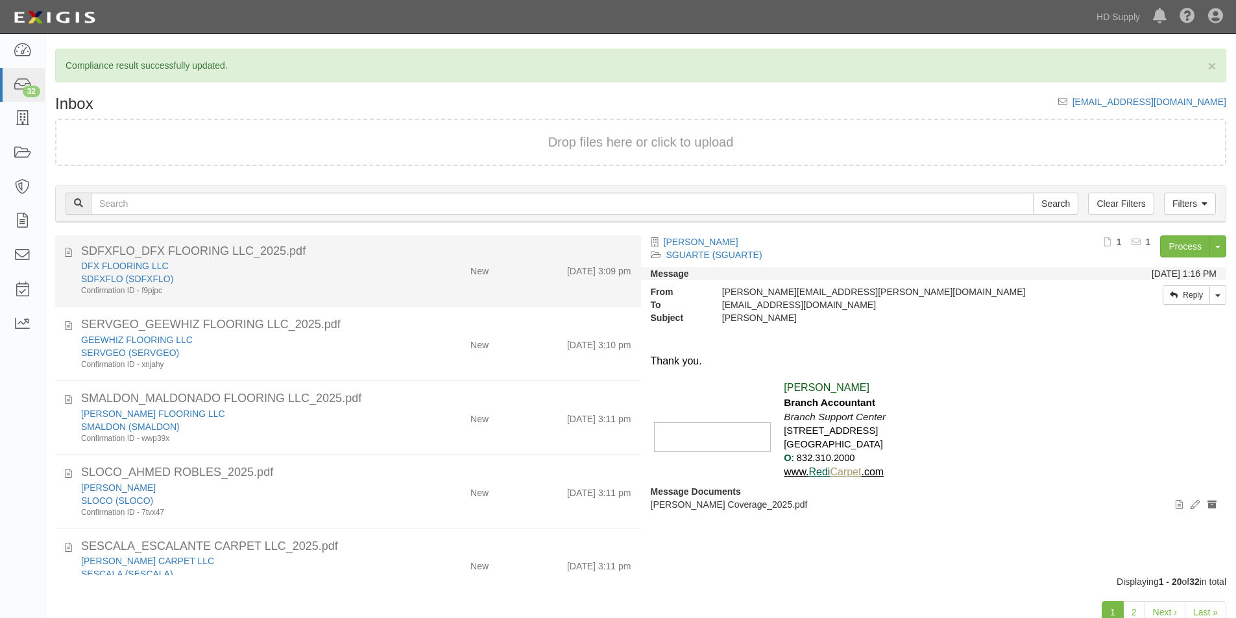
click at [382, 283] on div "SDFXFLO (SDFXFLO)" at bounding box center [237, 279] width 313 height 13
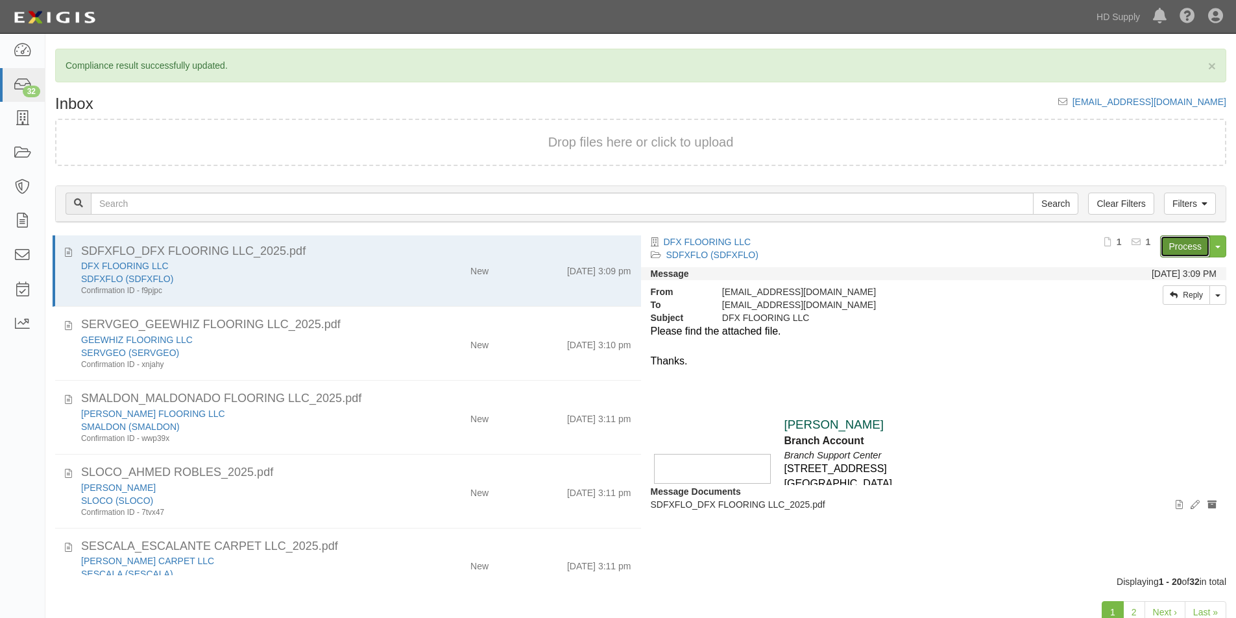
click at [1183, 245] on link "Process" at bounding box center [1185, 247] width 50 height 22
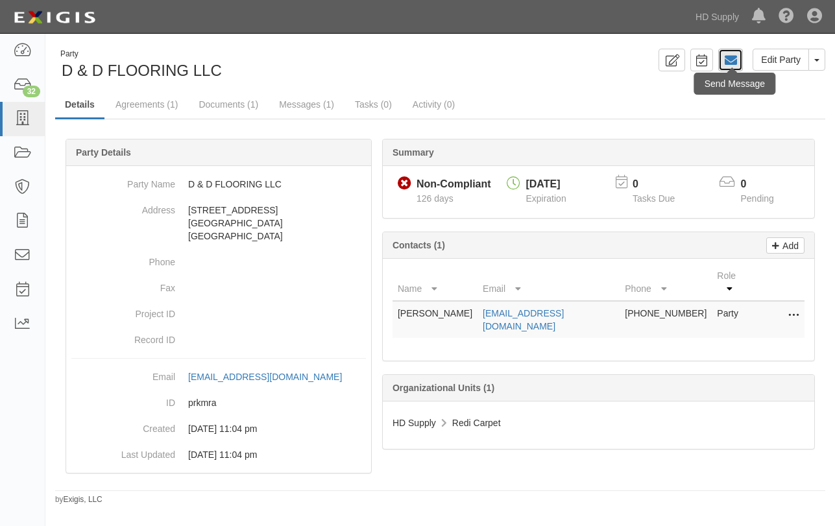
click at [730, 56] on icon at bounding box center [730, 60] width 13 height 13
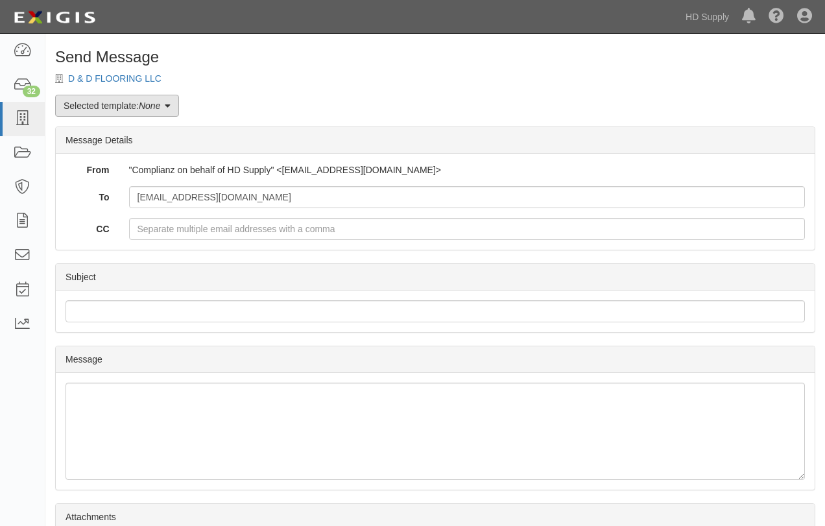
click at [177, 107] on link "Selected template: None" at bounding box center [117, 106] width 124 height 22
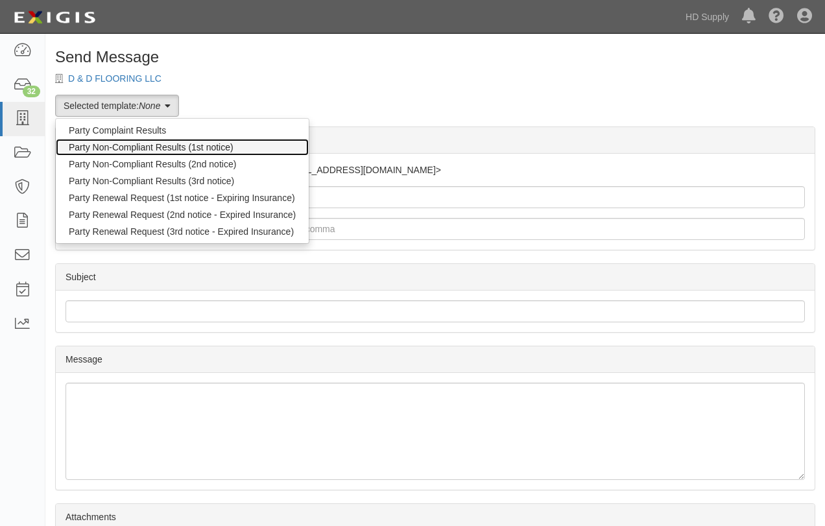
click at [136, 145] on link "Party Non-Compliant Results (1st notice)" at bounding box center [182, 147] width 253 height 17
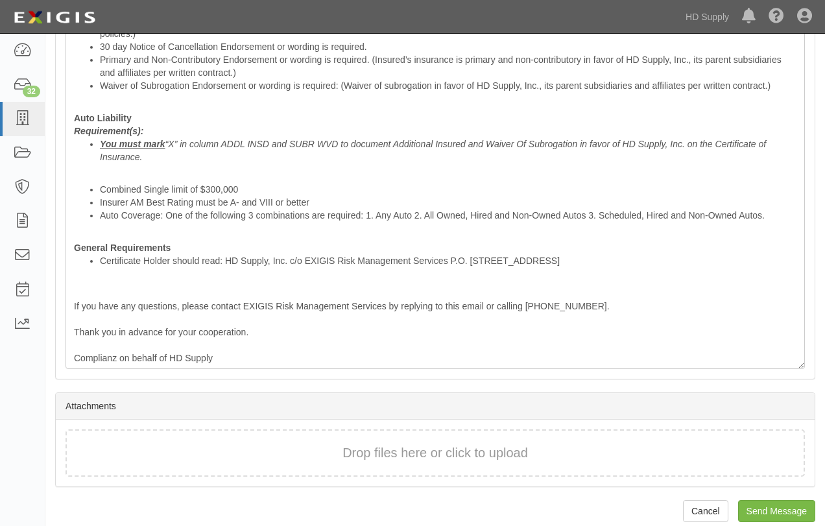
scroll to position [524, 0]
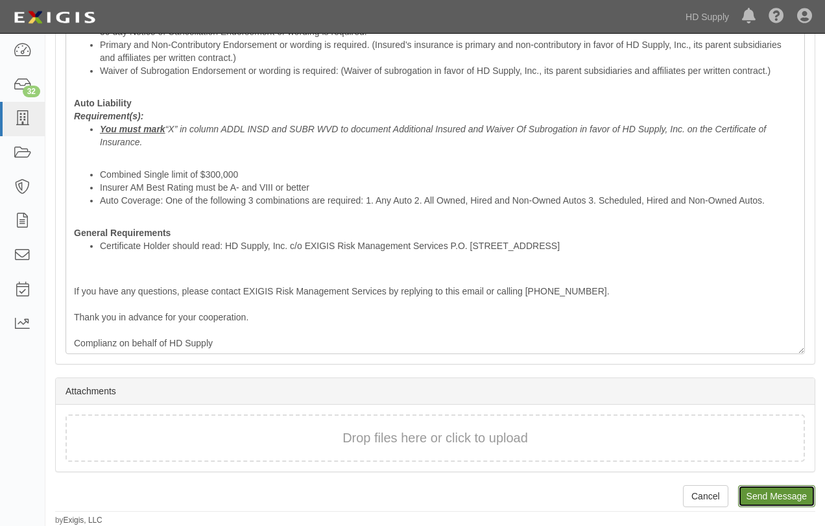
click at [775, 498] on input "Send Message" at bounding box center [776, 496] width 77 height 22
